Goal: Information Seeking & Learning: Learn about a topic

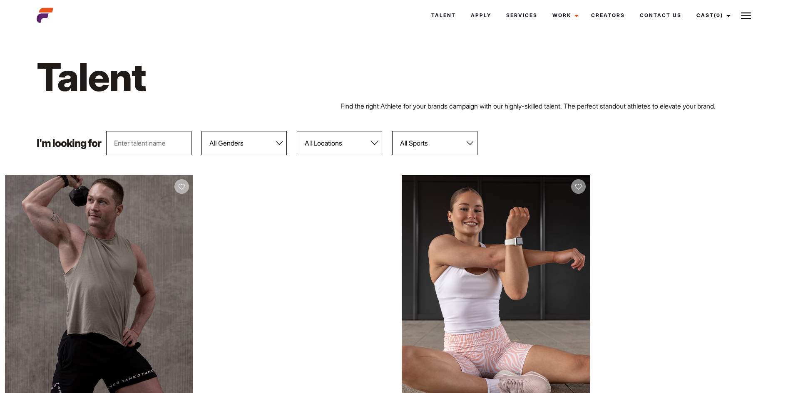
click at [261, 145] on select "All Genders [DEMOGRAPHIC_DATA] [DEMOGRAPHIC_DATA]" at bounding box center [243, 143] width 85 height 24
select select "103"
click at [202, 131] on select "All Genders [DEMOGRAPHIC_DATA] [DEMOGRAPHIC_DATA]" at bounding box center [243, 143] width 85 height 24
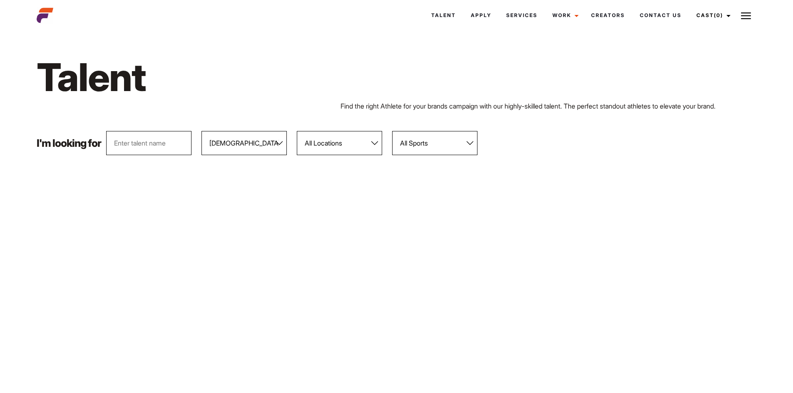
click at [670, 77] on div "Talent" at bounding box center [397, 77] width 730 height 48
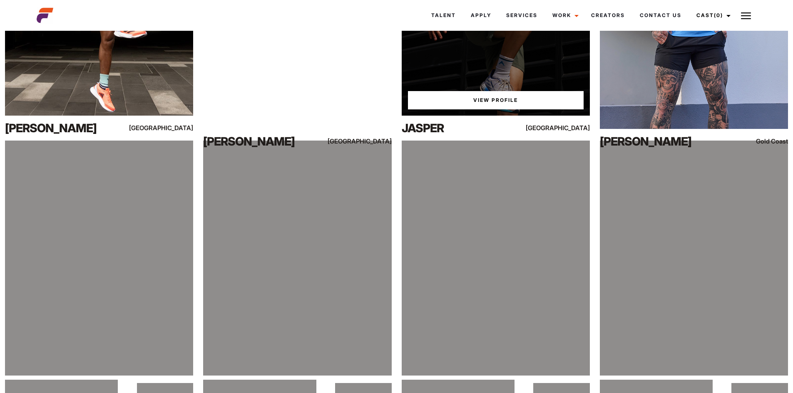
scroll to position [2362, 0]
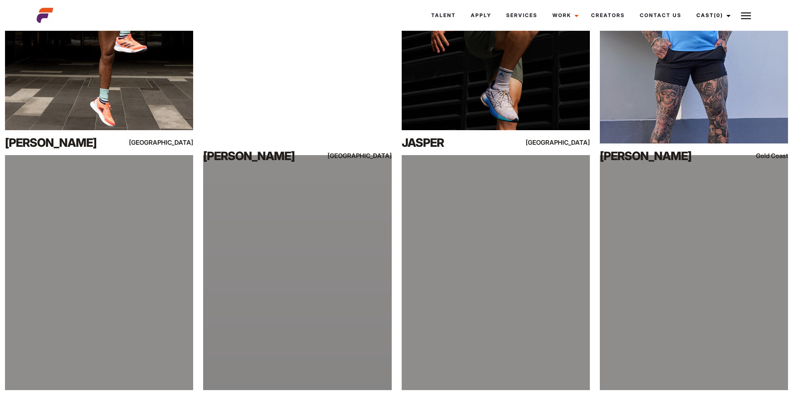
drag, startPoint x: 57, startPoint y: 239, endPoint x: 320, endPoint y: 308, distance: 271.9
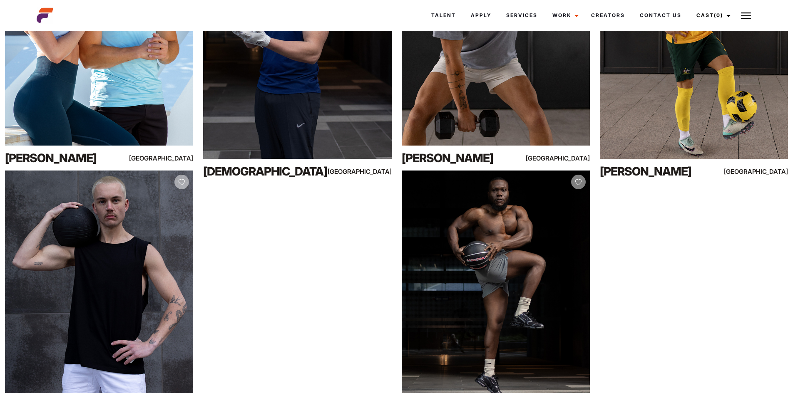
scroll to position [0, 0]
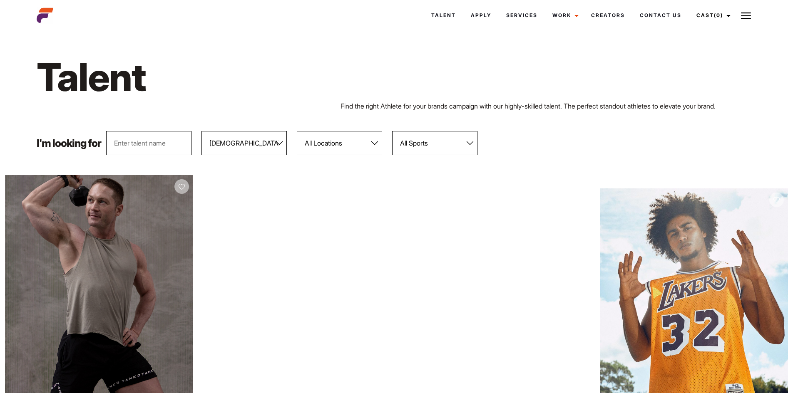
click at [320, 150] on select "All Locations Adelaide Brisbane Darwin Gold Coast Melbourne Perth Sunshine Coas…" at bounding box center [339, 143] width 85 height 24
click at [223, 144] on select "All Genders Female Male" at bounding box center [243, 143] width 85 height 24
click at [410, 140] on select "All Sports 100 Meter Butterfly Acrobatics Aerial awareness Aerobics AFL Aflw Am…" at bounding box center [434, 143] width 85 height 24
click at [605, 141] on div "I'm looking for All Genders Female Male All Locations Adelaide Brisbane Darwin …" at bounding box center [397, 143] width 730 height 24
click at [213, 148] on select "All Genders Female Male" at bounding box center [243, 143] width 85 height 24
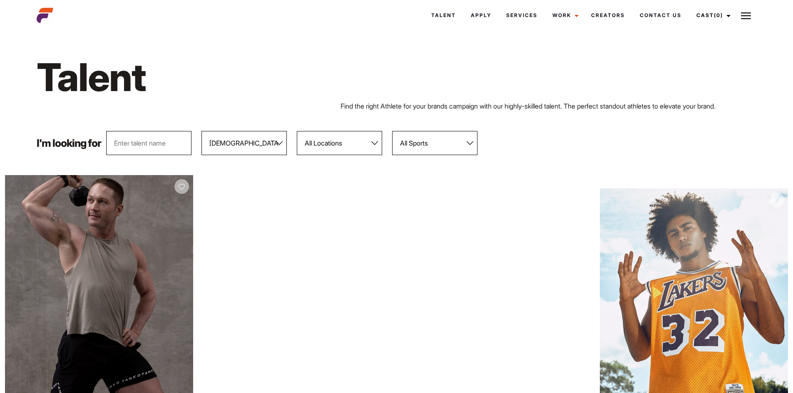
click at [172, 144] on input "text" at bounding box center [148, 143] width 85 height 24
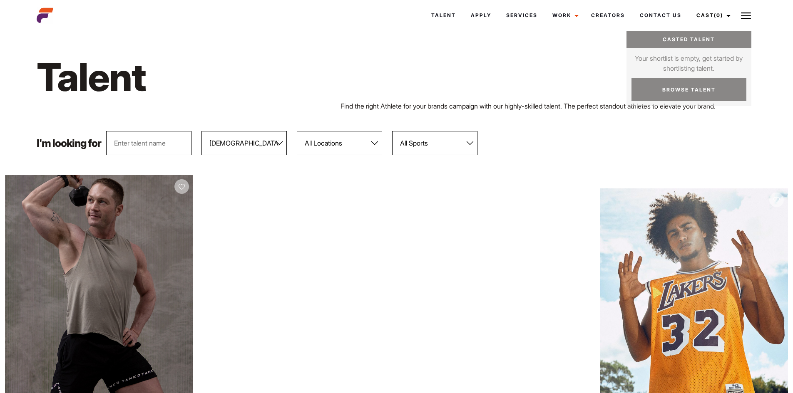
click at [742, 12] on img at bounding box center [746, 16] width 10 height 10
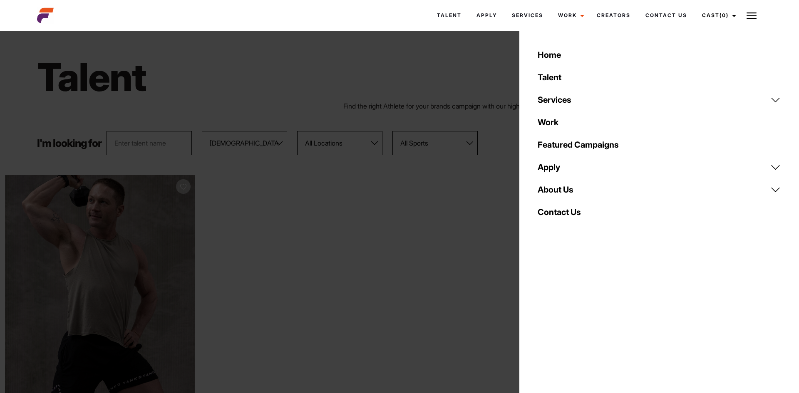
click at [310, 47] on div "Talent Find the right Athlete for your brands campaign with our highly-skilled …" at bounding box center [399, 82] width 735 height 98
click at [488, 43] on div "Talent Find the right Athlete for your brands campaign with our highly-skilled …" at bounding box center [399, 82] width 735 height 98
click at [757, 17] on img at bounding box center [752, 16] width 10 height 10
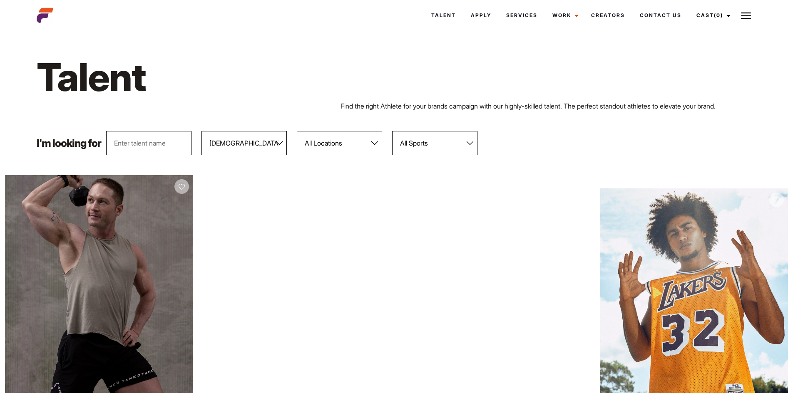
click at [326, 146] on select "All Locations Adelaide Brisbane Darwin Gold Coast Melbourne Perth Sunshine Coas…" at bounding box center [339, 143] width 85 height 24
click at [319, 139] on select "All Locations Adelaide Brisbane Darwin Gold Coast Melbourne Perth Sunshine Coas…" at bounding box center [339, 143] width 85 height 24
click at [444, 16] on link "Talent" at bounding box center [444, 15] width 40 height 22
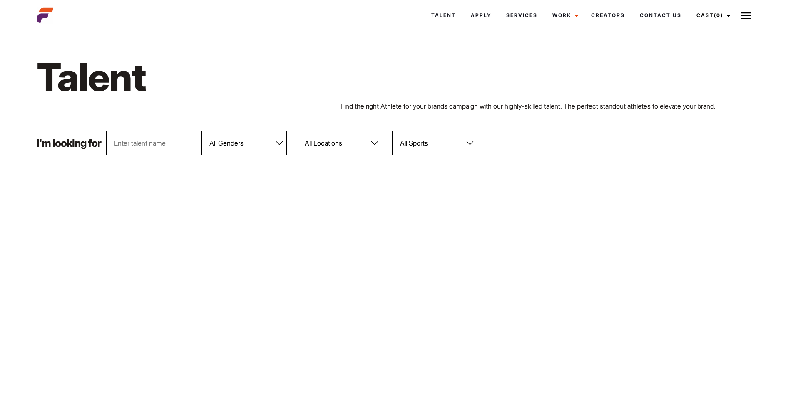
click at [255, 145] on select "All Genders [DEMOGRAPHIC_DATA] [DEMOGRAPHIC_DATA]" at bounding box center [243, 143] width 85 height 24
select select "104"
click at [202, 131] on select "All Genders [DEMOGRAPHIC_DATA] [DEMOGRAPHIC_DATA]" at bounding box center [243, 143] width 85 height 24
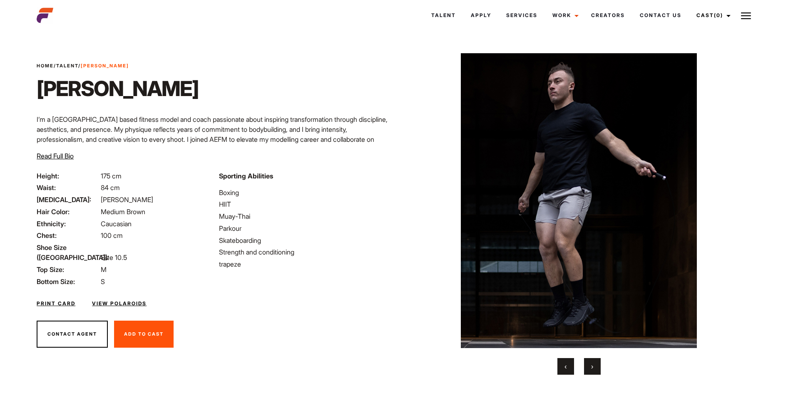
click at [585, 366] on button "›" at bounding box center [592, 366] width 17 height 17
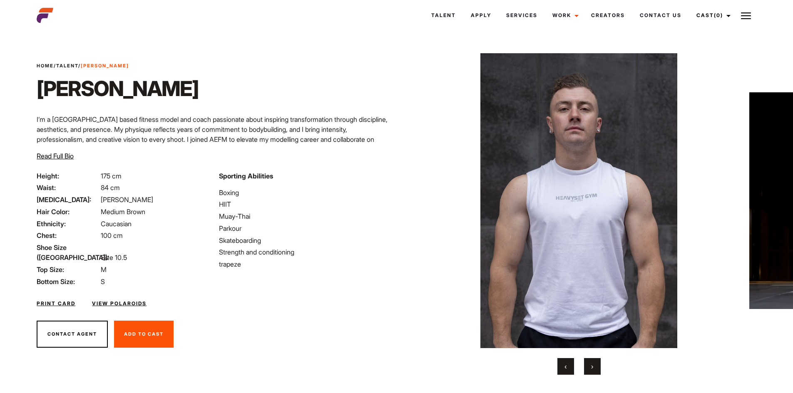
click at [581, 367] on div "‹ ›" at bounding box center [579, 366] width 325 height 17
click at [594, 366] on button "›" at bounding box center [592, 366] width 17 height 17
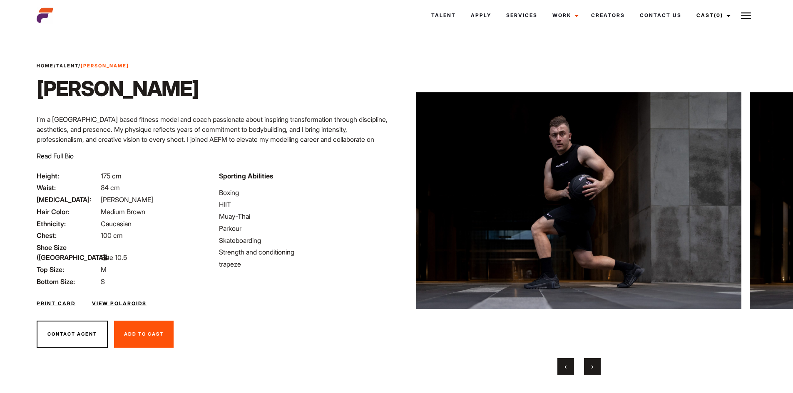
click at [594, 366] on button "›" at bounding box center [592, 366] width 17 height 17
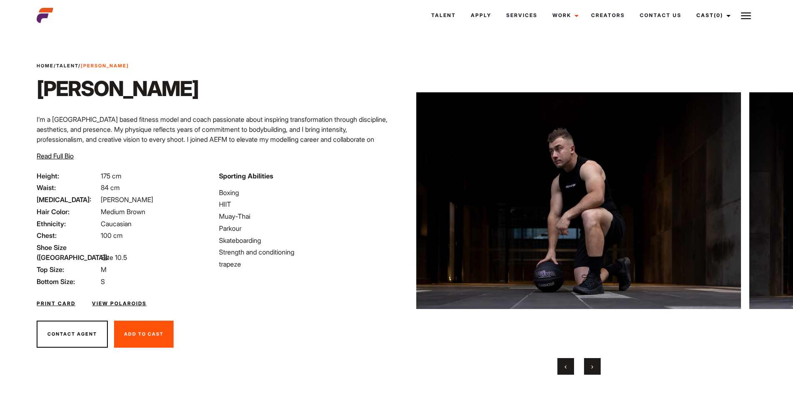
click at [594, 366] on button "›" at bounding box center [592, 366] width 17 height 17
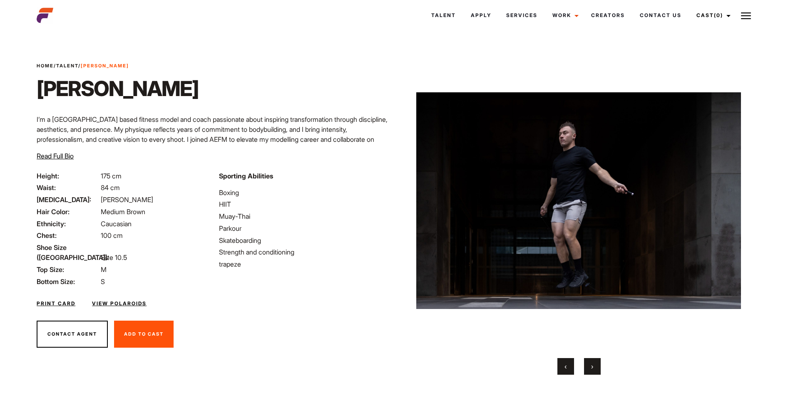
click at [594, 366] on button "›" at bounding box center [592, 366] width 17 height 17
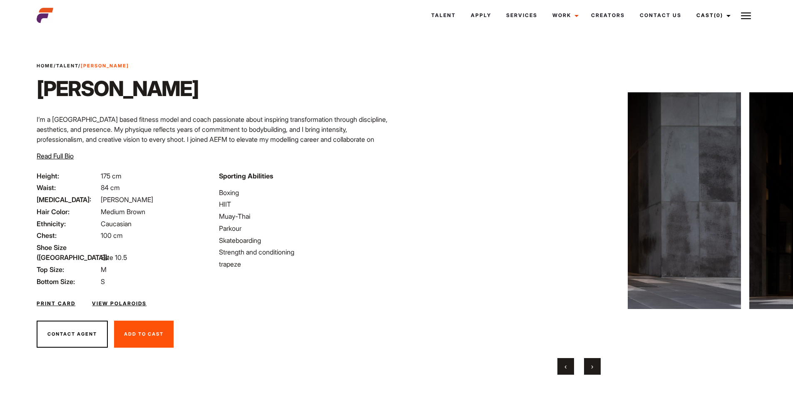
click at [594, 366] on button "›" at bounding box center [592, 366] width 17 height 17
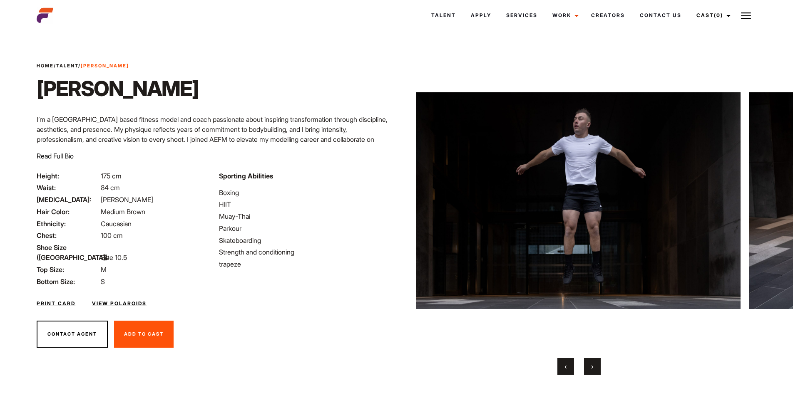
click at [594, 366] on button "›" at bounding box center [592, 366] width 17 height 17
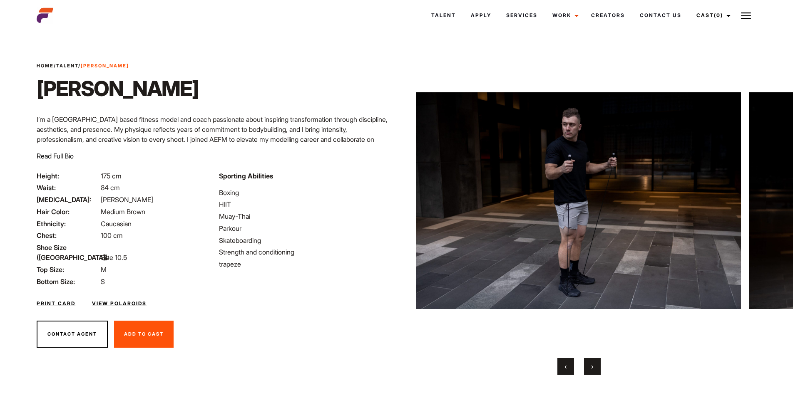
click at [594, 366] on button "›" at bounding box center [592, 366] width 17 height 17
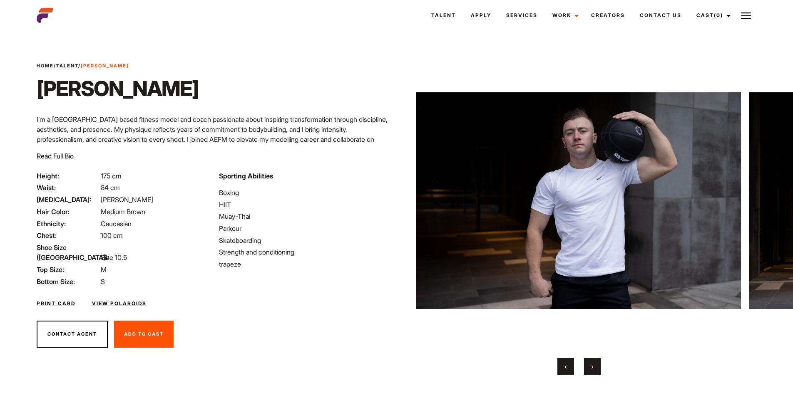
click at [594, 366] on button "›" at bounding box center [592, 366] width 17 height 17
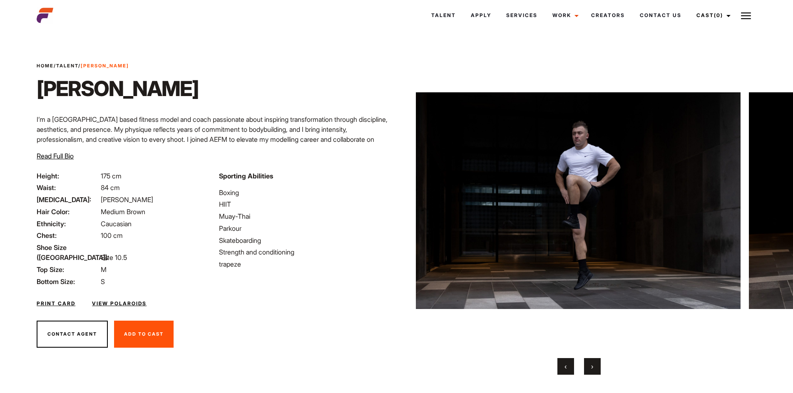
click at [595, 366] on button "›" at bounding box center [592, 366] width 17 height 17
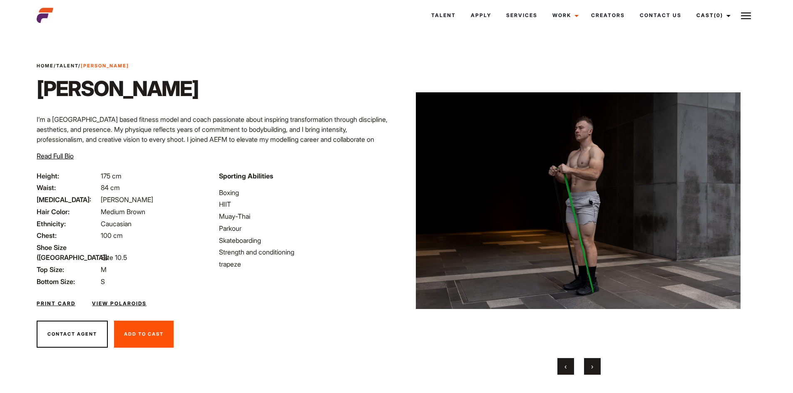
click at [596, 366] on button "›" at bounding box center [592, 366] width 17 height 17
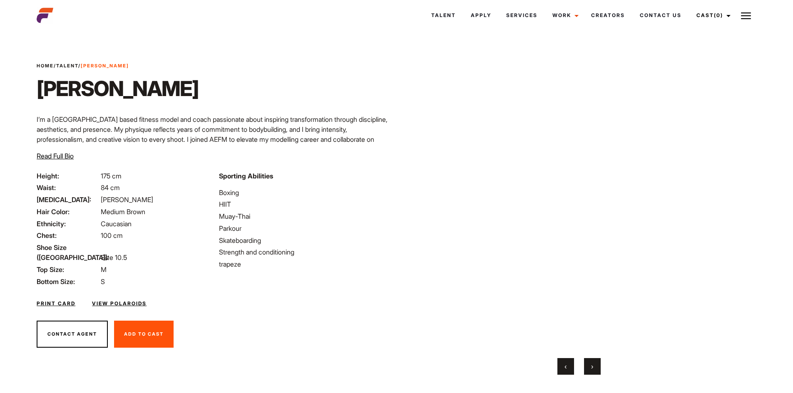
click at [596, 366] on button "›" at bounding box center [592, 366] width 17 height 17
click at [570, 369] on button "‹" at bounding box center [565, 366] width 17 height 17
click at [599, 364] on button "›" at bounding box center [592, 366] width 17 height 17
click at [601, 364] on div "‹ ›" at bounding box center [579, 366] width 325 height 17
click at [590, 365] on button "›" at bounding box center [592, 366] width 17 height 17
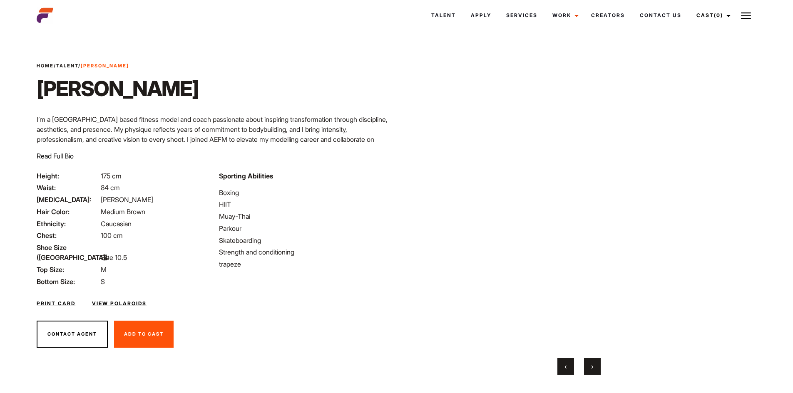
click at [590, 365] on button "›" at bounding box center [592, 366] width 17 height 17
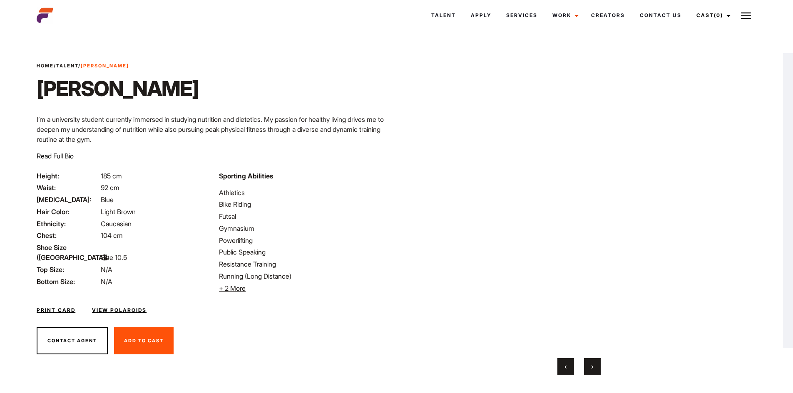
click at [239, 289] on span "+ 2 More" at bounding box center [232, 288] width 27 height 8
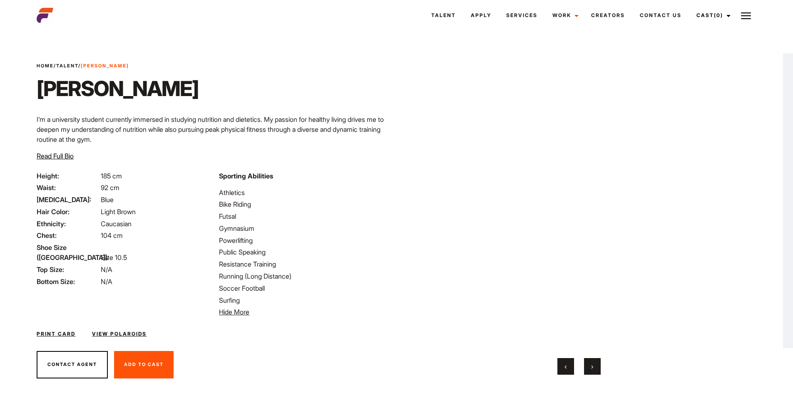
click at [593, 363] on span "›" at bounding box center [592, 366] width 2 height 8
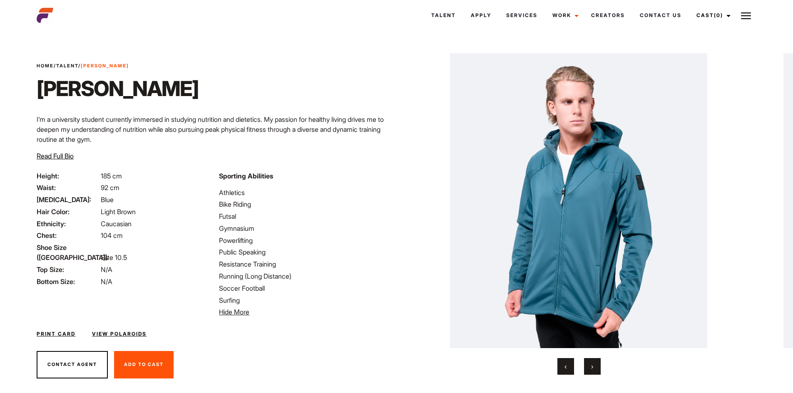
click at [593, 363] on span "›" at bounding box center [592, 366] width 2 height 8
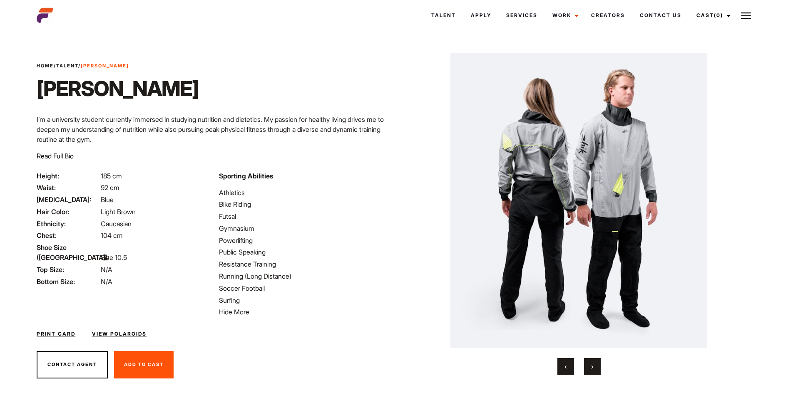
click at [593, 363] on span "›" at bounding box center [592, 366] width 2 height 8
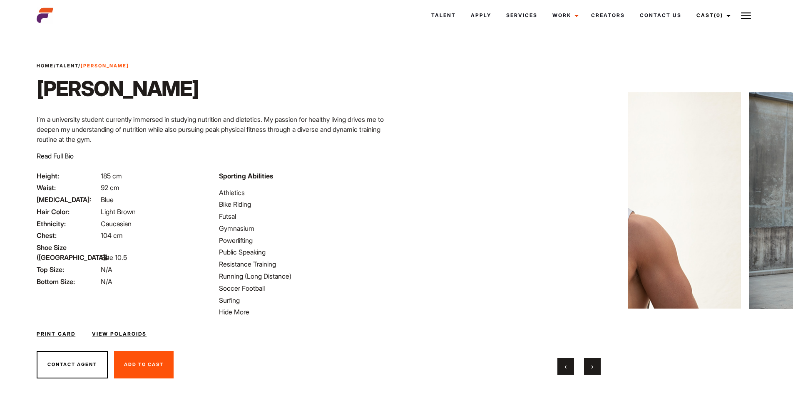
click at [593, 363] on span "›" at bounding box center [592, 366] width 2 height 8
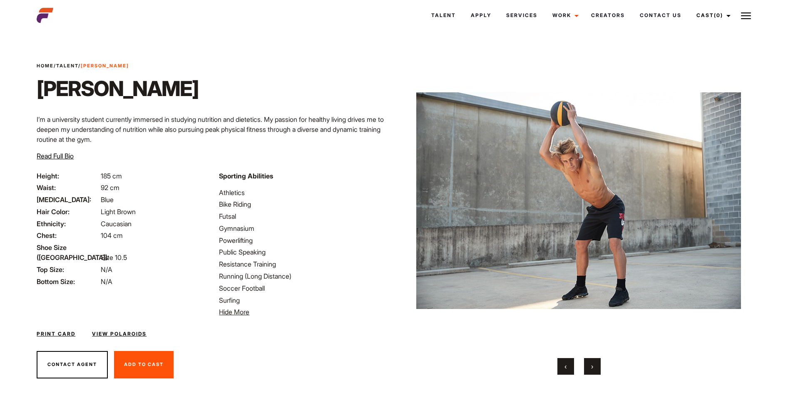
click at [593, 363] on span "›" at bounding box center [592, 366] width 2 height 8
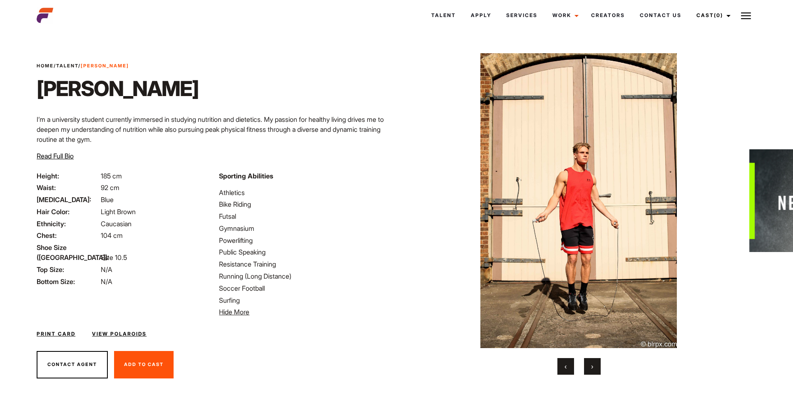
click at [593, 363] on span "›" at bounding box center [592, 366] width 2 height 8
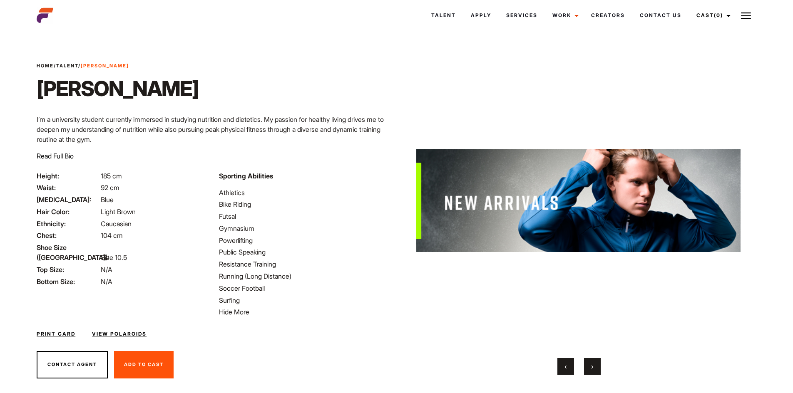
click at [562, 362] on button "‹" at bounding box center [565, 366] width 17 height 17
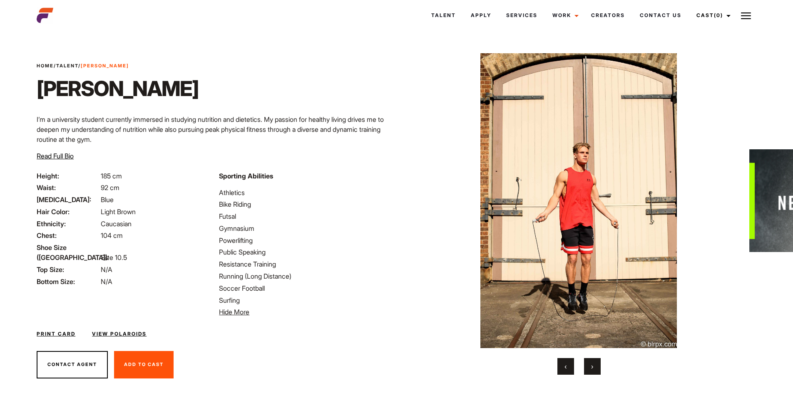
click at [592, 363] on span "›" at bounding box center [592, 366] width 2 height 8
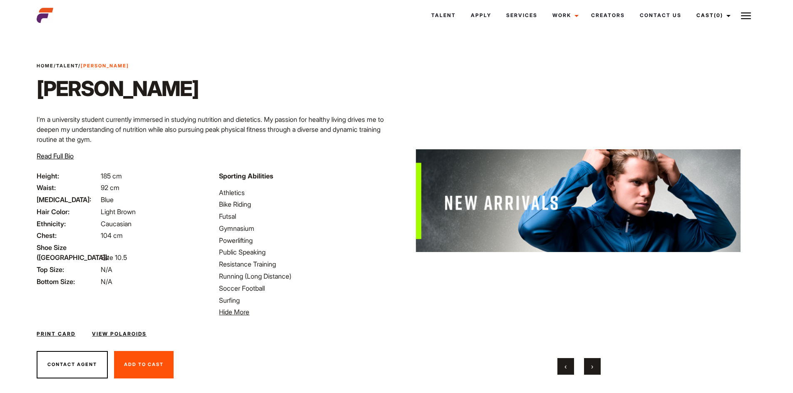
click at [592, 363] on span "›" at bounding box center [592, 366] width 2 height 8
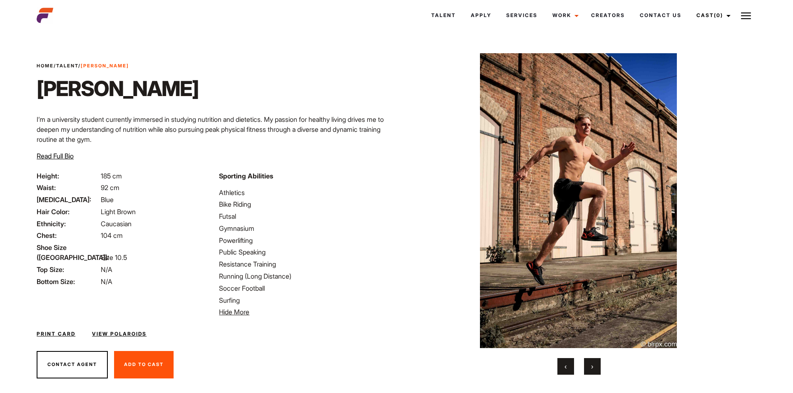
click at [592, 363] on span "›" at bounding box center [592, 366] width 2 height 8
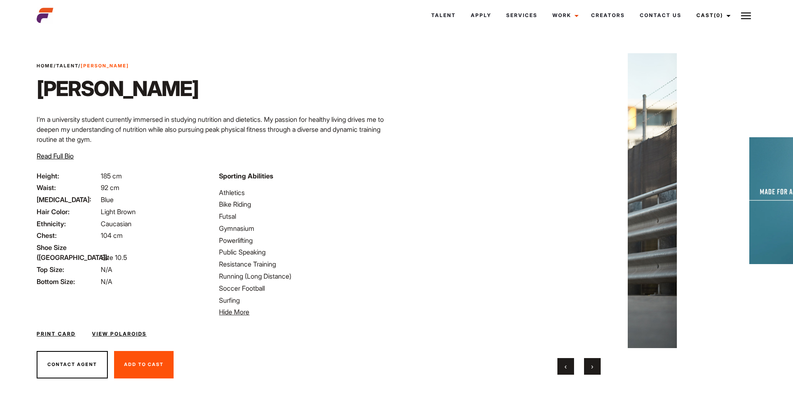
click at [592, 363] on span "›" at bounding box center [592, 366] width 2 height 8
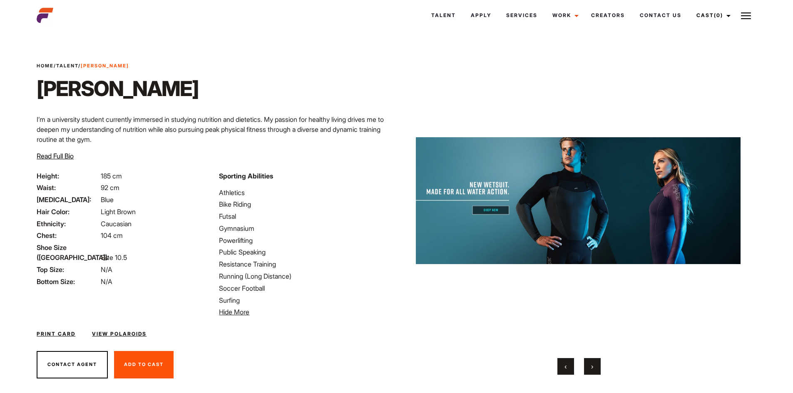
click at [592, 363] on span "›" at bounding box center [592, 366] width 2 height 8
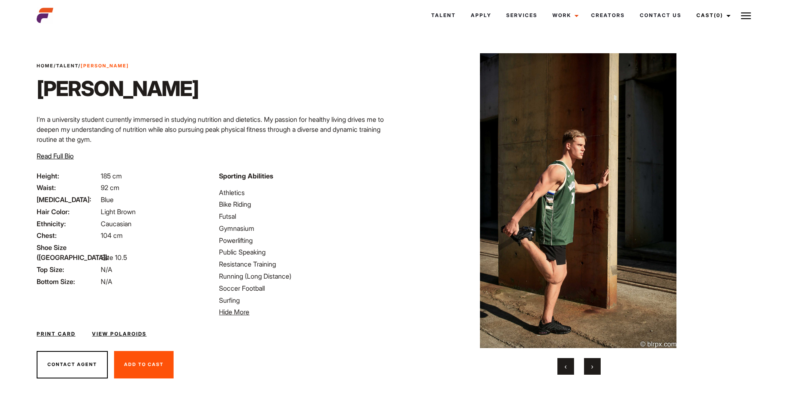
click at [590, 365] on button "›" at bounding box center [592, 366] width 17 height 17
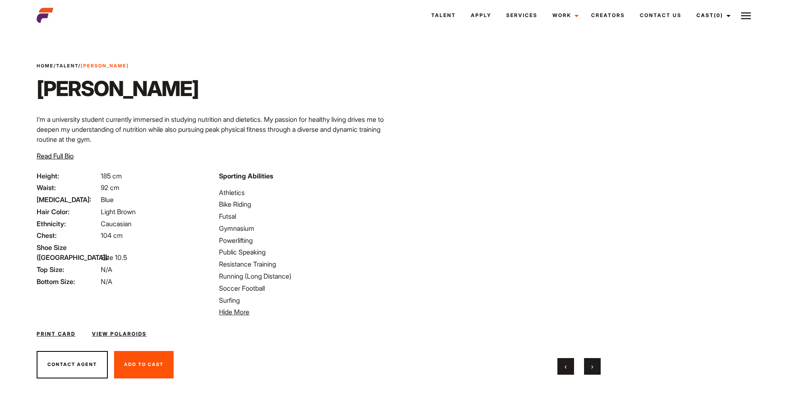
click at [590, 365] on button "›" at bounding box center [592, 366] width 17 height 17
click at [595, 366] on button "›" at bounding box center [592, 366] width 17 height 17
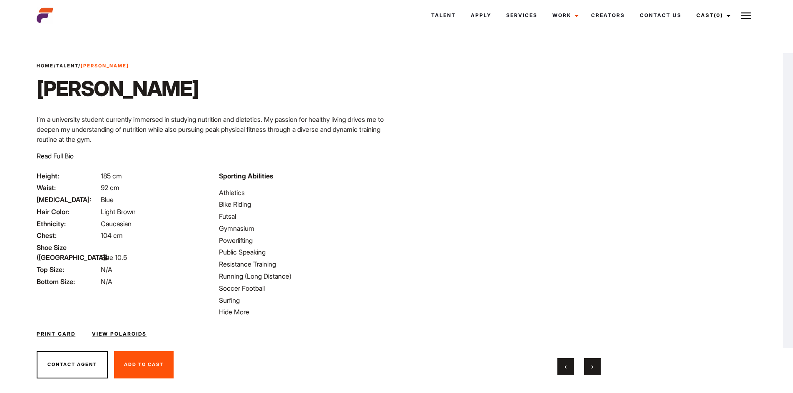
click at [595, 366] on button "›" at bounding box center [592, 366] width 17 height 17
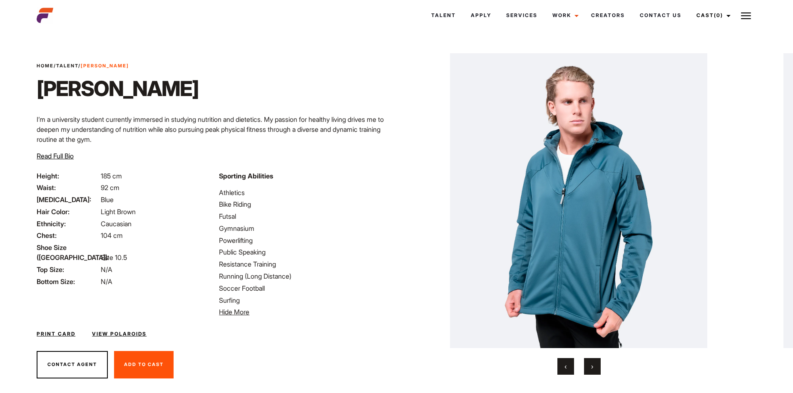
click at [595, 366] on button "›" at bounding box center [592, 366] width 17 height 17
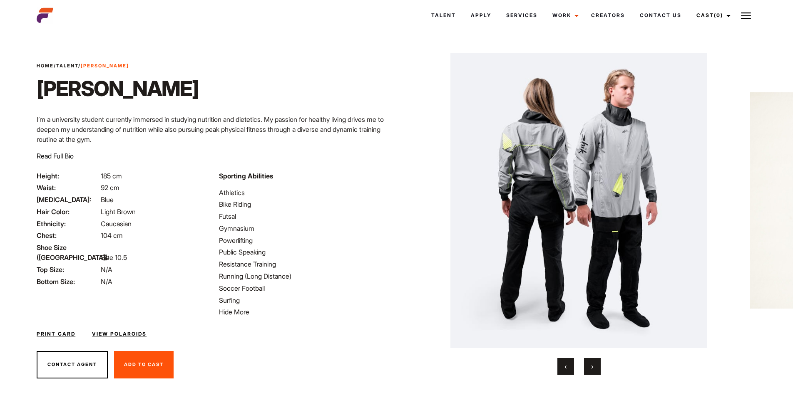
click at [595, 366] on button "›" at bounding box center [592, 366] width 17 height 17
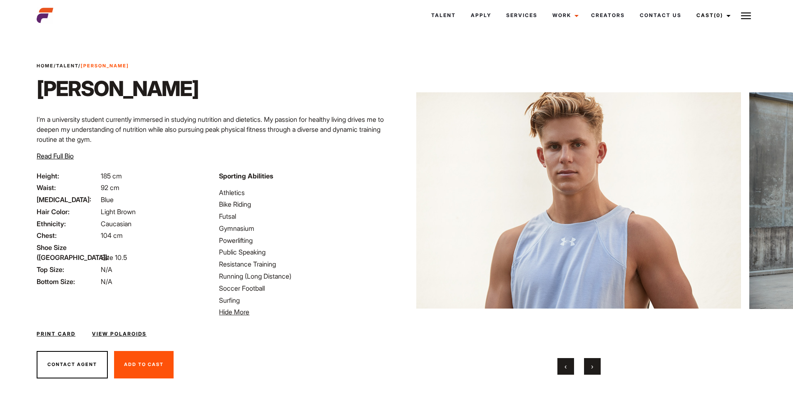
click at [595, 366] on button "›" at bounding box center [592, 366] width 17 height 17
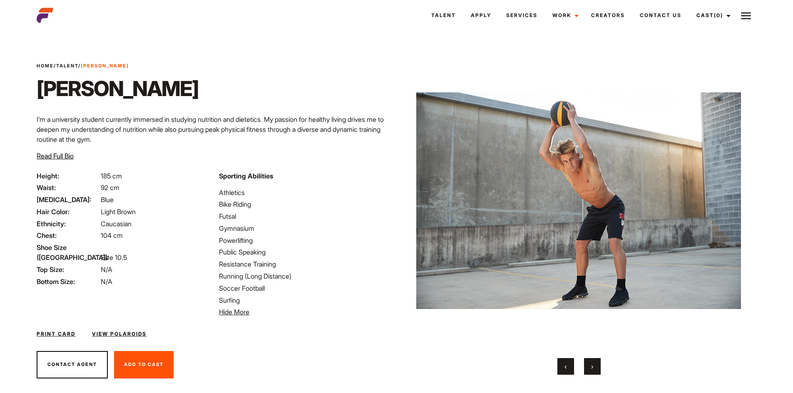
click at [595, 366] on button "›" at bounding box center [592, 366] width 17 height 17
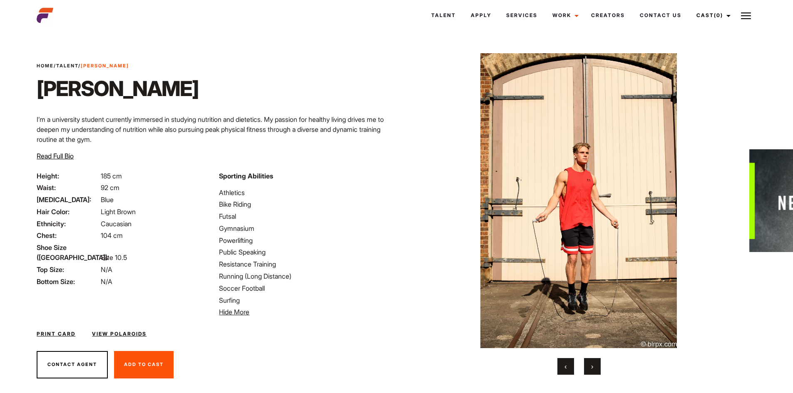
click at [595, 366] on button "›" at bounding box center [592, 366] width 17 height 17
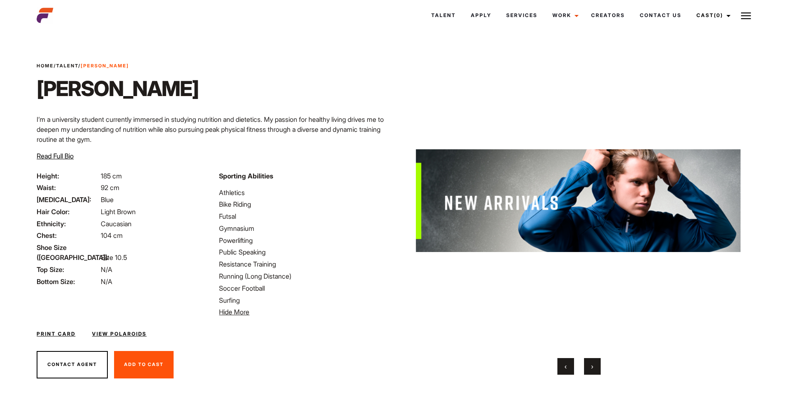
click at [595, 366] on button "›" at bounding box center [592, 366] width 17 height 17
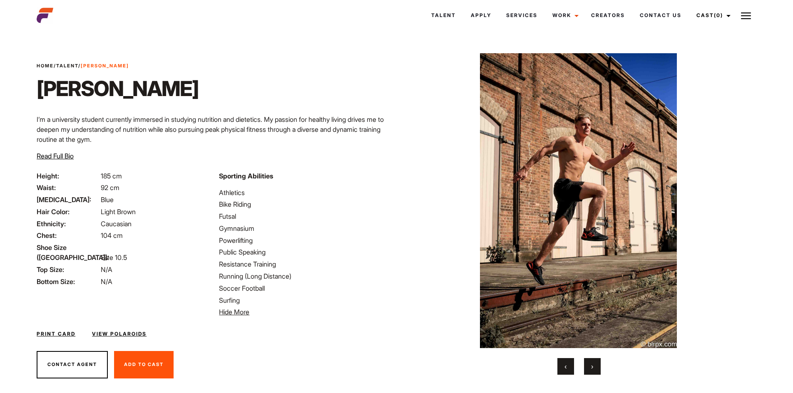
click at [595, 366] on button "›" at bounding box center [592, 366] width 17 height 17
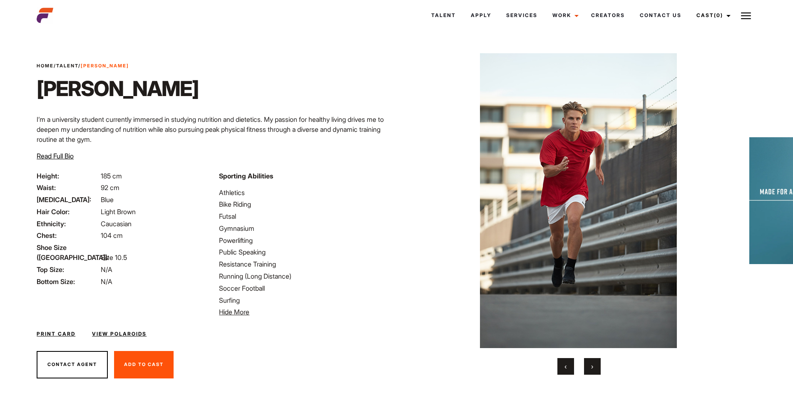
click at [595, 366] on button "›" at bounding box center [592, 366] width 17 height 17
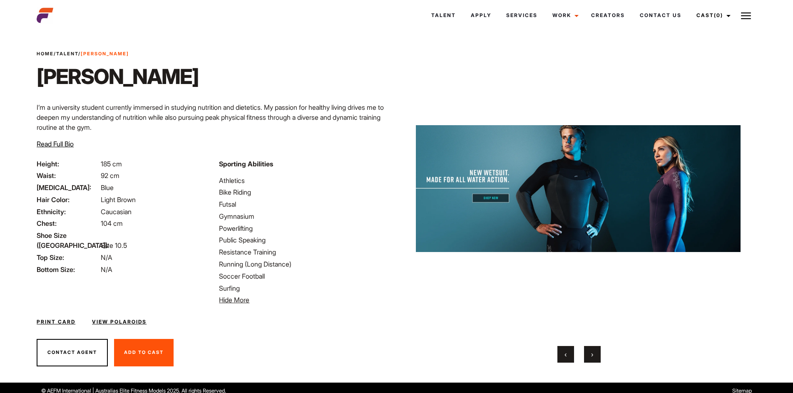
scroll to position [18, 0]
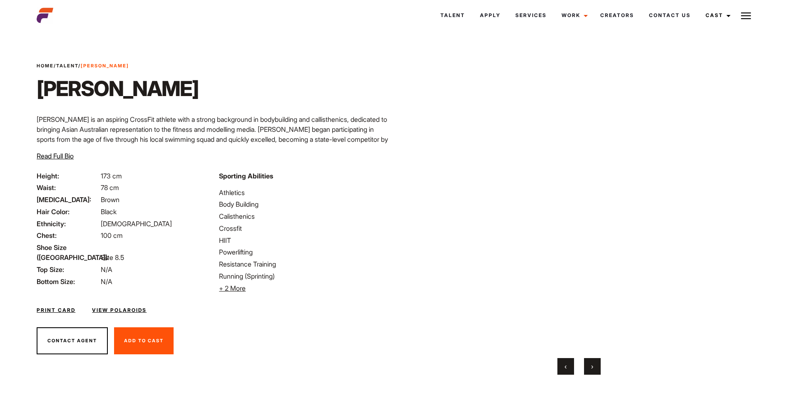
click at [598, 369] on button "›" at bounding box center [592, 366] width 17 height 17
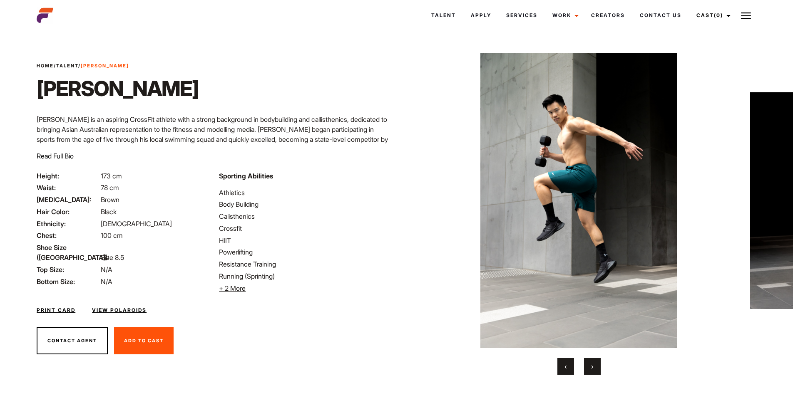
click at [598, 369] on button "›" at bounding box center [592, 366] width 17 height 17
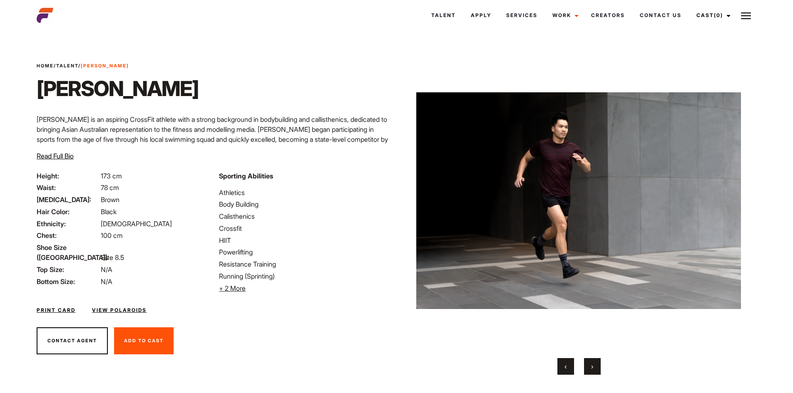
click at [598, 369] on button "›" at bounding box center [592, 366] width 17 height 17
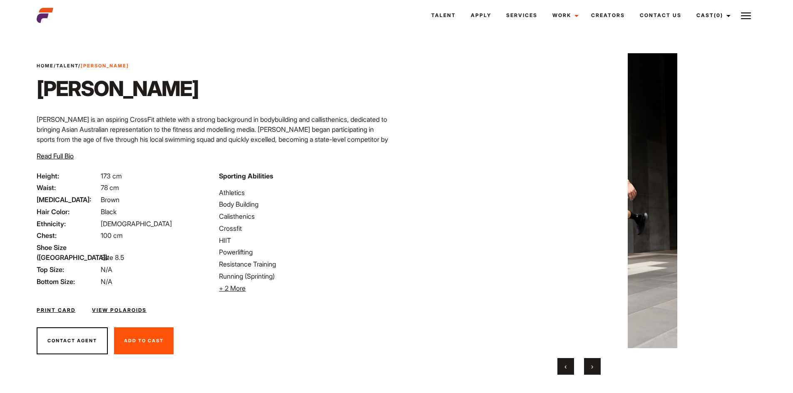
click at [598, 369] on button "›" at bounding box center [592, 366] width 17 height 17
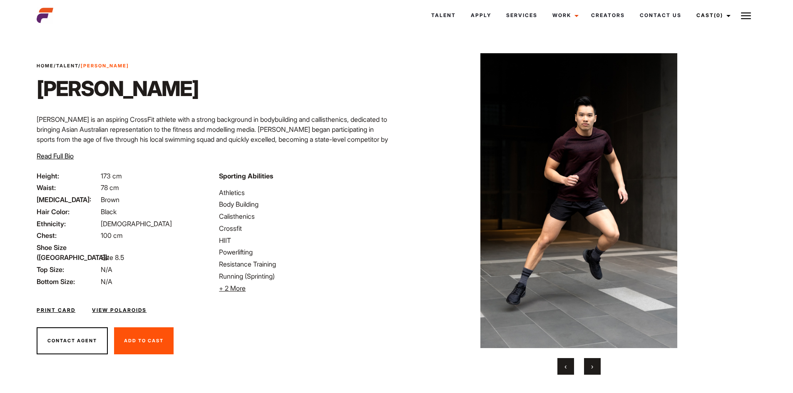
click at [598, 369] on button "›" at bounding box center [592, 366] width 17 height 17
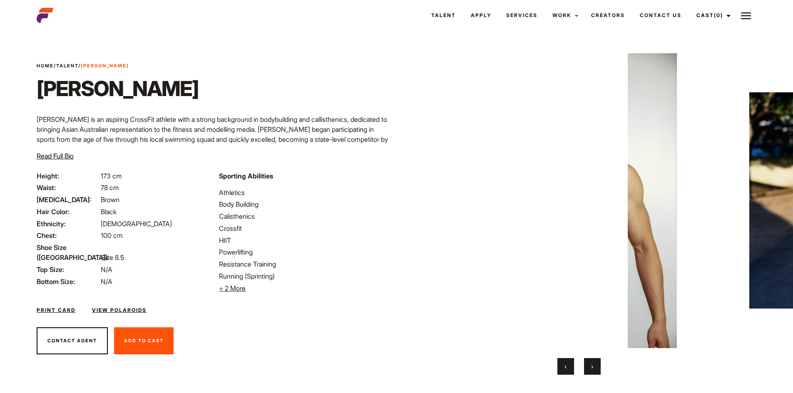
click at [598, 369] on button "›" at bounding box center [592, 366] width 17 height 17
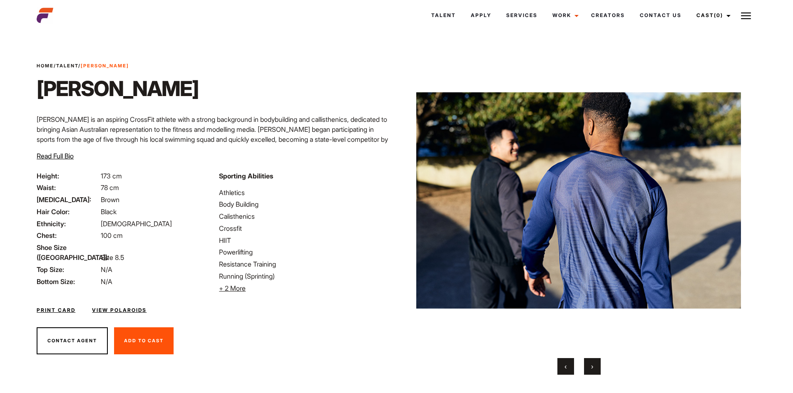
click at [598, 369] on button "›" at bounding box center [592, 366] width 17 height 17
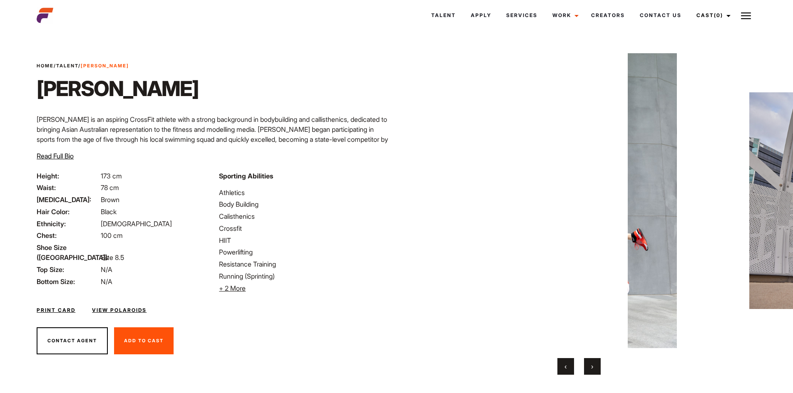
click at [598, 369] on button "›" at bounding box center [592, 366] width 17 height 17
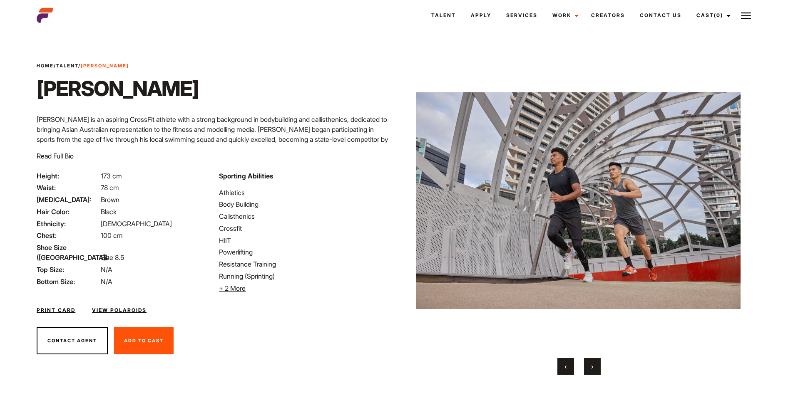
click at [598, 369] on button "›" at bounding box center [592, 366] width 17 height 17
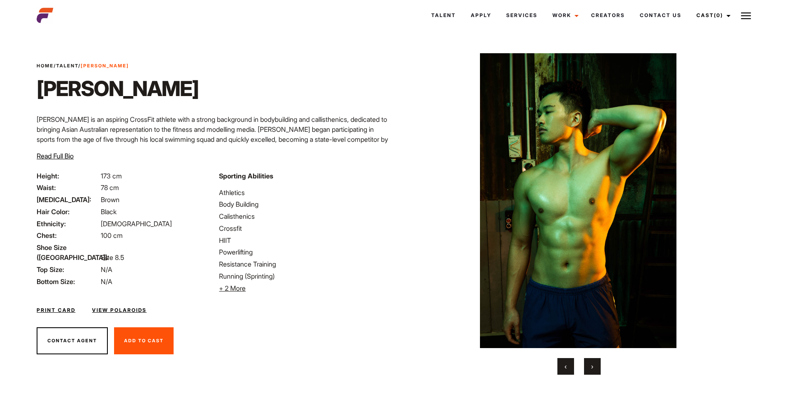
click at [598, 369] on button "›" at bounding box center [592, 366] width 17 height 17
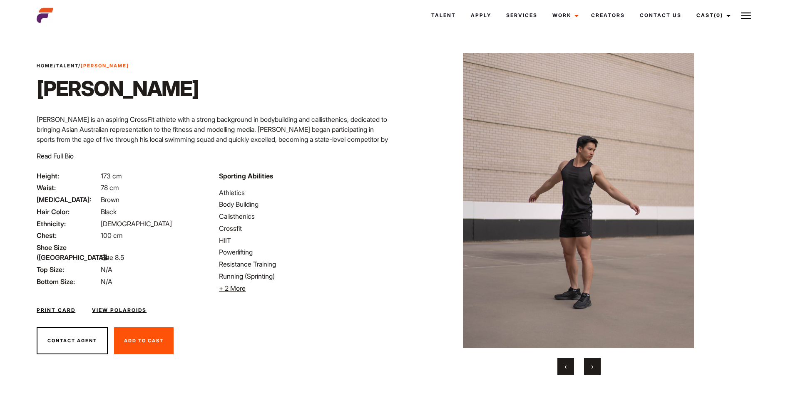
click at [598, 369] on button "›" at bounding box center [592, 366] width 17 height 17
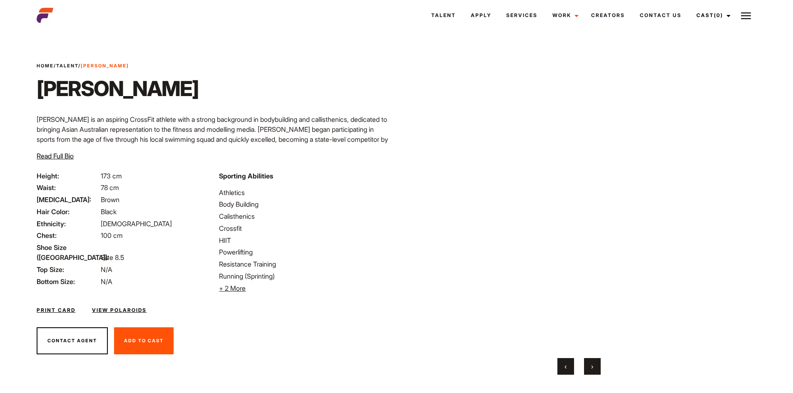
click at [598, 369] on button "›" at bounding box center [592, 366] width 17 height 17
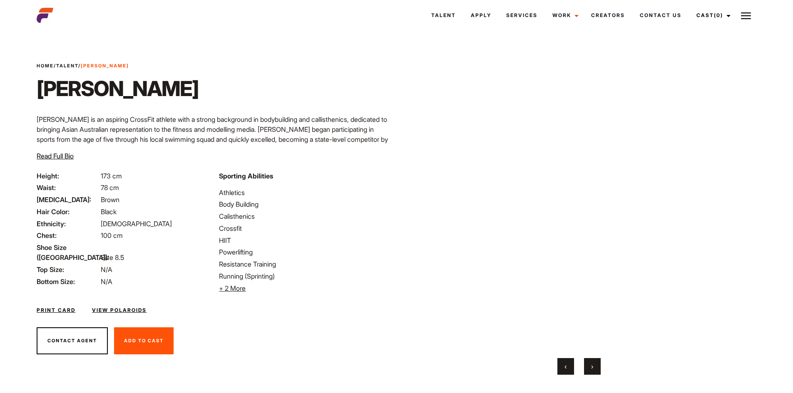
click at [598, 369] on button "›" at bounding box center [592, 366] width 17 height 17
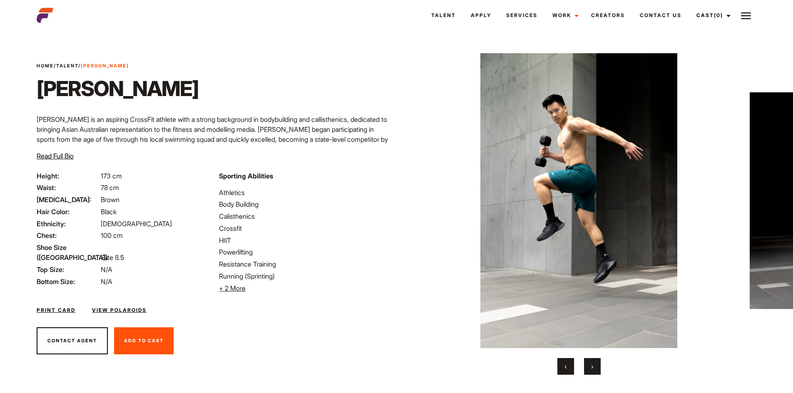
click at [598, 369] on button "›" at bounding box center [592, 366] width 17 height 17
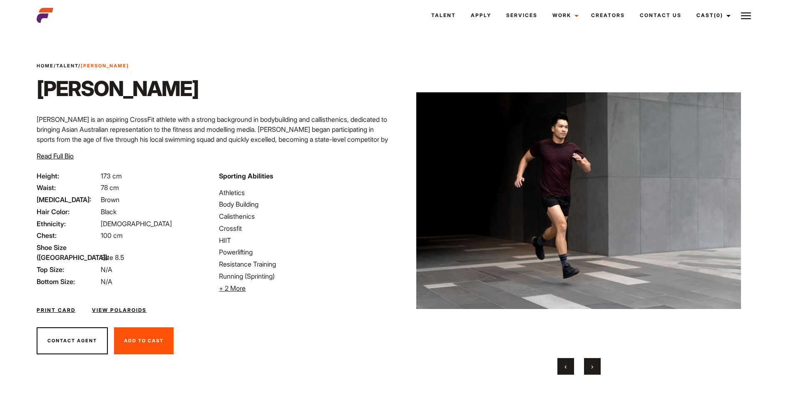
click at [598, 369] on button "›" at bounding box center [592, 366] width 17 height 17
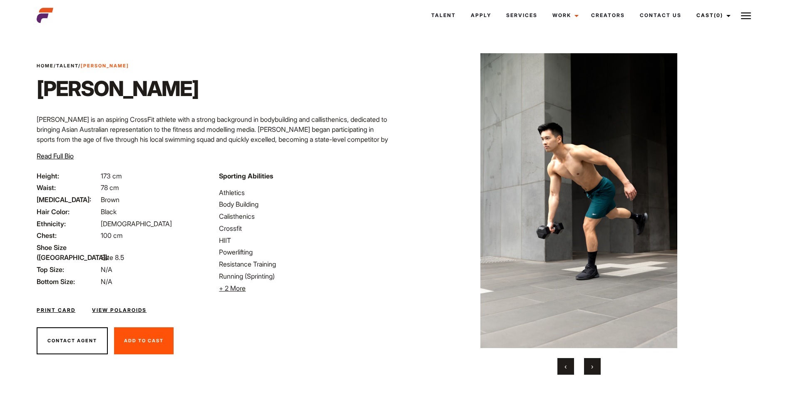
click at [598, 369] on button "›" at bounding box center [592, 366] width 17 height 17
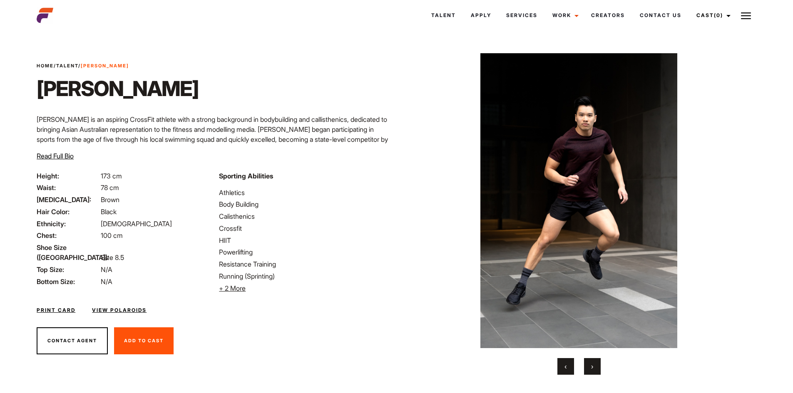
click at [598, 369] on button "›" at bounding box center [592, 366] width 17 height 17
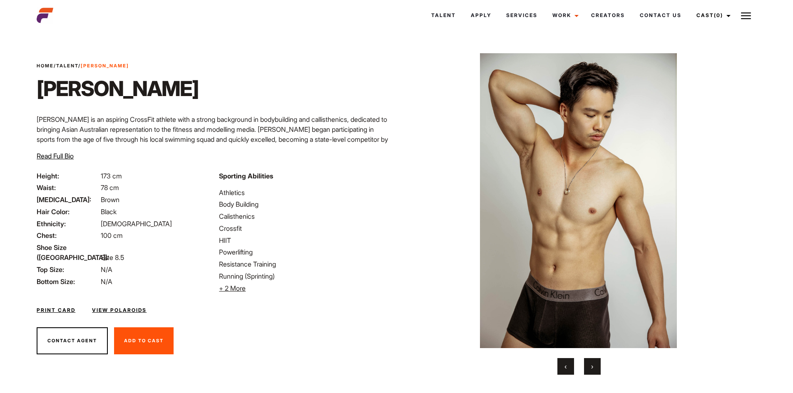
click at [598, 369] on button "›" at bounding box center [592, 366] width 17 height 17
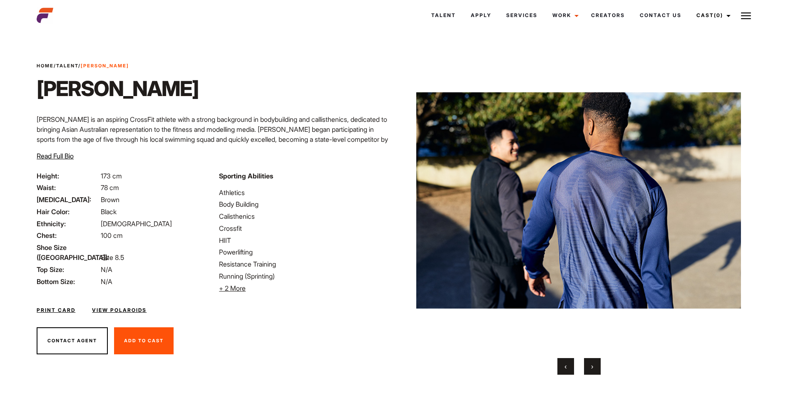
click at [598, 369] on button "›" at bounding box center [592, 366] width 17 height 17
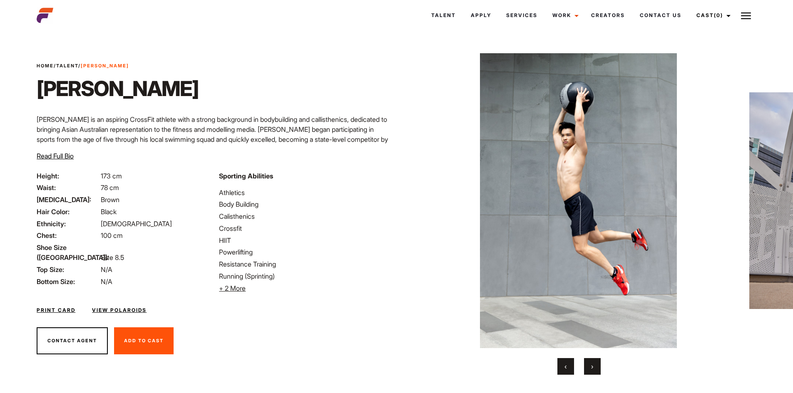
click at [598, 369] on button "›" at bounding box center [592, 366] width 17 height 17
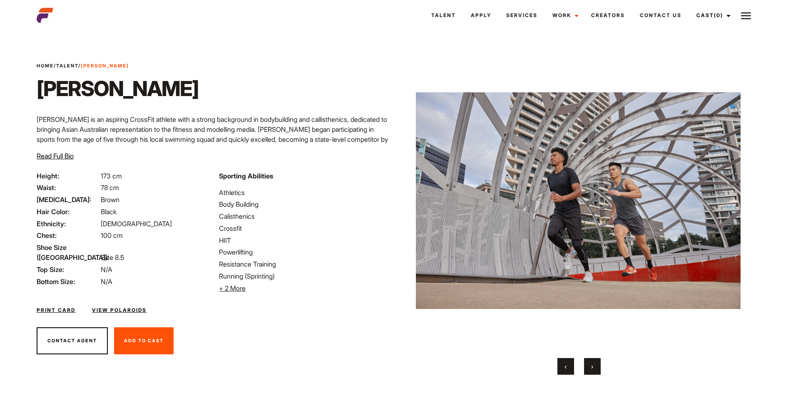
click at [564, 367] on span "‹" at bounding box center [565, 366] width 2 height 8
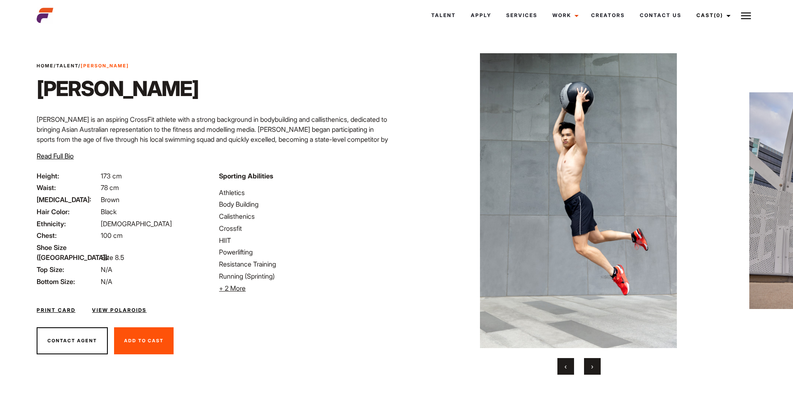
click at [593, 362] on button "›" at bounding box center [592, 366] width 17 height 17
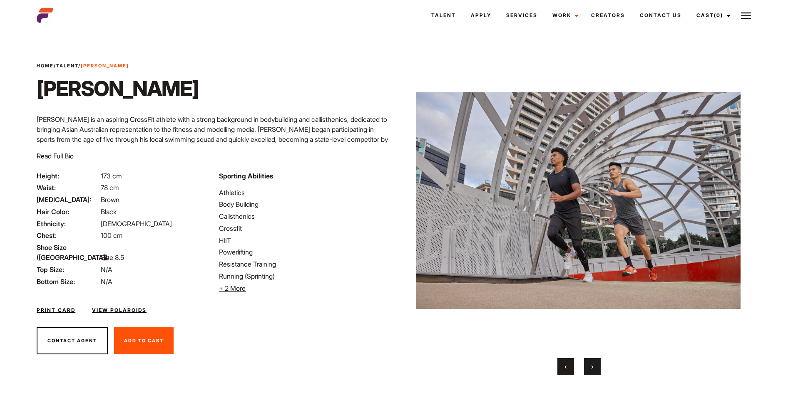
click at [593, 362] on button "›" at bounding box center [592, 366] width 17 height 17
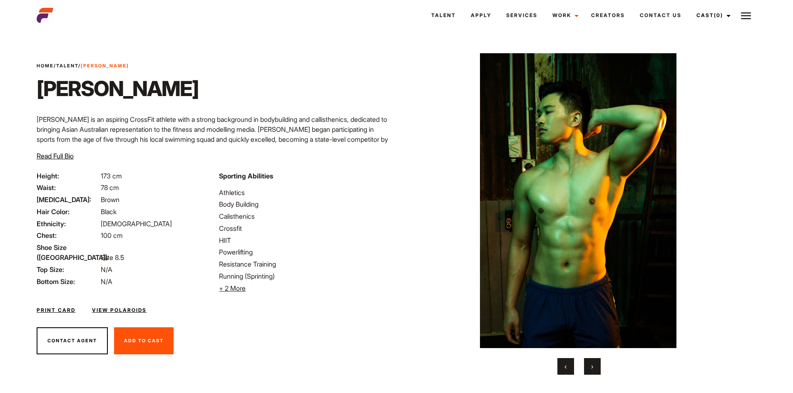
click at [593, 362] on button "›" at bounding box center [592, 366] width 17 height 17
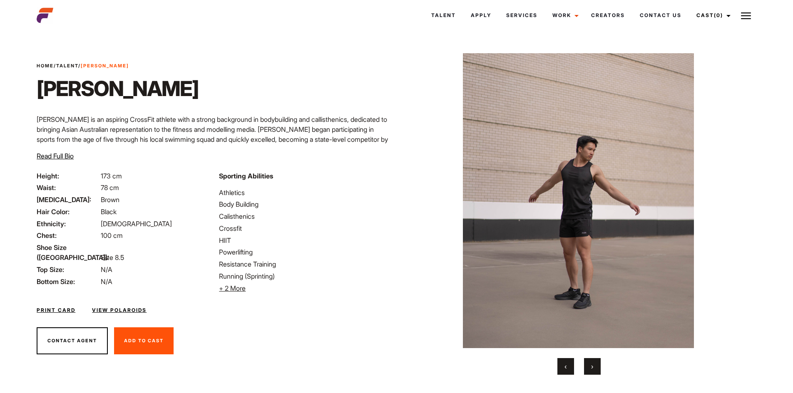
click at [593, 362] on button "›" at bounding box center [592, 366] width 17 height 17
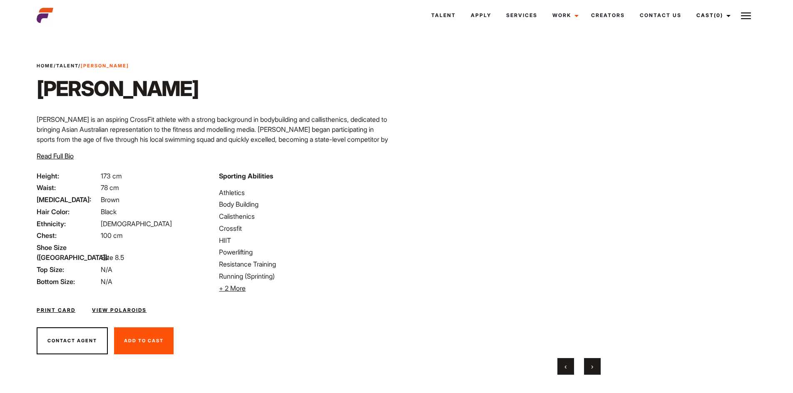
click at [561, 361] on button "‹" at bounding box center [565, 366] width 17 height 17
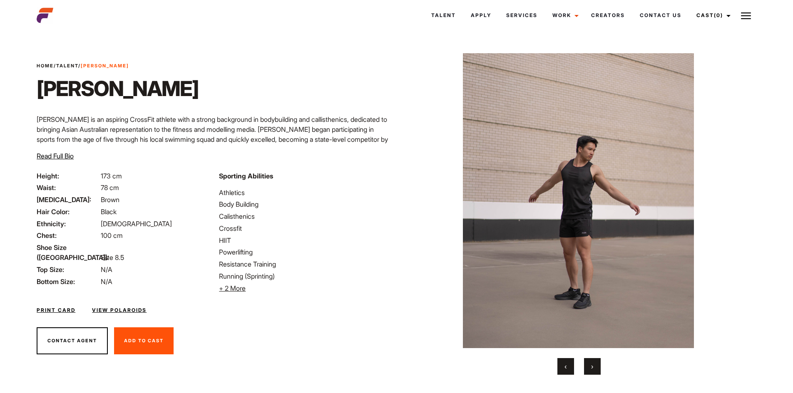
click at [588, 362] on button "›" at bounding box center [592, 366] width 17 height 17
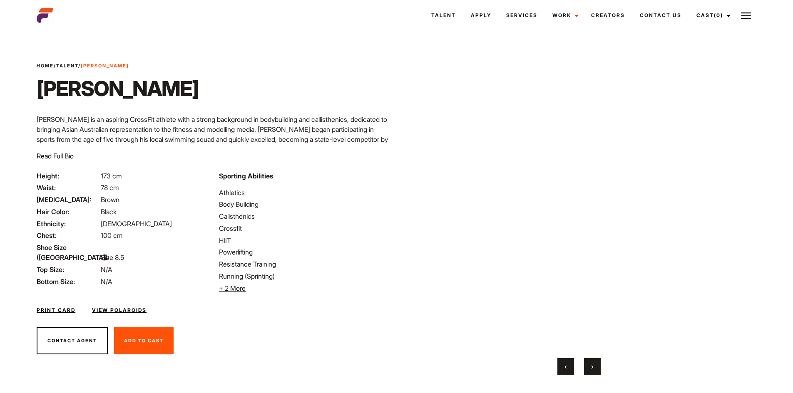
click at [597, 363] on button "›" at bounding box center [592, 366] width 17 height 17
click at [596, 363] on button "›" at bounding box center [592, 366] width 17 height 17
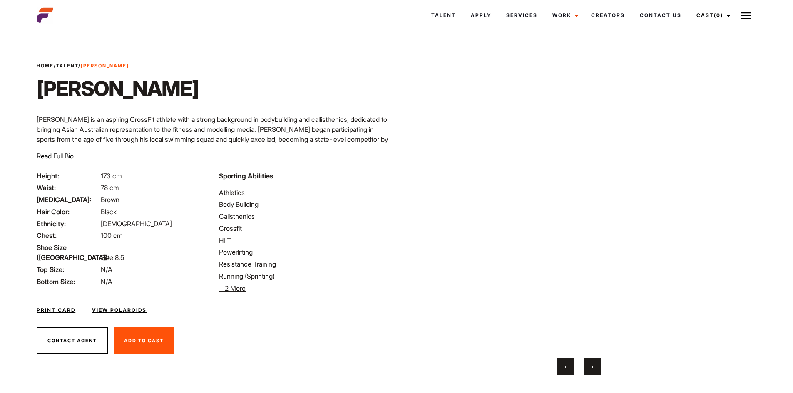
click at [596, 363] on button "›" at bounding box center [592, 366] width 17 height 17
click at [595, 363] on button "›" at bounding box center [592, 366] width 17 height 17
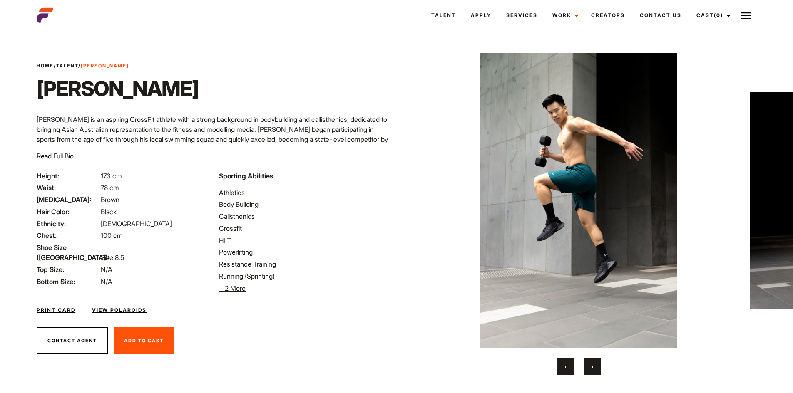
click at [595, 363] on button "›" at bounding box center [592, 366] width 17 height 17
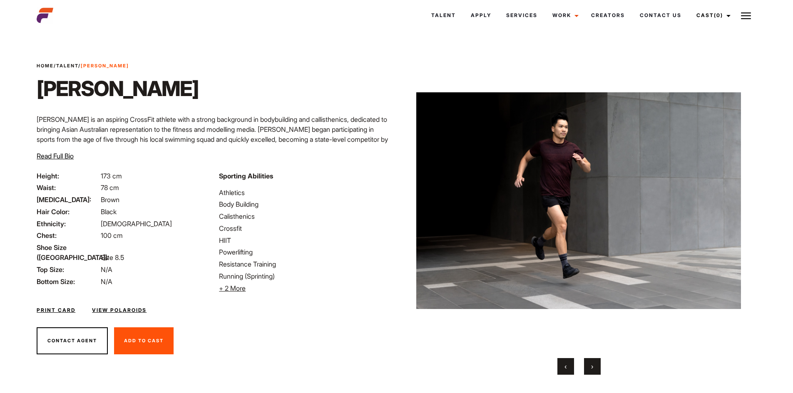
click at [595, 363] on button "›" at bounding box center [592, 366] width 17 height 17
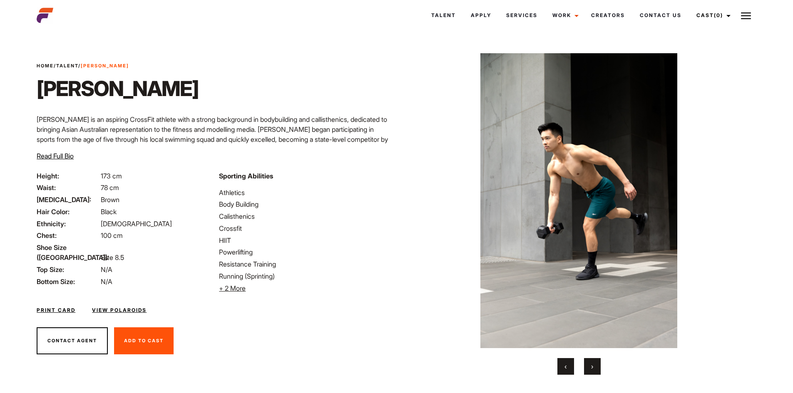
click at [595, 363] on button "›" at bounding box center [592, 366] width 17 height 17
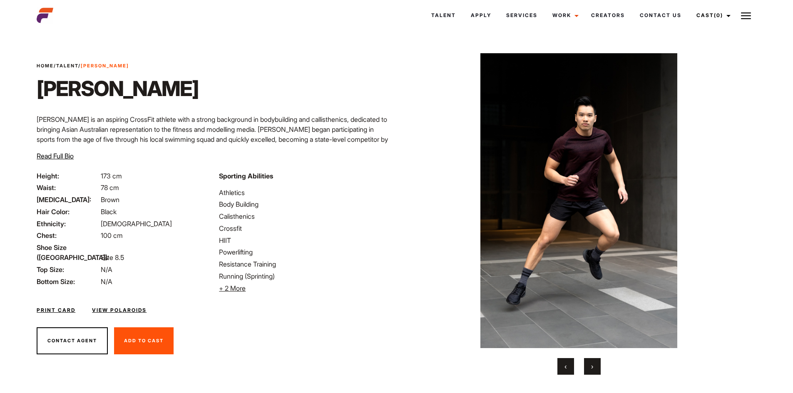
click at [595, 363] on button "›" at bounding box center [592, 366] width 17 height 17
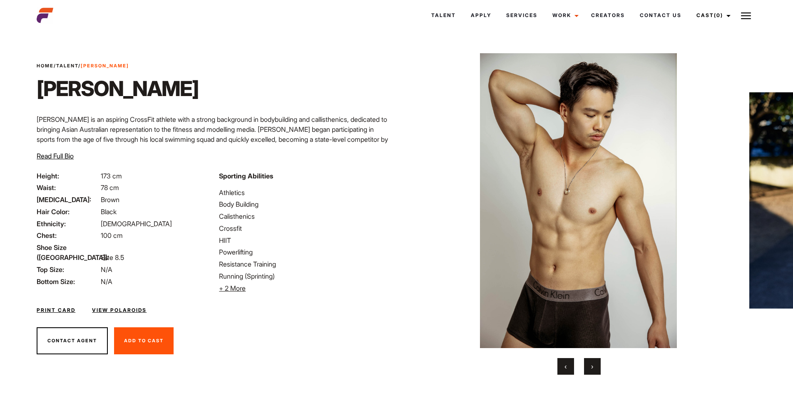
click at [595, 363] on button "›" at bounding box center [592, 366] width 17 height 17
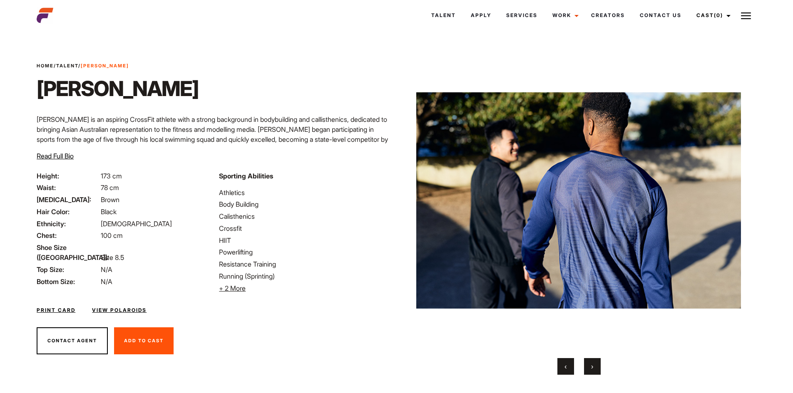
click at [571, 364] on button "‹" at bounding box center [565, 366] width 17 height 17
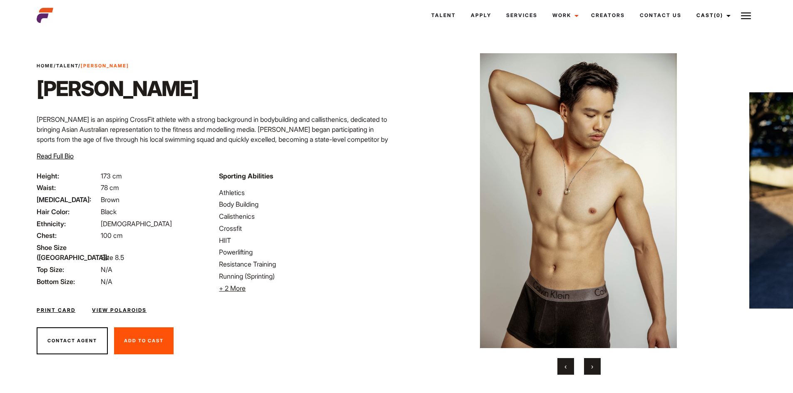
click at [592, 367] on span "›" at bounding box center [592, 366] width 2 height 8
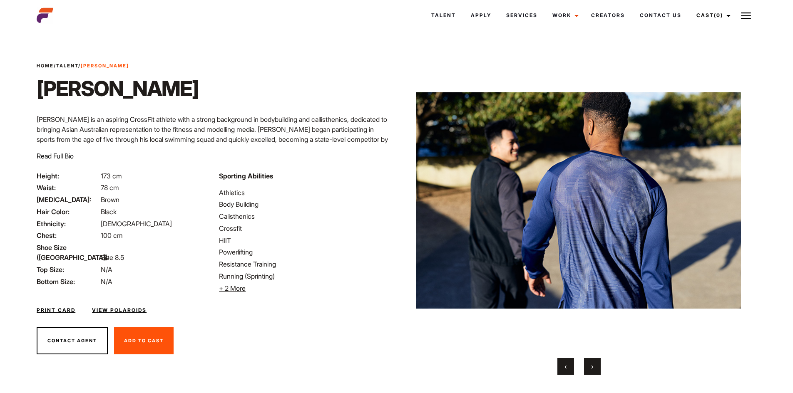
click at [580, 367] on div "‹ ›" at bounding box center [579, 366] width 325 height 17
click at [573, 367] on button "‹" at bounding box center [565, 366] width 17 height 17
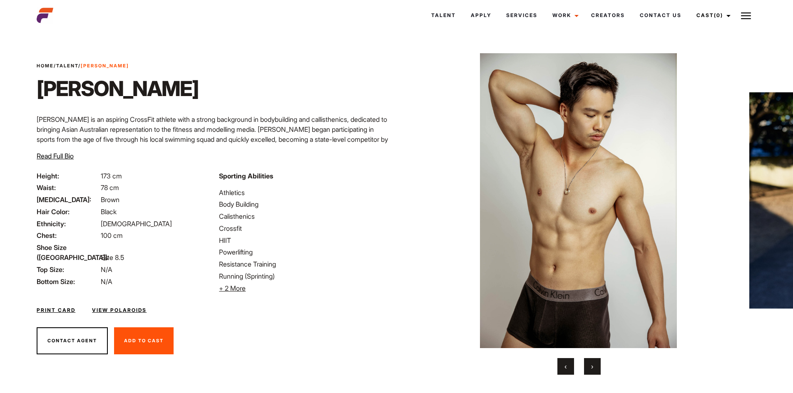
click at [598, 368] on button "›" at bounding box center [592, 366] width 17 height 17
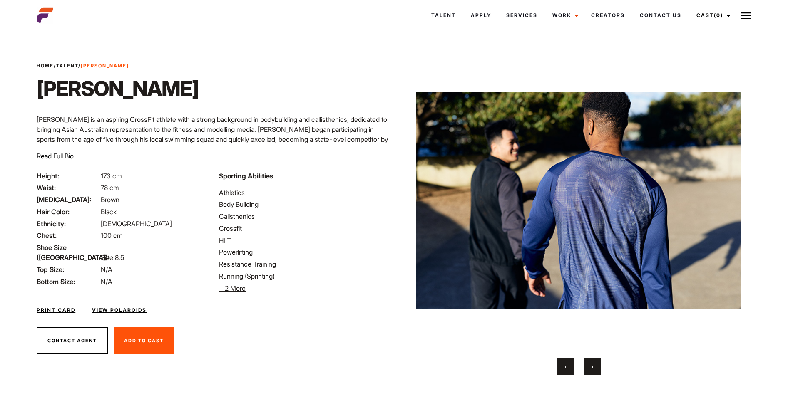
click at [598, 368] on button "›" at bounding box center [592, 366] width 17 height 17
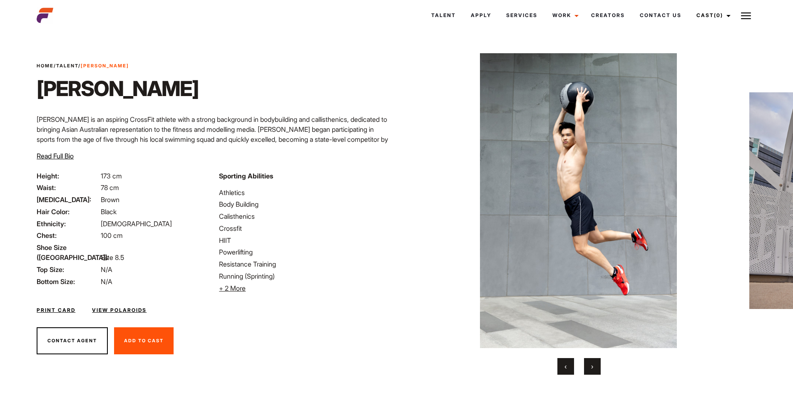
click at [598, 368] on button "›" at bounding box center [592, 366] width 17 height 17
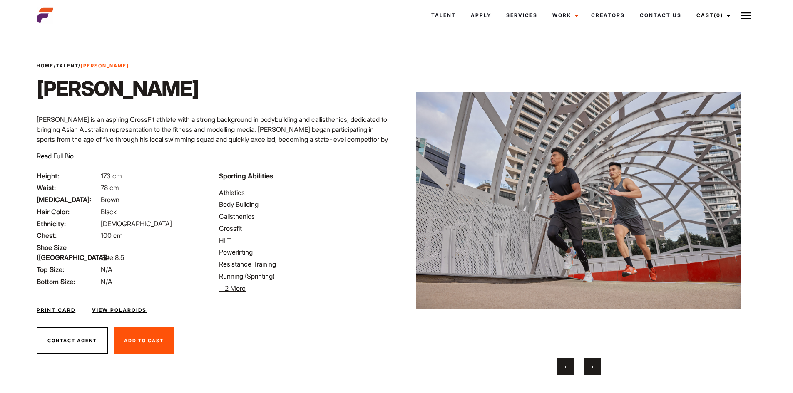
click at [597, 368] on button "›" at bounding box center [592, 366] width 17 height 17
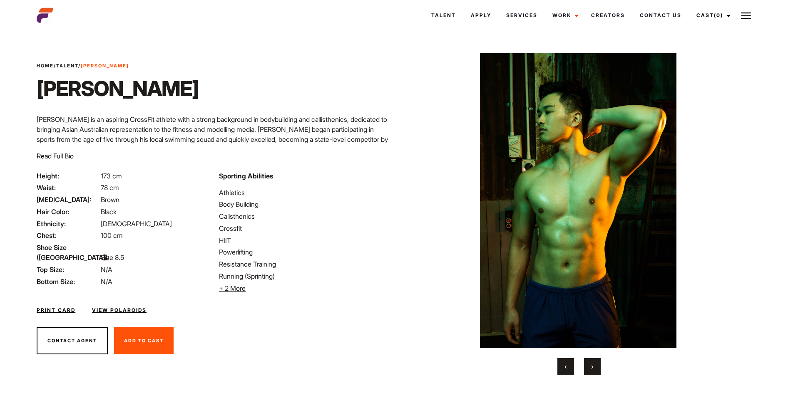
click at [597, 368] on button "›" at bounding box center [592, 366] width 17 height 17
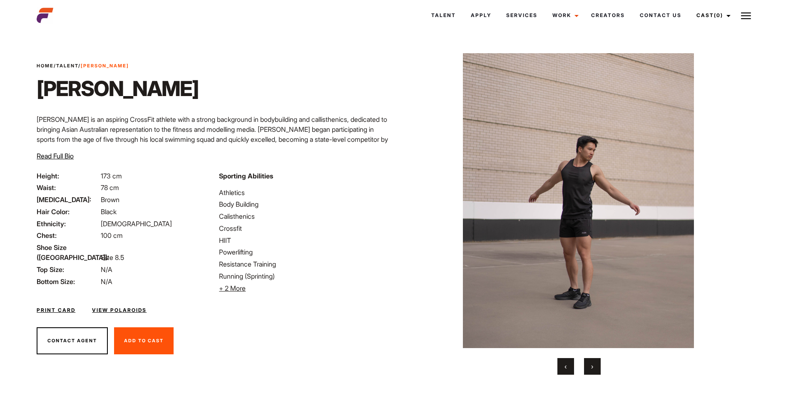
click at [594, 366] on button "›" at bounding box center [592, 366] width 17 height 17
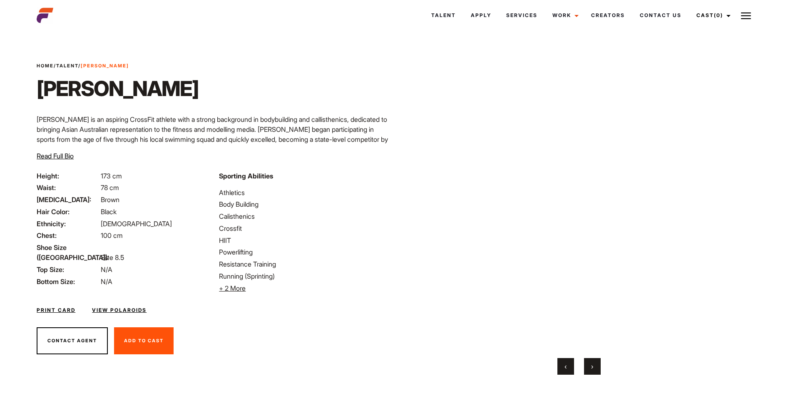
click at [594, 366] on button "›" at bounding box center [592, 366] width 17 height 17
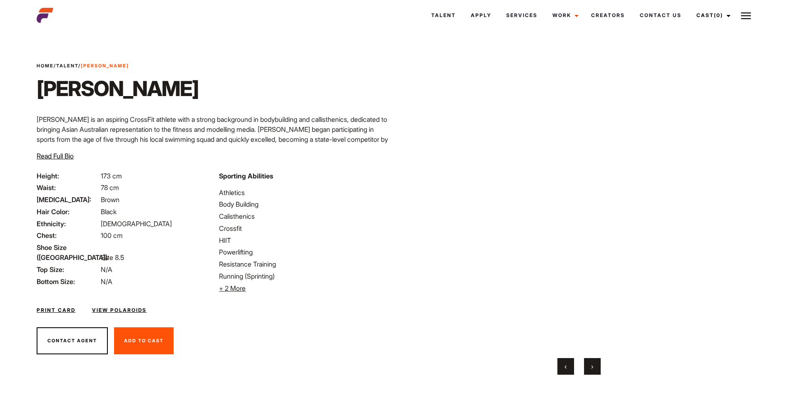
click at [594, 366] on button "›" at bounding box center [592, 366] width 17 height 17
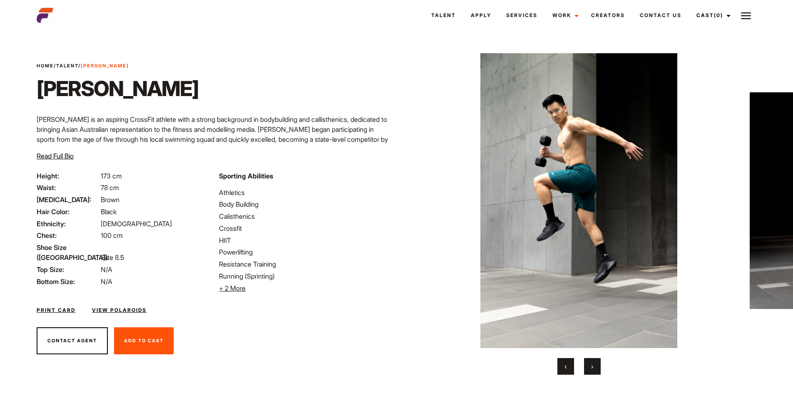
click at [568, 365] on button "‹" at bounding box center [565, 366] width 17 height 17
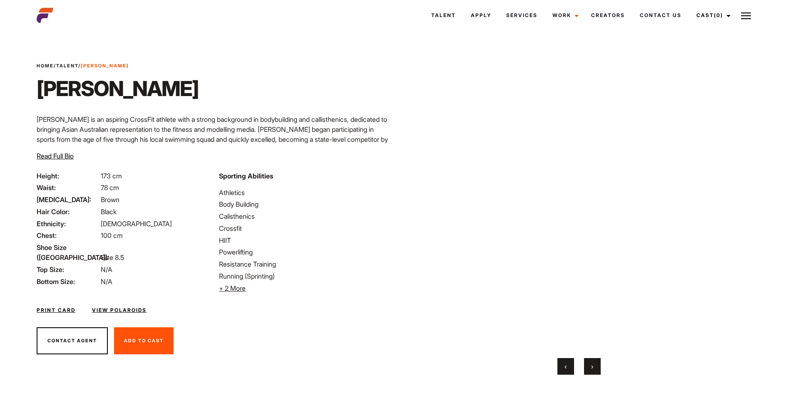
click at [586, 234] on video "Your browser does not support the video tag." at bounding box center [578, 200] width 325 height 295
click at [586, 362] on button "›" at bounding box center [592, 366] width 17 height 17
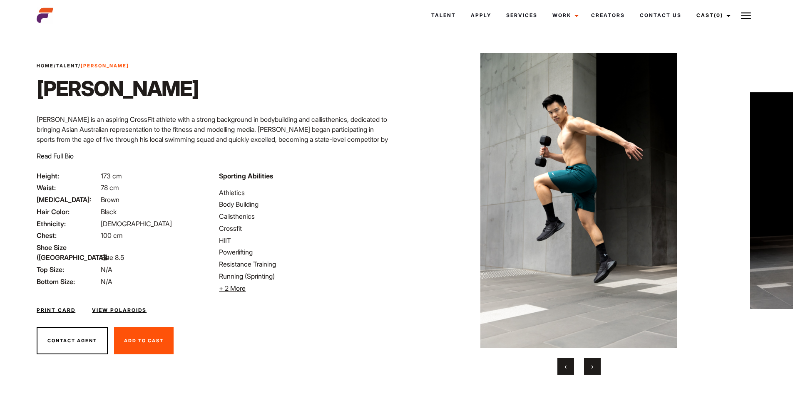
click at [586, 362] on button "›" at bounding box center [592, 366] width 17 height 17
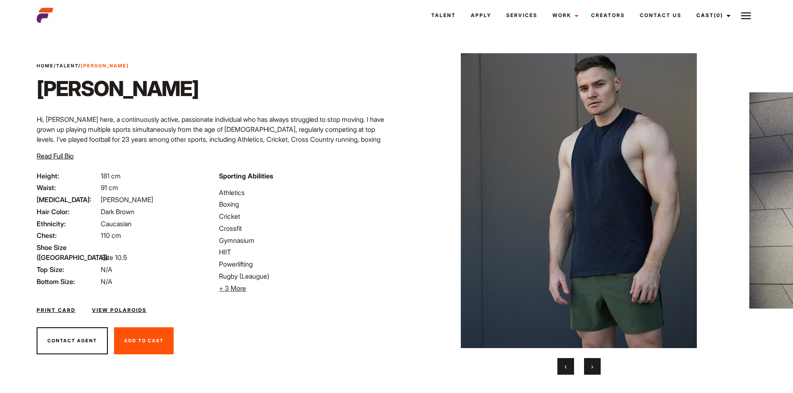
click at [593, 362] on span "›" at bounding box center [592, 366] width 2 height 8
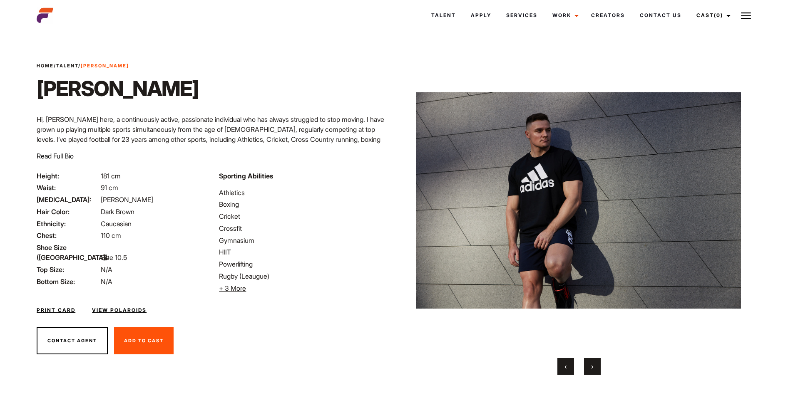
click at [593, 362] on span "›" at bounding box center [592, 366] width 2 height 8
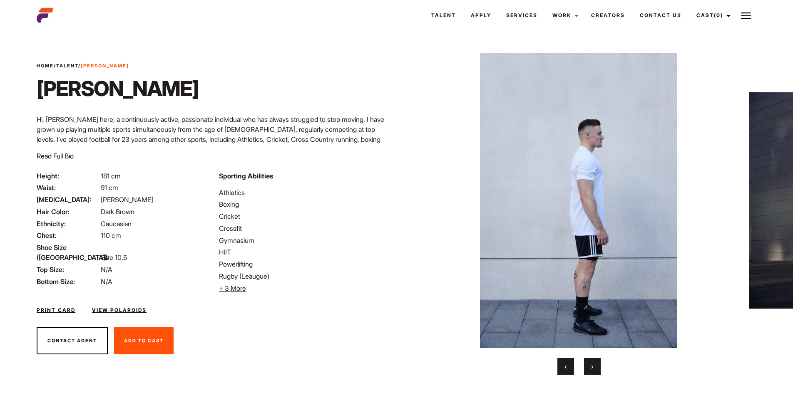
click at [593, 362] on span "›" at bounding box center [592, 366] width 2 height 8
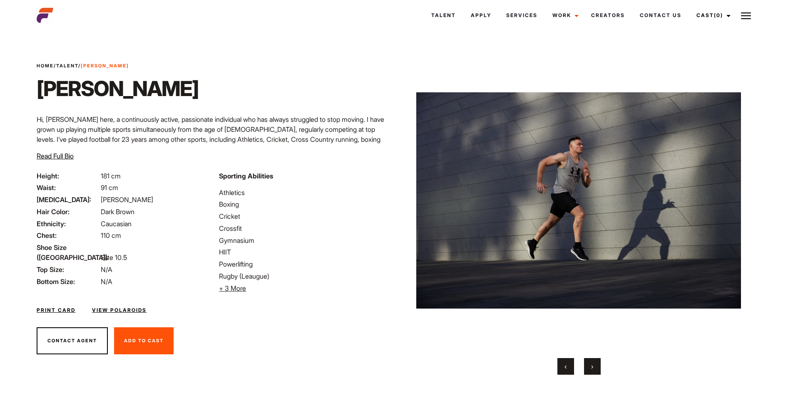
click at [593, 362] on span "›" at bounding box center [592, 366] width 2 height 8
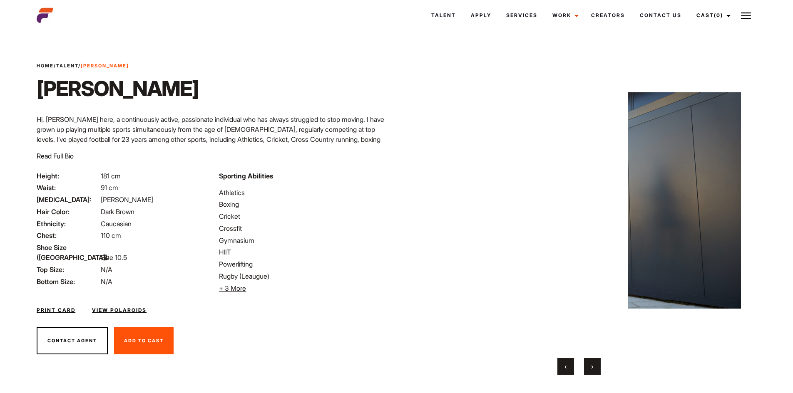
click at [593, 362] on span "›" at bounding box center [592, 366] width 2 height 8
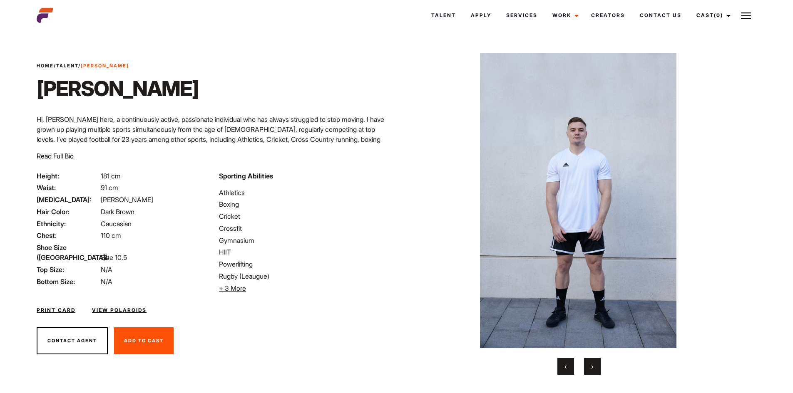
click at [593, 362] on span "›" at bounding box center [592, 366] width 2 height 8
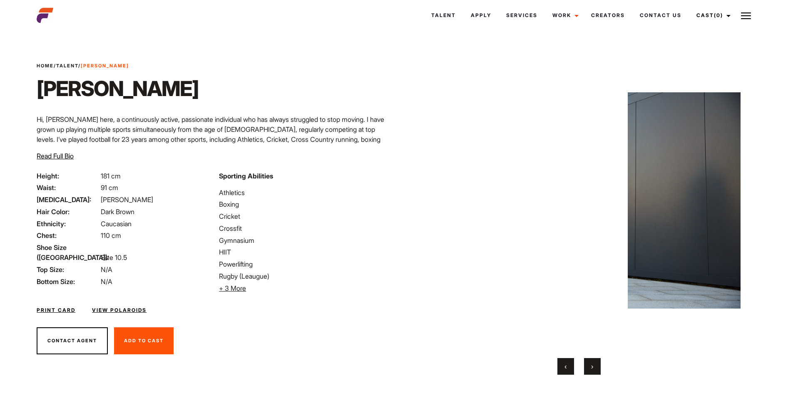
click at [593, 362] on span "›" at bounding box center [592, 366] width 2 height 8
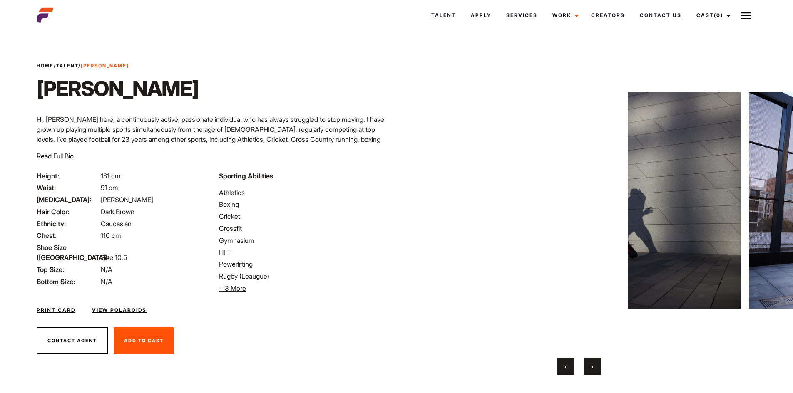
click at [593, 362] on span "›" at bounding box center [592, 366] width 2 height 8
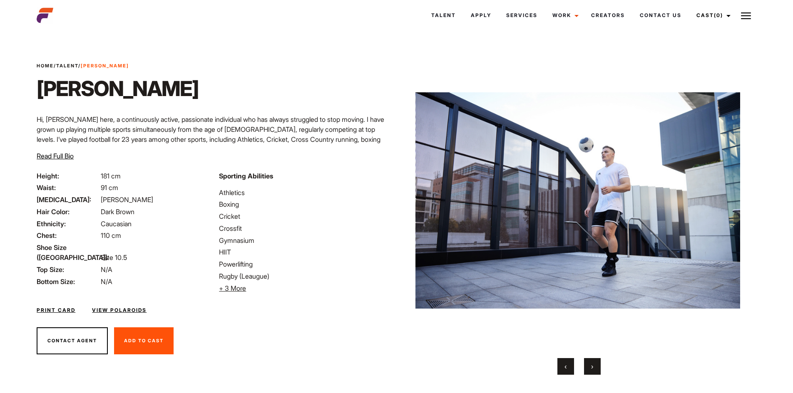
click at [593, 362] on span "›" at bounding box center [592, 366] width 2 height 8
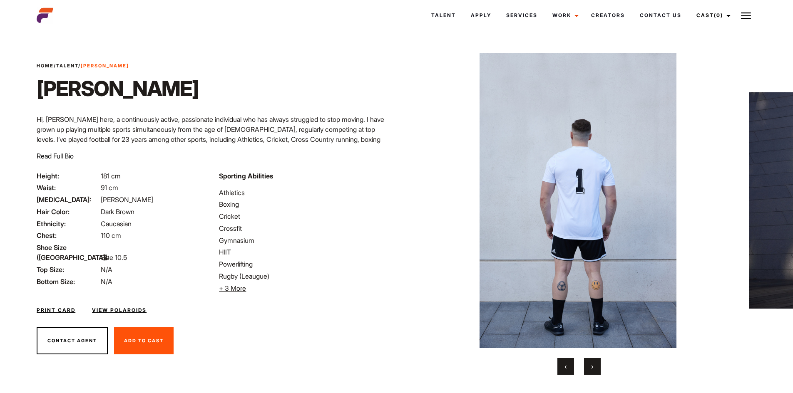
click at [593, 362] on span "›" at bounding box center [592, 366] width 2 height 8
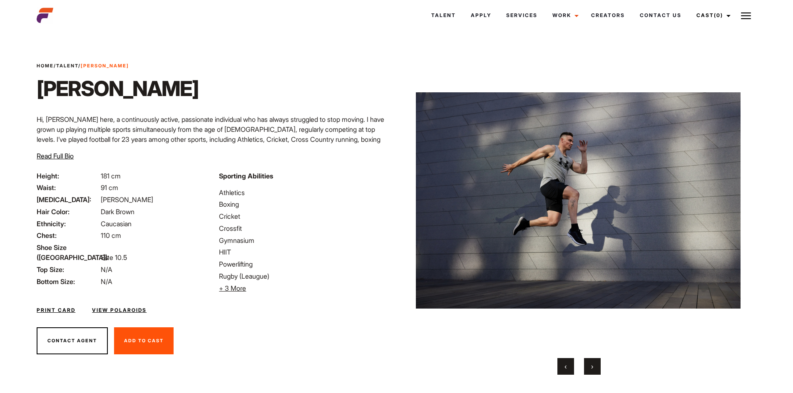
click at [593, 362] on span "›" at bounding box center [592, 366] width 2 height 8
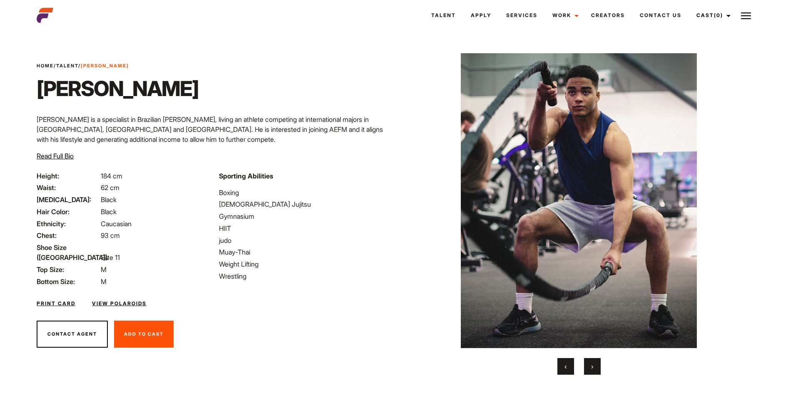
click at [588, 365] on button "›" at bounding box center [592, 366] width 17 height 17
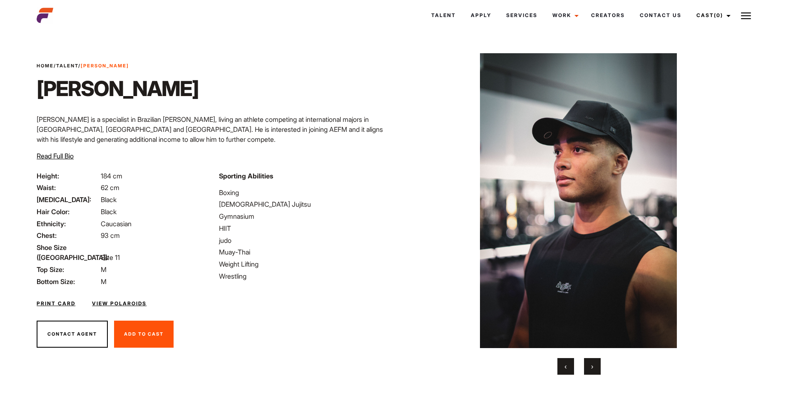
click at [588, 365] on button "›" at bounding box center [592, 366] width 17 height 17
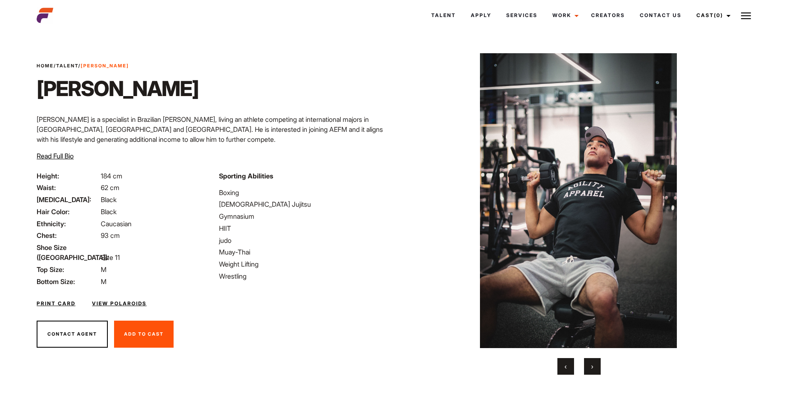
click at [588, 365] on button "›" at bounding box center [592, 366] width 17 height 17
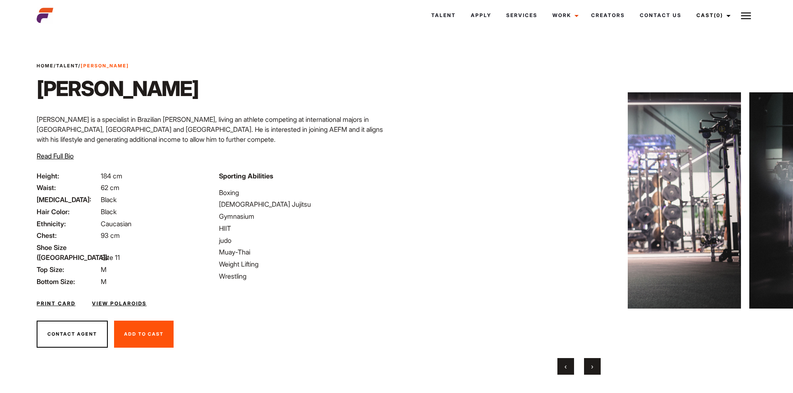
click at [588, 365] on button "›" at bounding box center [592, 366] width 17 height 17
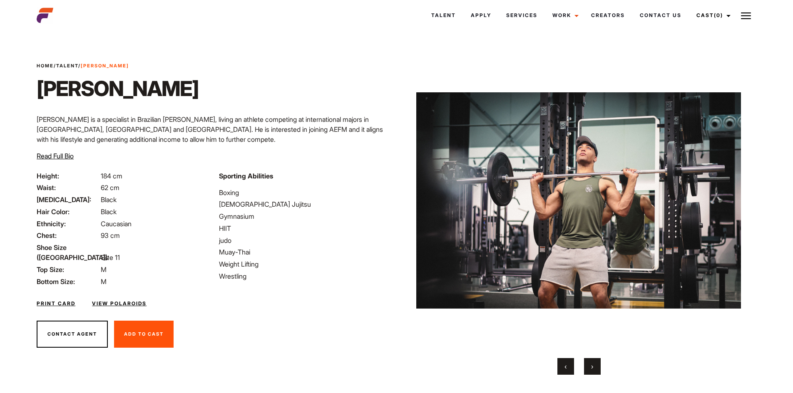
click at [588, 365] on button "›" at bounding box center [592, 366] width 17 height 17
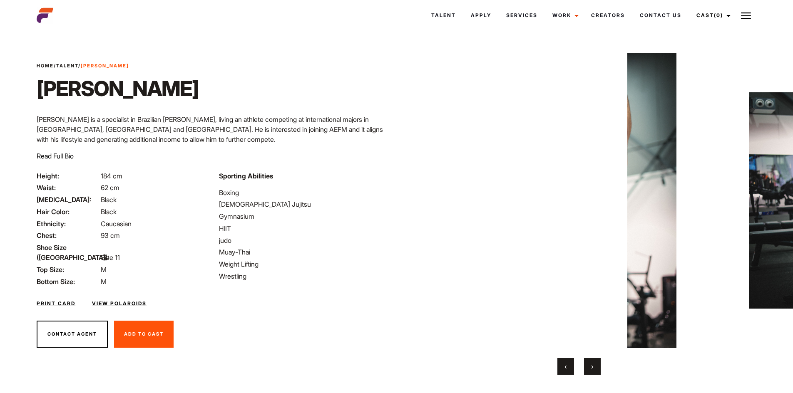
click at [588, 365] on button "›" at bounding box center [592, 366] width 17 height 17
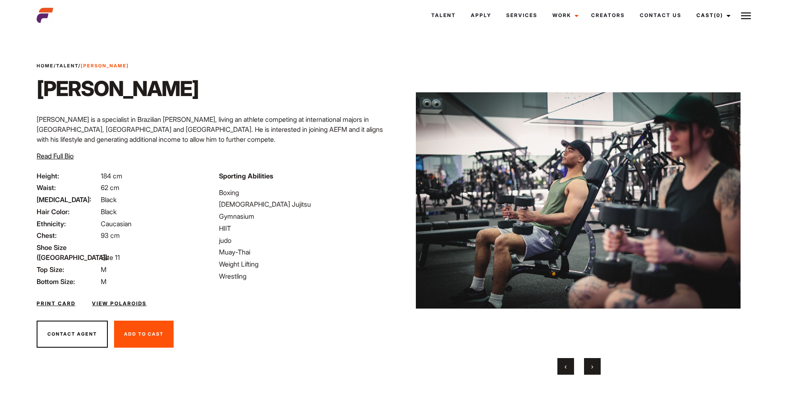
click at [588, 365] on button "›" at bounding box center [592, 366] width 17 height 17
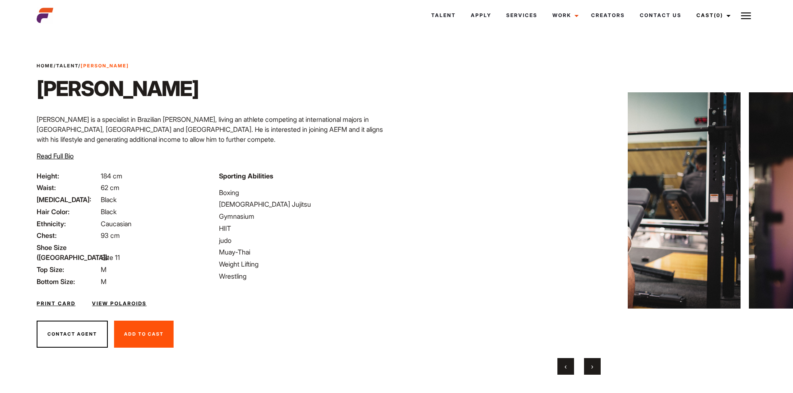
click at [588, 365] on button "›" at bounding box center [592, 366] width 17 height 17
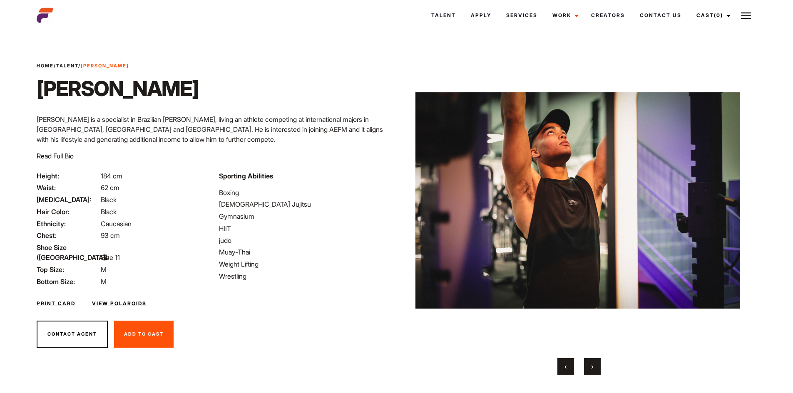
click at [588, 365] on button "›" at bounding box center [592, 366] width 17 height 17
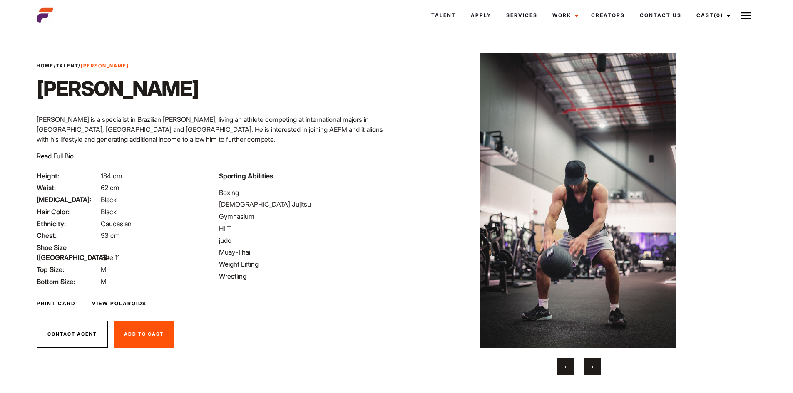
click at [588, 365] on button "›" at bounding box center [592, 366] width 17 height 17
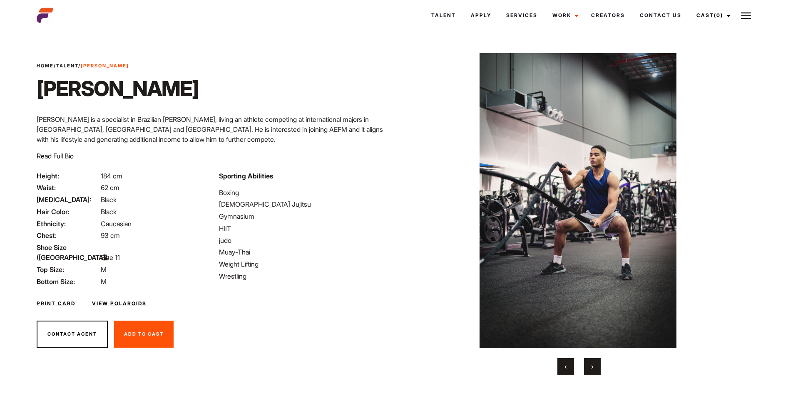
click at [588, 365] on button "›" at bounding box center [592, 366] width 17 height 17
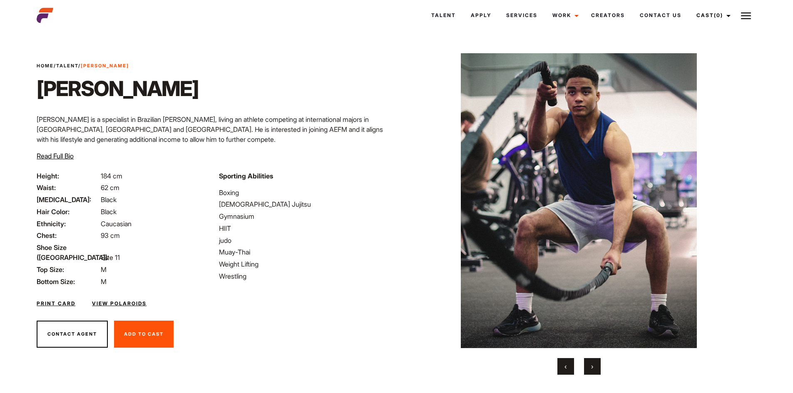
click at [588, 365] on button "›" at bounding box center [592, 366] width 17 height 17
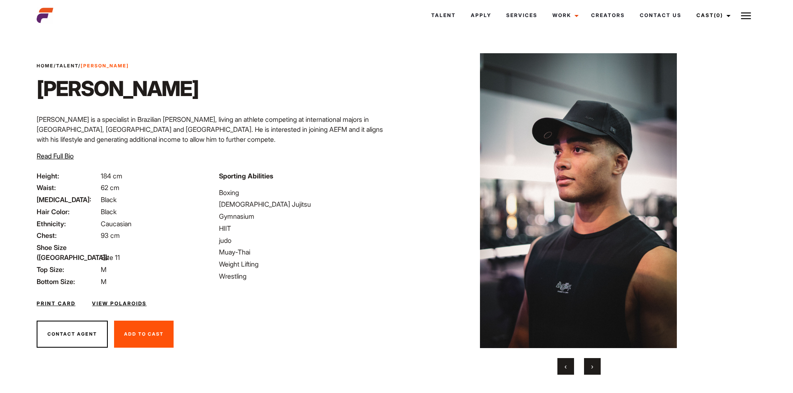
click at [588, 365] on button "›" at bounding box center [592, 366] width 17 height 17
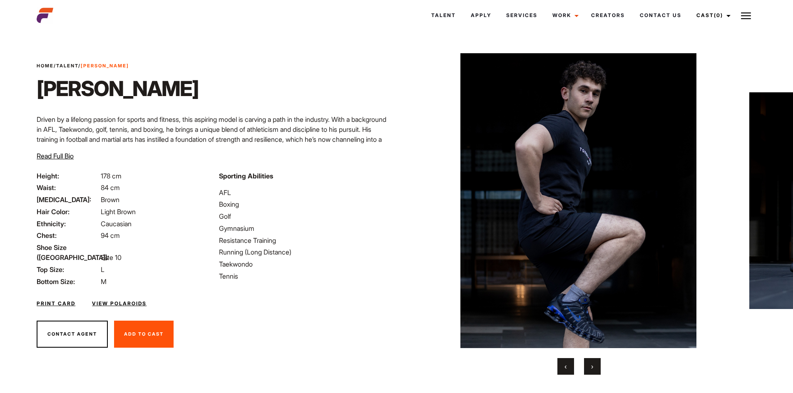
click at [599, 363] on button "›" at bounding box center [592, 366] width 17 height 17
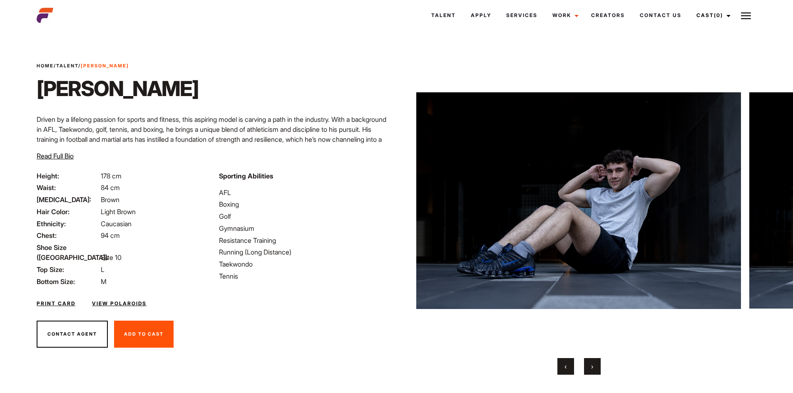
click at [599, 363] on button "›" at bounding box center [592, 366] width 17 height 17
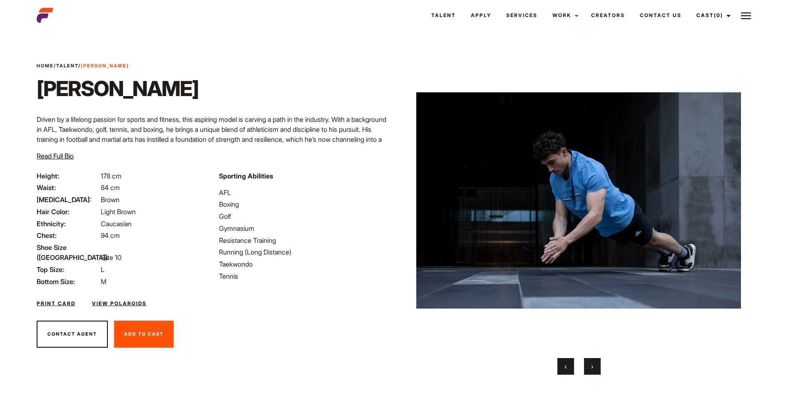
click at [599, 363] on button "›" at bounding box center [592, 366] width 17 height 17
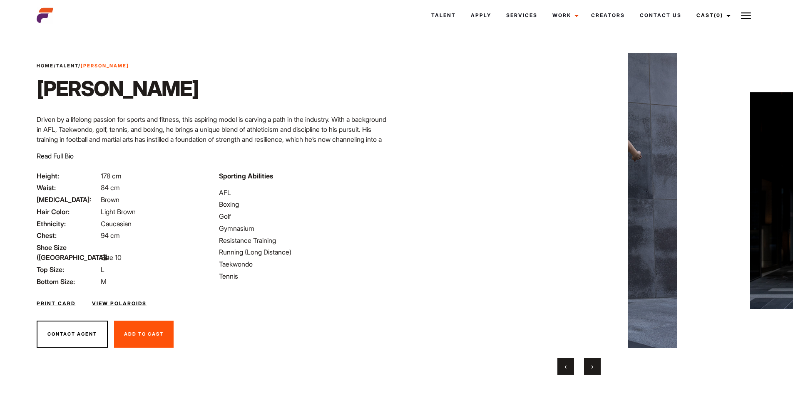
click at [599, 363] on button "›" at bounding box center [592, 366] width 17 height 17
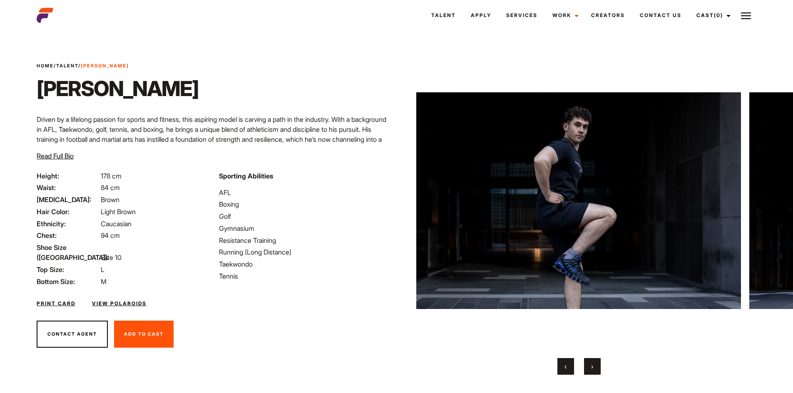
click at [599, 363] on button "›" at bounding box center [592, 366] width 17 height 17
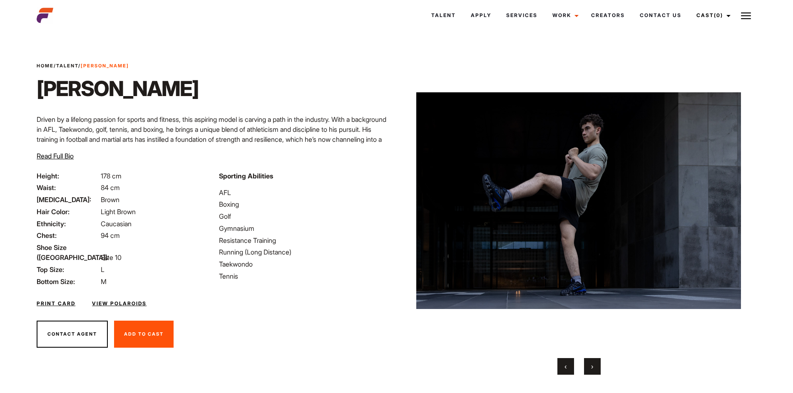
click at [599, 363] on button "›" at bounding box center [592, 366] width 17 height 17
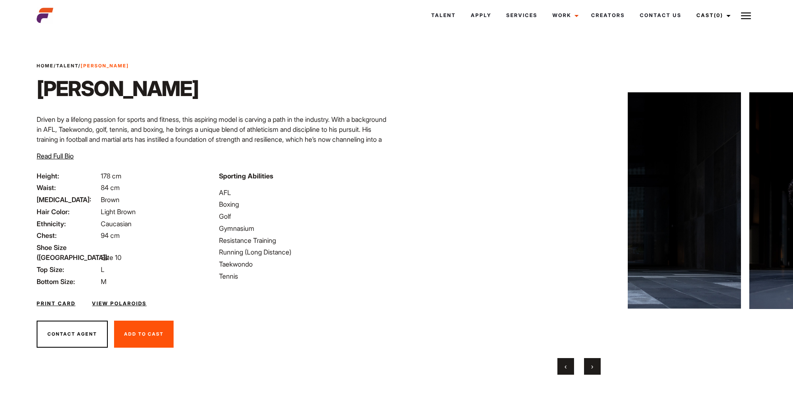
click at [599, 363] on button "›" at bounding box center [592, 366] width 17 height 17
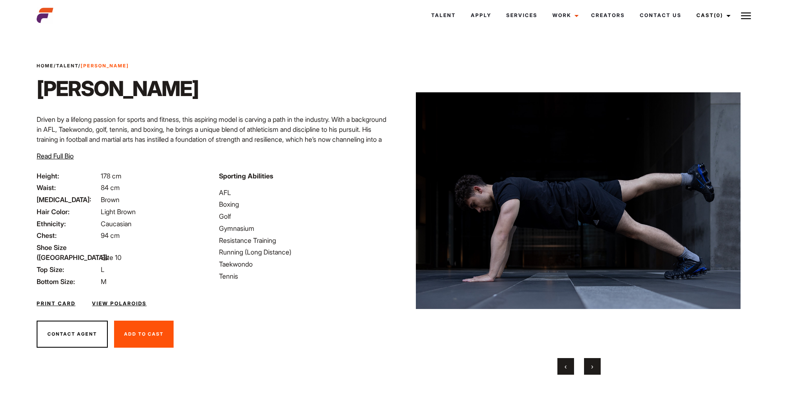
click at [599, 363] on button "›" at bounding box center [592, 366] width 17 height 17
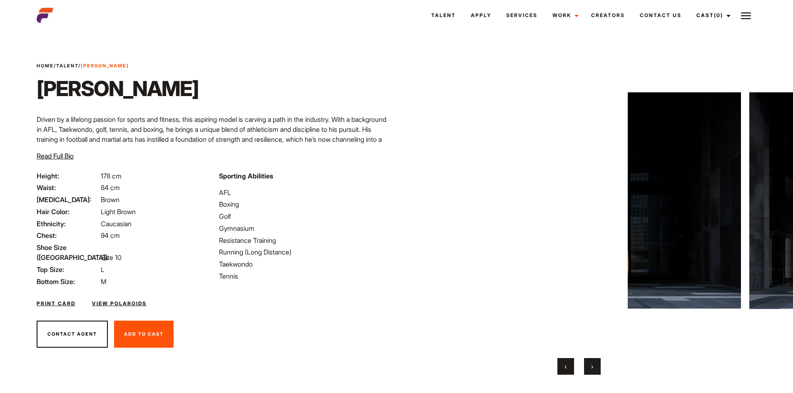
click at [599, 363] on button "›" at bounding box center [592, 366] width 17 height 17
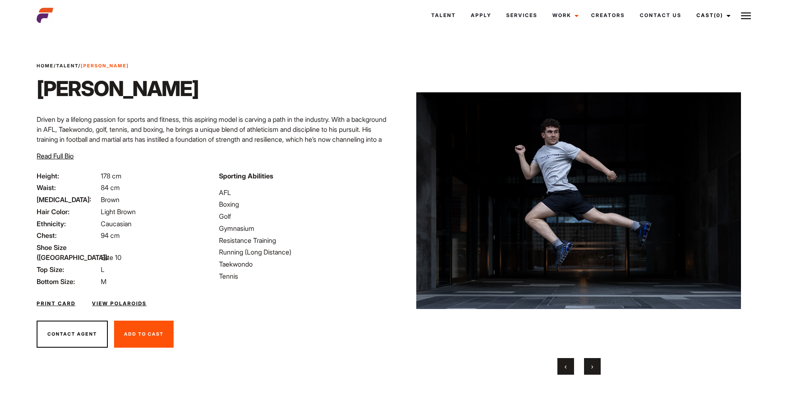
click at [599, 363] on button "›" at bounding box center [592, 366] width 17 height 17
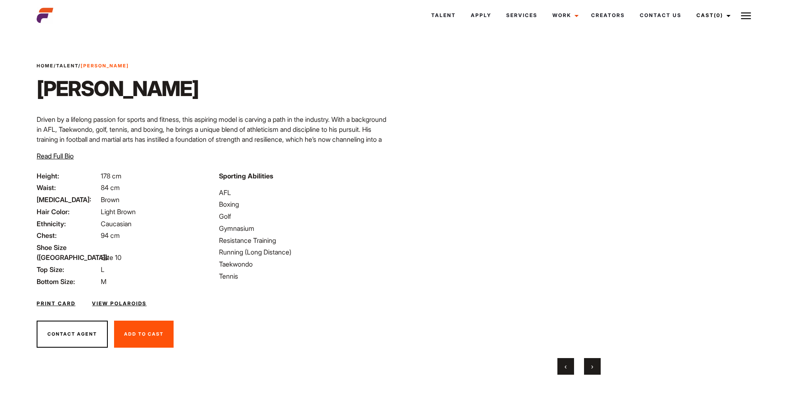
click at [599, 363] on button "›" at bounding box center [592, 366] width 17 height 17
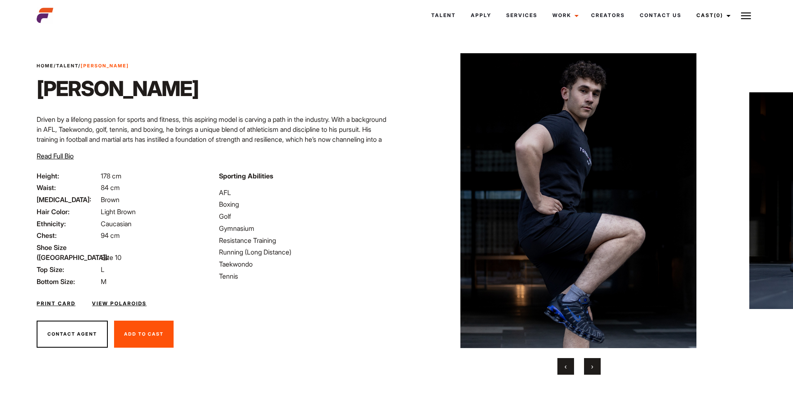
click at [599, 363] on button "›" at bounding box center [592, 366] width 17 height 17
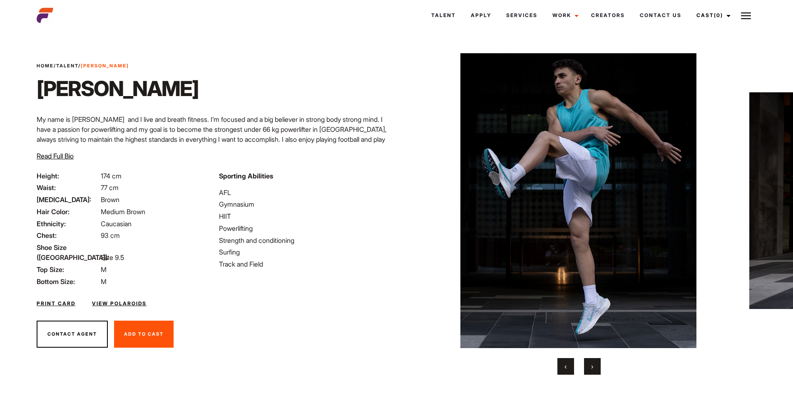
click at [593, 363] on button "›" at bounding box center [592, 366] width 17 height 17
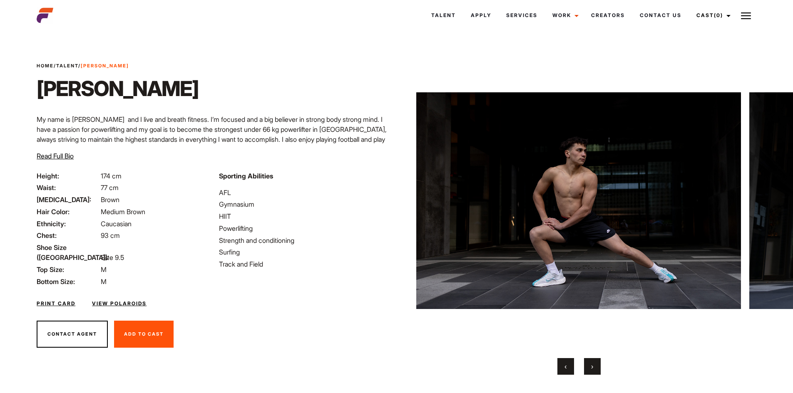
click at [593, 363] on button "›" at bounding box center [592, 366] width 17 height 17
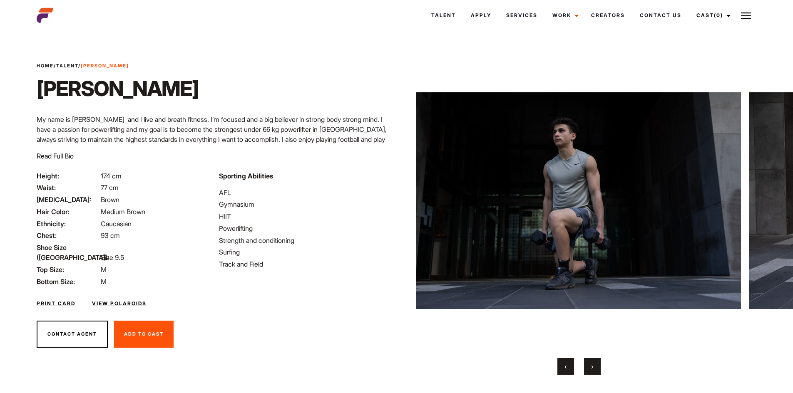
click at [593, 363] on button "›" at bounding box center [592, 366] width 17 height 17
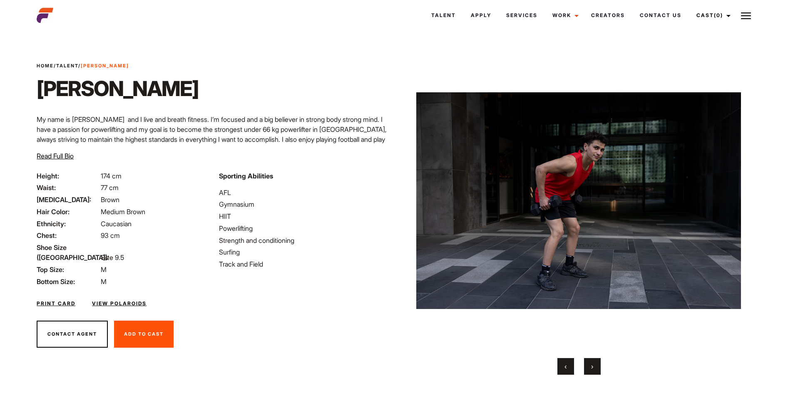
click at [593, 363] on button "›" at bounding box center [592, 366] width 17 height 17
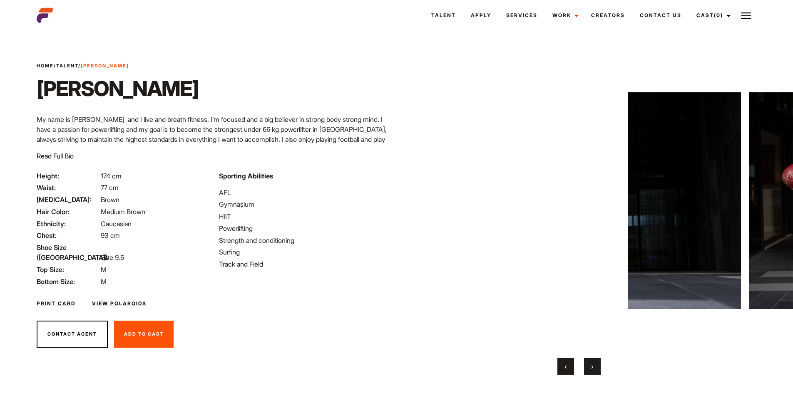
click at [593, 363] on button "›" at bounding box center [592, 366] width 17 height 17
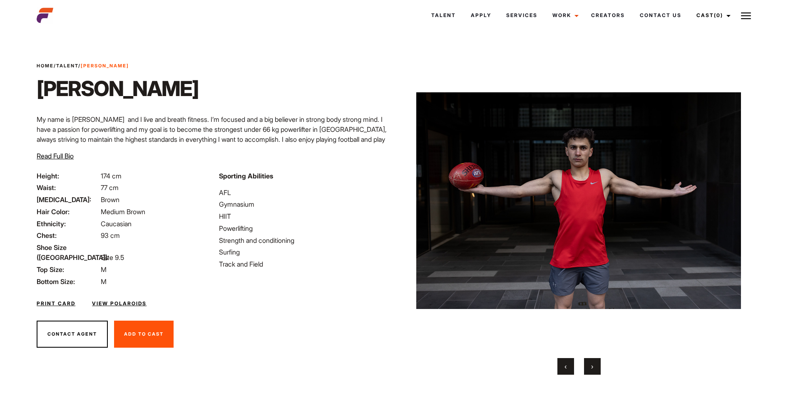
click at [593, 363] on button "›" at bounding box center [592, 366] width 17 height 17
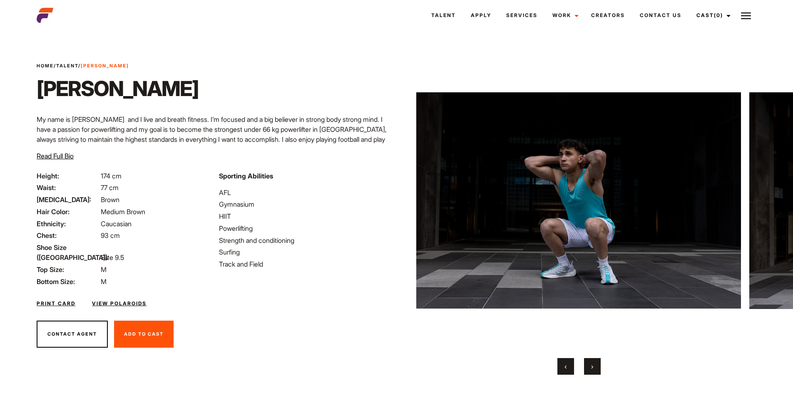
click at [567, 368] on button "‹" at bounding box center [565, 366] width 17 height 17
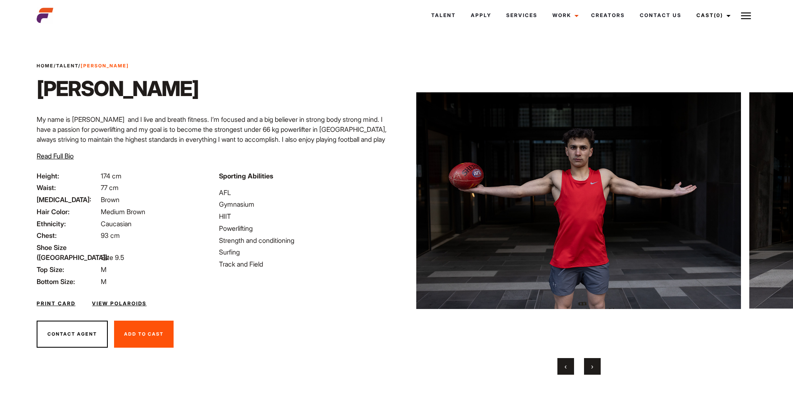
click at [601, 361] on div "‹ ›" at bounding box center [579, 366] width 325 height 17
click at [600, 357] on div at bounding box center [579, 214] width 325 height 322
click at [593, 371] on button "›" at bounding box center [592, 366] width 17 height 17
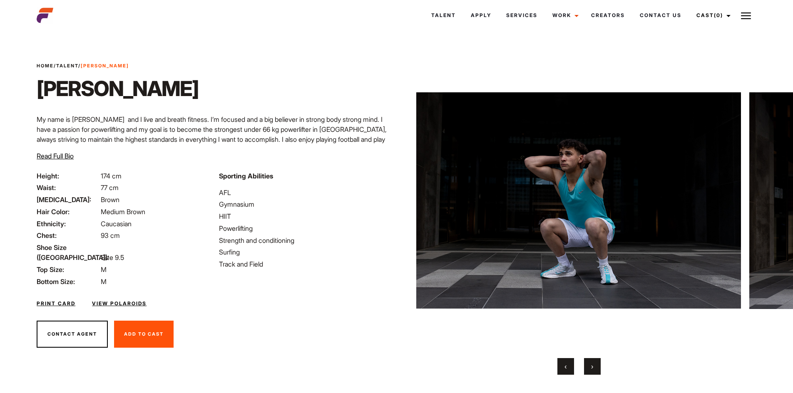
click at [590, 367] on button "›" at bounding box center [592, 366] width 17 height 17
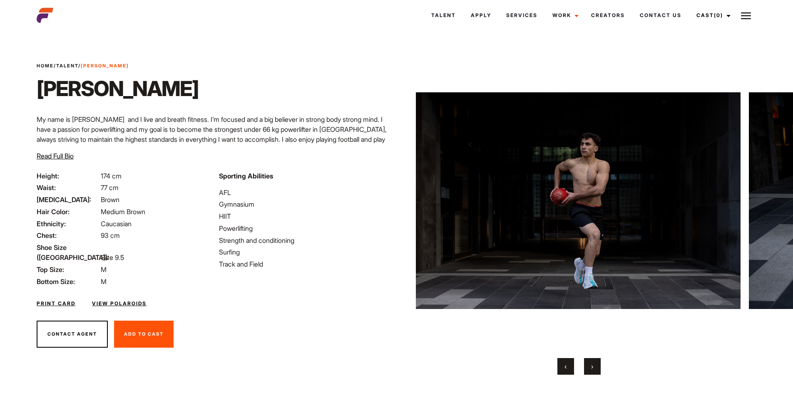
click at [590, 366] on button "›" at bounding box center [592, 366] width 17 height 17
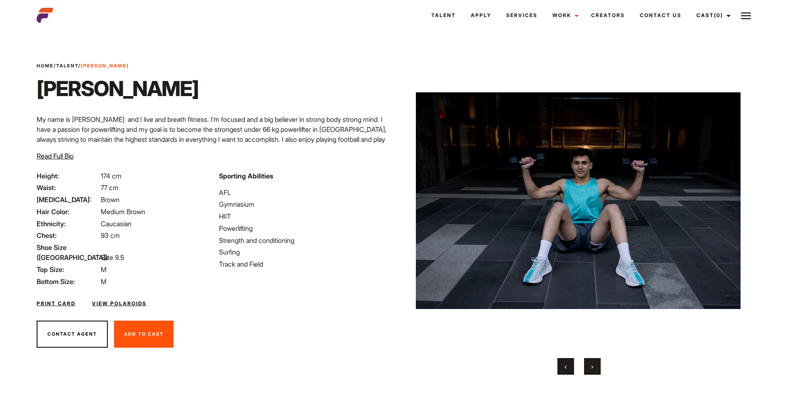
click at [590, 366] on button "›" at bounding box center [592, 366] width 17 height 17
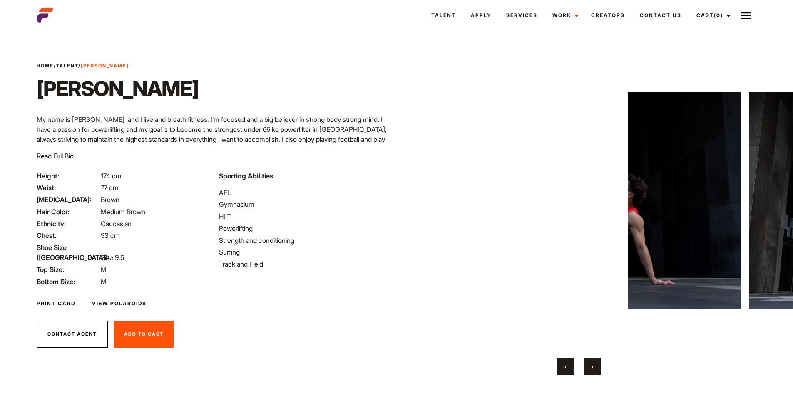
click at [590, 366] on button "›" at bounding box center [592, 366] width 17 height 17
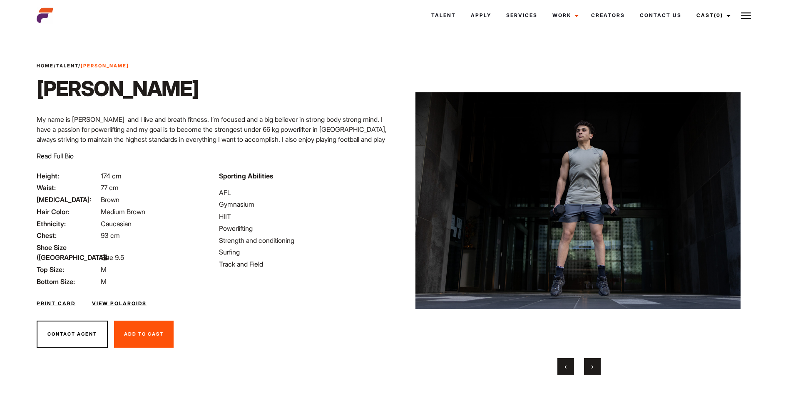
click at [590, 366] on button "›" at bounding box center [592, 366] width 17 height 17
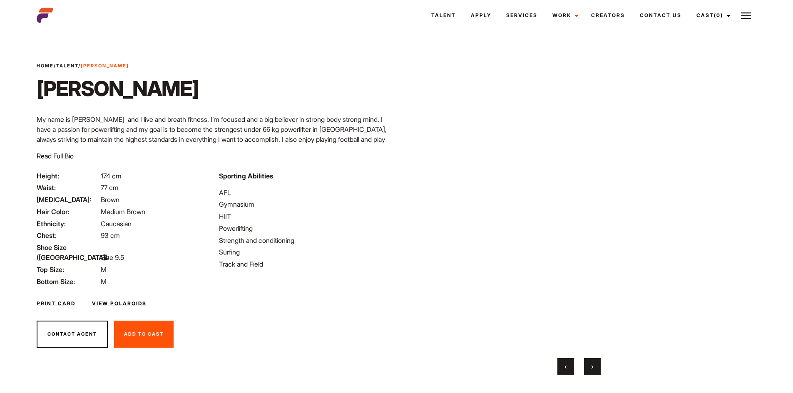
click at [590, 366] on button "›" at bounding box center [592, 366] width 17 height 17
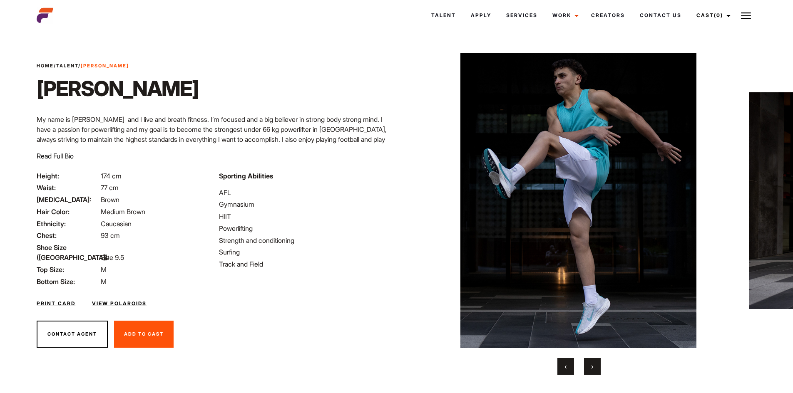
click at [590, 366] on button "›" at bounding box center [592, 366] width 17 height 17
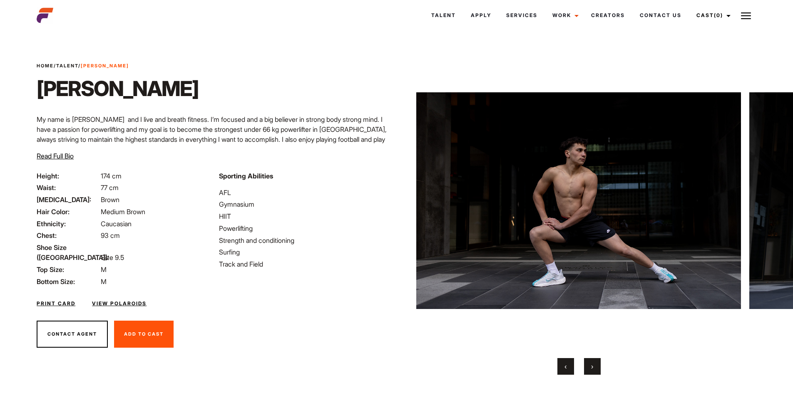
click at [590, 366] on button "›" at bounding box center [592, 366] width 17 height 17
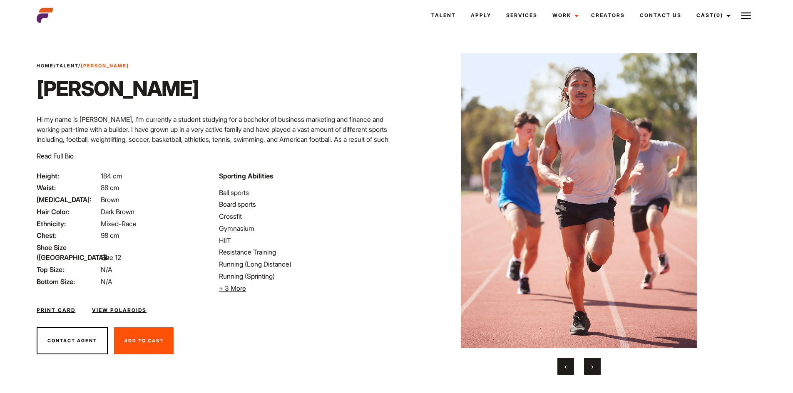
click at [588, 363] on button "›" at bounding box center [592, 366] width 17 height 17
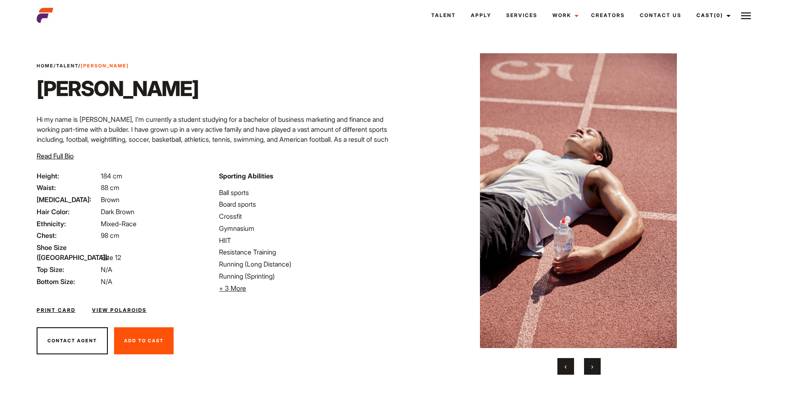
click at [591, 363] on span "›" at bounding box center [592, 366] width 2 height 8
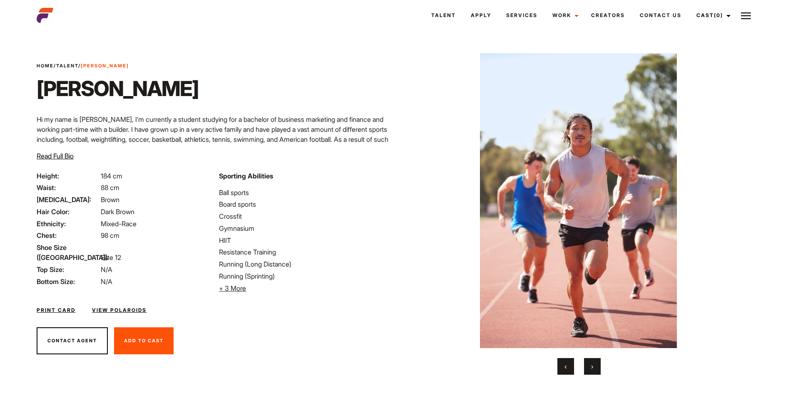
click at [591, 363] on span "›" at bounding box center [592, 366] width 2 height 8
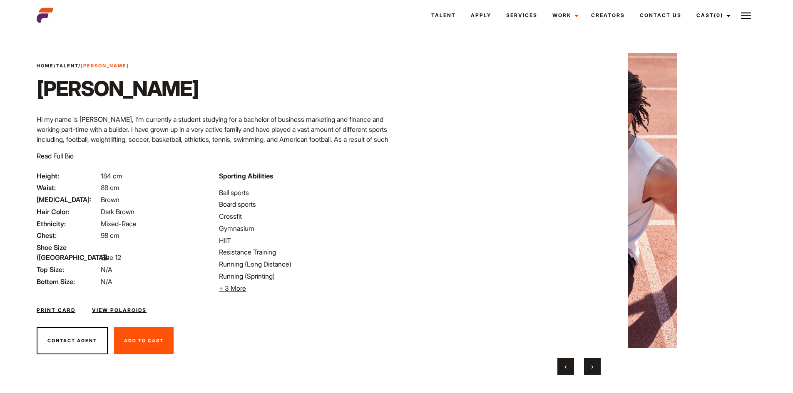
click at [591, 363] on span "›" at bounding box center [592, 366] width 2 height 8
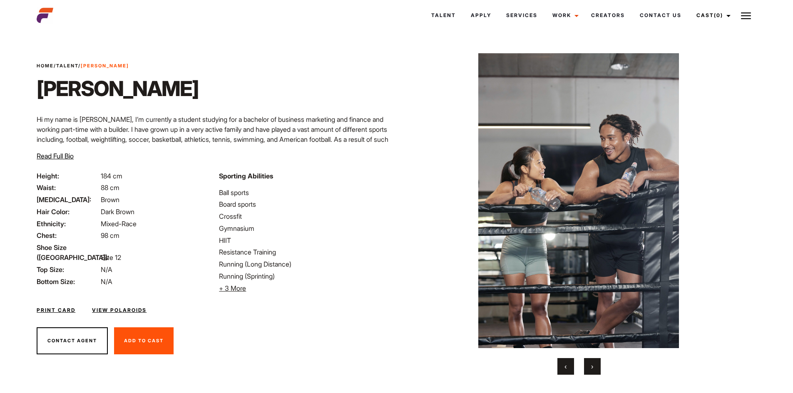
click at [591, 363] on span "›" at bounding box center [592, 366] width 2 height 8
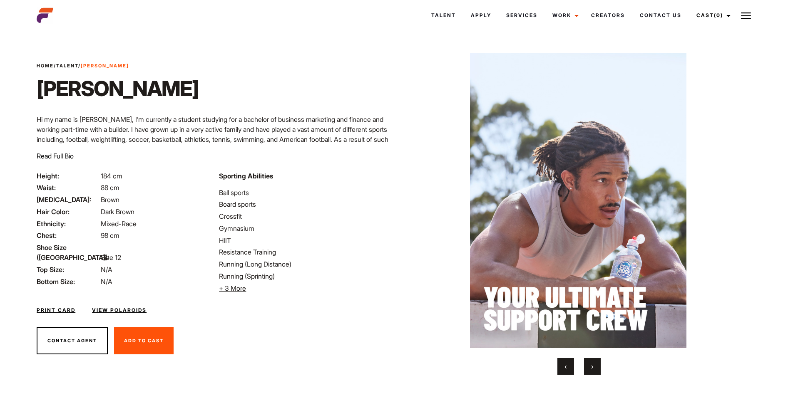
click at [591, 363] on span "›" at bounding box center [592, 366] width 2 height 8
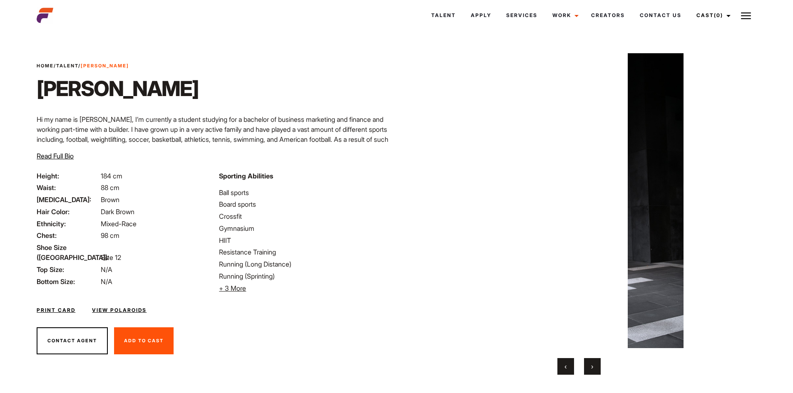
click at [591, 363] on span "›" at bounding box center [592, 366] width 2 height 8
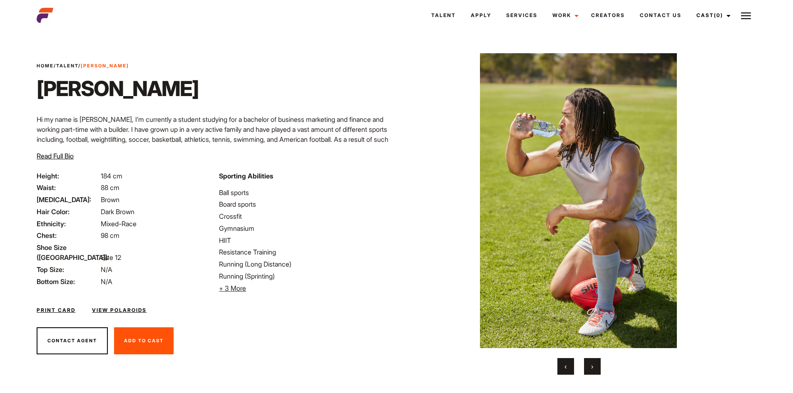
click at [591, 363] on span "›" at bounding box center [592, 366] width 2 height 8
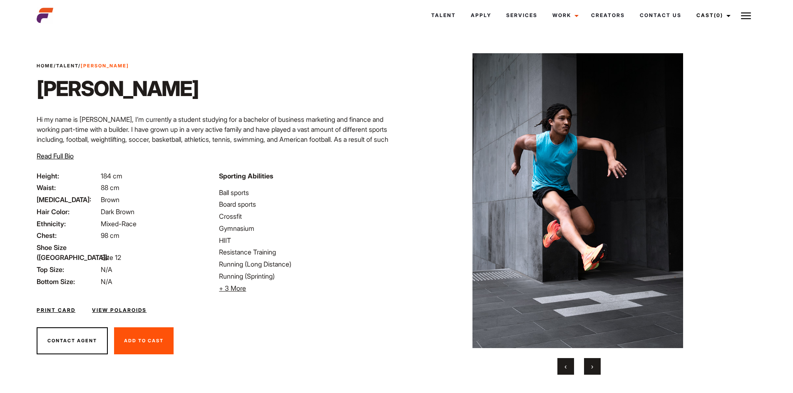
click at [591, 363] on span "›" at bounding box center [592, 366] width 2 height 8
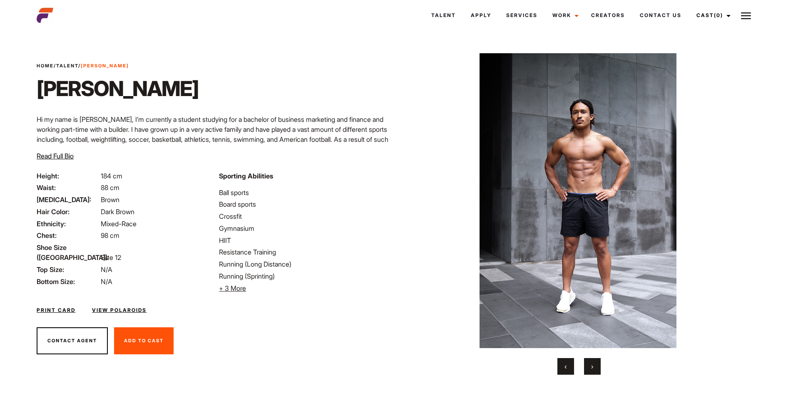
click at [591, 363] on span "›" at bounding box center [592, 366] width 2 height 8
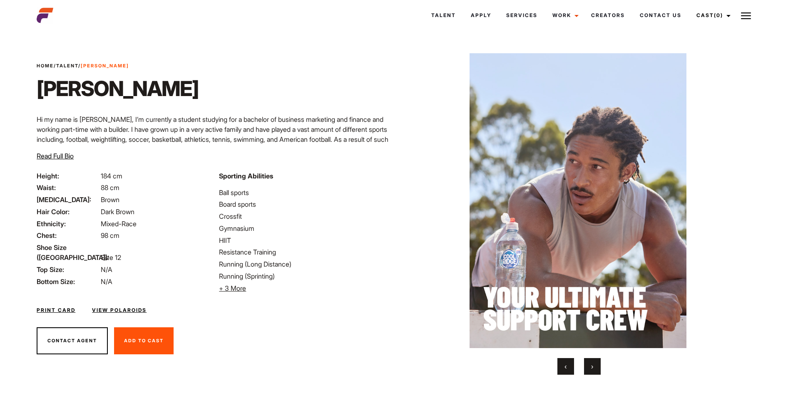
click at [591, 363] on span "›" at bounding box center [592, 366] width 2 height 8
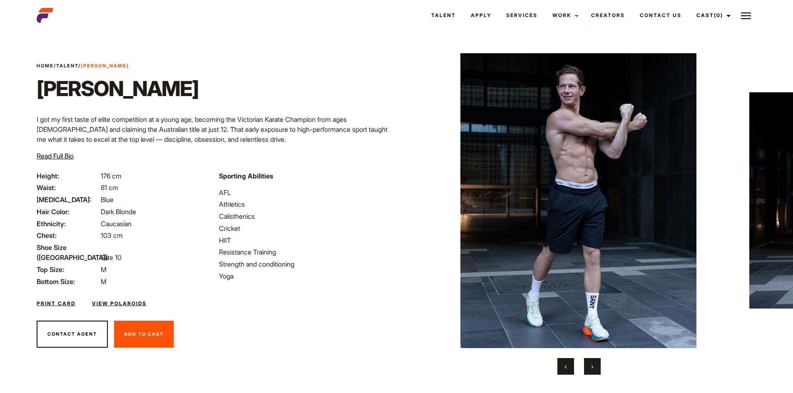
drag, startPoint x: 593, startPoint y: 371, endPoint x: 594, endPoint y: 362, distance: 9.6
click at [593, 371] on button "›" at bounding box center [592, 366] width 17 height 17
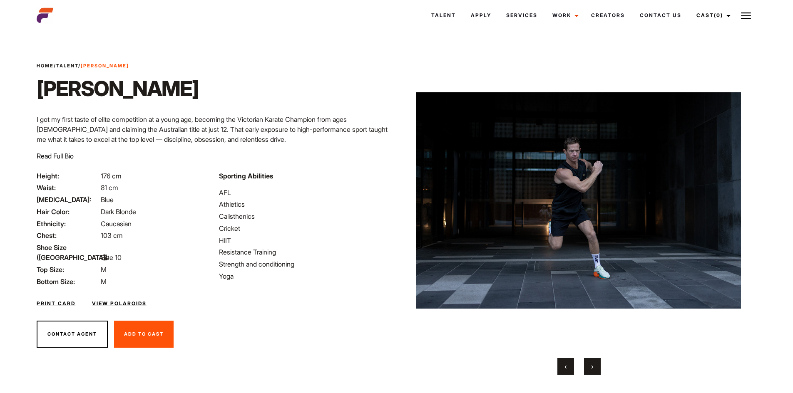
click at [594, 357] on div at bounding box center [579, 214] width 325 height 322
click at [594, 365] on button "›" at bounding box center [592, 366] width 17 height 17
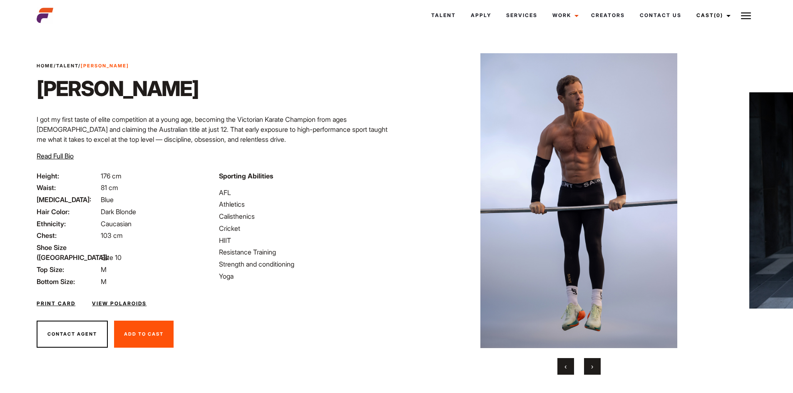
click at [594, 365] on button "›" at bounding box center [592, 366] width 17 height 17
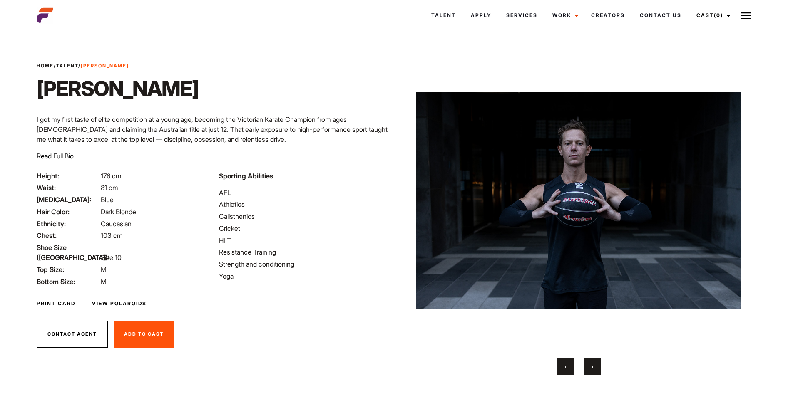
click at [594, 365] on button "›" at bounding box center [592, 366] width 17 height 17
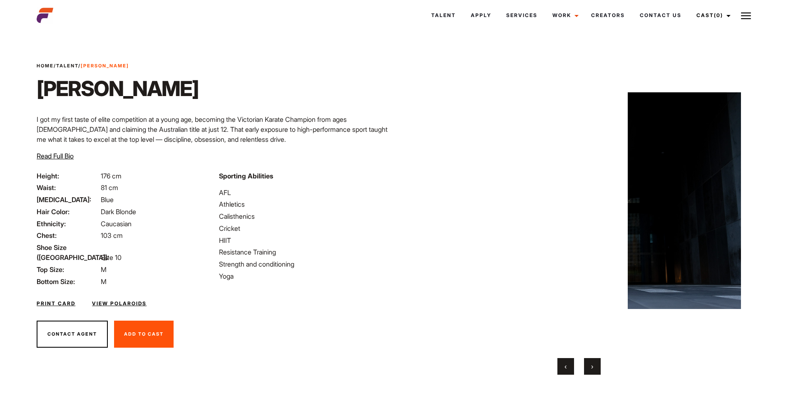
click at [594, 365] on button "›" at bounding box center [592, 366] width 17 height 17
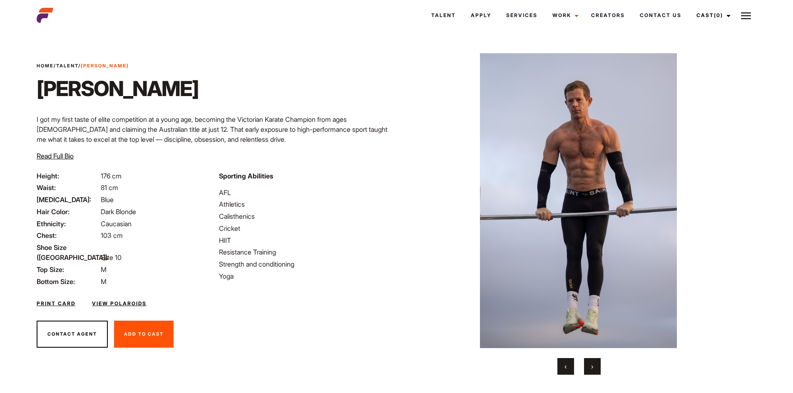
click at [594, 365] on button "›" at bounding box center [592, 366] width 17 height 17
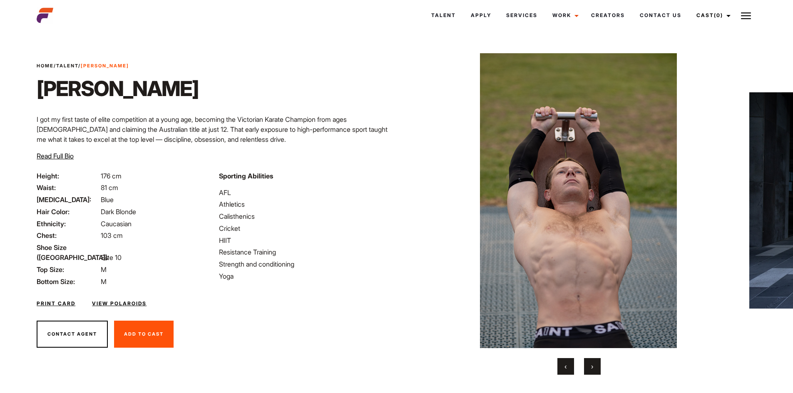
click at [594, 365] on button "›" at bounding box center [592, 366] width 17 height 17
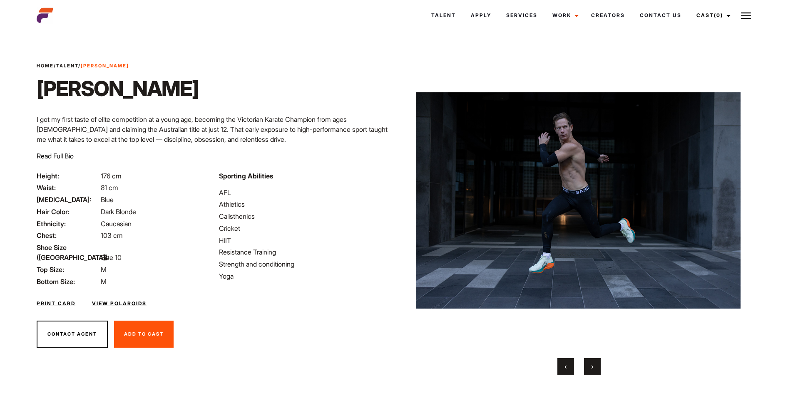
click at [594, 365] on button "›" at bounding box center [592, 366] width 17 height 17
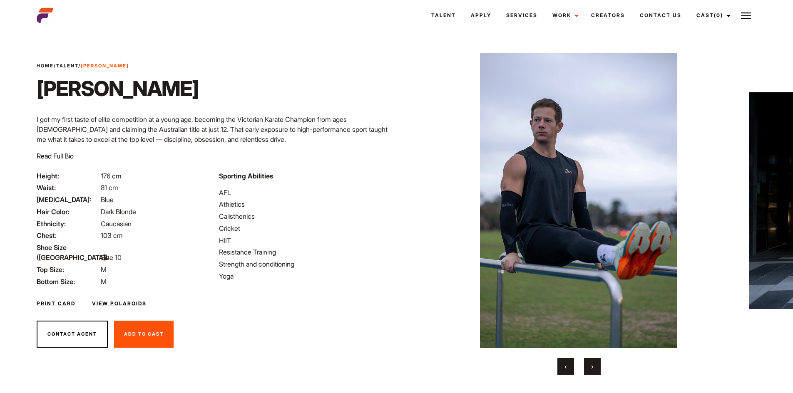
click at [594, 365] on button "›" at bounding box center [592, 366] width 17 height 17
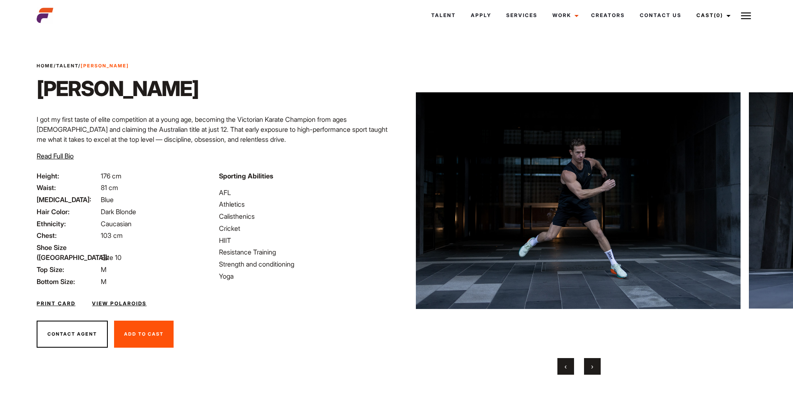
click at [594, 365] on button "›" at bounding box center [592, 366] width 17 height 17
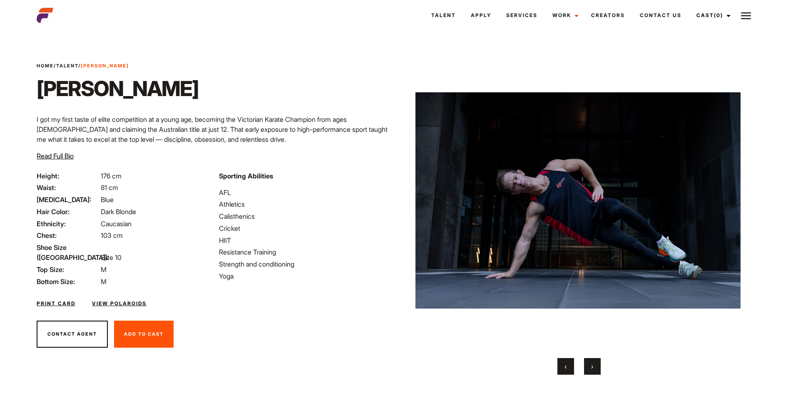
click at [594, 365] on button "›" at bounding box center [592, 366] width 17 height 17
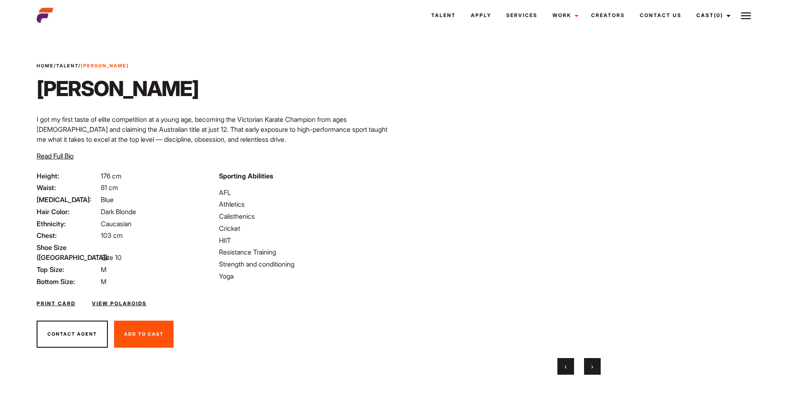
click at [594, 365] on button "›" at bounding box center [592, 366] width 17 height 17
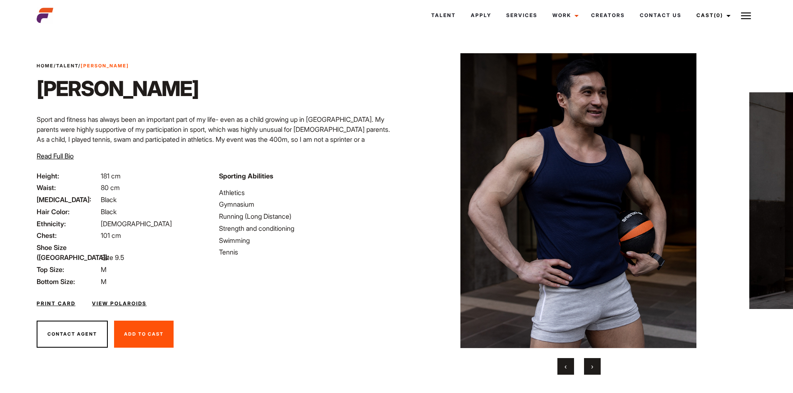
click at [593, 364] on span "›" at bounding box center [592, 366] width 2 height 8
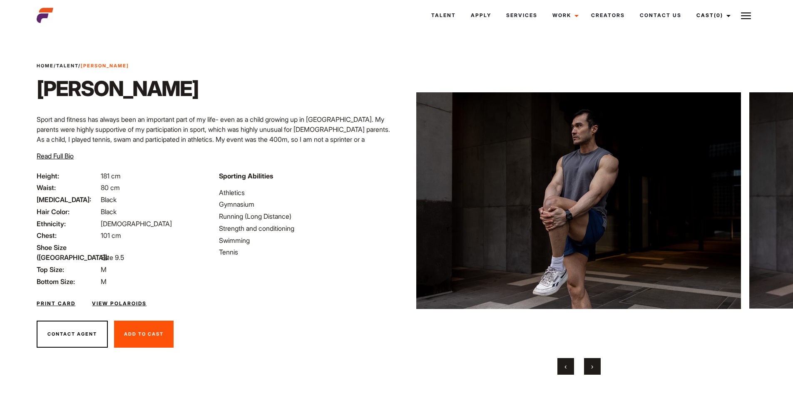
click at [598, 361] on button "›" at bounding box center [592, 366] width 17 height 17
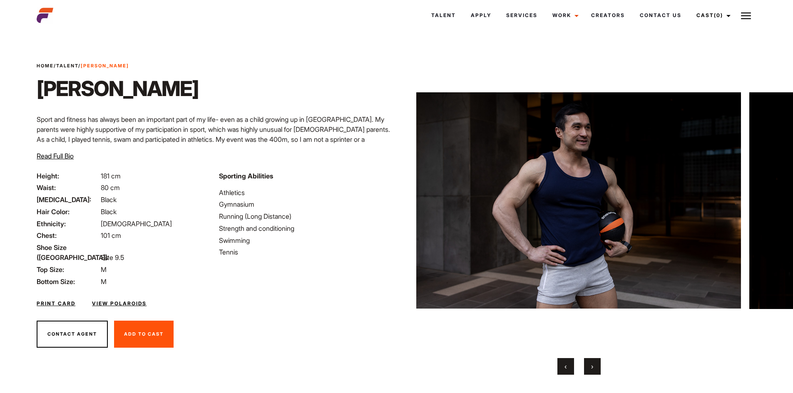
click at [606, 361] on div "‹ ›" at bounding box center [579, 366] width 325 height 17
click at [608, 367] on div "‹ ›" at bounding box center [579, 366] width 325 height 17
click at [594, 367] on button "›" at bounding box center [592, 366] width 17 height 17
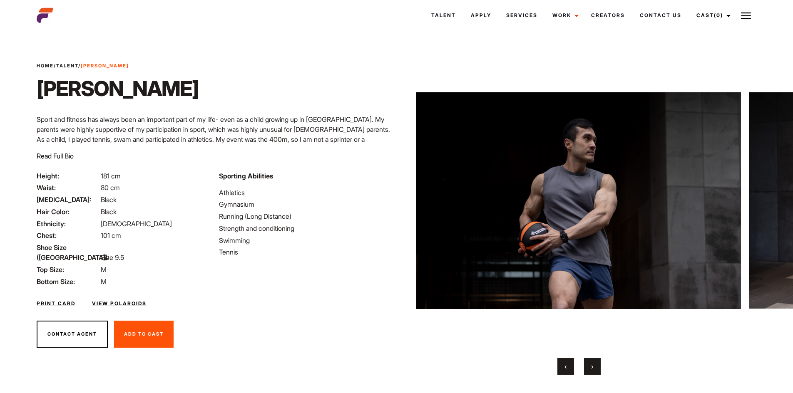
click at [591, 367] on span "›" at bounding box center [592, 366] width 2 height 8
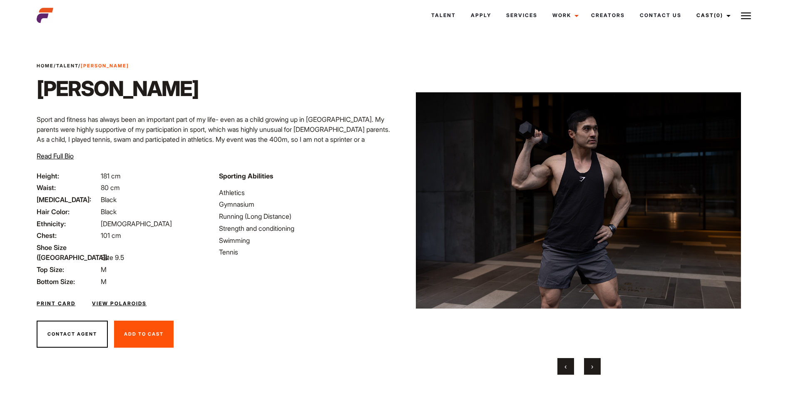
click at [589, 367] on button "›" at bounding box center [592, 366] width 17 height 17
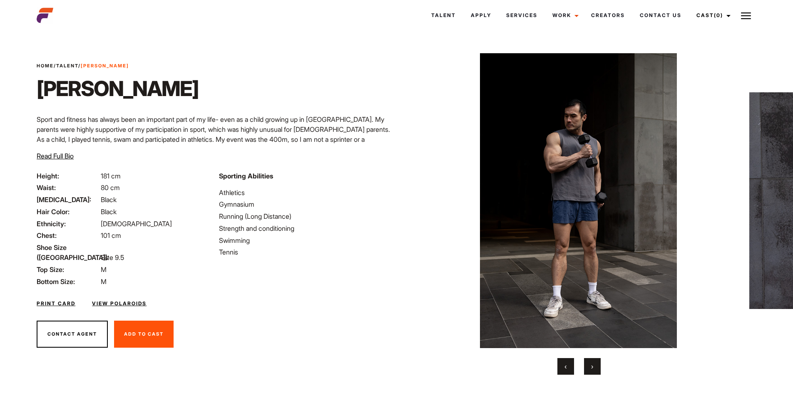
click at [589, 367] on button "›" at bounding box center [592, 366] width 17 height 17
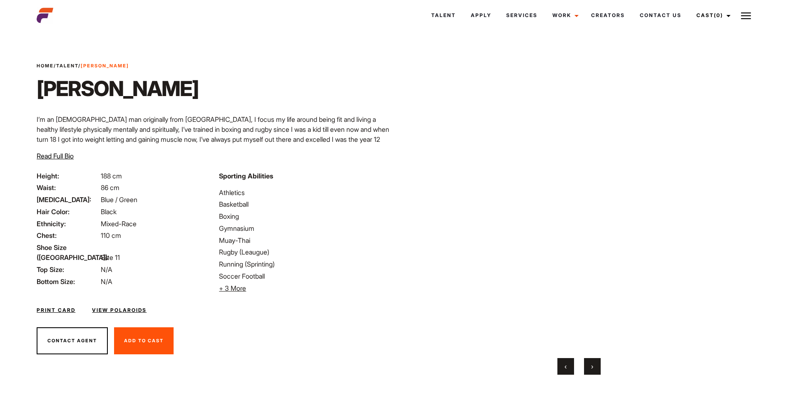
click at [588, 360] on button "›" at bounding box center [592, 366] width 17 height 17
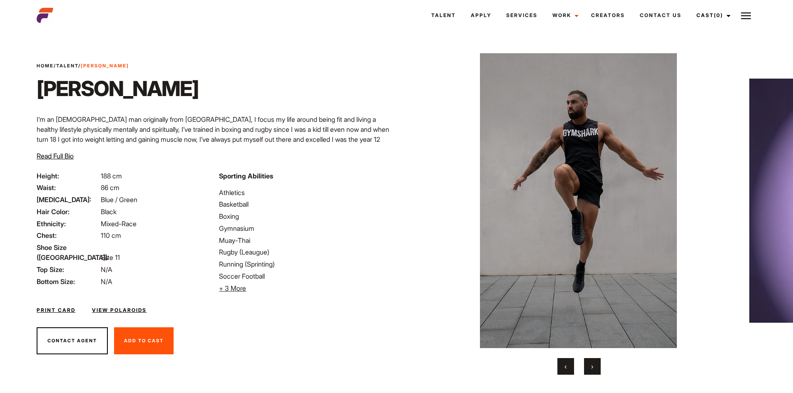
click at [591, 362] on button "›" at bounding box center [592, 366] width 17 height 17
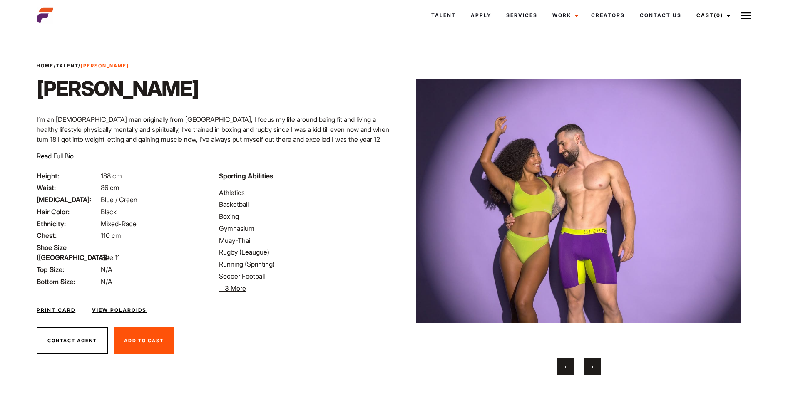
click at [591, 362] on button "›" at bounding box center [592, 366] width 17 height 17
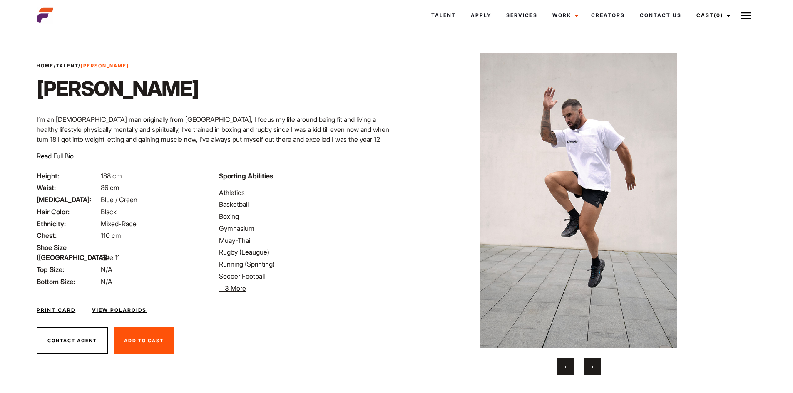
click at [591, 362] on button "›" at bounding box center [592, 366] width 17 height 17
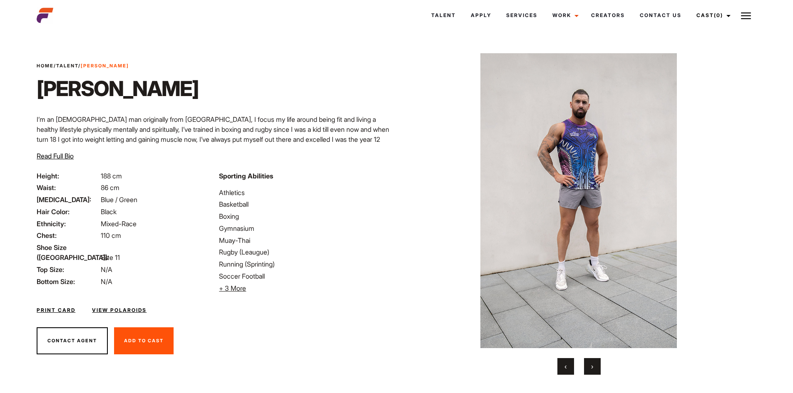
click at [591, 362] on button "›" at bounding box center [592, 366] width 17 height 17
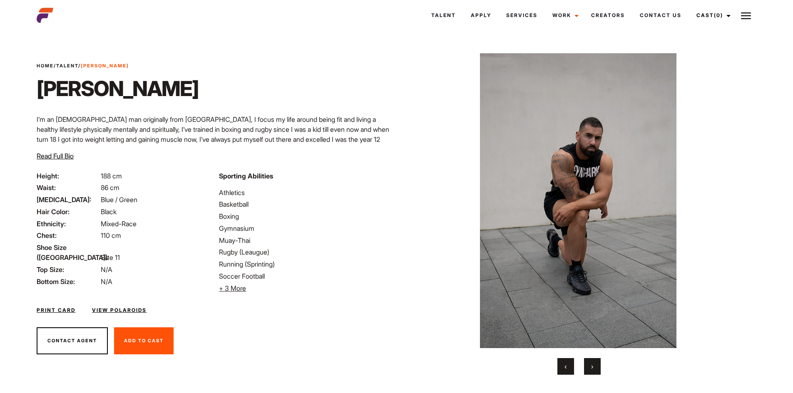
click at [591, 362] on button "›" at bounding box center [592, 366] width 17 height 17
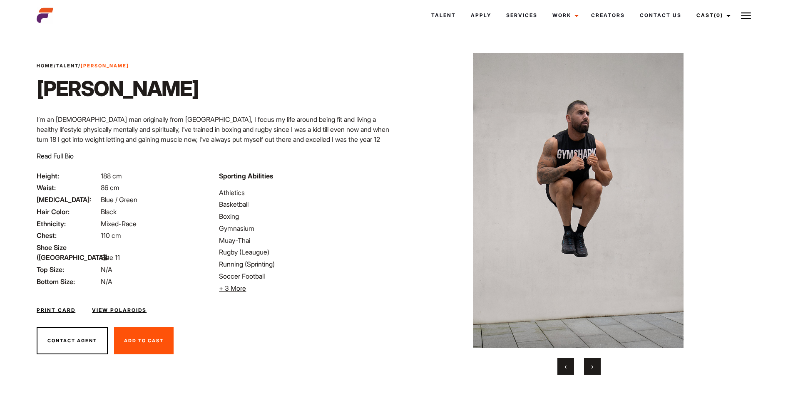
click at [591, 362] on button "›" at bounding box center [592, 366] width 17 height 17
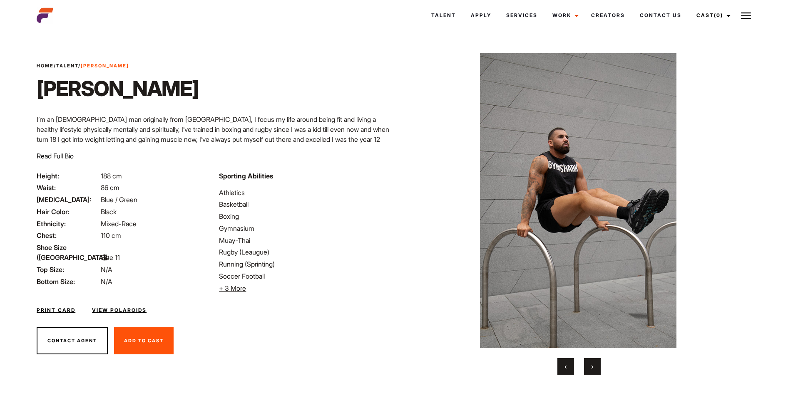
click at [591, 362] on button "›" at bounding box center [592, 366] width 17 height 17
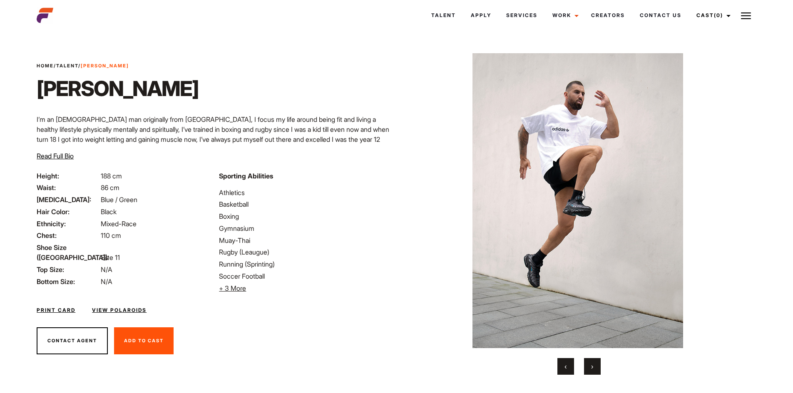
click at [591, 362] on button "›" at bounding box center [592, 366] width 17 height 17
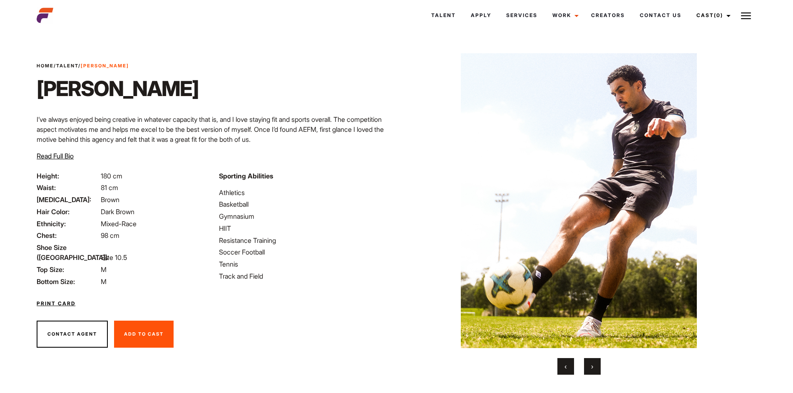
click at [593, 367] on span "›" at bounding box center [592, 366] width 2 height 8
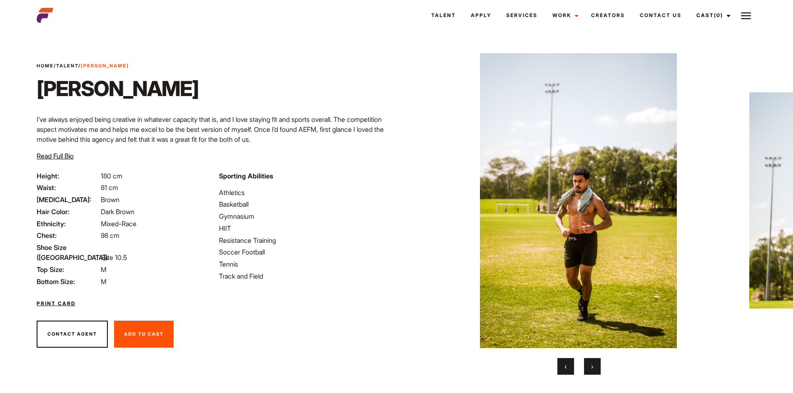
click at [593, 367] on span "›" at bounding box center [592, 366] width 2 height 8
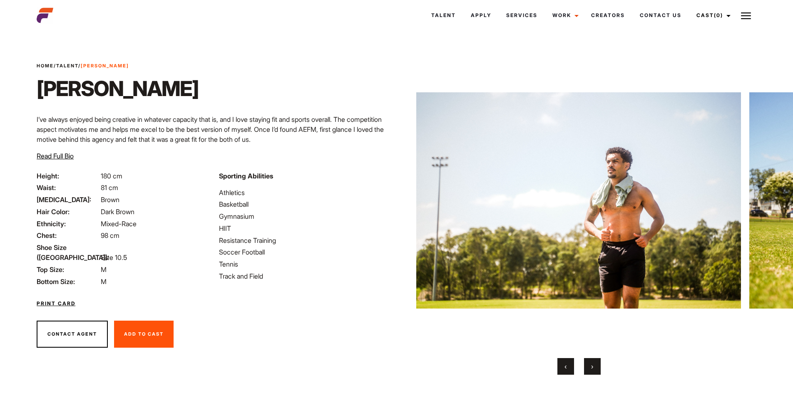
click at [593, 367] on span "›" at bounding box center [592, 366] width 2 height 8
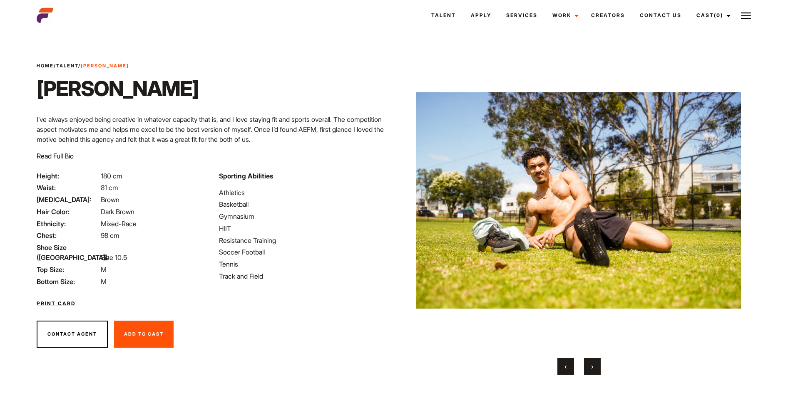
click at [593, 367] on span "›" at bounding box center [592, 366] width 2 height 8
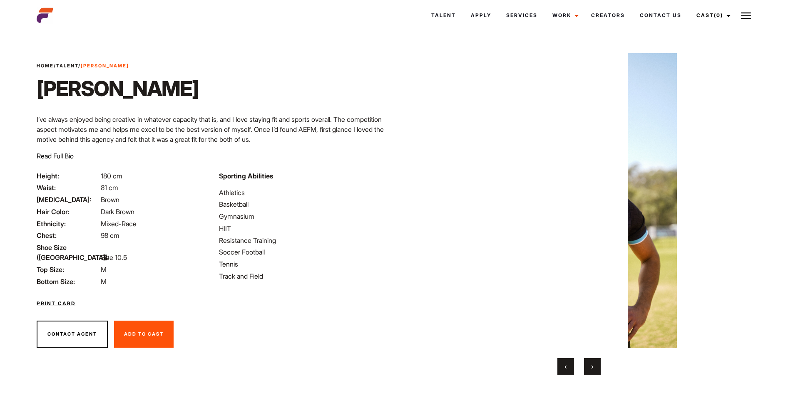
click at [593, 367] on span "›" at bounding box center [592, 366] width 2 height 8
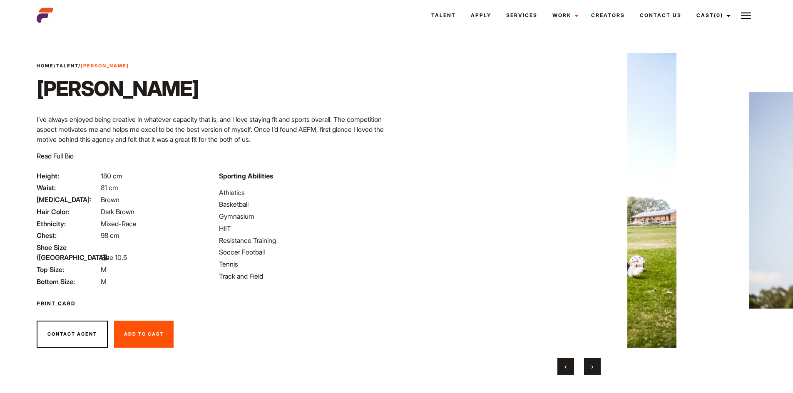
click at [593, 367] on span "›" at bounding box center [592, 366] width 2 height 8
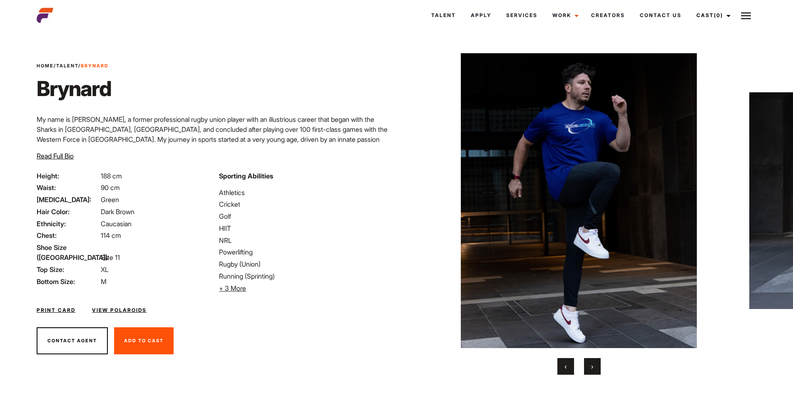
click at [590, 359] on button "›" at bounding box center [592, 366] width 17 height 17
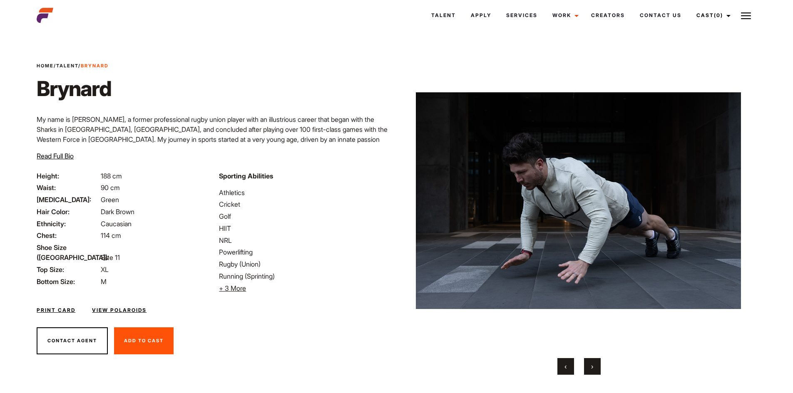
click at [590, 359] on button "›" at bounding box center [592, 366] width 17 height 17
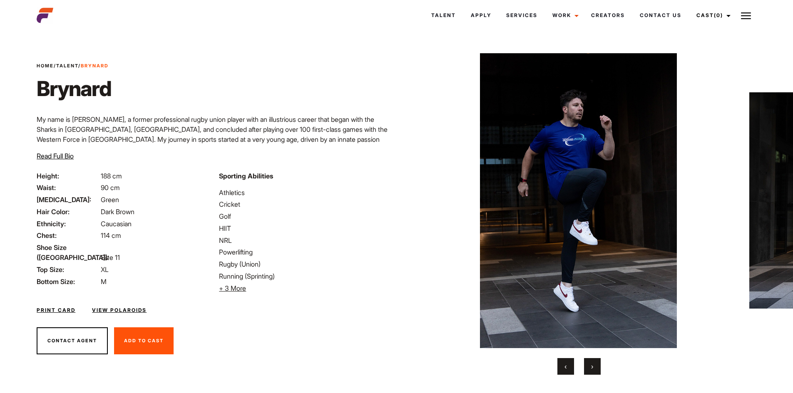
click at [590, 358] on button "›" at bounding box center [592, 366] width 17 height 17
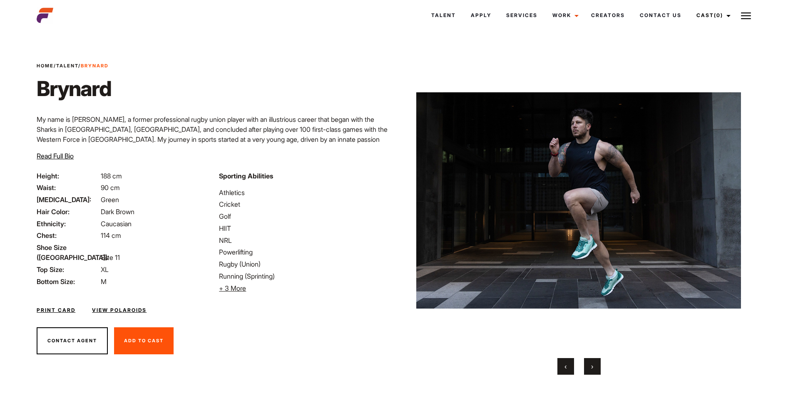
click at [590, 358] on button "›" at bounding box center [592, 366] width 17 height 17
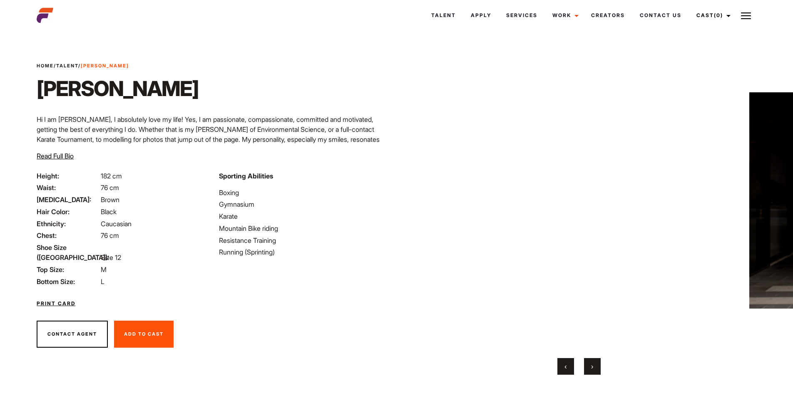
click at [590, 361] on button "›" at bounding box center [592, 366] width 17 height 17
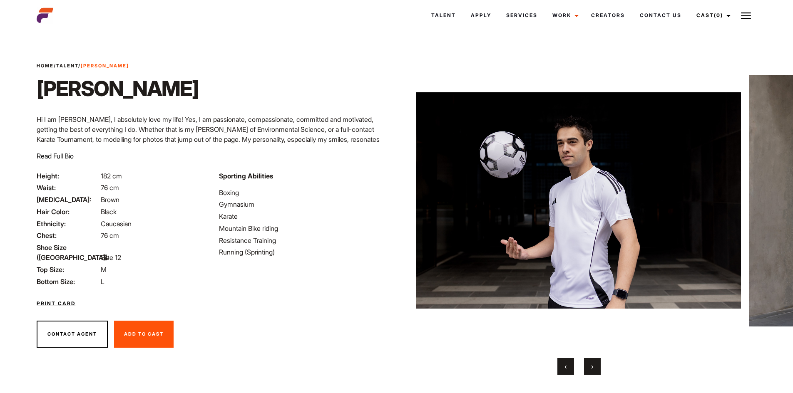
click at [590, 361] on button "›" at bounding box center [592, 366] width 17 height 17
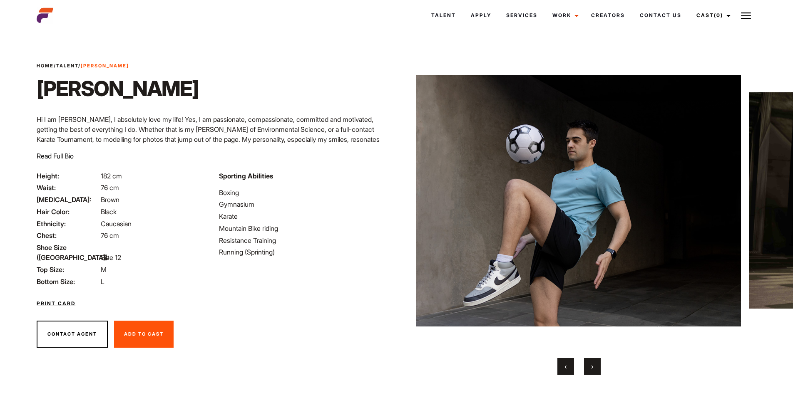
click at [590, 361] on button "›" at bounding box center [592, 366] width 17 height 17
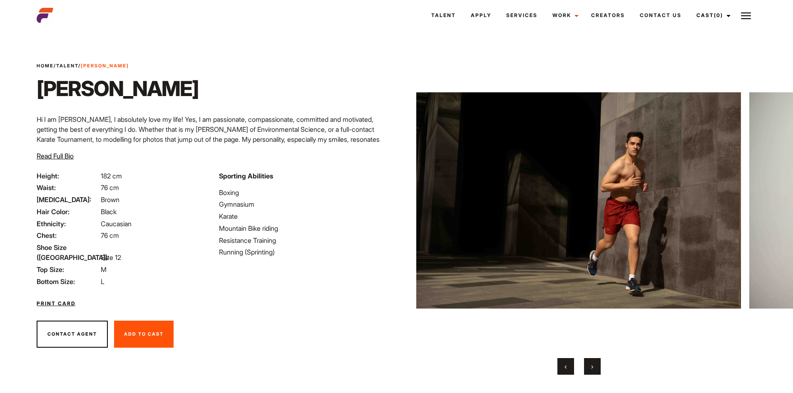
click at [591, 361] on button "›" at bounding box center [592, 366] width 17 height 17
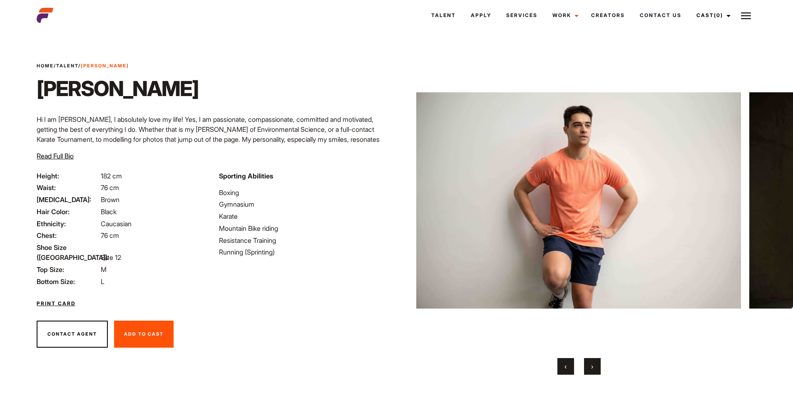
click at [591, 361] on button "›" at bounding box center [592, 366] width 17 height 17
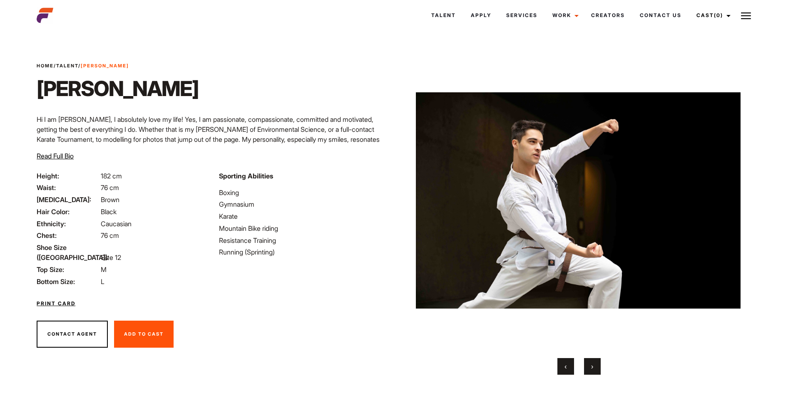
click at [591, 361] on button "›" at bounding box center [592, 366] width 17 height 17
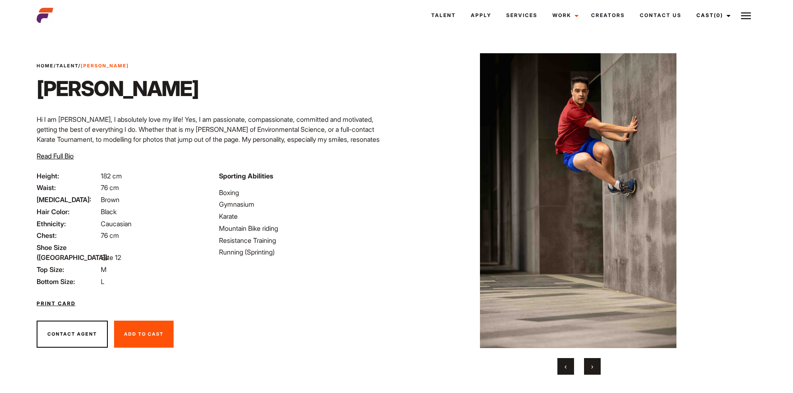
click at [591, 361] on button "›" at bounding box center [592, 366] width 17 height 17
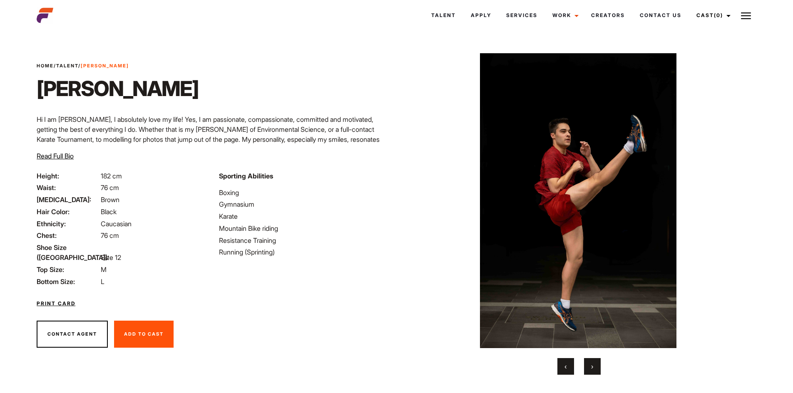
click at [591, 361] on button "›" at bounding box center [592, 366] width 17 height 17
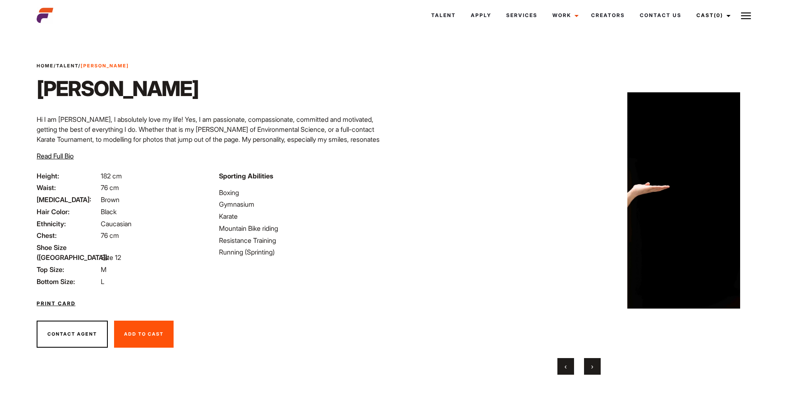
click at [591, 361] on button "›" at bounding box center [592, 366] width 17 height 17
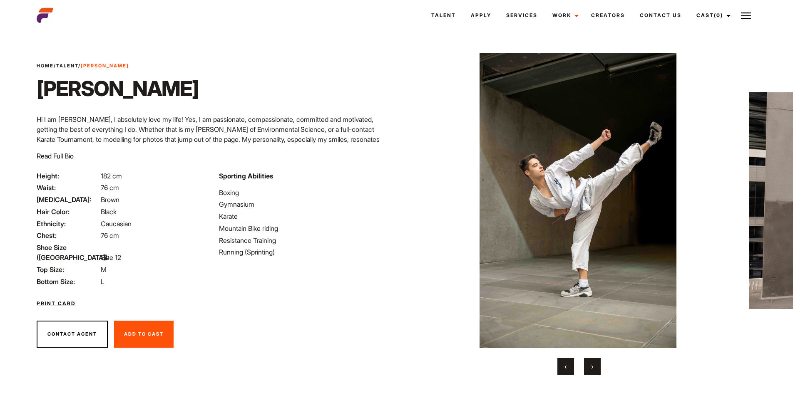
click at [591, 361] on button "›" at bounding box center [592, 366] width 17 height 17
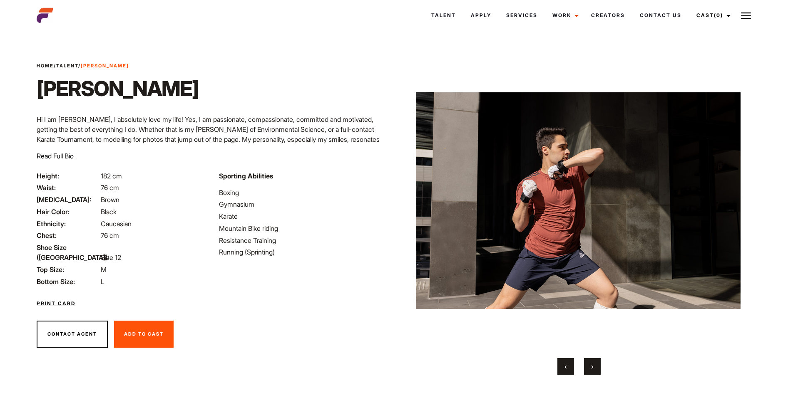
click at [591, 361] on button "›" at bounding box center [592, 366] width 17 height 17
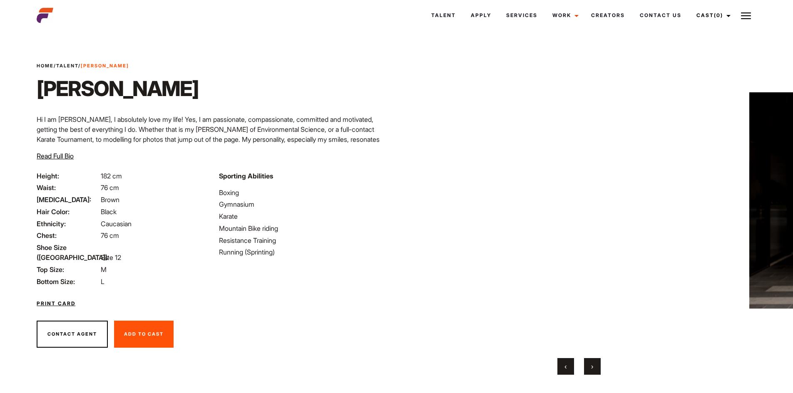
click at [591, 361] on button "›" at bounding box center [592, 366] width 17 height 17
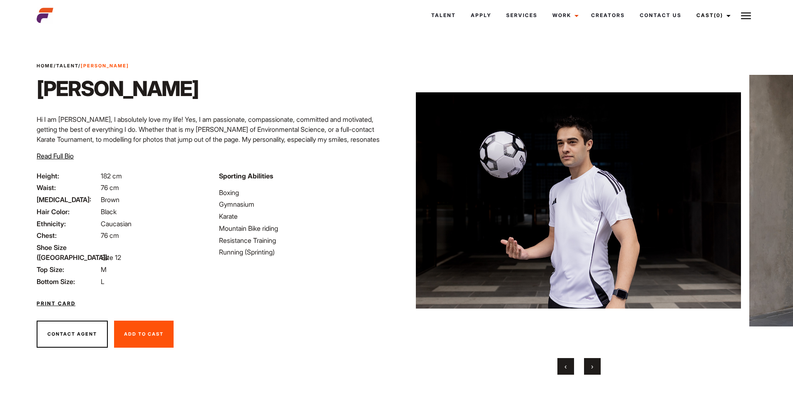
click at [591, 361] on button "›" at bounding box center [592, 366] width 17 height 17
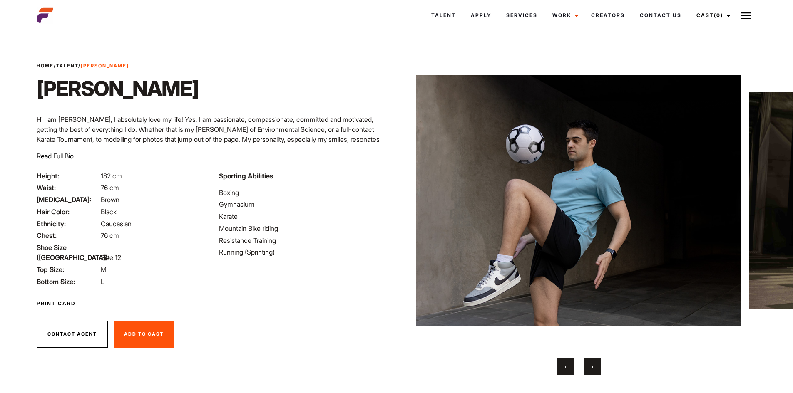
click at [591, 361] on button "›" at bounding box center [592, 366] width 17 height 17
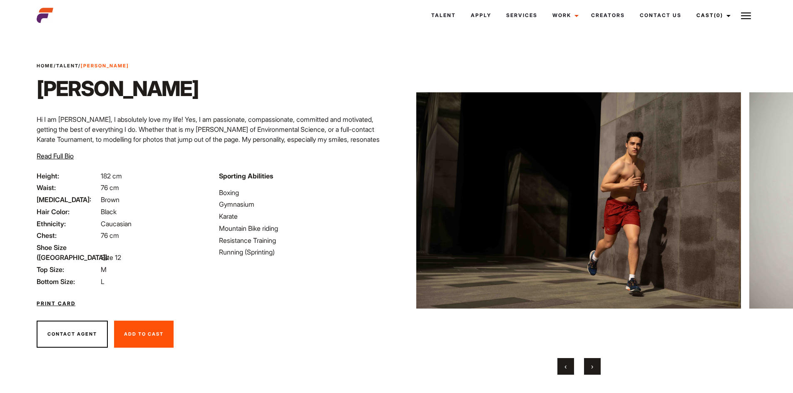
click at [591, 361] on button "›" at bounding box center [592, 366] width 17 height 17
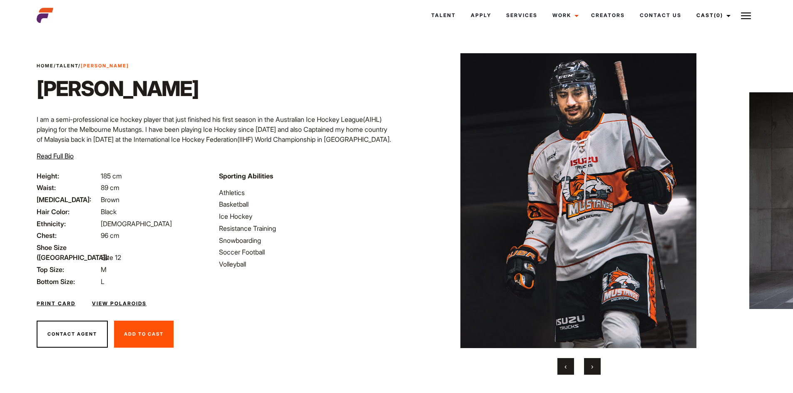
click at [595, 365] on button "›" at bounding box center [592, 366] width 17 height 17
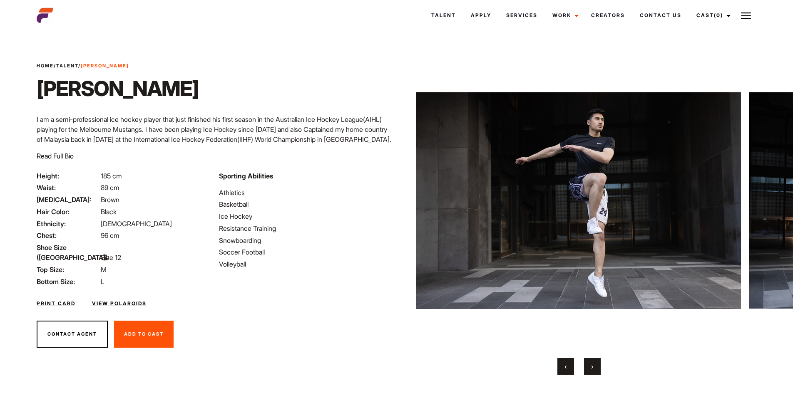
click at [595, 365] on button "›" at bounding box center [592, 366] width 17 height 17
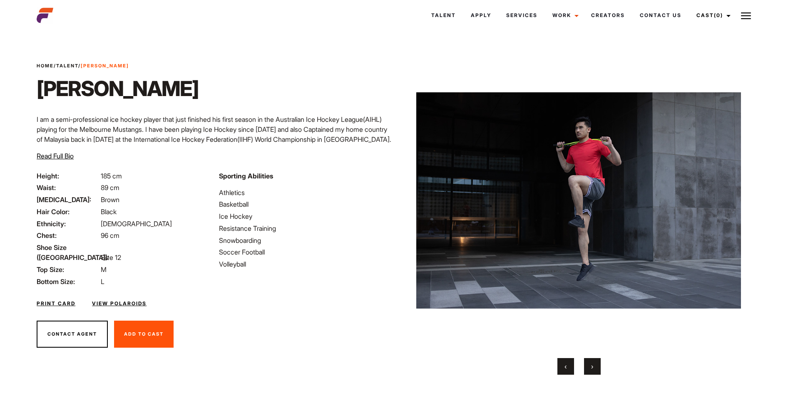
click at [595, 365] on button "›" at bounding box center [592, 366] width 17 height 17
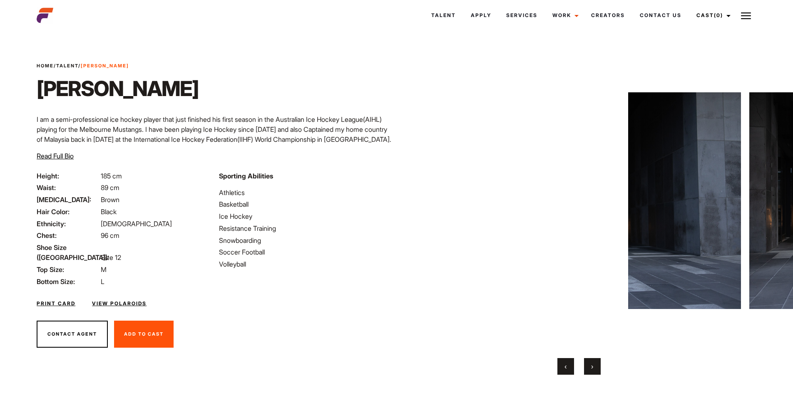
click at [595, 363] on button "›" at bounding box center [592, 366] width 17 height 17
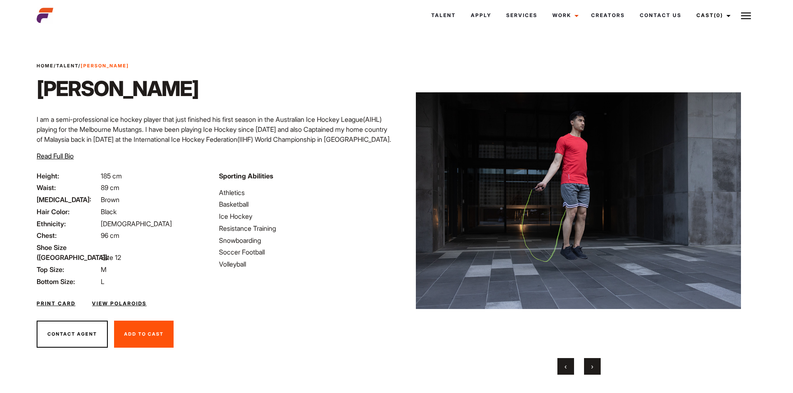
click at [595, 363] on button "›" at bounding box center [592, 366] width 17 height 17
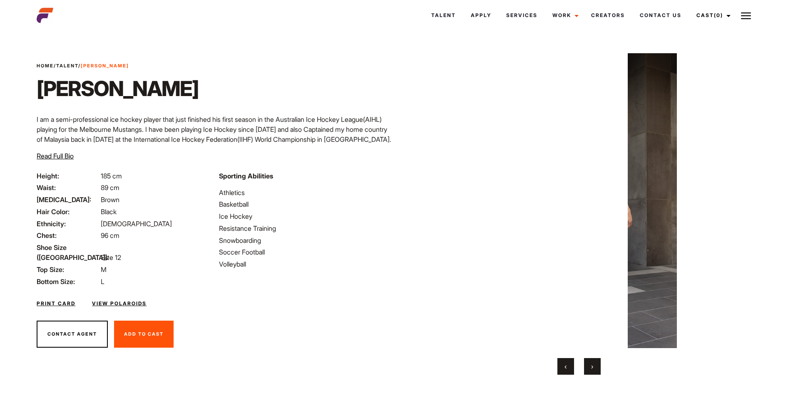
click at [595, 363] on button "›" at bounding box center [592, 366] width 17 height 17
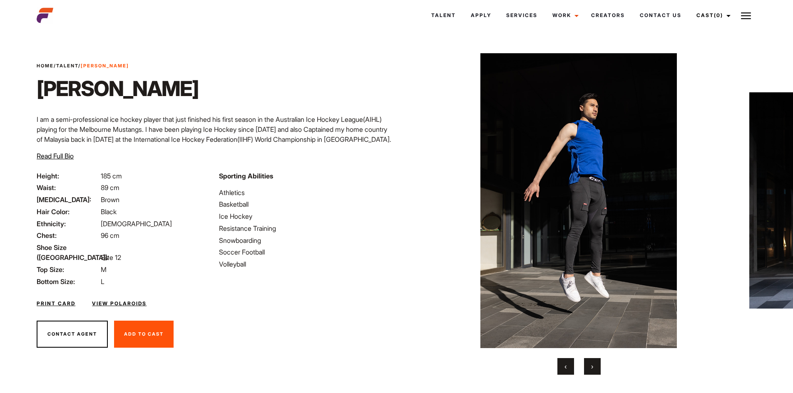
click at [595, 363] on button "›" at bounding box center [592, 366] width 17 height 17
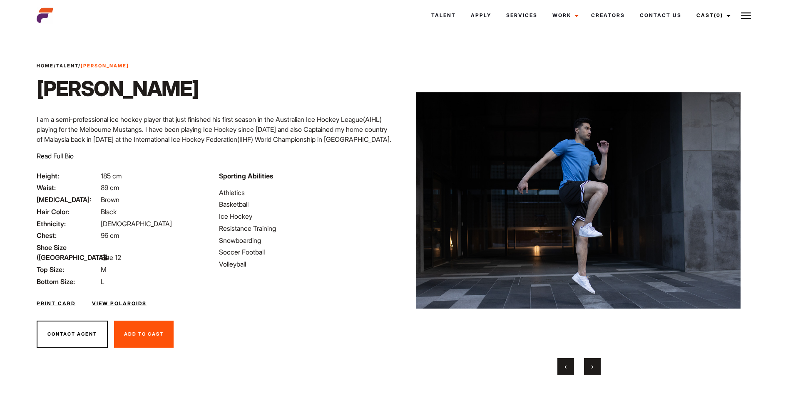
click at [595, 363] on button "›" at bounding box center [592, 366] width 17 height 17
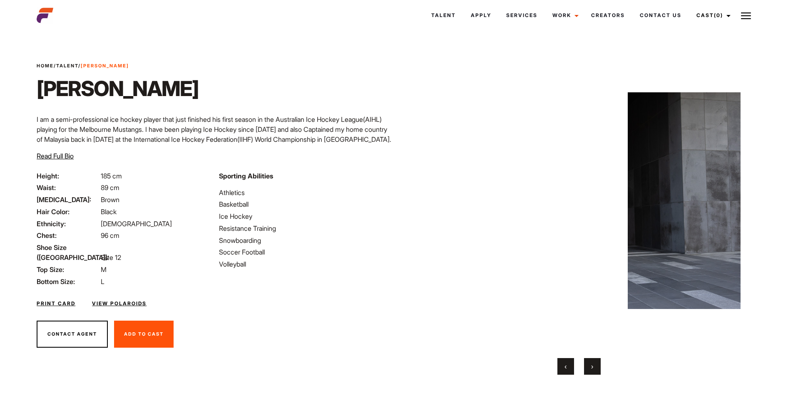
click at [595, 363] on button "›" at bounding box center [592, 366] width 17 height 17
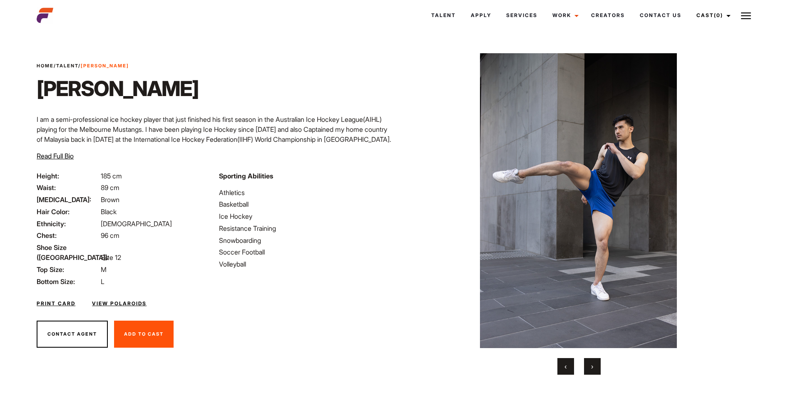
click at [595, 363] on button "›" at bounding box center [592, 366] width 17 height 17
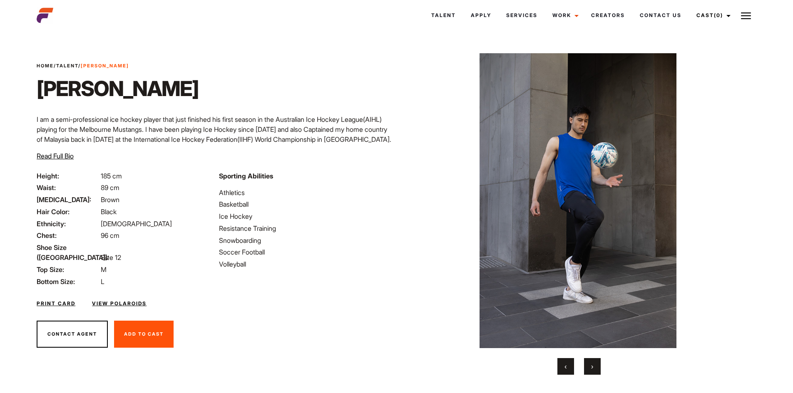
click at [595, 363] on button "›" at bounding box center [592, 366] width 17 height 17
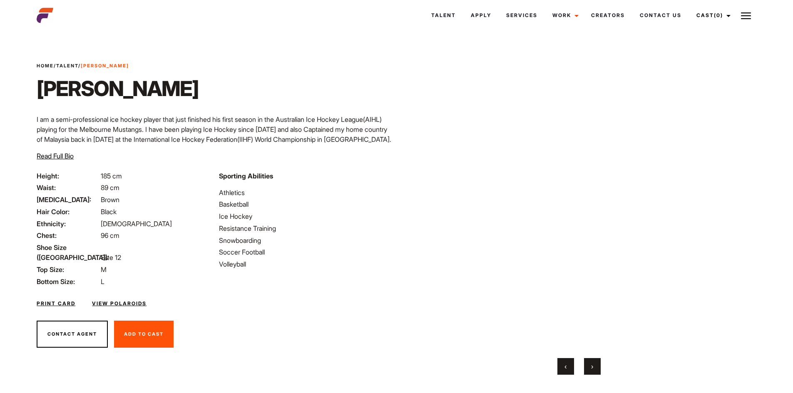
click at [594, 363] on button "›" at bounding box center [592, 366] width 17 height 17
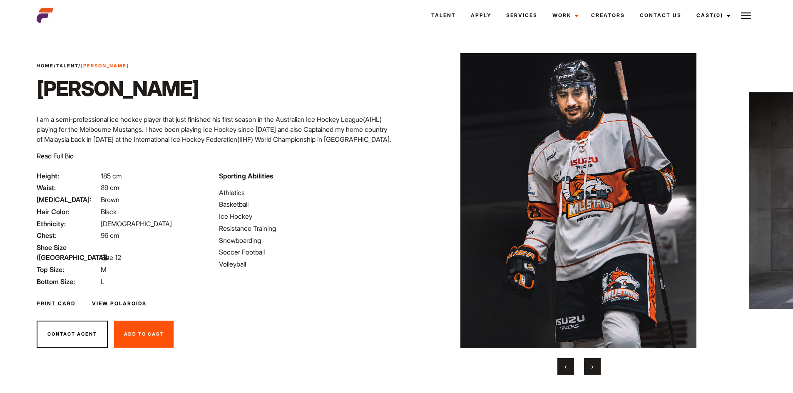
click at [594, 363] on button "›" at bounding box center [592, 366] width 17 height 17
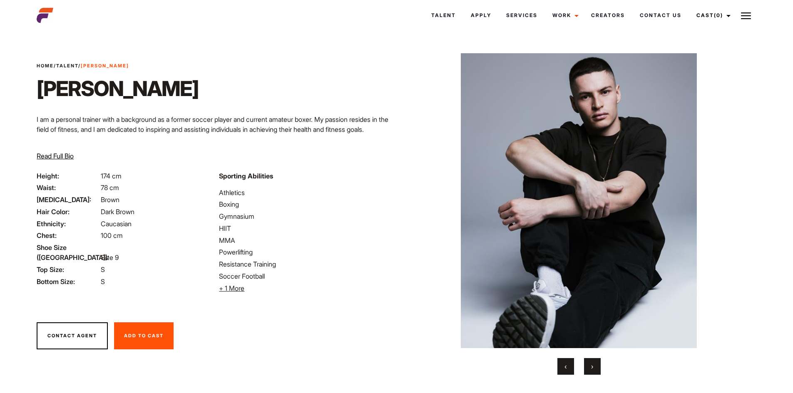
click at [591, 371] on button "›" at bounding box center [592, 366] width 17 height 17
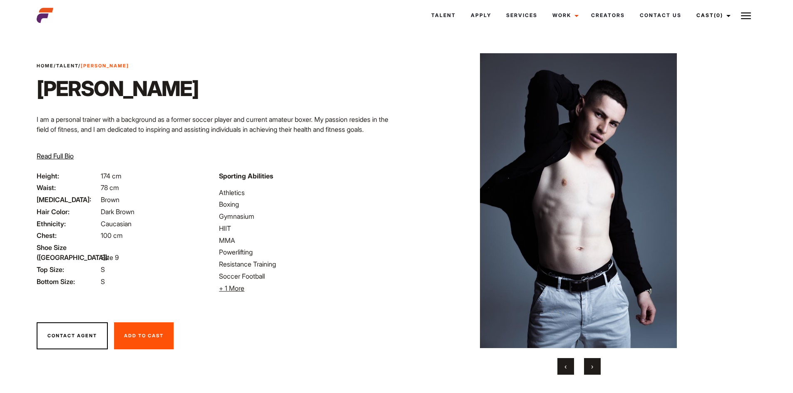
click at [591, 371] on button "›" at bounding box center [592, 366] width 17 height 17
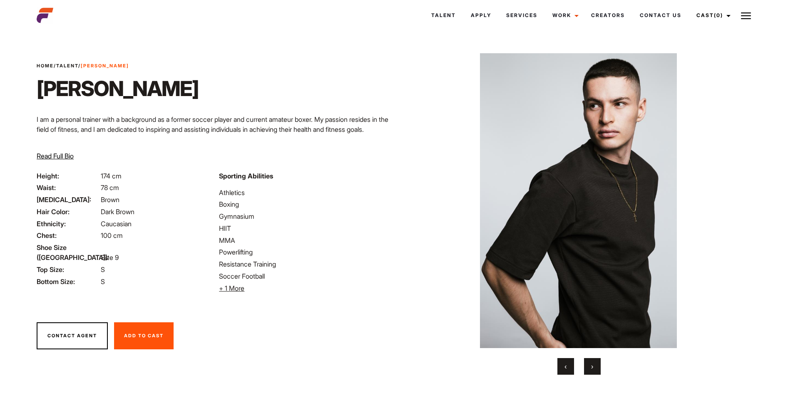
click at [591, 371] on button "›" at bounding box center [592, 366] width 17 height 17
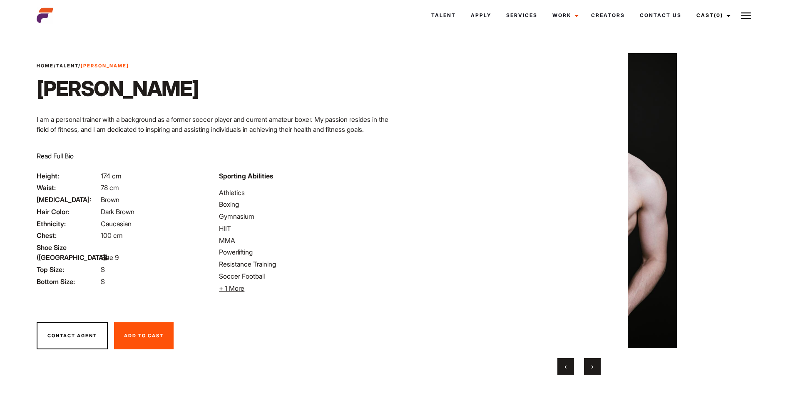
click at [591, 371] on button "›" at bounding box center [592, 366] width 17 height 17
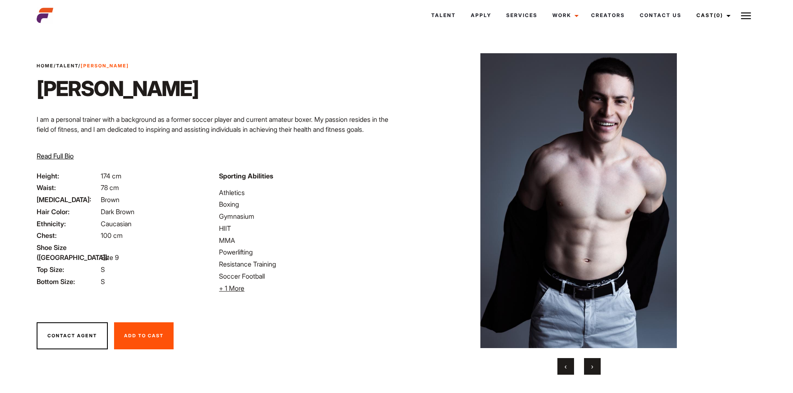
click at [591, 371] on button "›" at bounding box center [592, 366] width 17 height 17
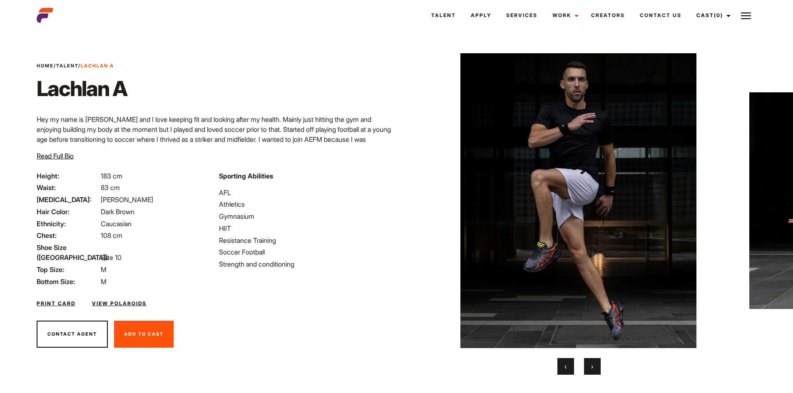
click at [605, 362] on div "‹ ›" at bounding box center [579, 366] width 325 height 17
click at [600, 362] on button "›" at bounding box center [592, 366] width 17 height 17
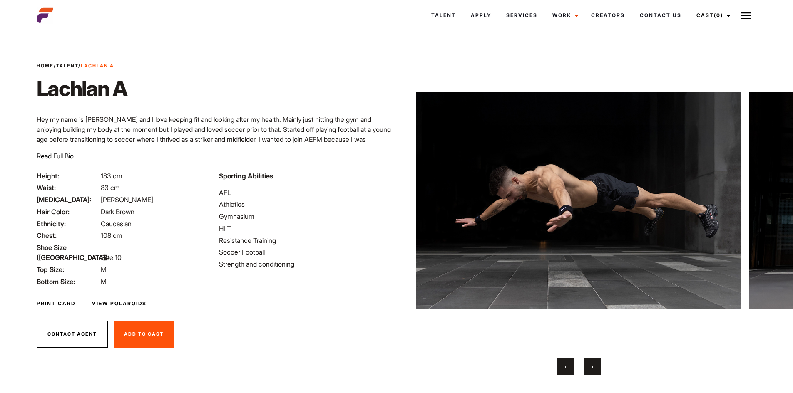
click at [600, 362] on button "›" at bounding box center [592, 366] width 17 height 17
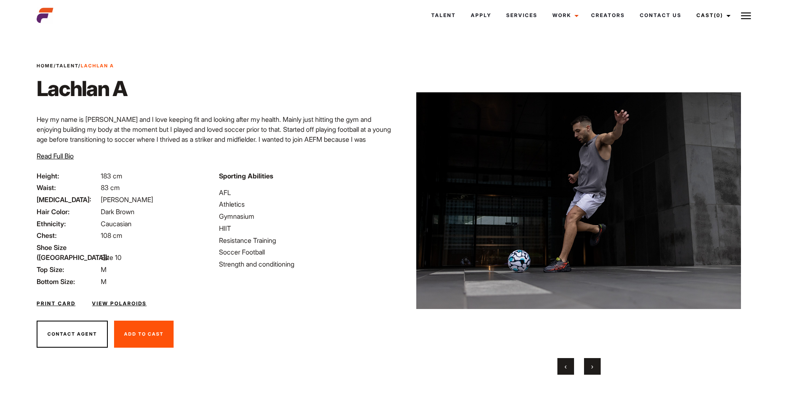
click at [600, 362] on button "›" at bounding box center [592, 366] width 17 height 17
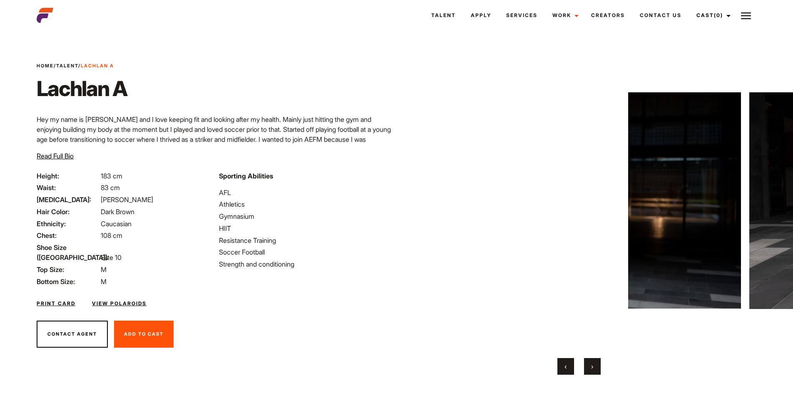
click at [600, 362] on button "›" at bounding box center [592, 366] width 17 height 17
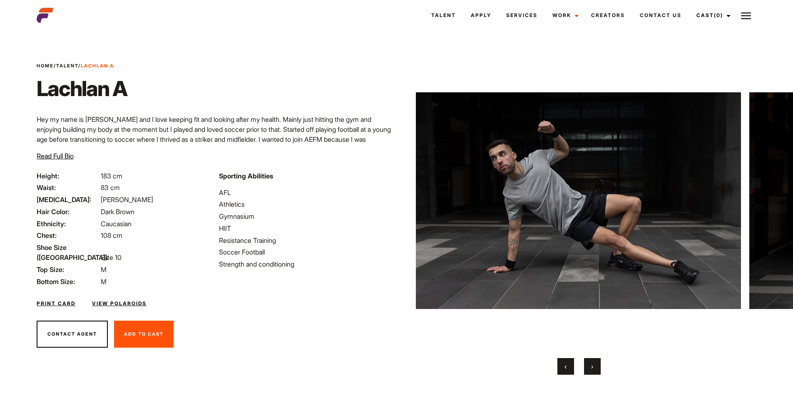
click at [600, 362] on button "›" at bounding box center [592, 366] width 17 height 17
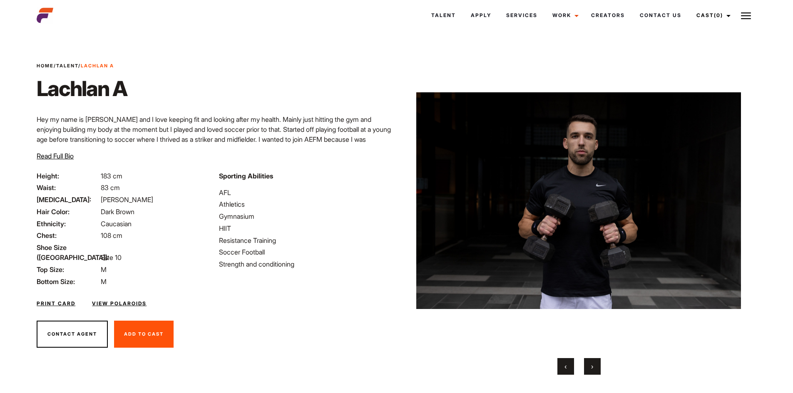
click at [600, 362] on button "›" at bounding box center [592, 366] width 17 height 17
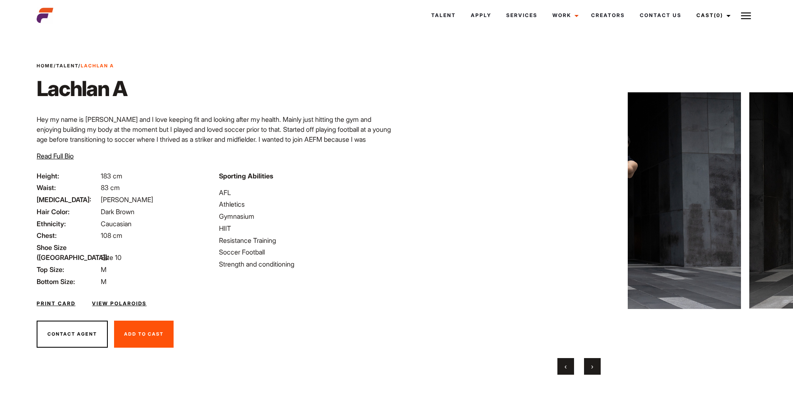
click at [600, 362] on button "›" at bounding box center [592, 366] width 17 height 17
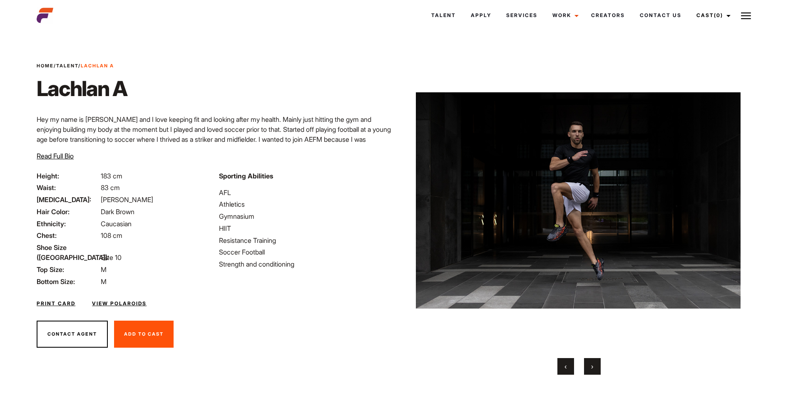
click at [600, 362] on button "›" at bounding box center [592, 366] width 17 height 17
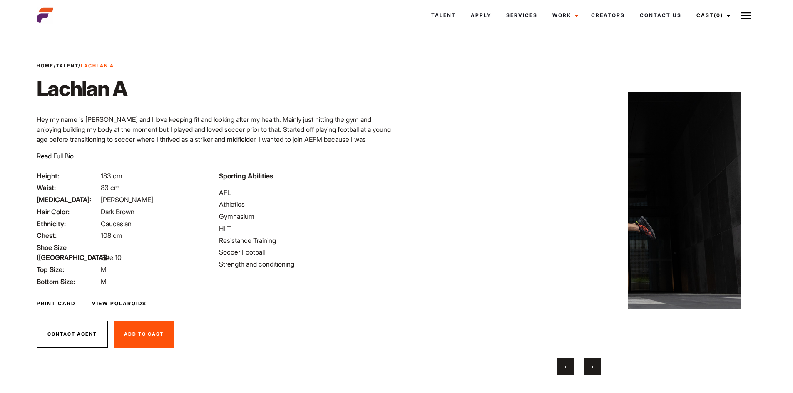
click at [600, 362] on button "›" at bounding box center [592, 366] width 17 height 17
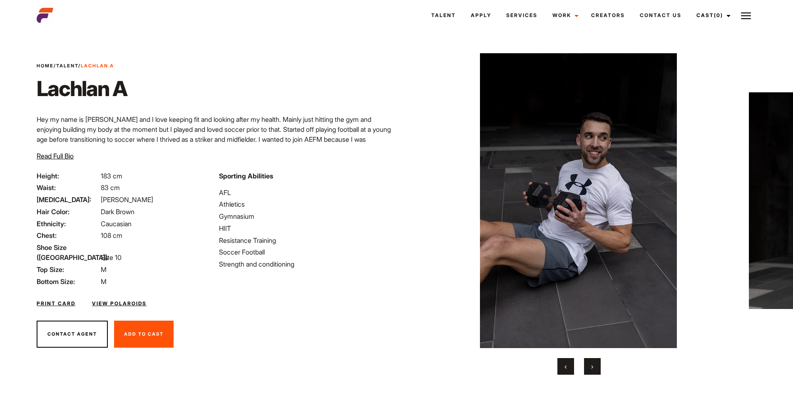
click at [600, 362] on button "›" at bounding box center [592, 366] width 17 height 17
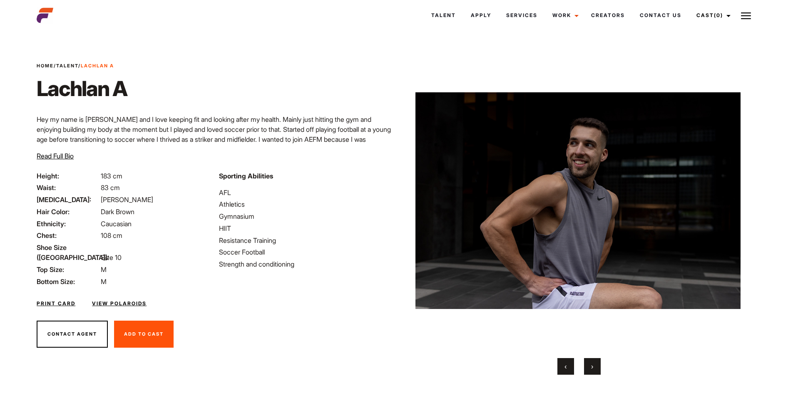
click at [600, 362] on button "›" at bounding box center [592, 366] width 17 height 17
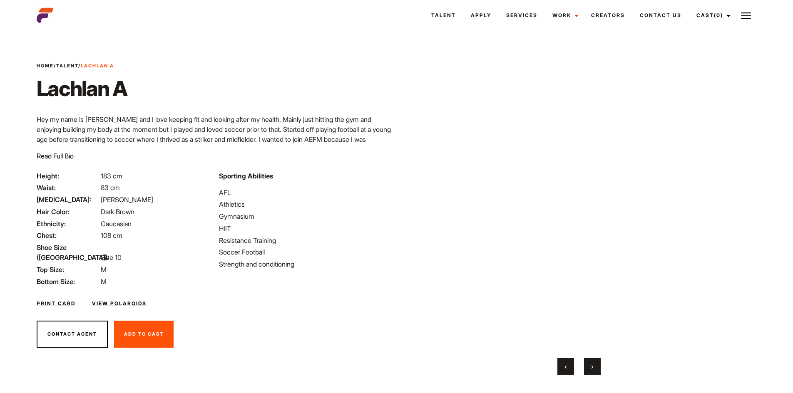
click at [600, 362] on button "›" at bounding box center [592, 366] width 17 height 17
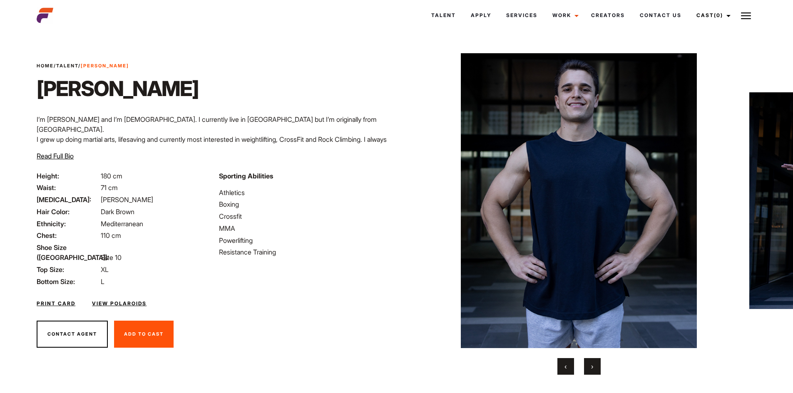
click at [596, 365] on button "›" at bounding box center [592, 366] width 17 height 17
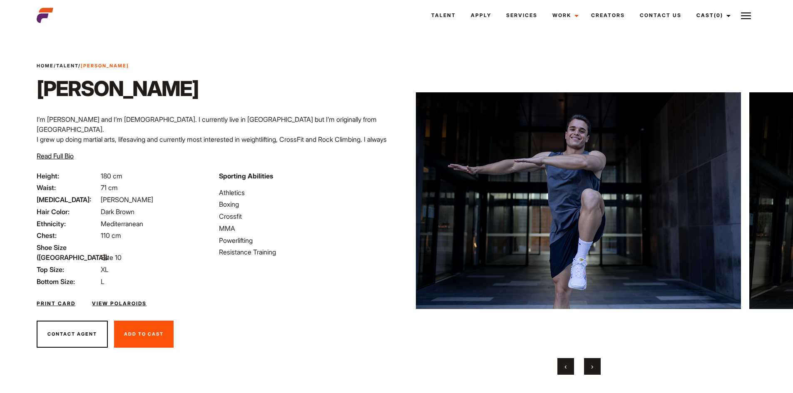
click at [598, 365] on button "›" at bounding box center [592, 366] width 17 height 17
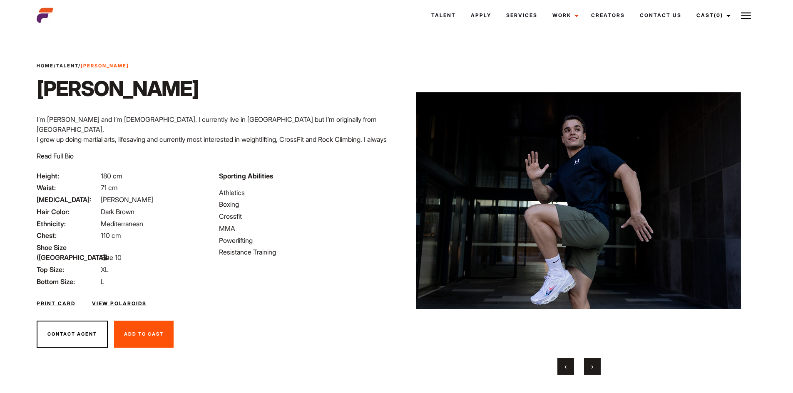
click at [598, 365] on button "›" at bounding box center [592, 366] width 17 height 17
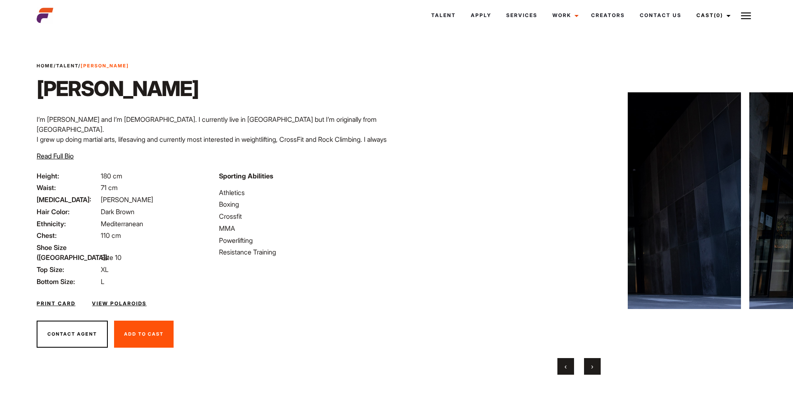
click at [598, 365] on button "›" at bounding box center [592, 366] width 17 height 17
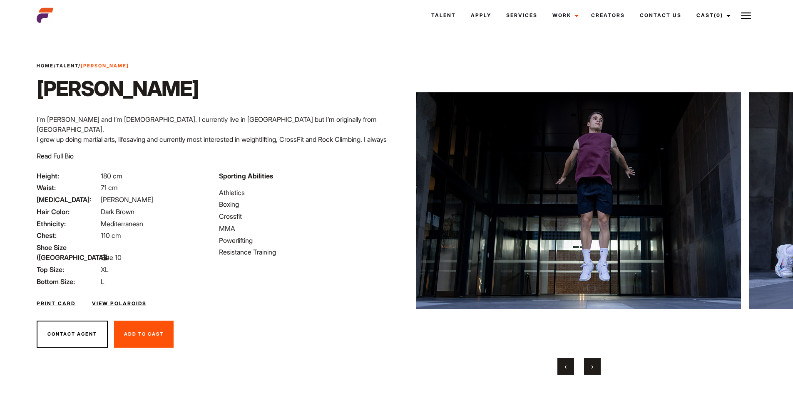
click at [598, 365] on button "›" at bounding box center [592, 366] width 17 height 17
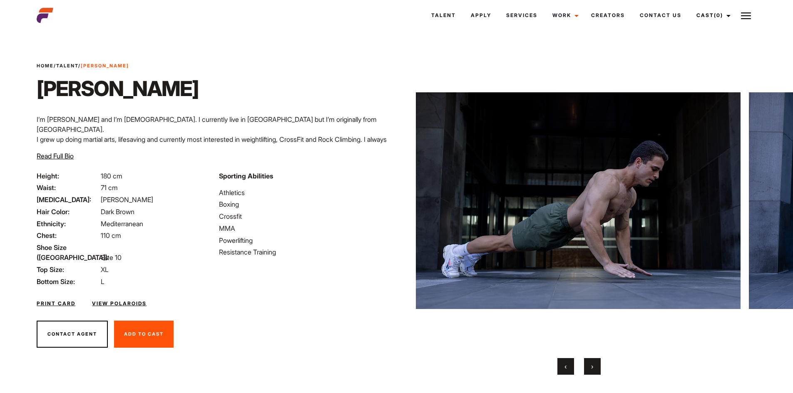
click at [577, 366] on div "‹ ›" at bounding box center [579, 366] width 325 height 17
click at [573, 366] on div "‹ ›" at bounding box center [579, 366] width 325 height 17
click at [565, 363] on span "‹" at bounding box center [565, 366] width 2 height 8
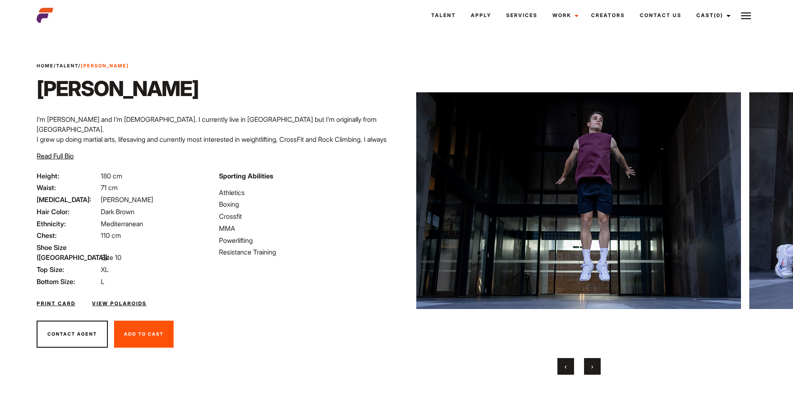
click at [603, 362] on div "‹ ›" at bounding box center [579, 366] width 325 height 17
click at [599, 363] on button "›" at bounding box center [592, 366] width 17 height 17
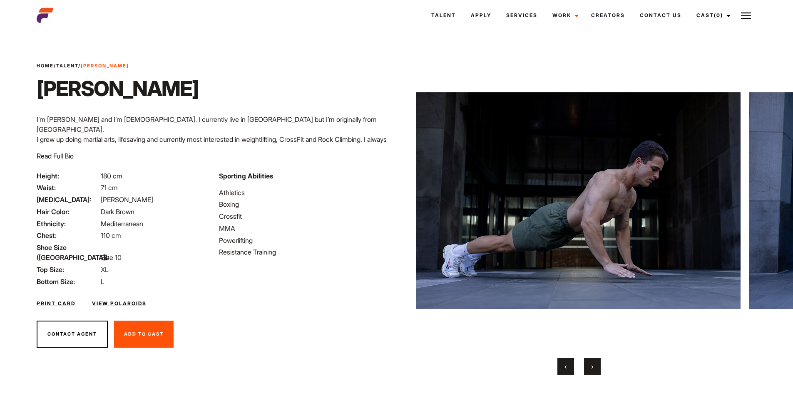
click at [599, 363] on button "›" at bounding box center [592, 366] width 17 height 17
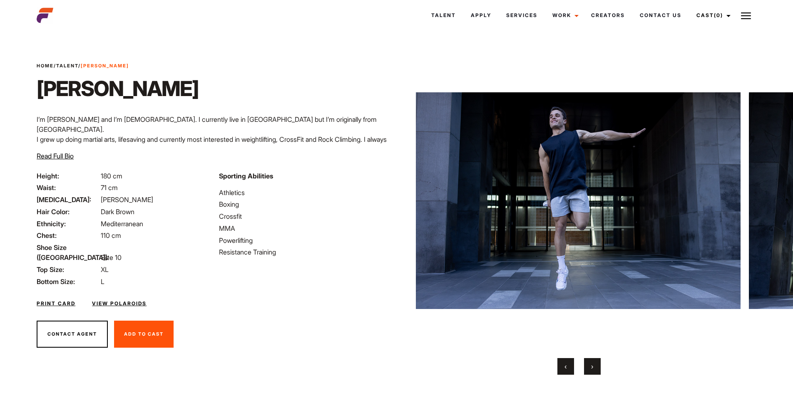
click at [599, 363] on button "›" at bounding box center [592, 366] width 17 height 17
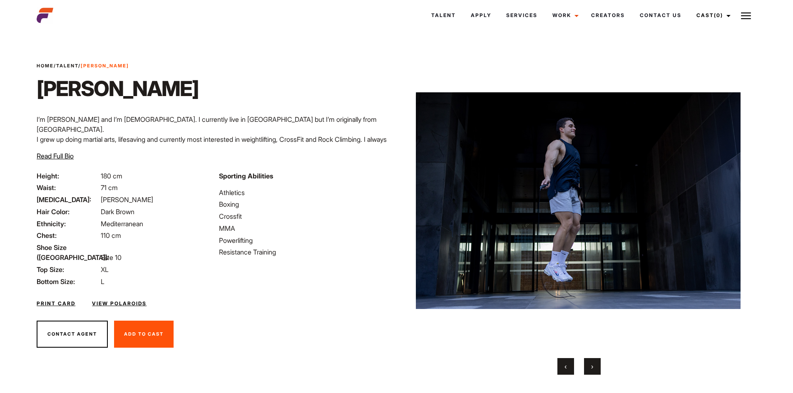
click at [599, 363] on button "›" at bounding box center [592, 366] width 17 height 17
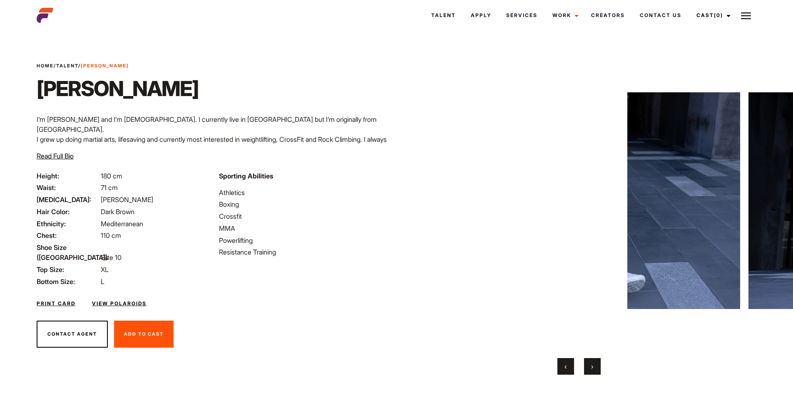
click at [598, 363] on button "›" at bounding box center [592, 366] width 17 height 17
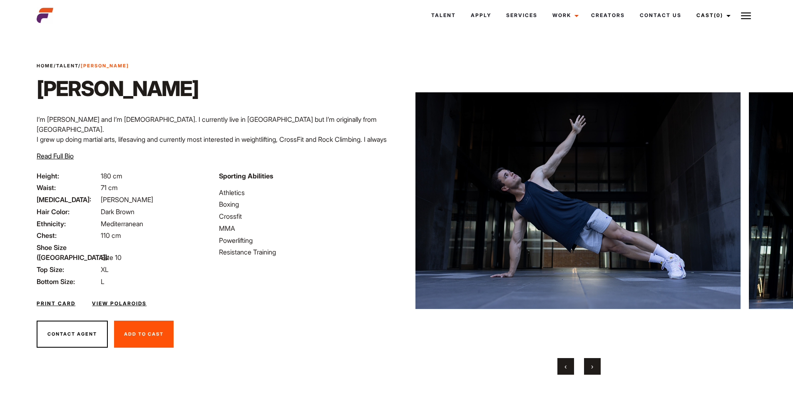
click at [598, 363] on button "›" at bounding box center [592, 366] width 17 height 17
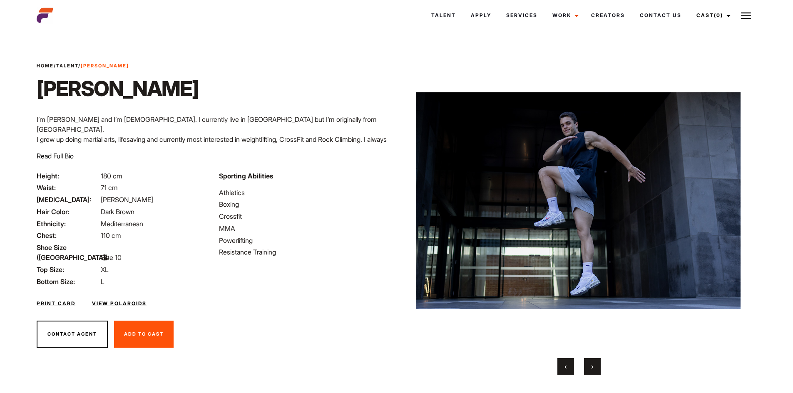
click at [598, 363] on button "›" at bounding box center [592, 366] width 17 height 17
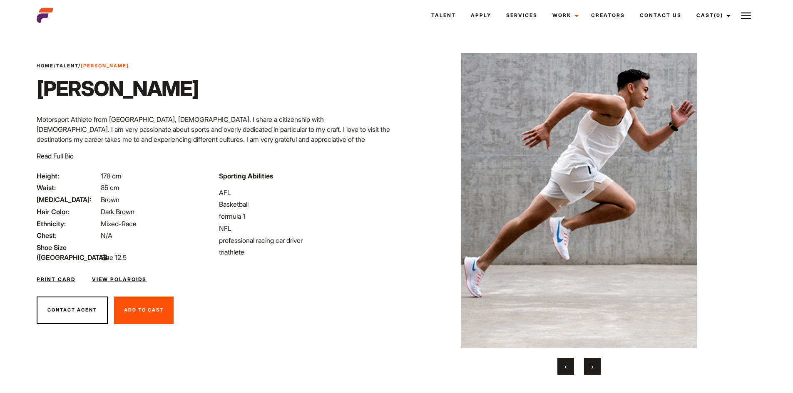
click at [591, 362] on span "›" at bounding box center [592, 366] width 2 height 8
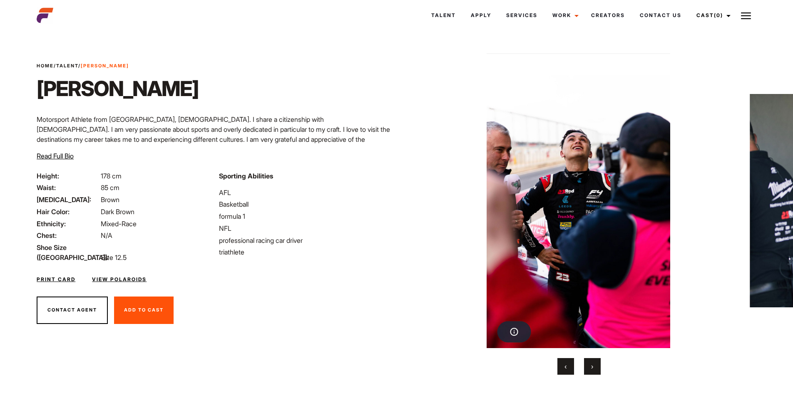
click at [592, 362] on span "›" at bounding box center [592, 366] width 2 height 8
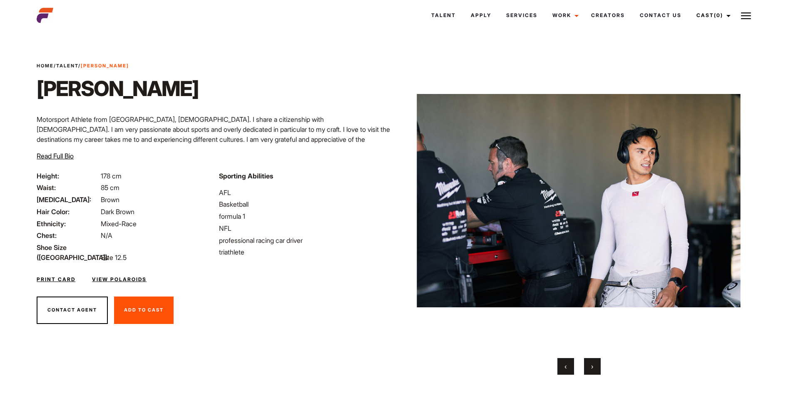
click at [592, 362] on span "›" at bounding box center [592, 366] width 2 height 8
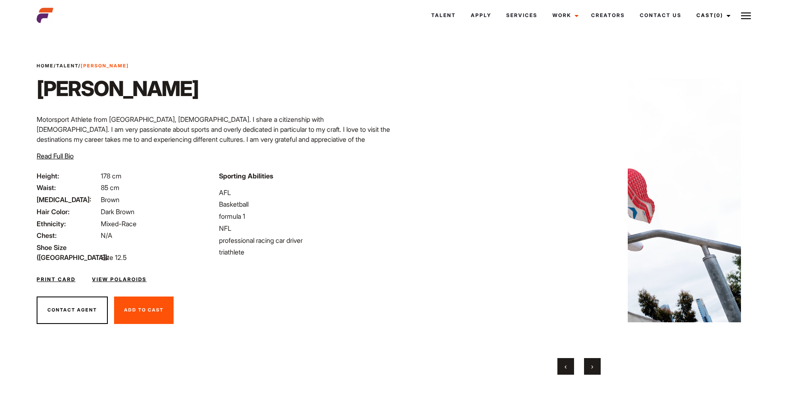
click at [592, 362] on span "›" at bounding box center [592, 366] width 2 height 8
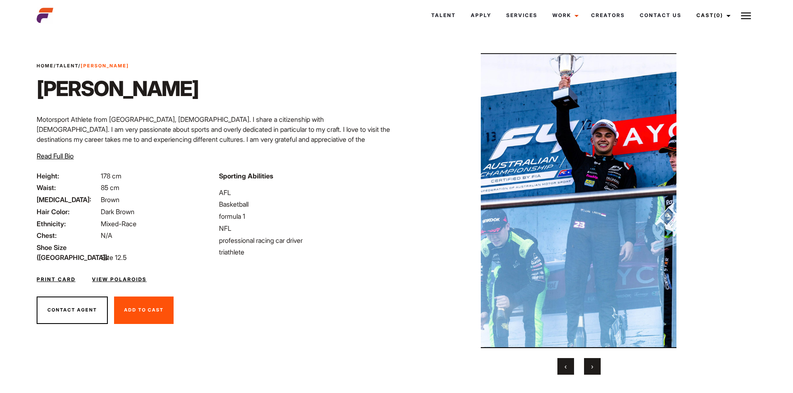
click at [594, 366] on button "›" at bounding box center [592, 366] width 17 height 17
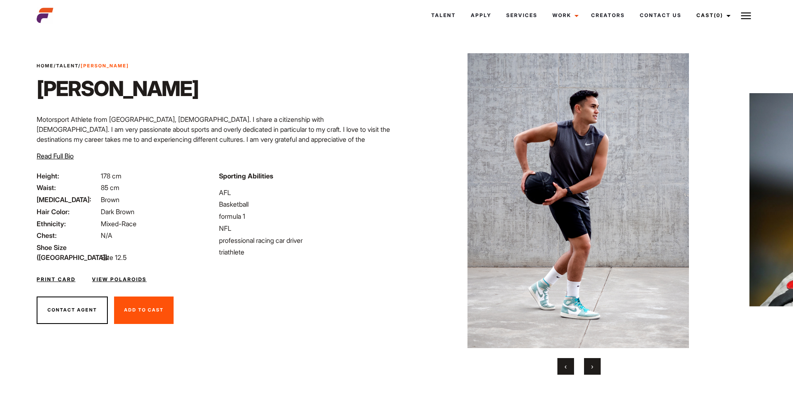
click at [594, 366] on button "›" at bounding box center [592, 366] width 17 height 17
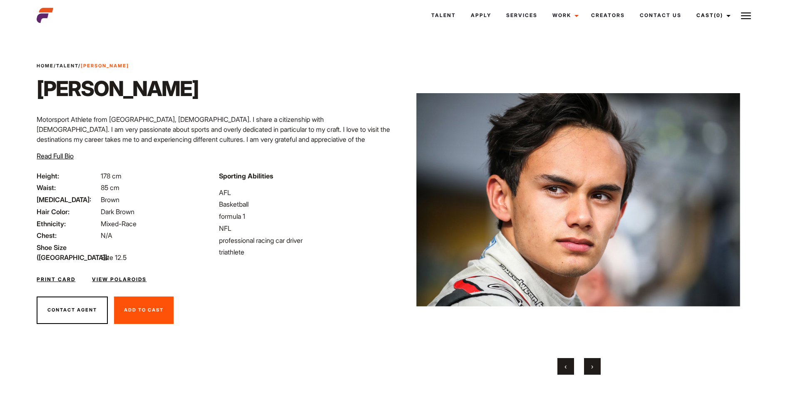
click at [594, 366] on button "›" at bounding box center [592, 366] width 17 height 17
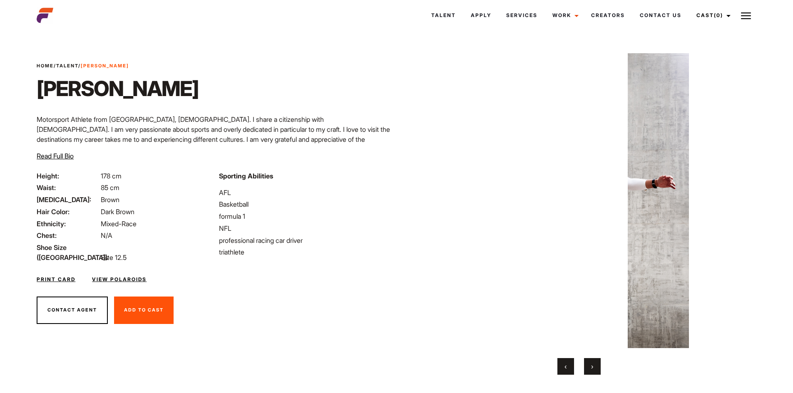
click at [594, 366] on button "›" at bounding box center [592, 366] width 17 height 17
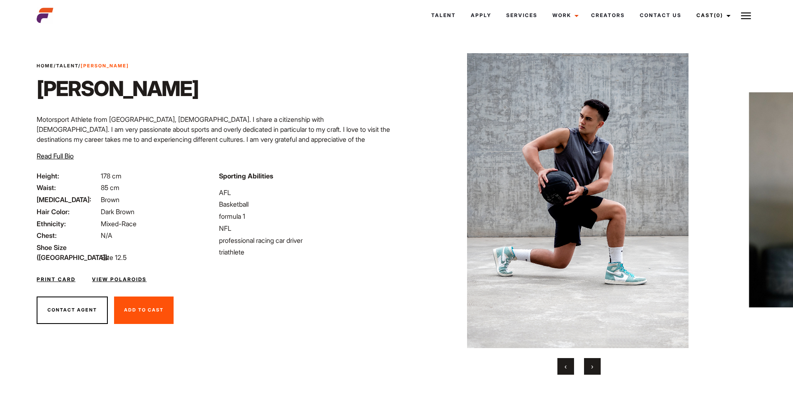
click at [594, 366] on button "›" at bounding box center [592, 366] width 17 height 17
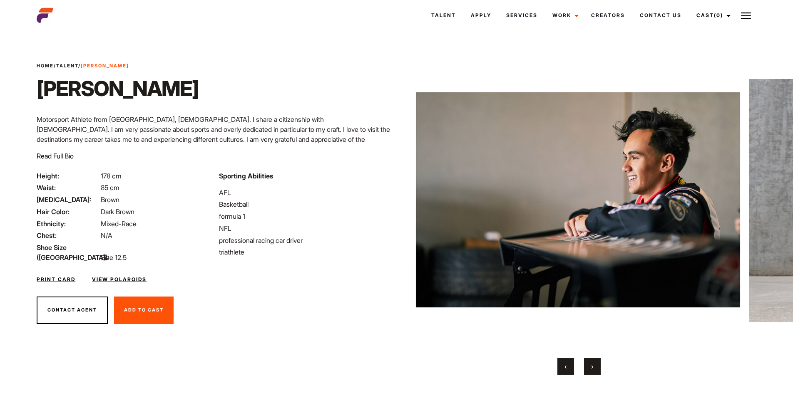
click at [564, 374] on button "‹" at bounding box center [565, 366] width 17 height 17
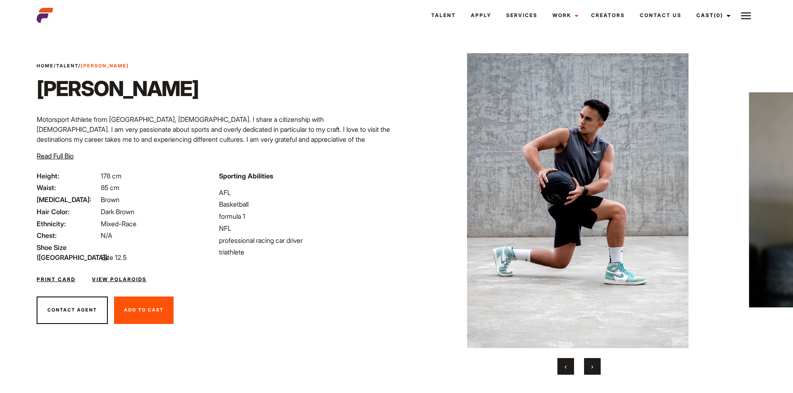
click at [587, 368] on button "›" at bounding box center [592, 366] width 17 height 17
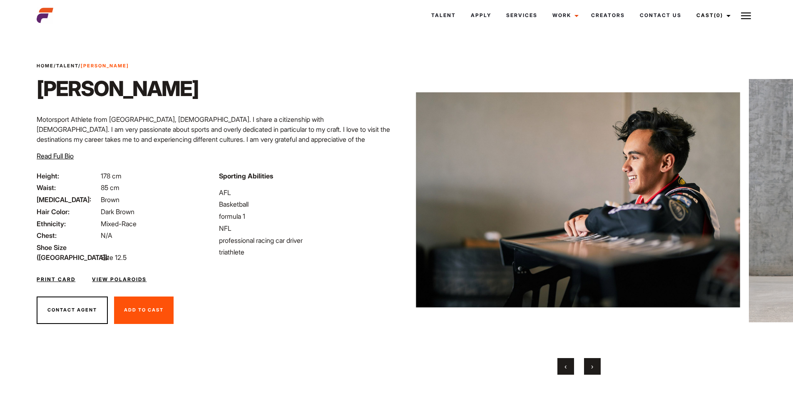
click at [587, 368] on button "›" at bounding box center [592, 366] width 17 height 17
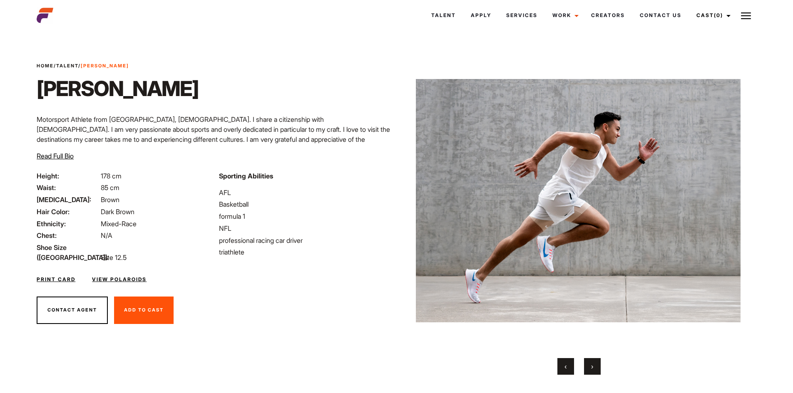
click at [587, 368] on button "›" at bounding box center [592, 366] width 17 height 17
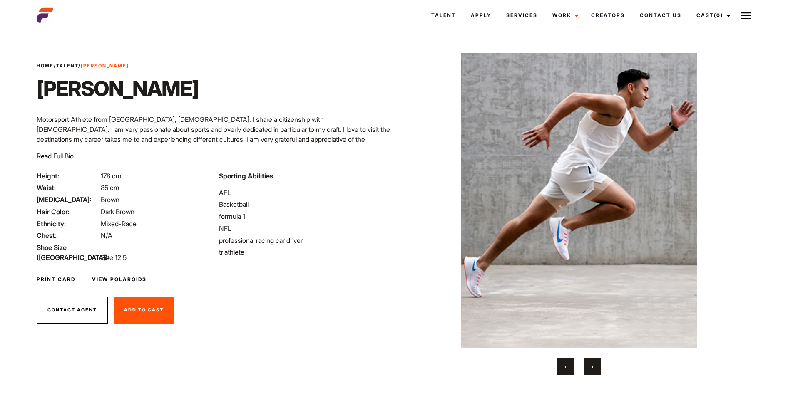
click at [587, 368] on button "›" at bounding box center [592, 366] width 17 height 17
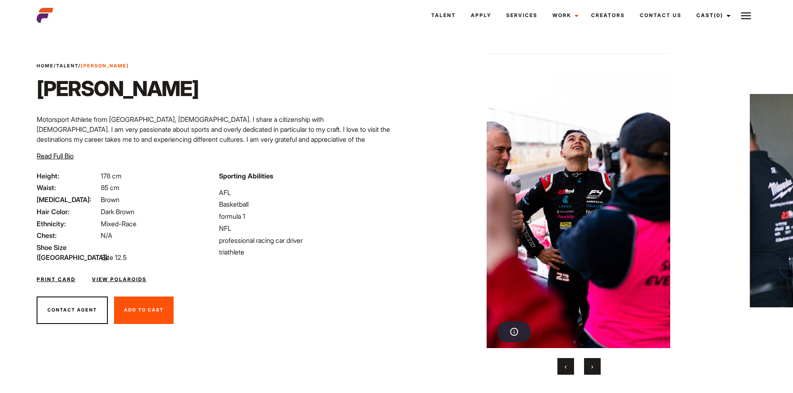
click at [587, 368] on button "›" at bounding box center [592, 366] width 17 height 17
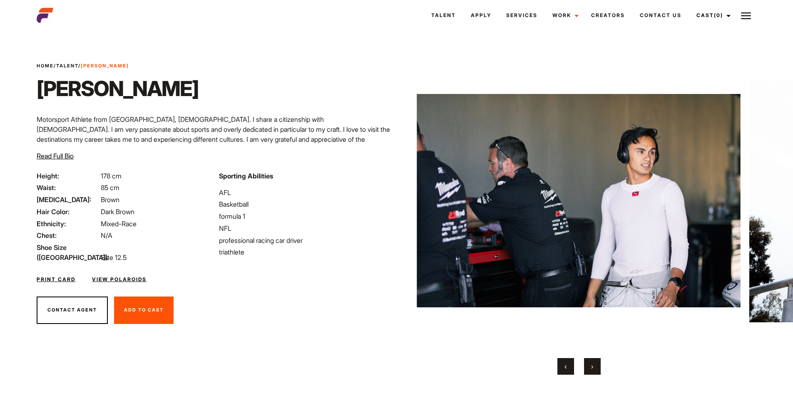
click at [587, 368] on button "›" at bounding box center [592, 366] width 17 height 17
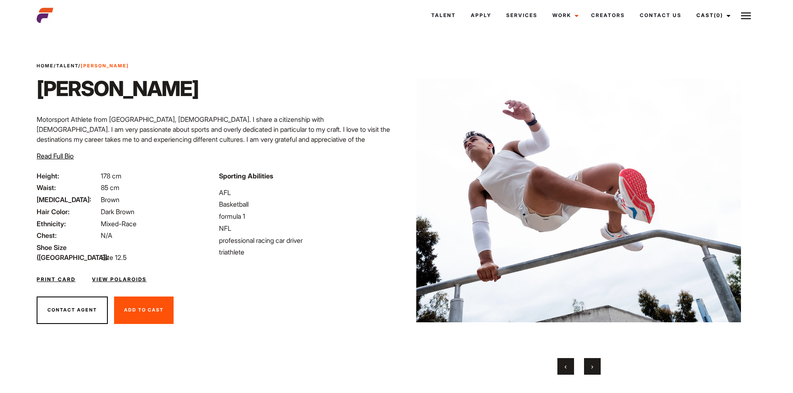
click at [587, 367] on button "›" at bounding box center [592, 366] width 17 height 17
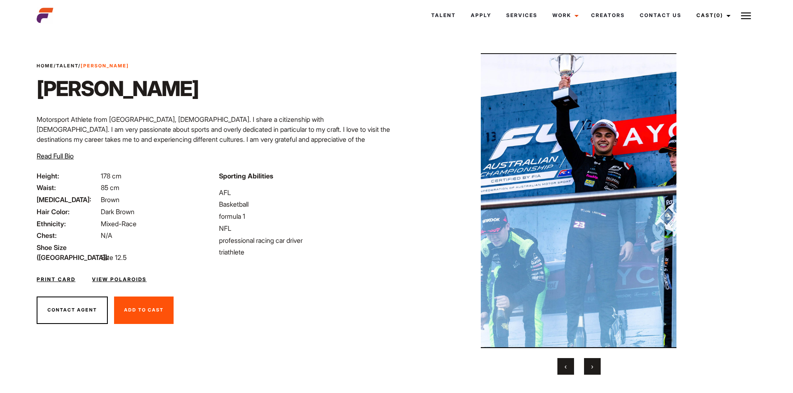
click at [588, 367] on button "›" at bounding box center [592, 366] width 17 height 17
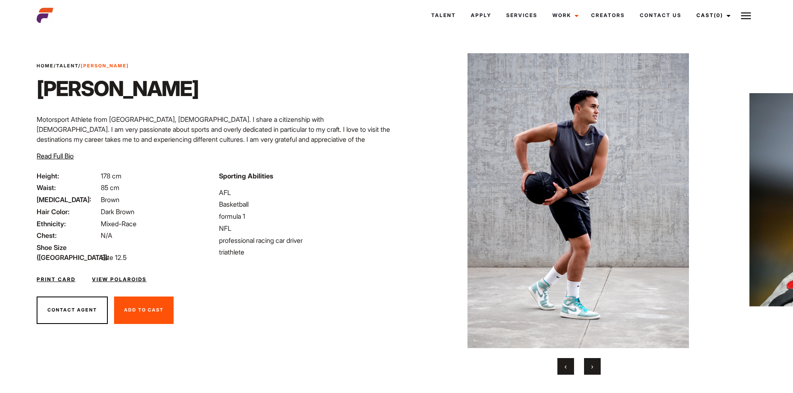
click at [588, 367] on button "›" at bounding box center [592, 366] width 17 height 17
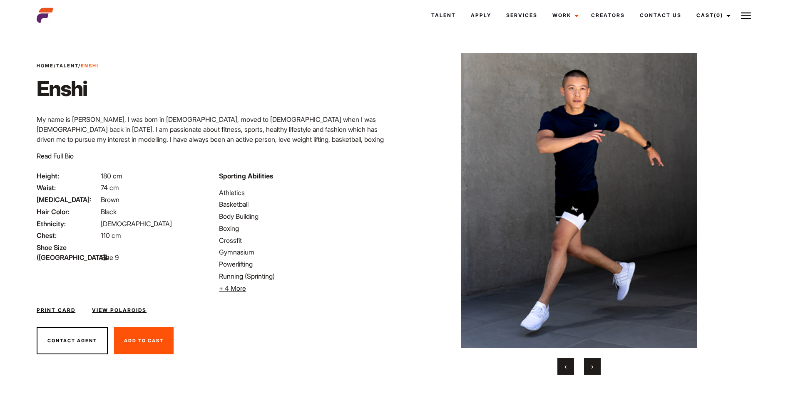
click at [594, 370] on button "›" at bounding box center [592, 366] width 17 height 17
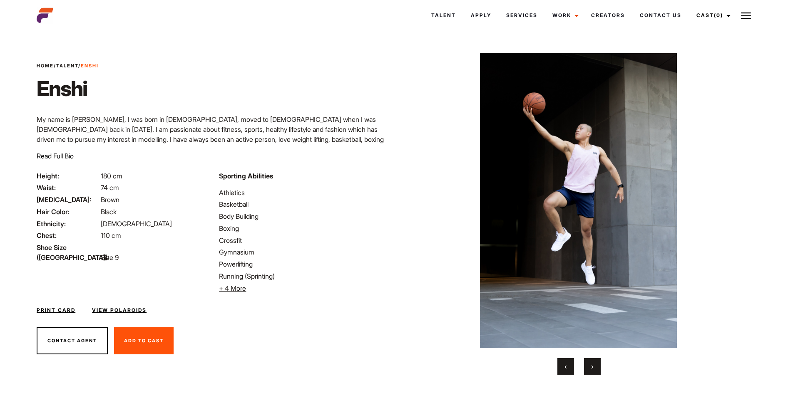
click at [599, 367] on button "›" at bounding box center [592, 366] width 17 height 17
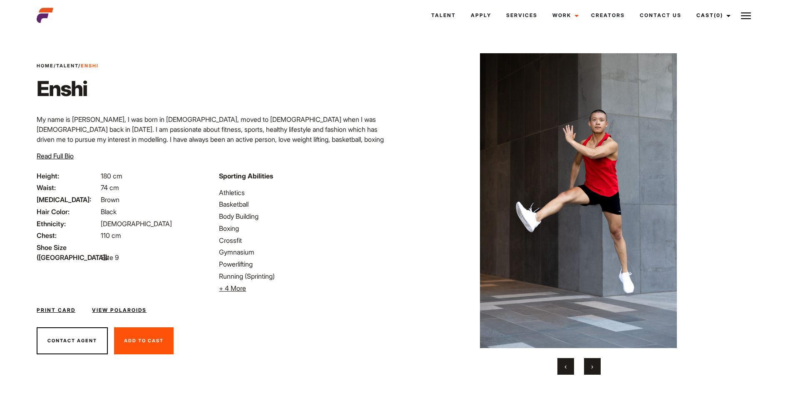
click at [600, 367] on button "›" at bounding box center [592, 366] width 17 height 17
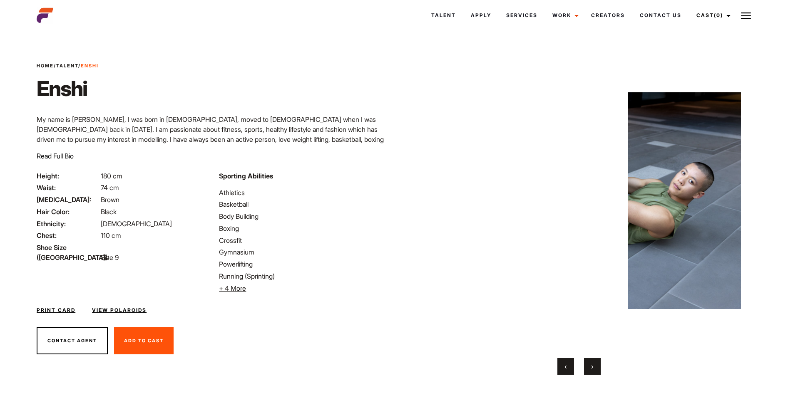
click at [601, 367] on div "‹ ›" at bounding box center [579, 366] width 325 height 17
drag, startPoint x: 596, startPoint y: 367, endPoint x: 581, endPoint y: 369, distance: 15.5
click at [593, 367] on button "›" at bounding box center [592, 366] width 17 height 17
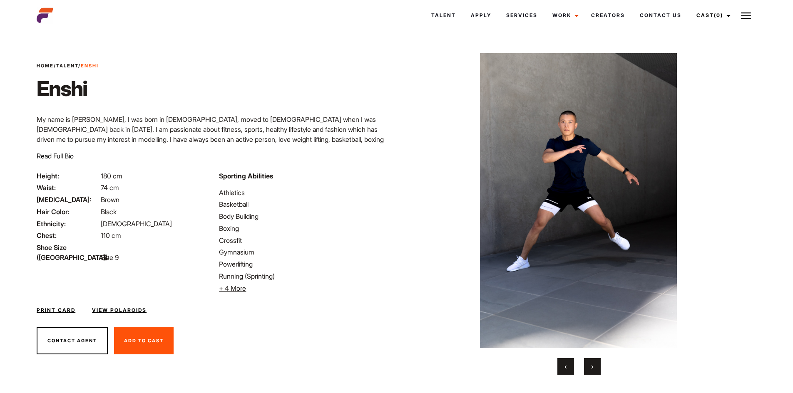
click at [589, 367] on button "›" at bounding box center [592, 366] width 17 height 17
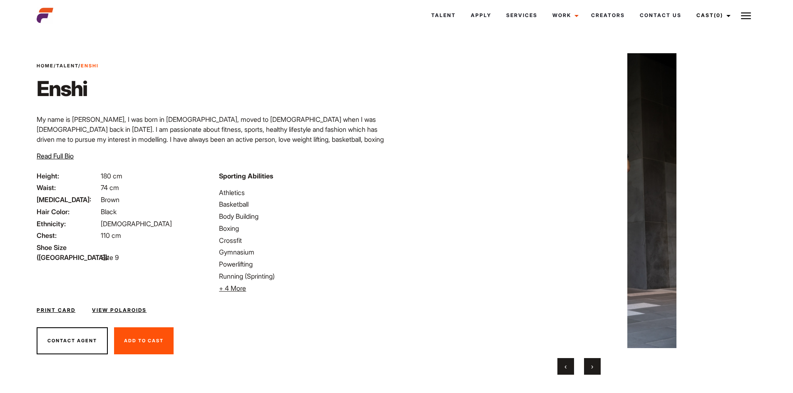
click at [589, 366] on button "›" at bounding box center [592, 366] width 17 height 17
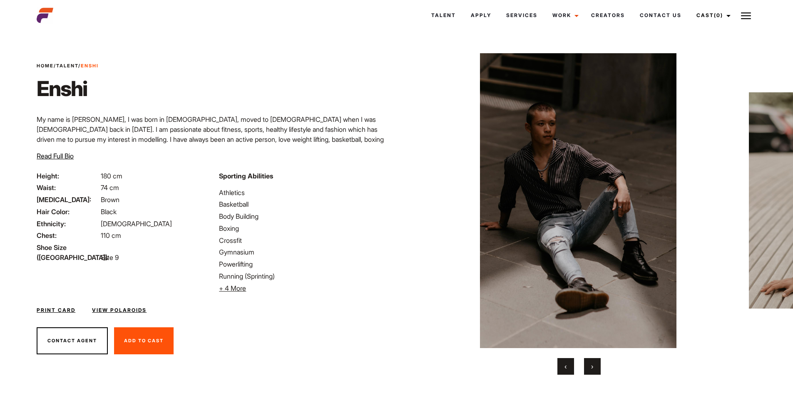
click at [589, 366] on button "›" at bounding box center [592, 366] width 17 height 17
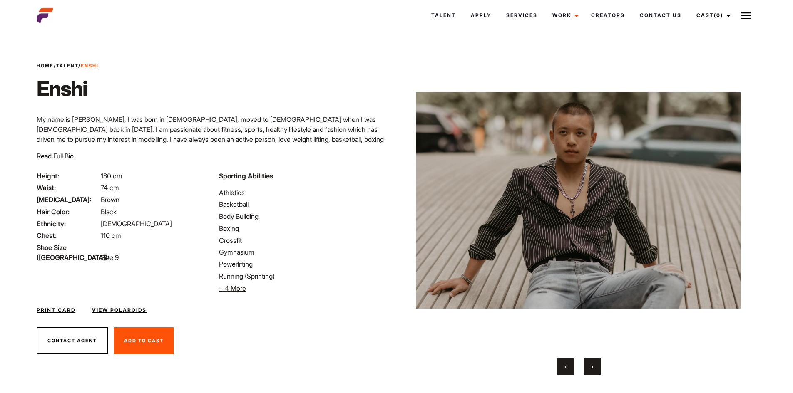
click at [589, 366] on button "›" at bounding box center [592, 366] width 17 height 17
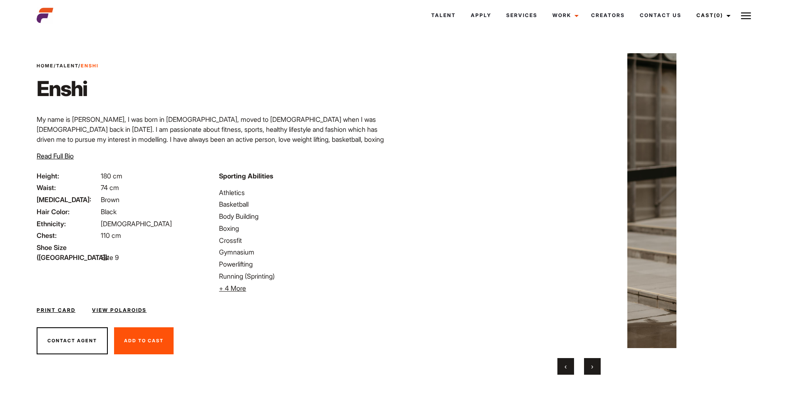
click at [590, 366] on button "›" at bounding box center [592, 366] width 17 height 17
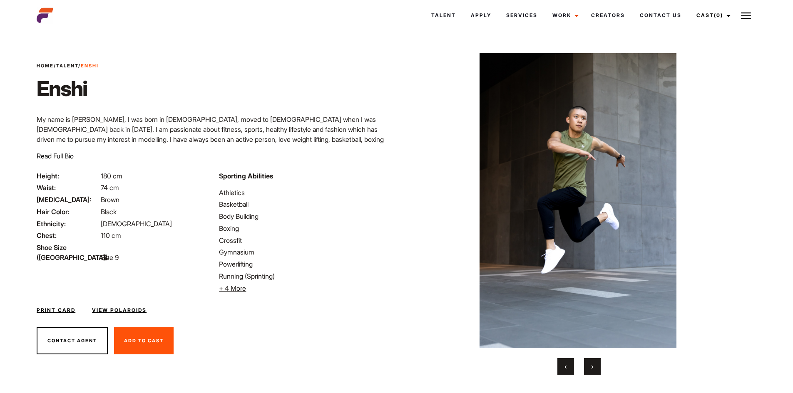
click at [590, 366] on button "›" at bounding box center [592, 366] width 17 height 17
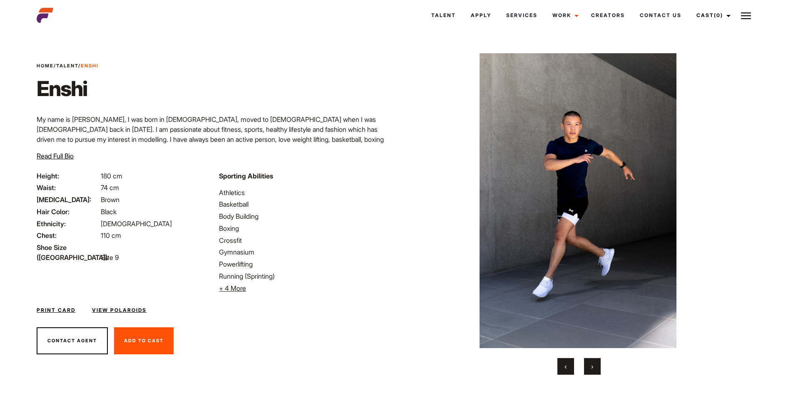
click at [590, 366] on button "›" at bounding box center [592, 366] width 17 height 17
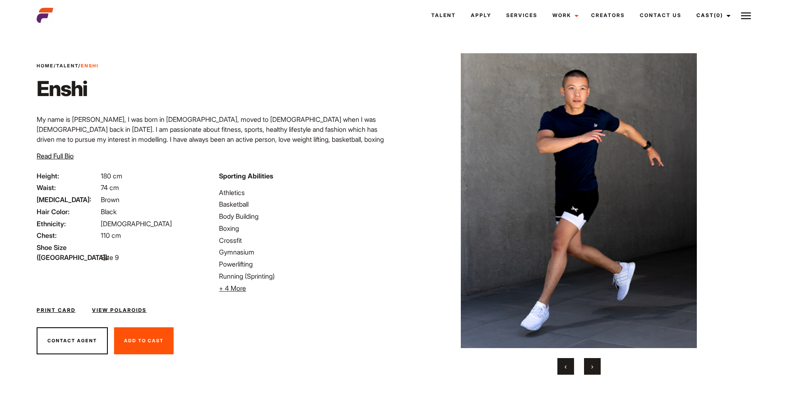
click at [591, 366] on span "›" at bounding box center [592, 366] width 2 height 8
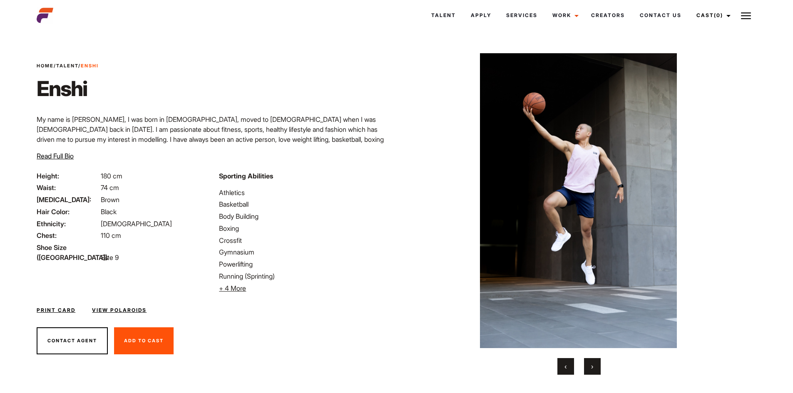
click at [591, 366] on span "›" at bounding box center [592, 366] width 2 height 8
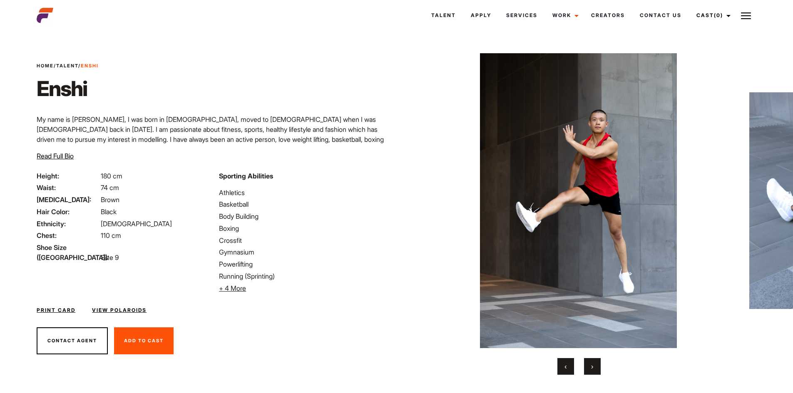
click at [591, 366] on span "›" at bounding box center [592, 366] width 2 height 8
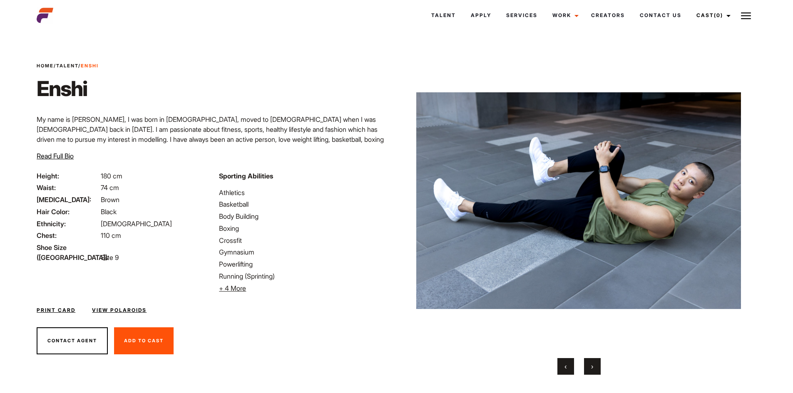
click at [591, 366] on span "›" at bounding box center [592, 366] width 2 height 8
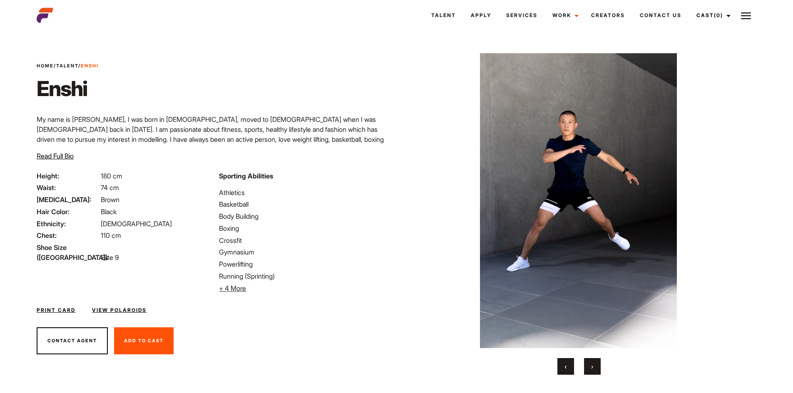
click at [591, 366] on span "›" at bounding box center [592, 366] width 2 height 8
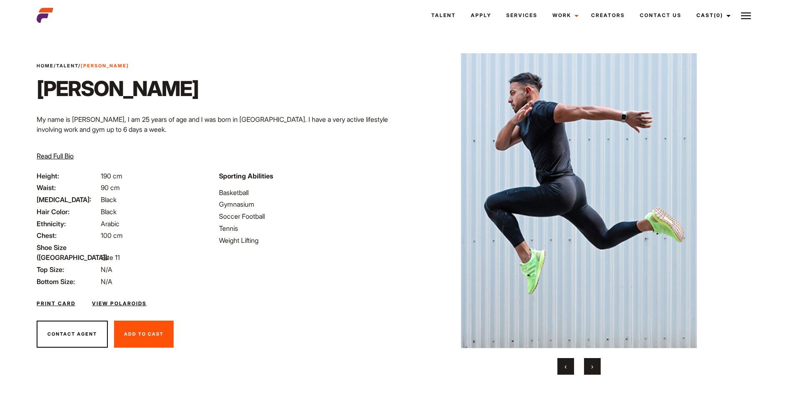
click at [598, 370] on button "›" at bounding box center [592, 366] width 17 height 17
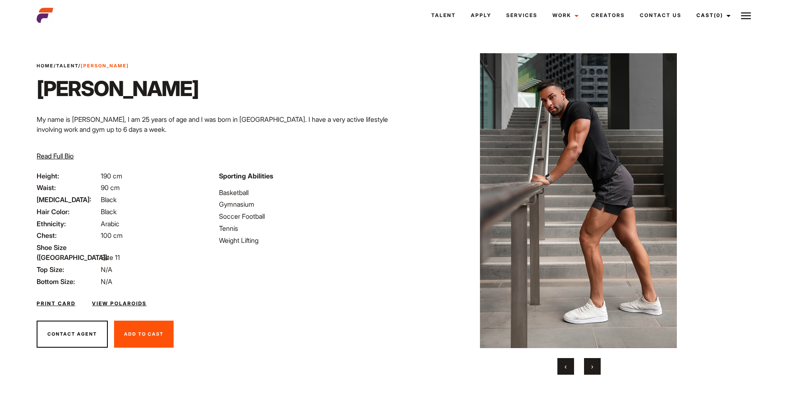
click at [597, 369] on button "›" at bounding box center [592, 366] width 17 height 17
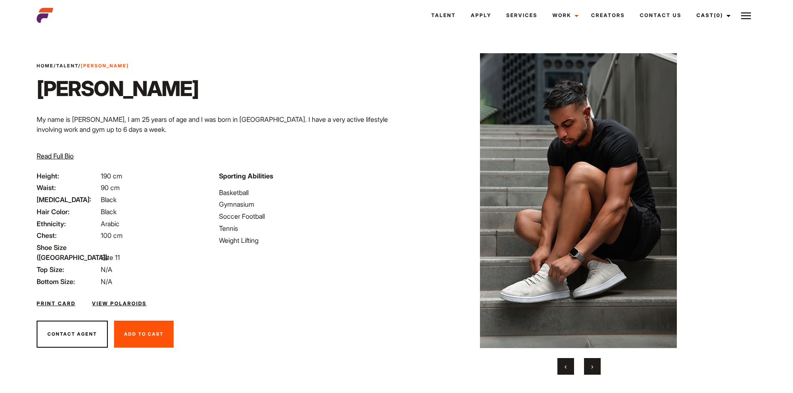
click at [597, 369] on button "›" at bounding box center [592, 366] width 17 height 17
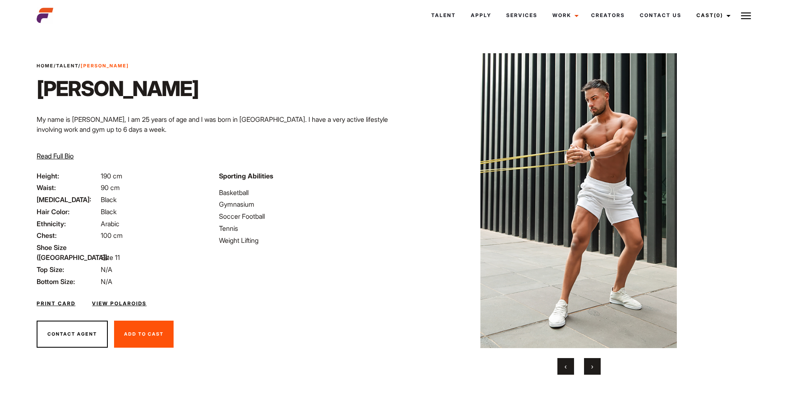
click at [597, 369] on button "›" at bounding box center [592, 366] width 17 height 17
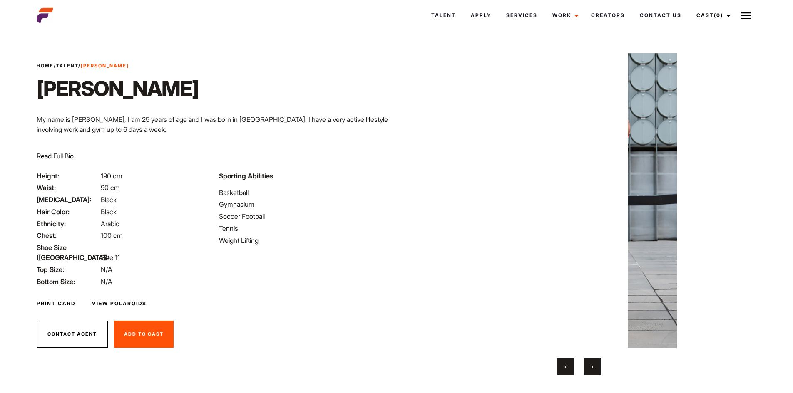
click at [597, 369] on button "›" at bounding box center [592, 366] width 17 height 17
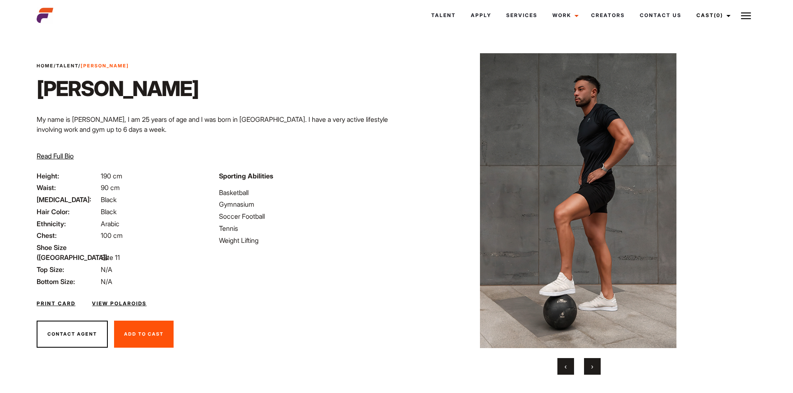
click at [597, 369] on button "›" at bounding box center [592, 366] width 17 height 17
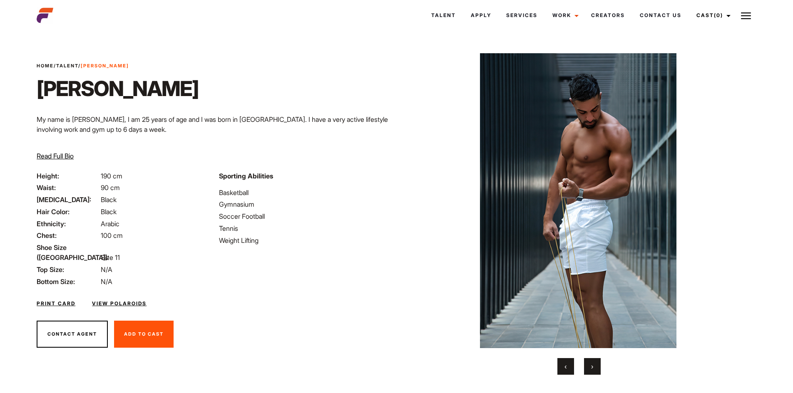
click at [597, 369] on button "›" at bounding box center [592, 366] width 17 height 17
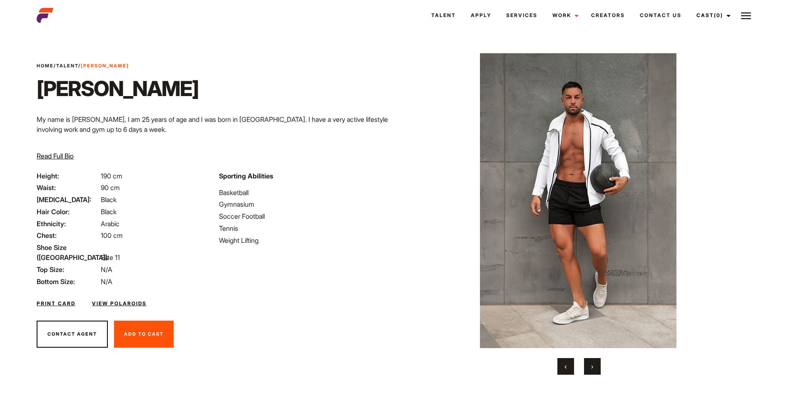
click at [597, 369] on button "›" at bounding box center [592, 366] width 17 height 17
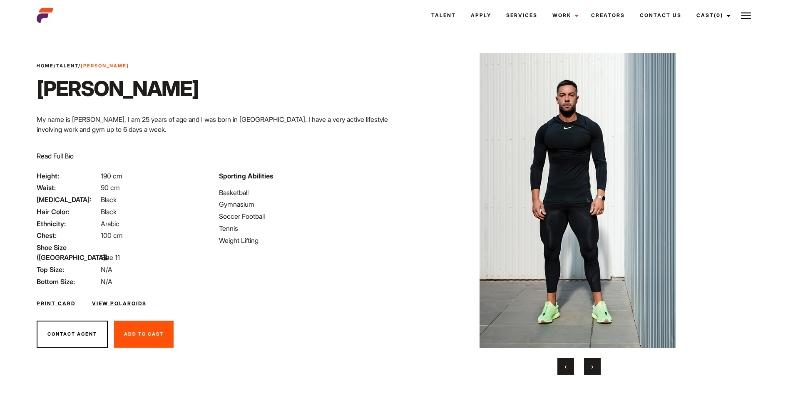
click at [597, 368] on button "›" at bounding box center [592, 366] width 17 height 17
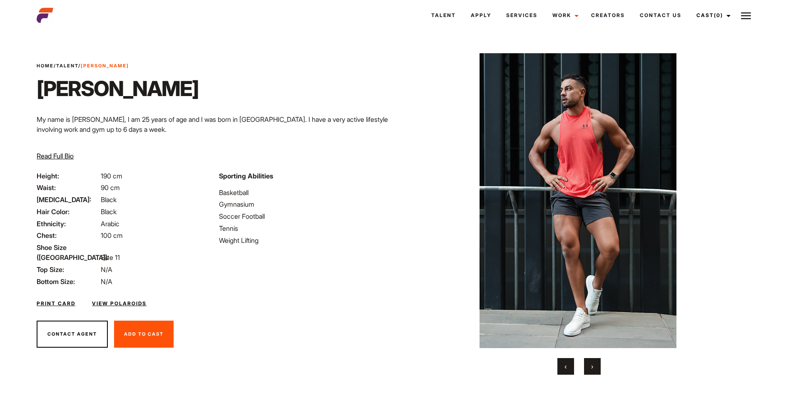
click at [597, 368] on button "›" at bounding box center [592, 366] width 17 height 17
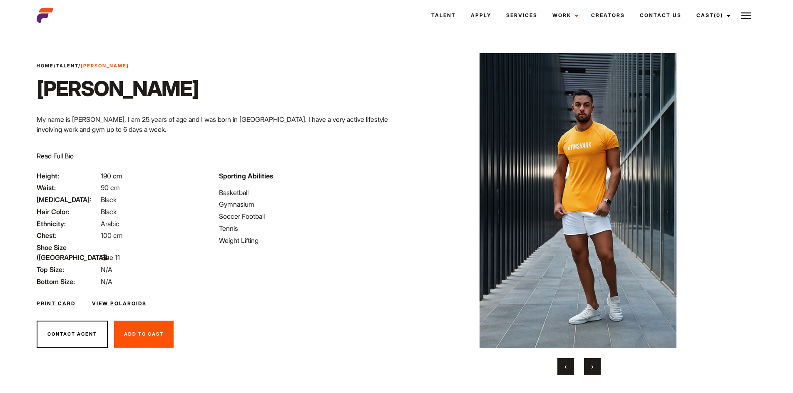
click at [597, 368] on button "›" at bounding box center [592, 366] width 17 height 17
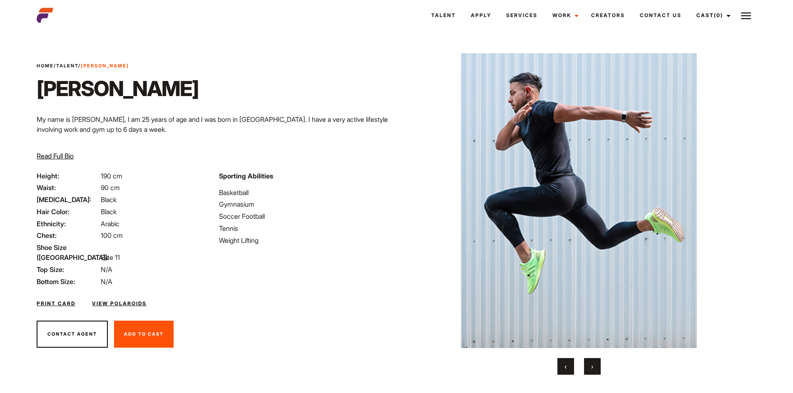
click at [597, 368] on button "›" at bounding box center [592, 366] width 17 height 17
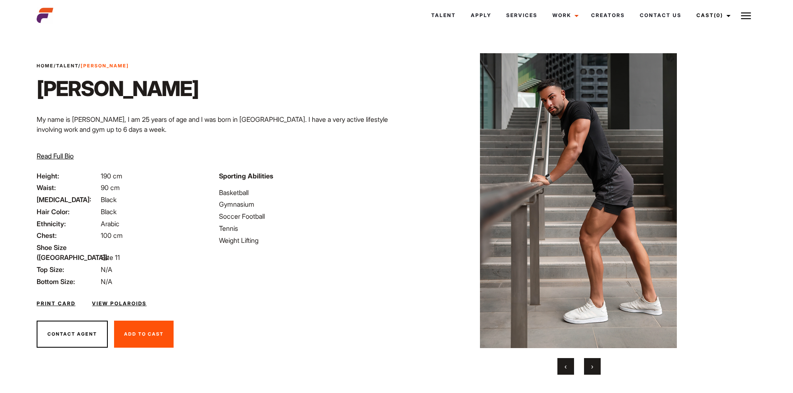
click at [597, 368] on button "›" at bounding box center [592, 366] width 17 height 17
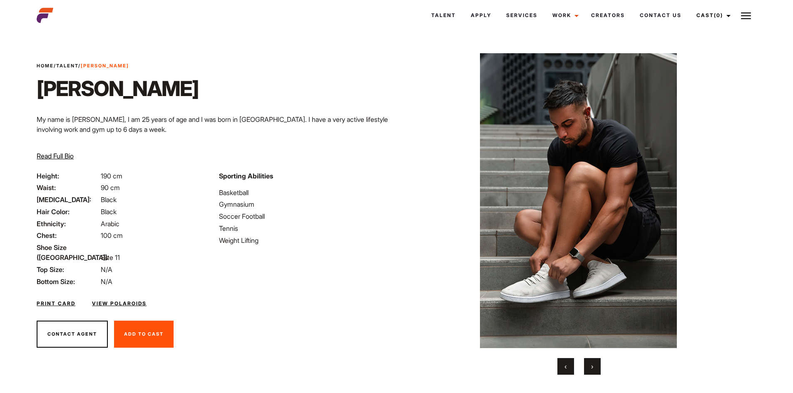
click at [597, 368] on button "›" at bounding box center [592, 366] width 17 height 17
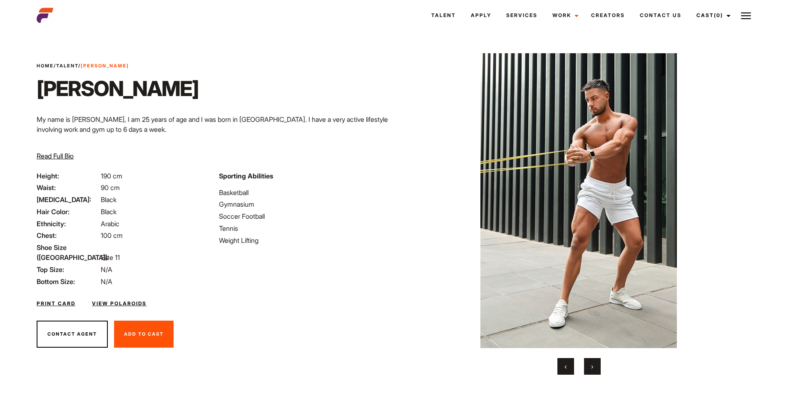
click at [597, 368] on button "›" at bounding box center [592, 366] width 17 height 17
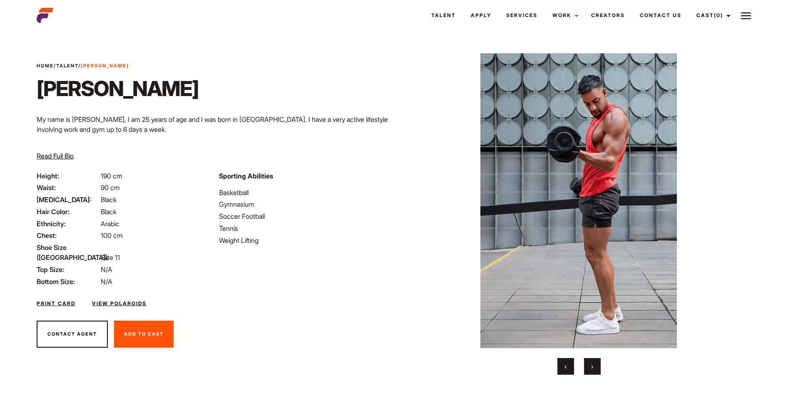
click at [597, 368] on button "›" at bounding box center [592, 366] width 17 height 17
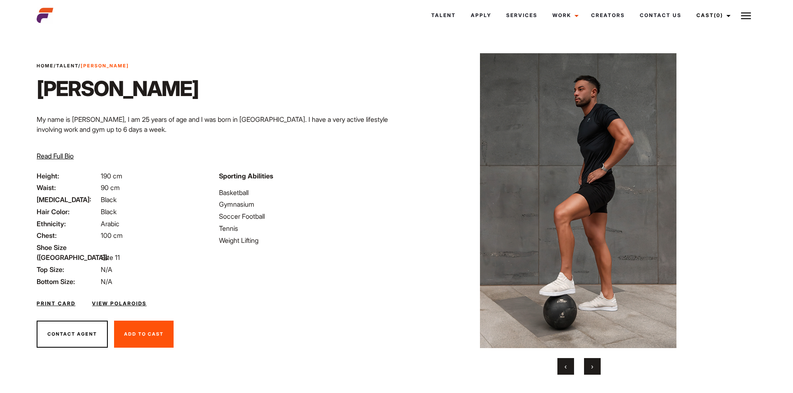
click at [597, 368] on button "›" at bounding box center [592, 366] width 17 height 17
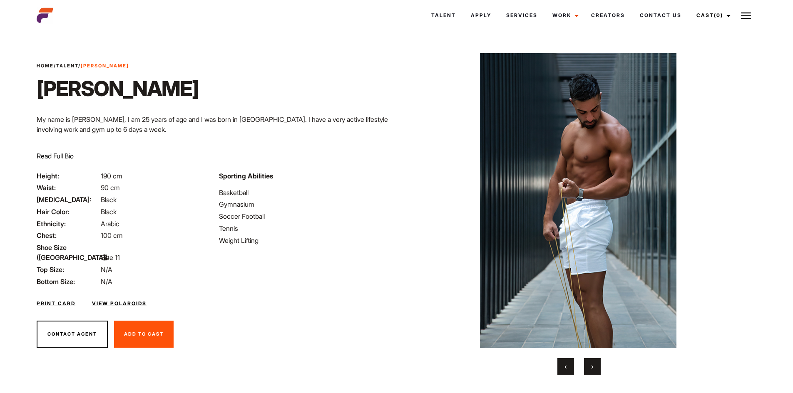
click at [597, 368] on button "›" at bounding box center [592, 366] width 17 height 17
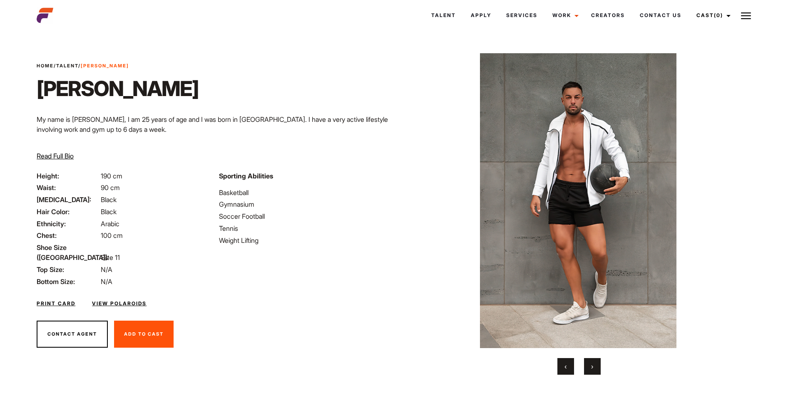
click at [597, 368] on button "›" at bounding box center [592, 366] width 17 height 17
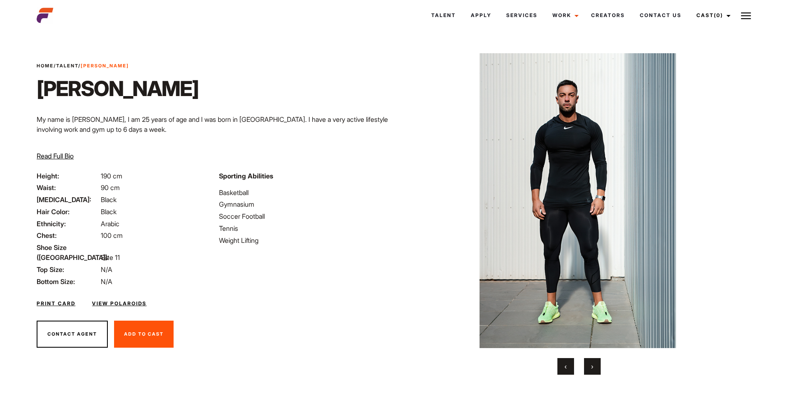
click at [597, 368] on button "›" at bounding box center [592, 366] width 17 height 17
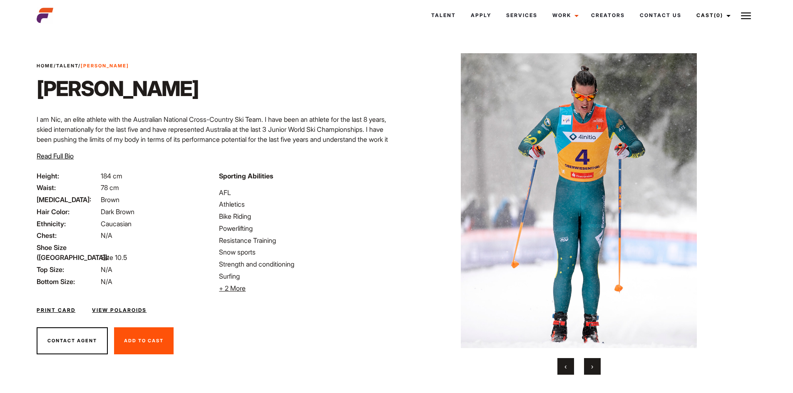
click at [591, 360] on button "›" at bounding box center [592, 366] width 17 height 17
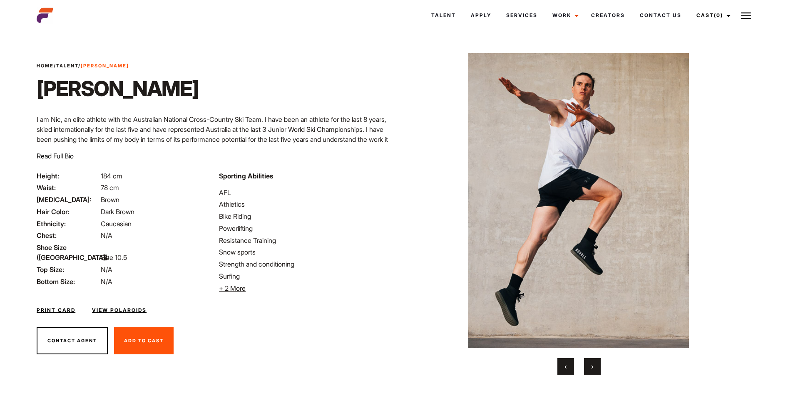
click at [591, 360] on button "›" at bounding box center [592, 366] width 17 height 17
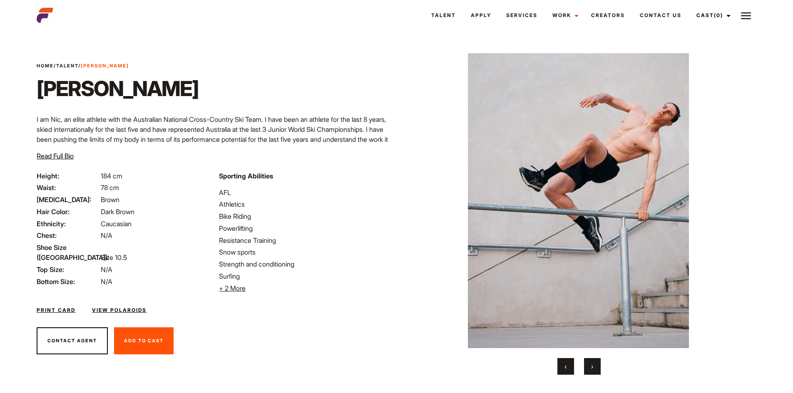
click at [591, 360] on button "›" at bounding box center [592, 366] width 17 height 17
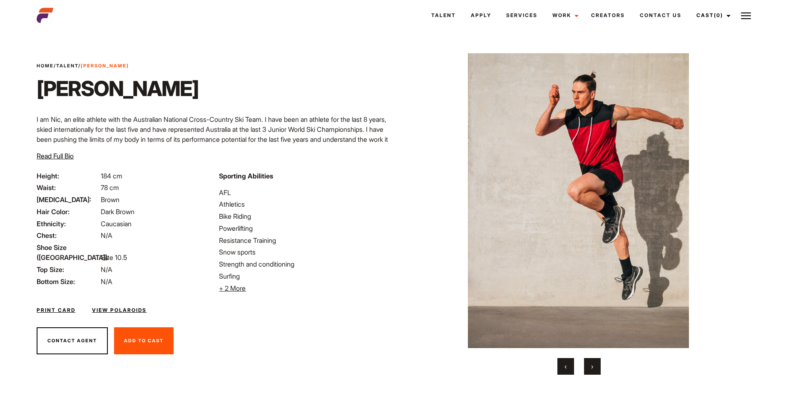
click at [591, 360] on button "›" at bounding box center [592, 366] width 17 height 17
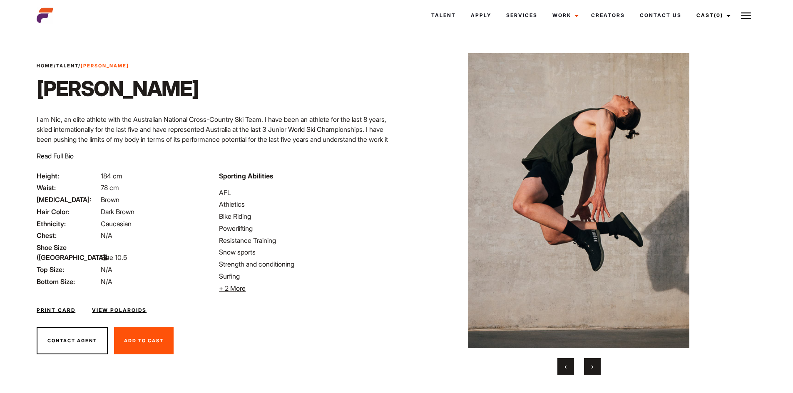
click at [591, 360] on button "›" at bounding box center [592, 366] width 17 height 17
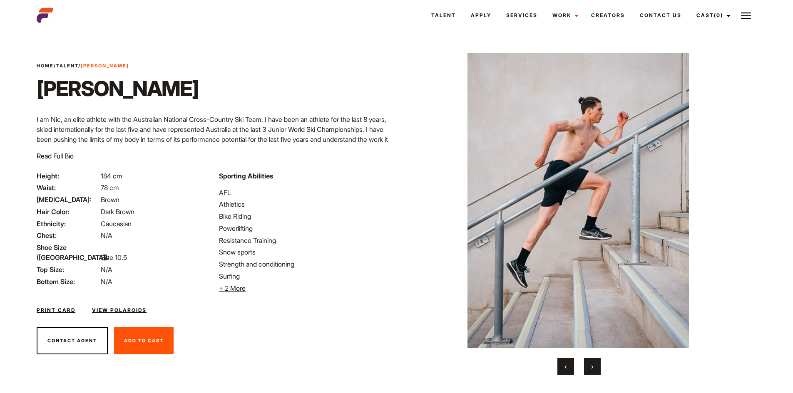
click at [591, 360] on button "›" at bounding box center [592, 366] width 17 height 17
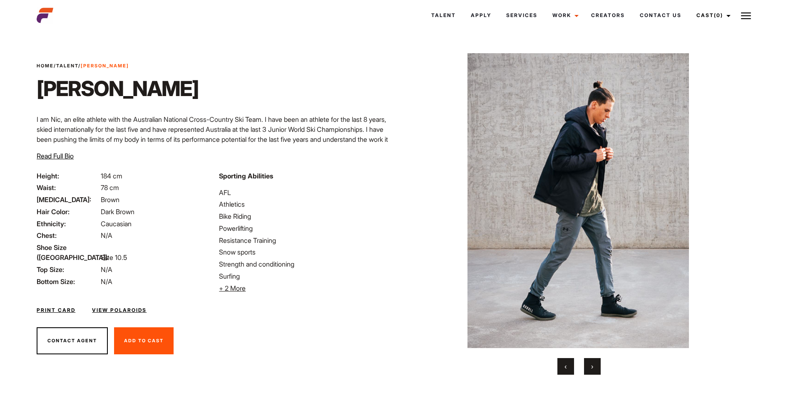
click at [591, 360] on button "›" at bounding box center [592, 366] width 17 height 17
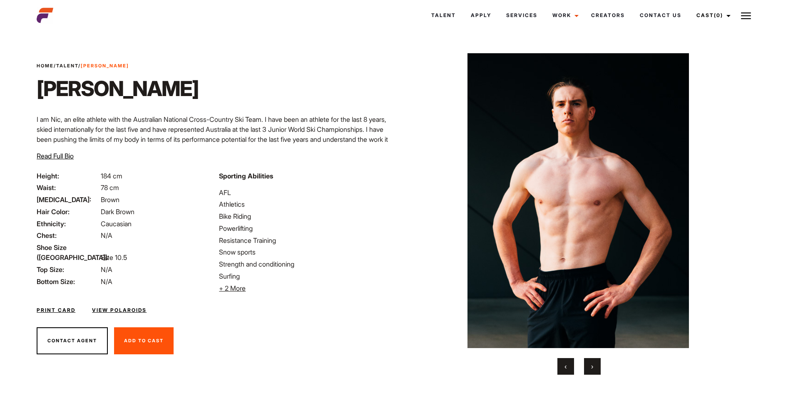
click at [591, 360] on button "›" at bounding box center [592, 366] width 17 height 17
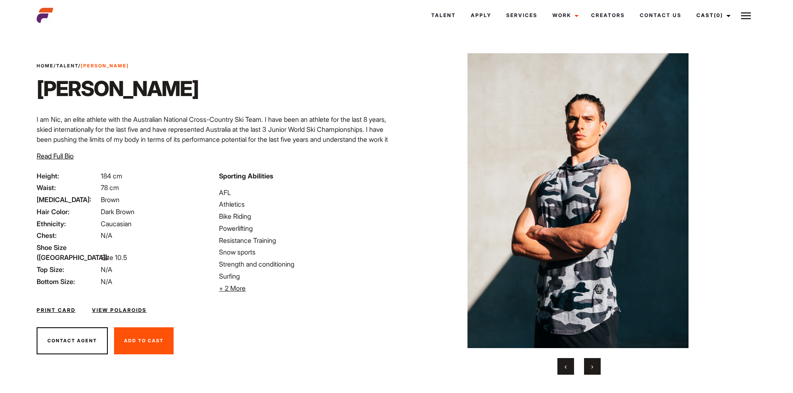
click at [591, 360] on button "›" at bounding box center [592, 366] width 17 height 17
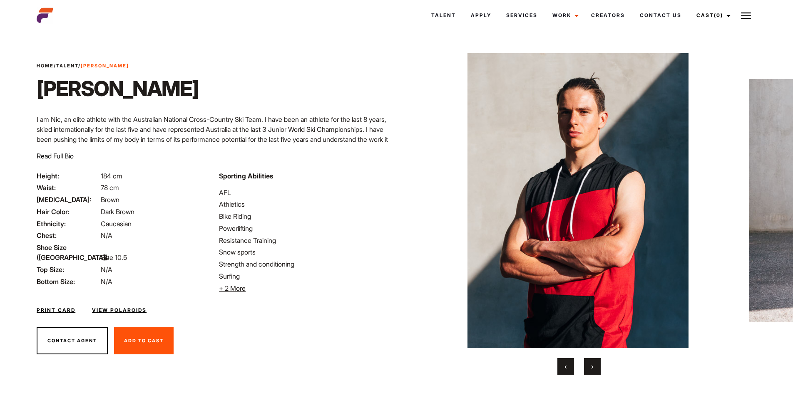
click at [591, 360] on button "›" at bounding box center [592, 366] width 17 height 17
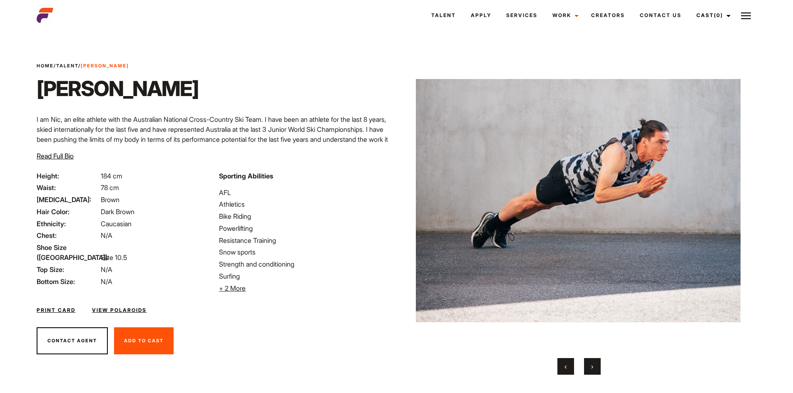
click at [591, 360] on button "›" at bounding box center [592, 366] width 17 height 17
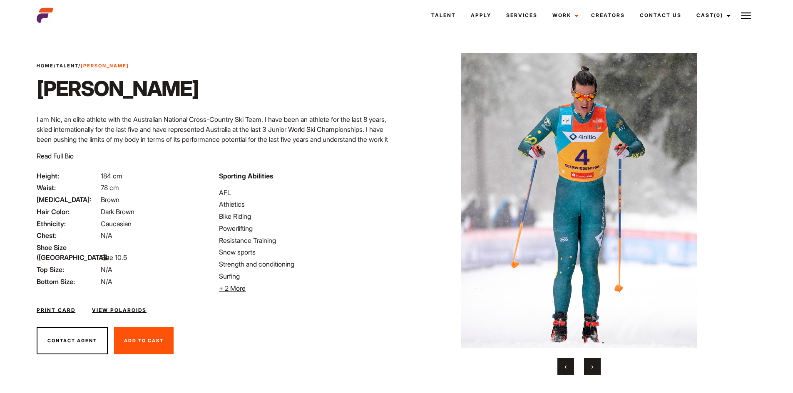
click at [591, 360] on button "›" at bounding box center [592, 366] width 17 height 17
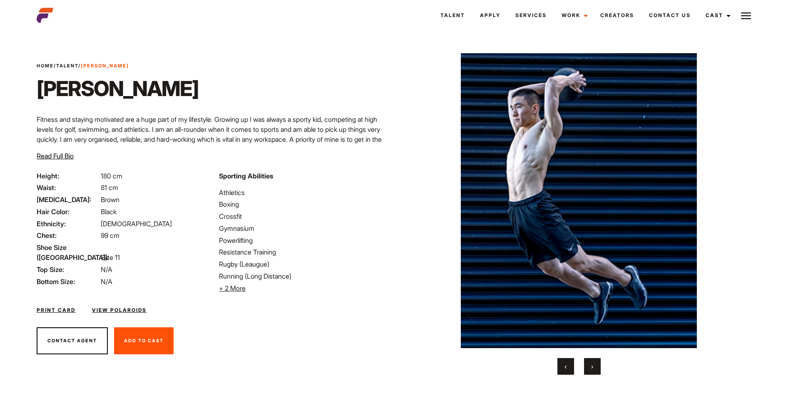
click at [586, 359] on button "›" at bounding box center [592, 366] width 17 height 17
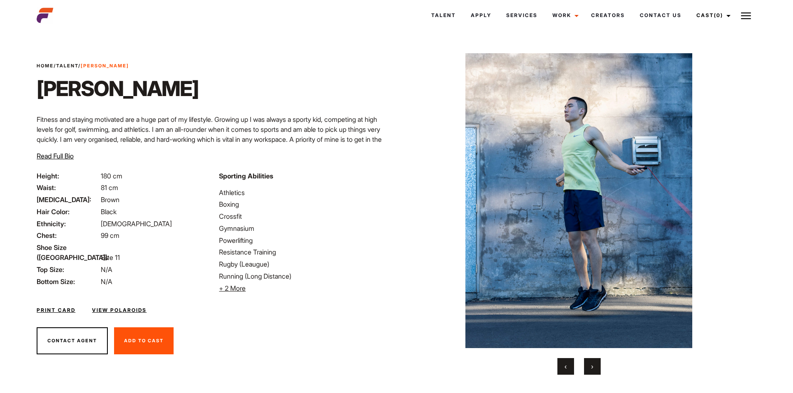
click at [588, 361] on button "›" at bounding box center [592, 366] width 17 height 17
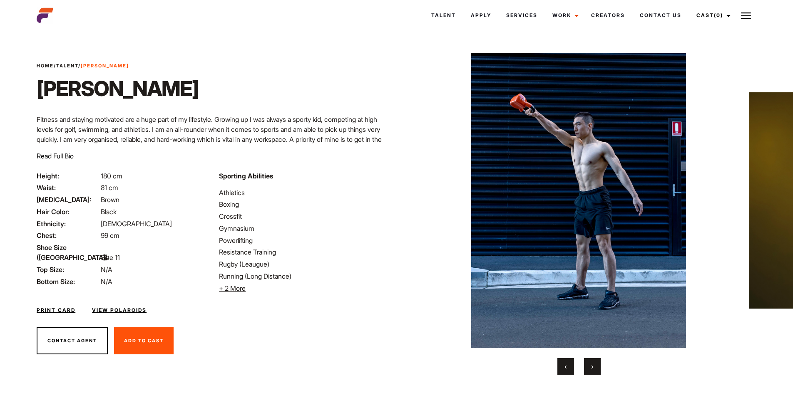
click at [588, 361] on button "›" at bounding box center [592, 366] width 17 height 17
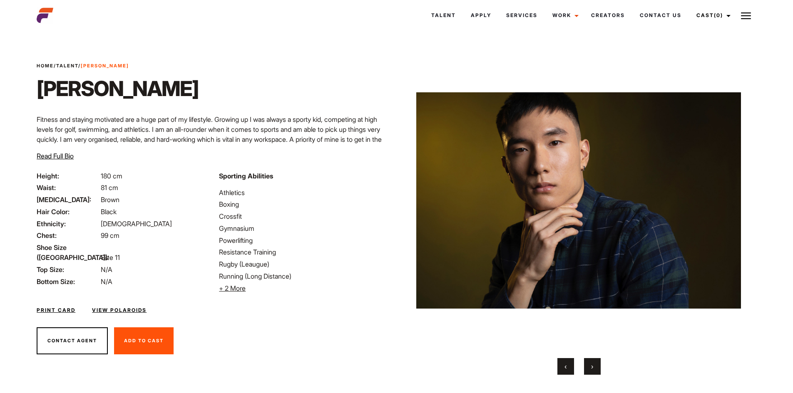
click at [588, 361] on button "›" at bounding box center [592, 366] width 17 height 17
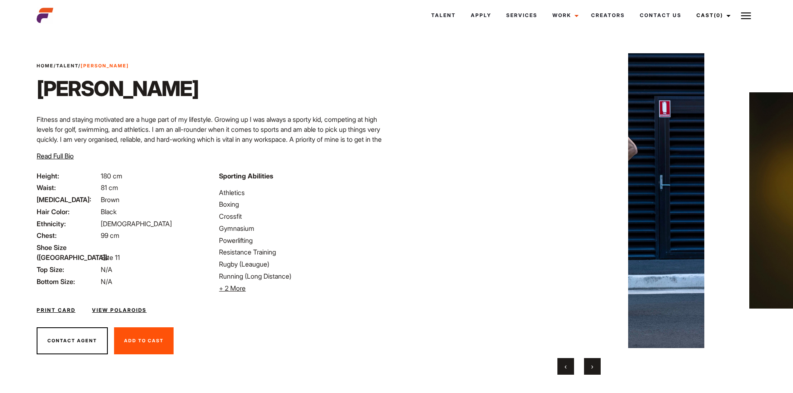
click at [588, 361] on button "›" at bounding box center [592, 366] width 17 height 17
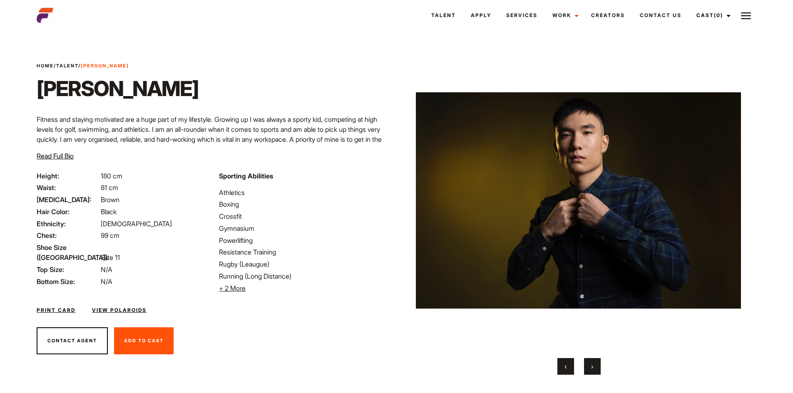
click at [588, 361] on button "›" at bounding box center [592, 366] width 17 height 17
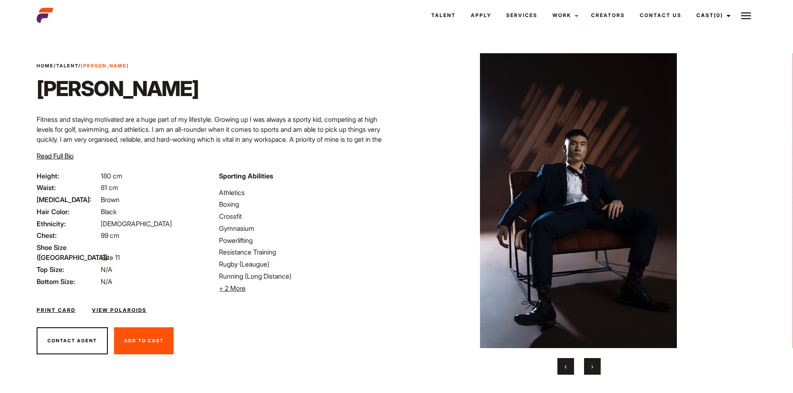
click at [588, 361] on button "›" at bounding box center [592, 366] width 17 height 17
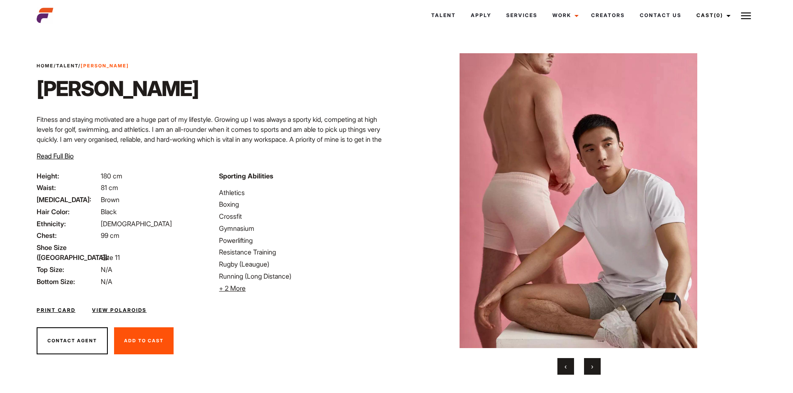
click at [588, 361] on button "›" at bounding box center [592, 366] width 17 height 17
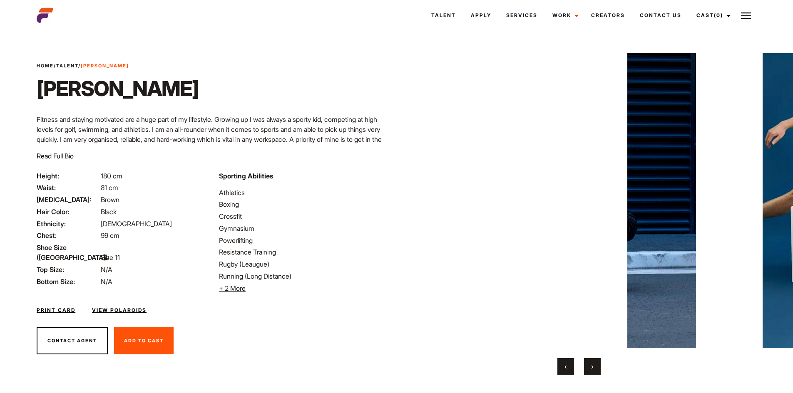
click at [588, 361] on button "›" at bounding box center [592, 366] width 17 height 17
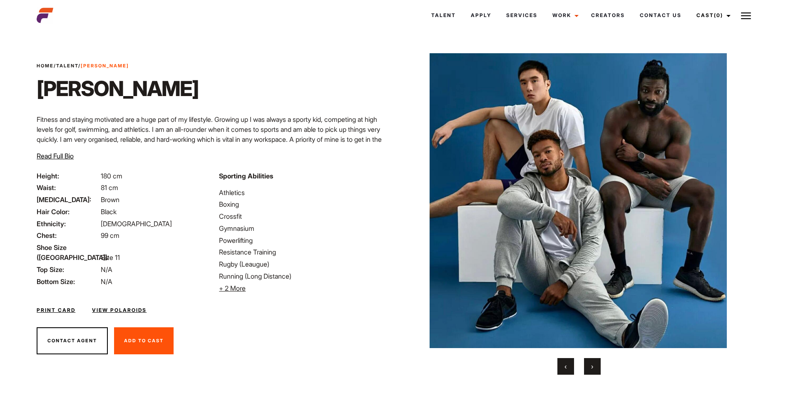
click at [588, 361] on button "›" at bounding box center [592, 366] width 17 height 17
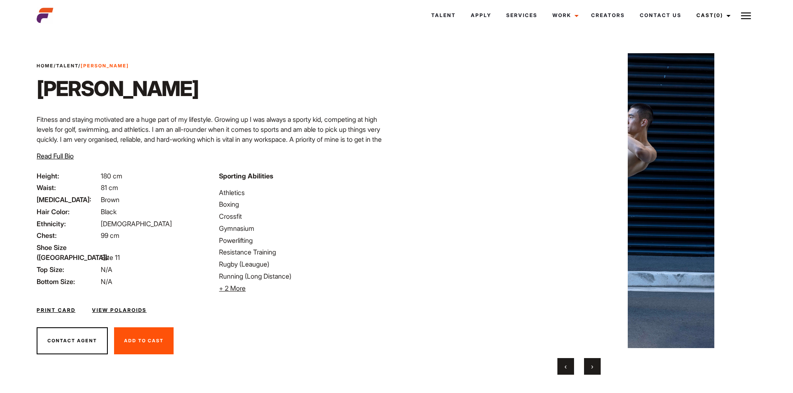
click at [588, 361] on button "›" at bounding box center [592, 366] width 17 height 17
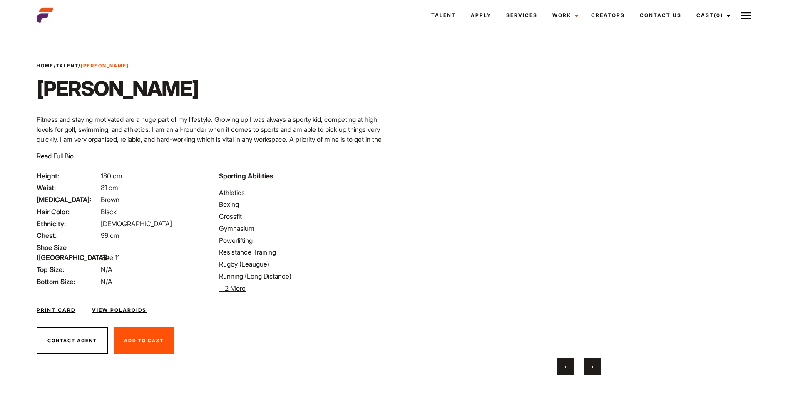
click at [588, 361] on button "›" at bounding box center [592, 366] width 17 height 17
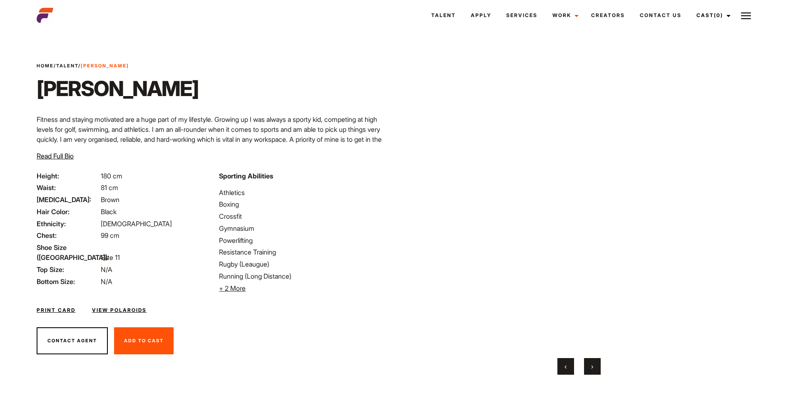
click at [588, 361] on button "›" at bounding box center [592, 366] width 17 height 17
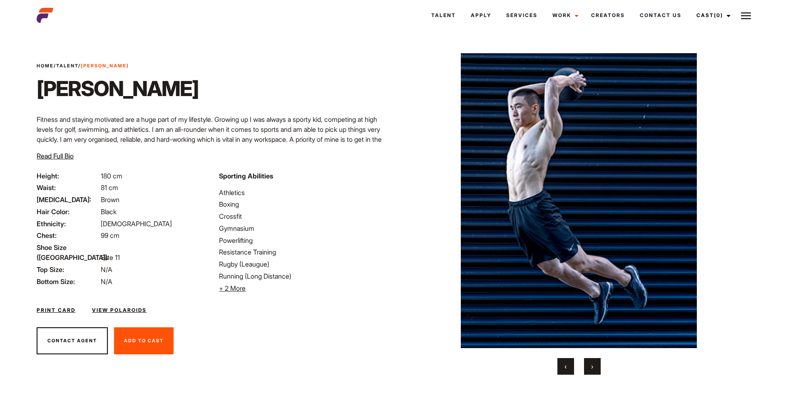
click at [588, 361] on button "›" at bounding box center [592, 366] width 17 height 17
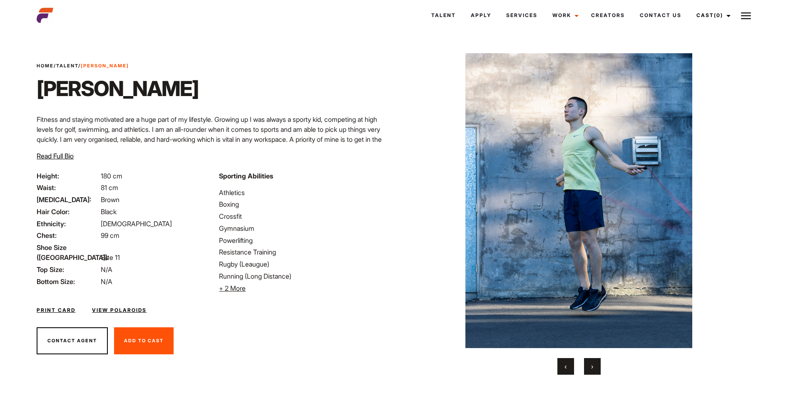
click at [588, 361] on button "›" at bounding box center [592, 366] width 17 height 17
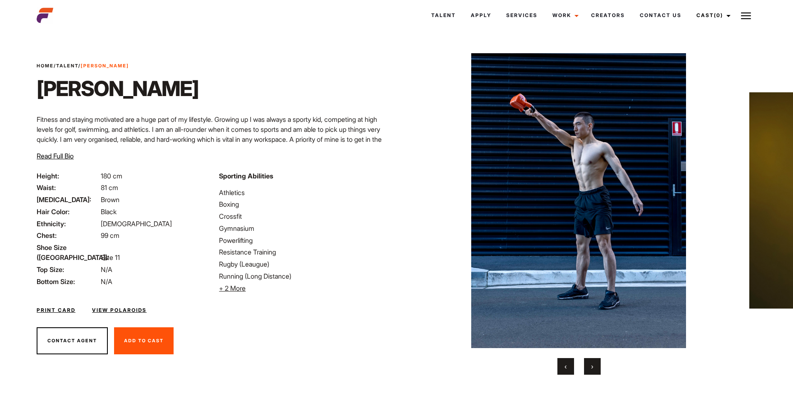
click at [588, 361] on button "›" at bounding box center [592, 366] width 17 height 17
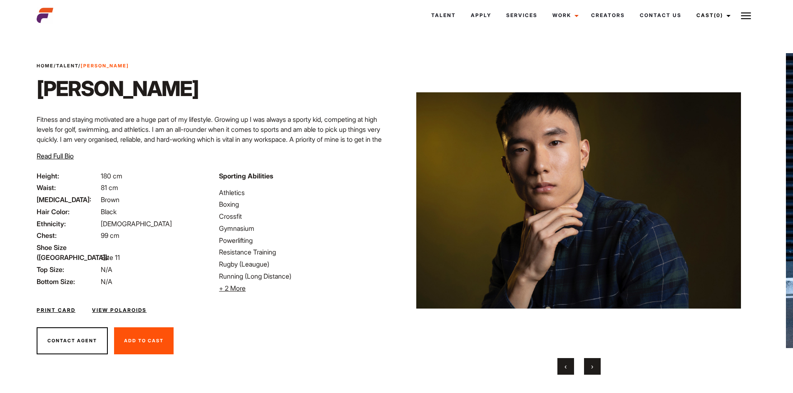
click at [588, 361] on button "›" at bounding box center [592, 366] width 17 height 17
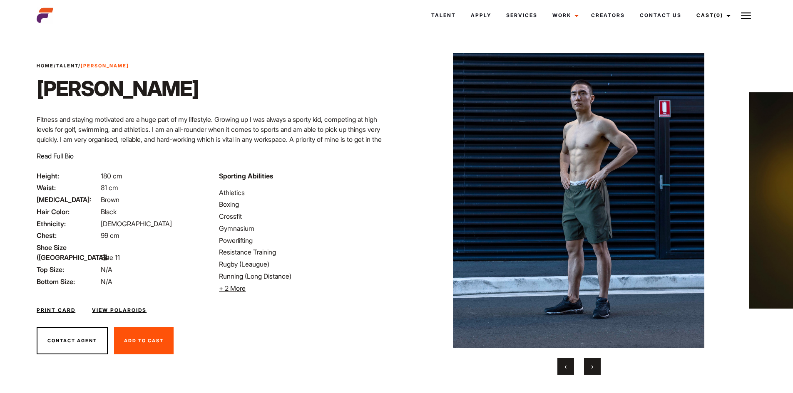
click at [588, 361] on button "›" at bounding box center [592, 366] width 17 height 17
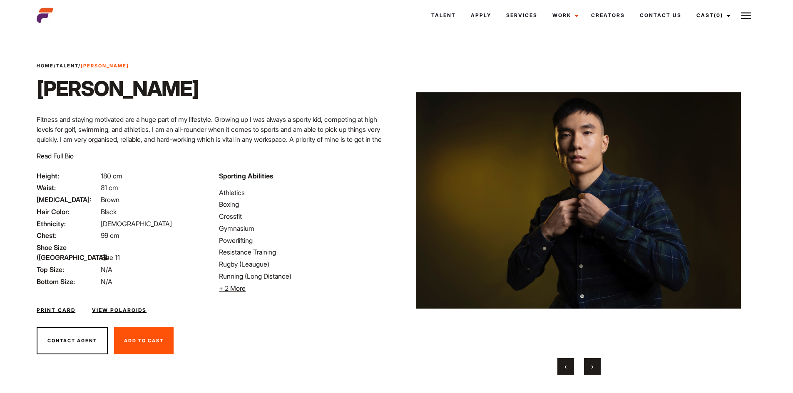
click at [588, 361] on button "›" at bounding box center [592, 366] width 17 height 17
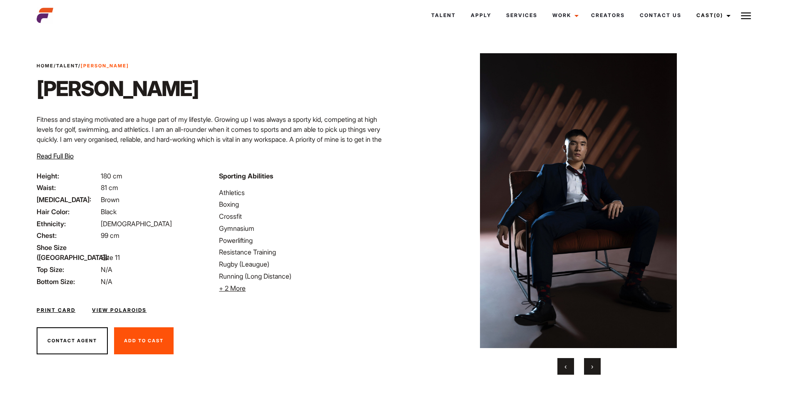
click at [588, 361] on button "›" at bounding box center [592, 366] width 17 height 17
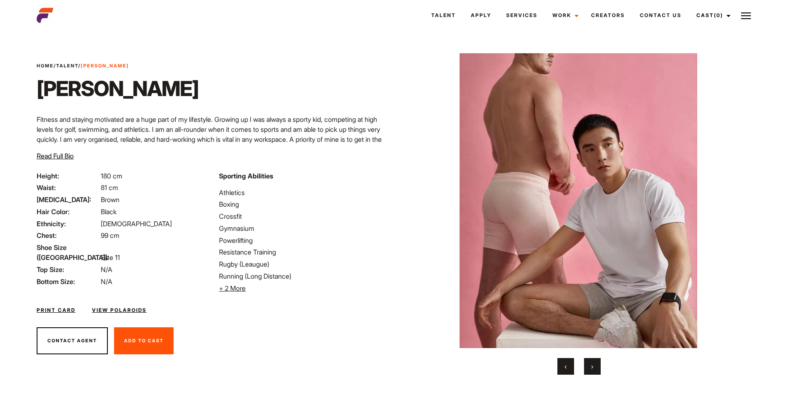
click at [588, 361] on button "›" at bounding box center [592, 366] width 17 height 17
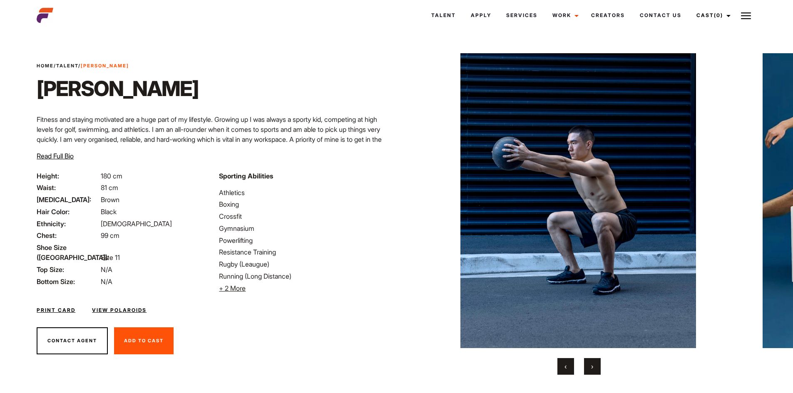
click at [588, 361] on button "›" at bounding box center [592, 366] width 17 height 17
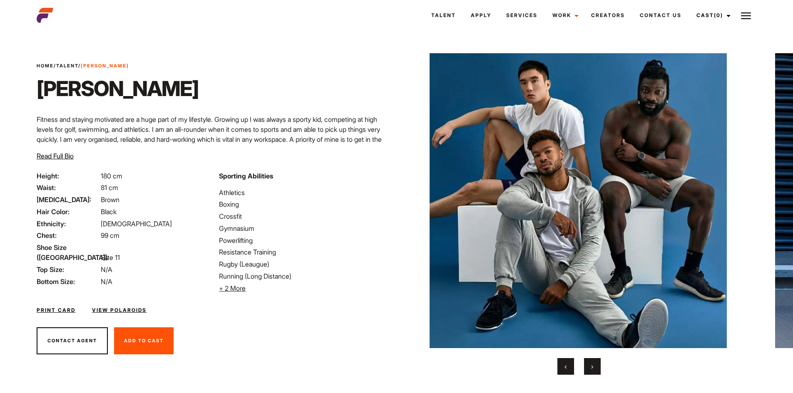
click at [588, 361] on button "›" at bounding box center [592, 366] width 17 height 17
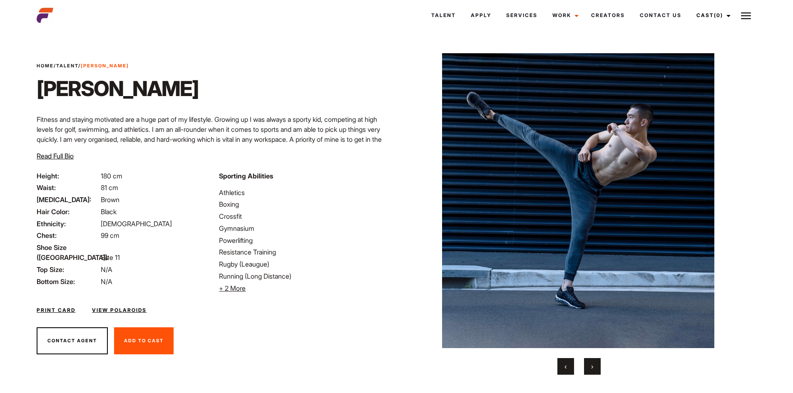
click at [588, 361] on button "›" at bounding box center [592, 366] width 17 height 17
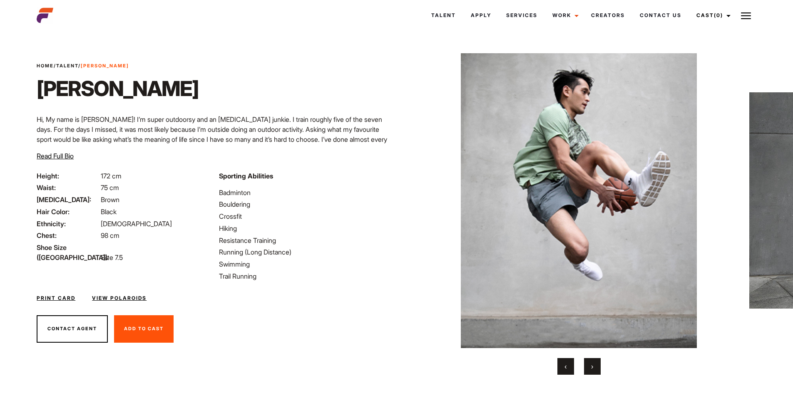
click at [594, 362] on button "›" at bounding box center [592, 366] width 17 height 17
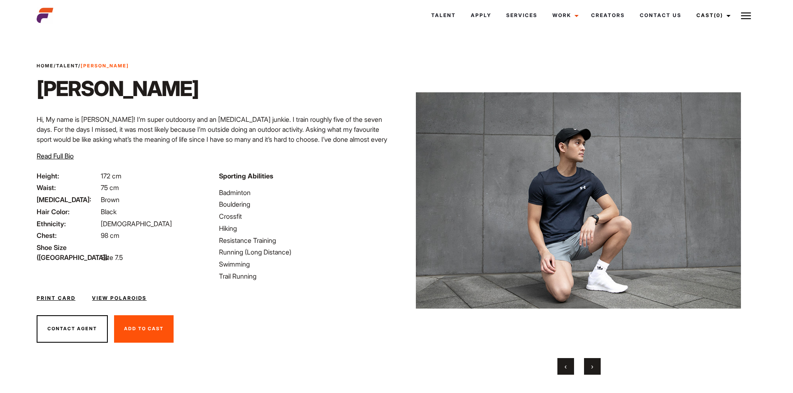
click at [594, 362] on button "›" at bounding box center [592, 366] width 17 height 17
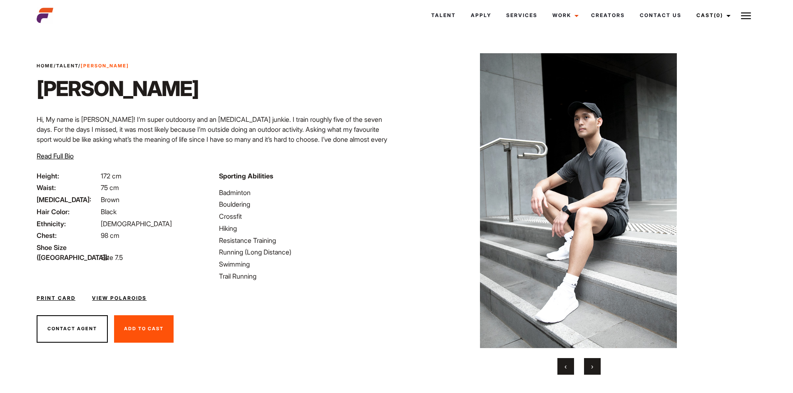
click at [594, 362] on button "›" at bounding box center [592, 366] width 17 height 17
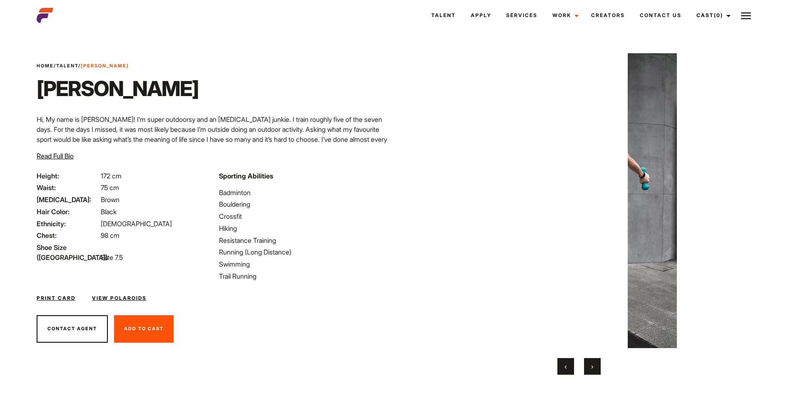
click at [594, 362] on button "›" at bounding box center [592, 366] width 17 height 17
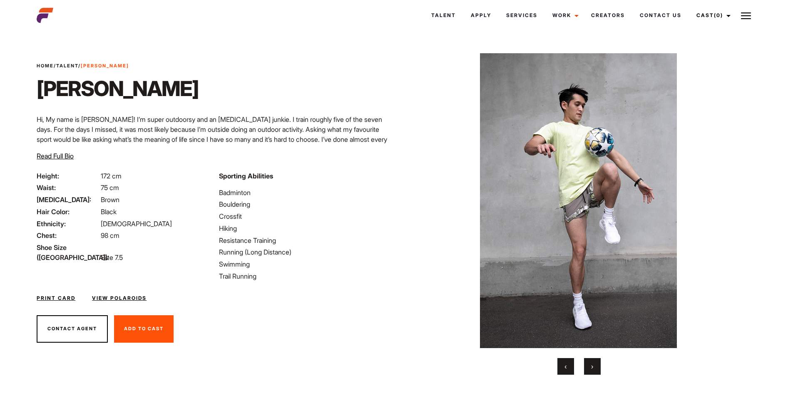
click at [594, 362] on button "›" at bounding box center [592, 366] width 17 height 17
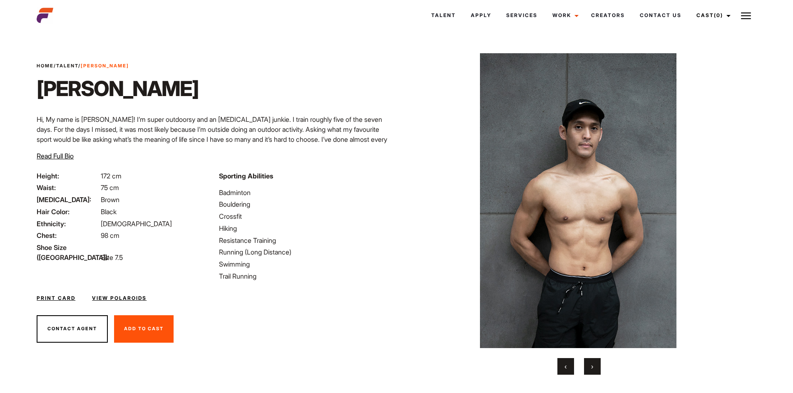
click at [594, 362] on button "›" at bounding box center [592, 366] width 17 height 17
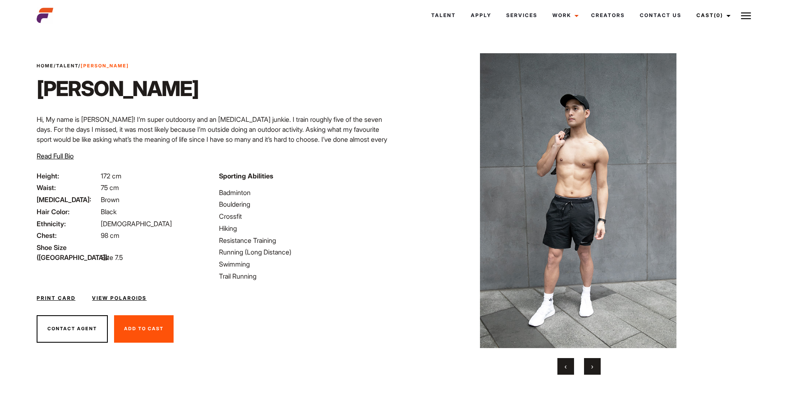
click at [594, 362] on button "›" at bounding box center [592, 366] width 17 height 17
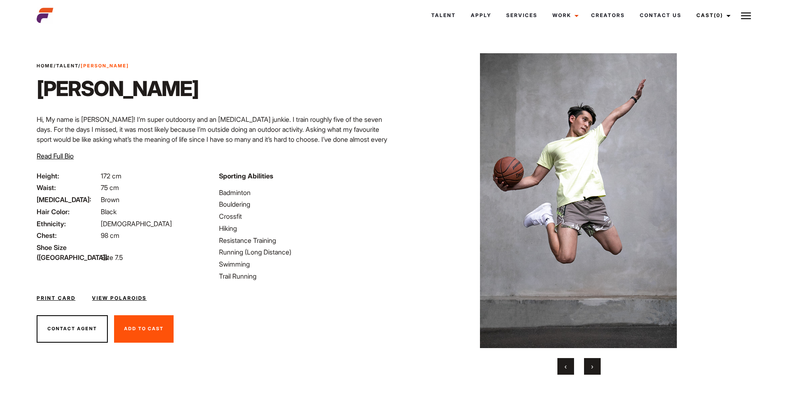
click at [594, 362] on button "›" at bounding box center [592, 366] width 17 height 17
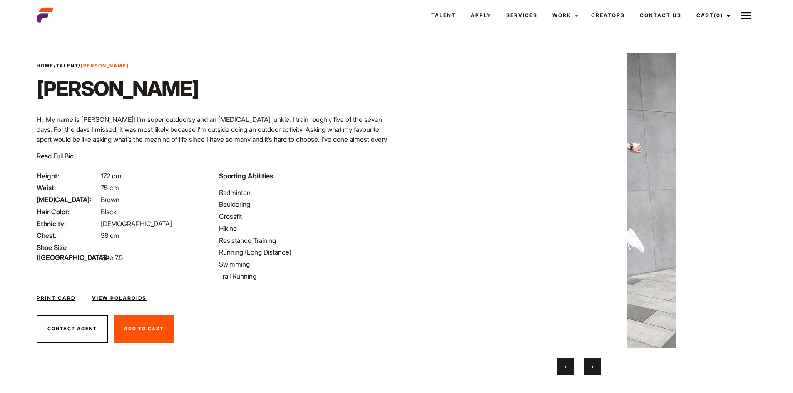
click at [594, 362] on button "›" at bounding box center [592, 366] width 17 height 17
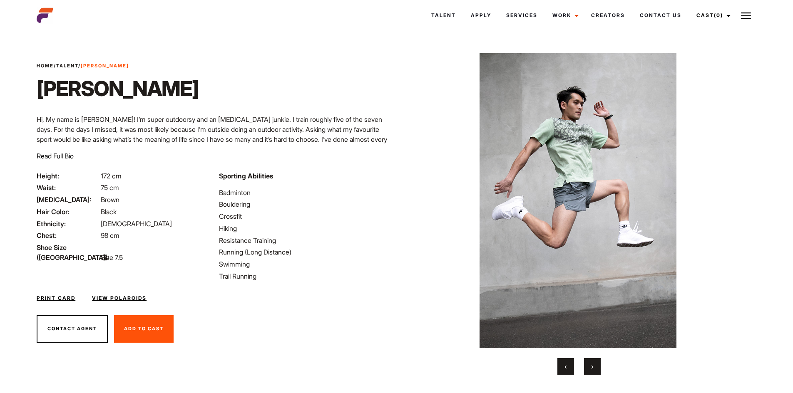
click at [594, 362] on button "›" at bounding box center [592, 366] width 17 height 17
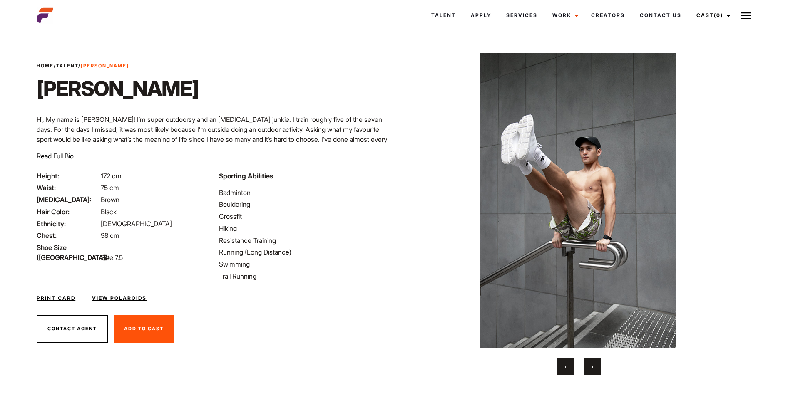
click at [594, 362] on button "›" at bounding box center [592, 366] width 17 height 17
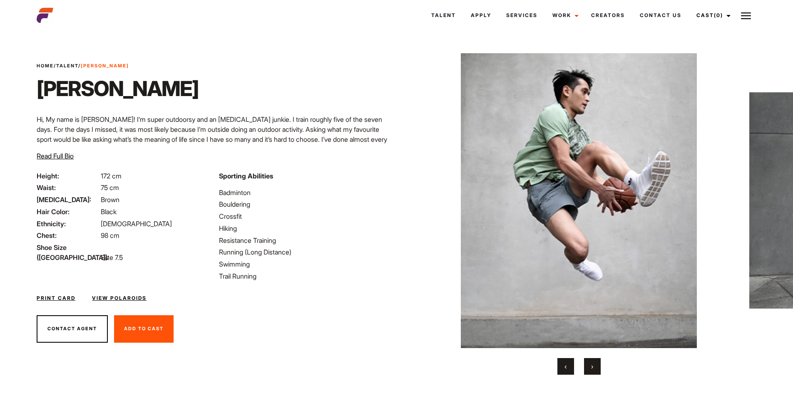
click at [594, 362] on button "›" at bounding box center [592, 366] width 17 height 17
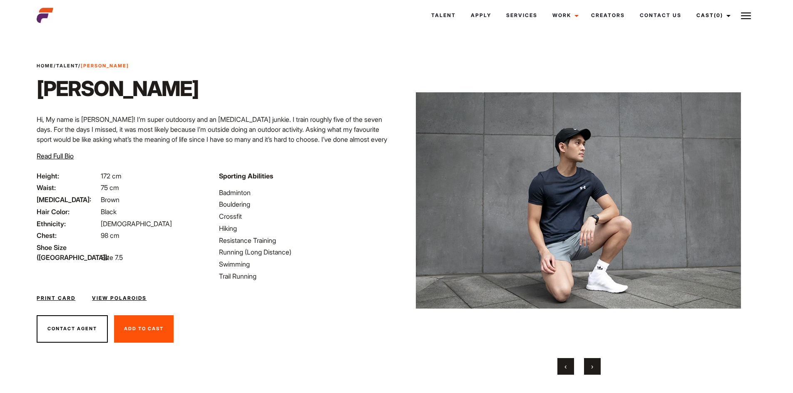
click at [594, 362] on button "›" at bounding box center [592, 366] width 17 height 17
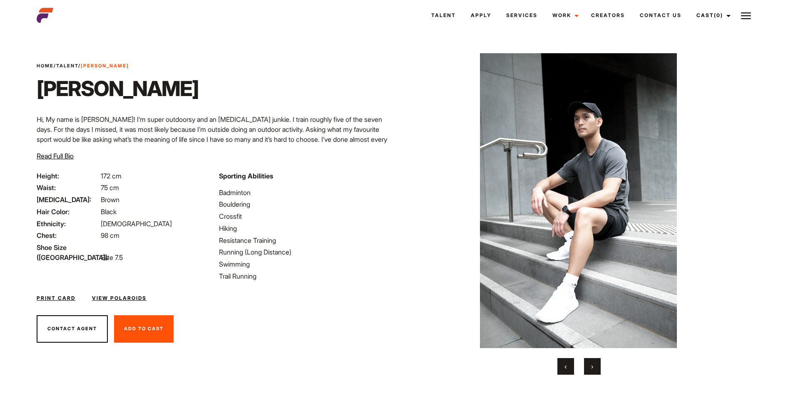
click at [594, 362] on button "›" at bounding box center [592, 366] width 17 height 17
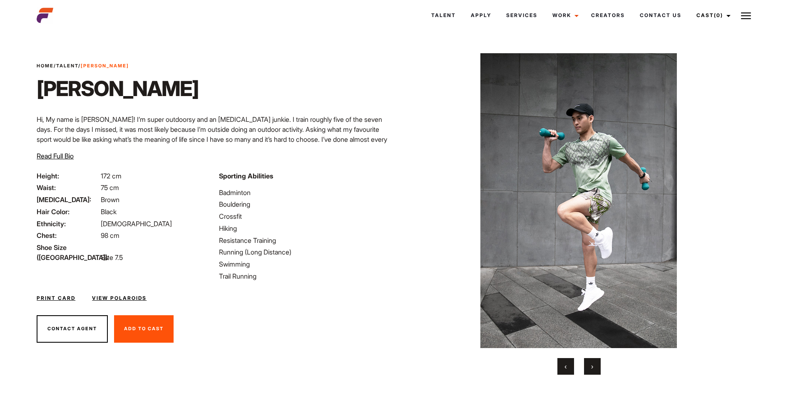
click at [594, 362] on button "›" at bounding box center [592, 366] width 17 height 17
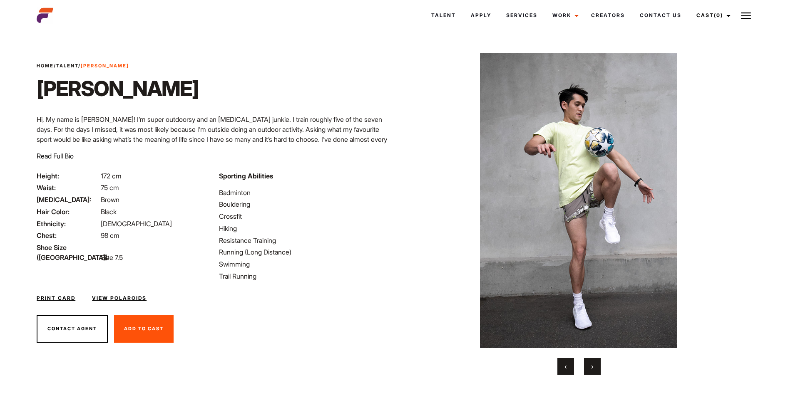
click at [594, 362] on button "›" at bounding box center [592, 366] width 17 height 17
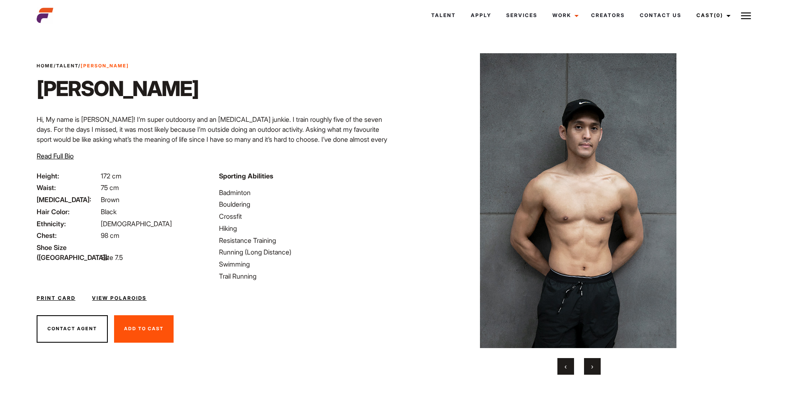
click at [594, 362] on button "›" at bounding box center [592, 366] width 17 height 17
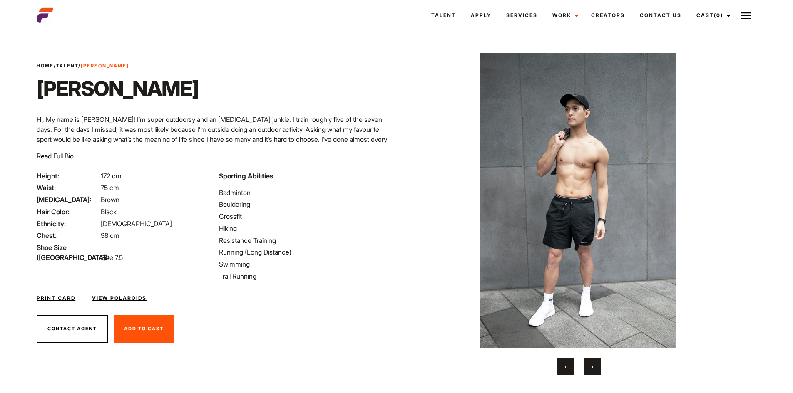
click at [594, 362] on button "›" at bounding box center [592, 366] width 17 height 17
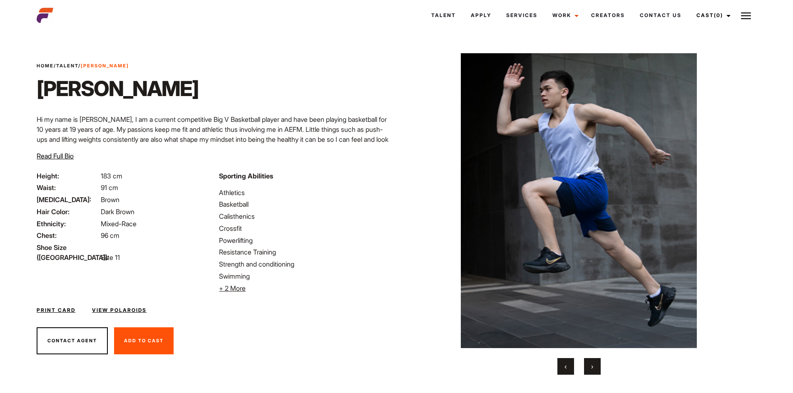
click at [590, 363] on button "›" at bounding box center [592, 366] width 17 height 17
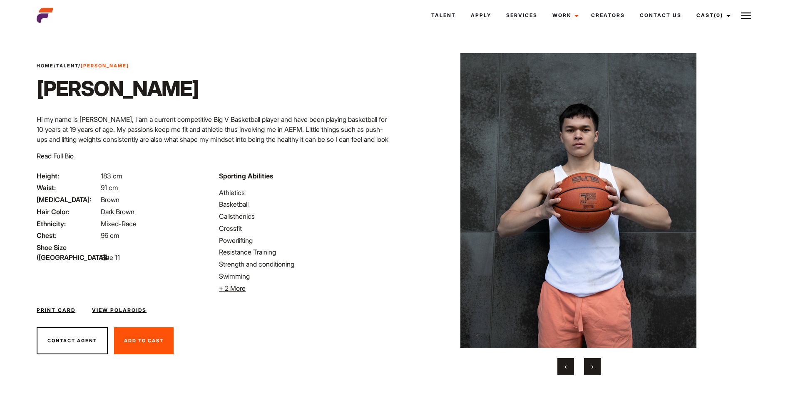
click at [590, 363] on button "›" at bounding box center [592, 366] width 17 height 17
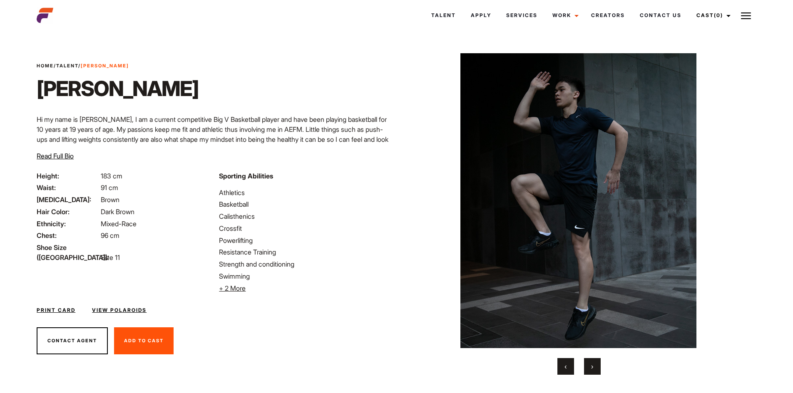
click at [597, 362] on button "›" at bounding box center [592, 366] width 17 height 17
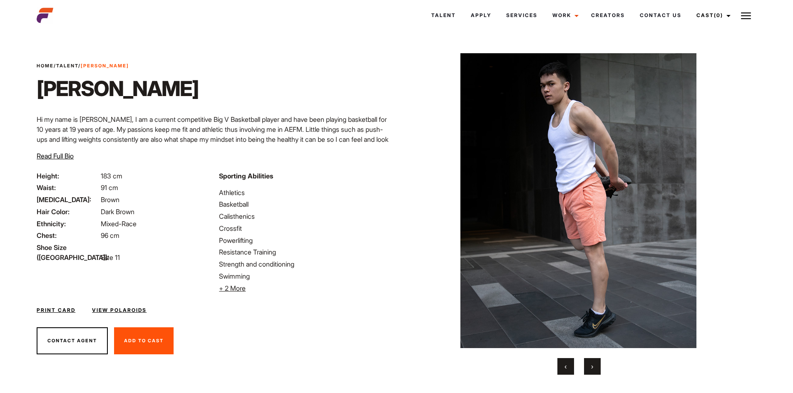
click at [597, 362] on button "›" at bounding box center [592, 366] width 17 height 17
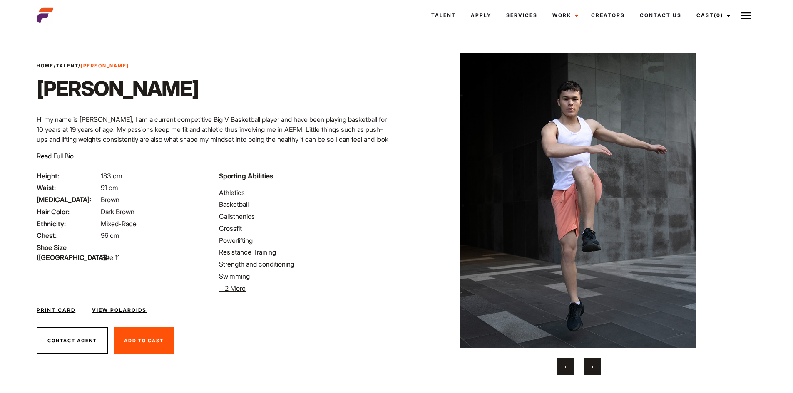
click at [597, 362] on button "›" at bounding box center [592, 366] width 17 height 17
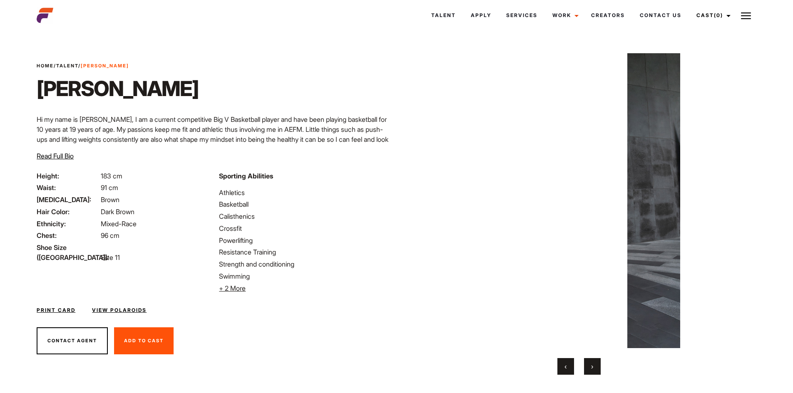
click at [597, 362] on button "›" at bounding box center [592, 366] width 17 height 17
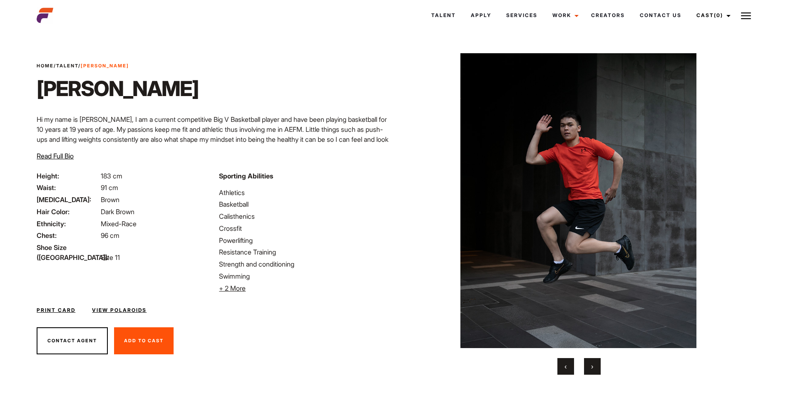
click at [597, 362] on button "›" at bounding box center [592, 366] width 17 height 17
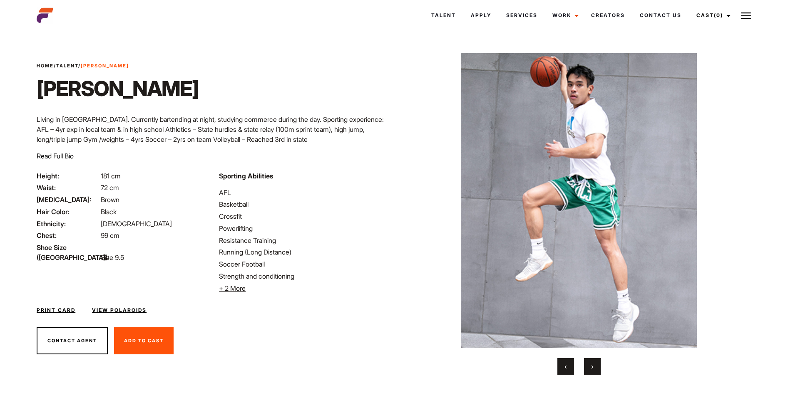
click at [593, 364] on span "›" at bounding box center [592, 366] width 2 height 8
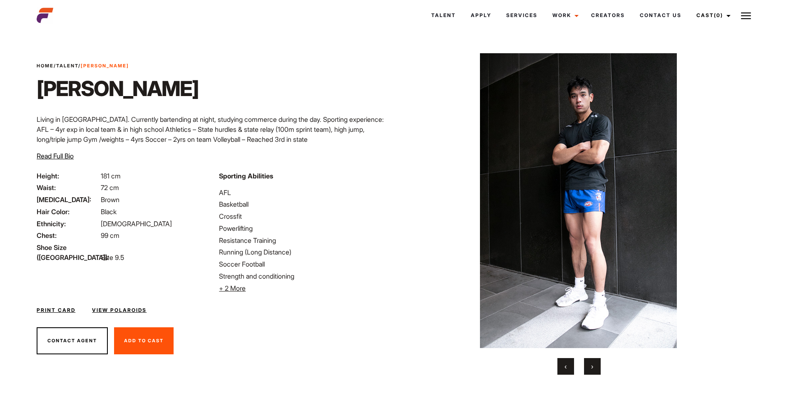
click at [593, 364] on span "›" at bounding box center [592, 366] width 2 height 8
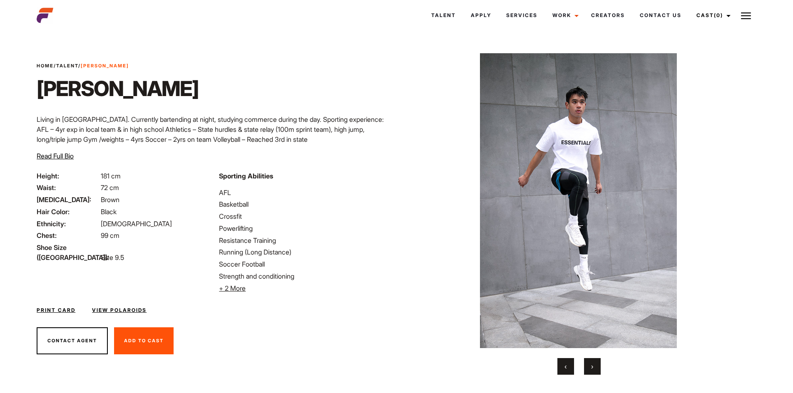
click at [593, 364] on span "›" at bounding box center [592, 366] width 2 height 8
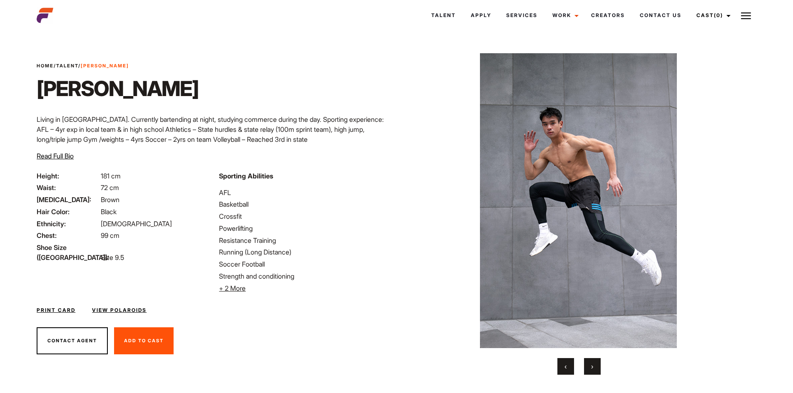
click at [593, 364] on span "›" at bounding box center [592, 366] width 2 height 8
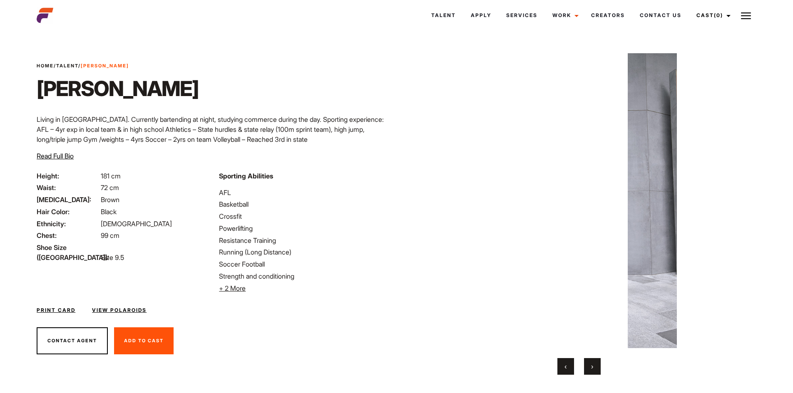
click at [593, 364] on span "›" at bounding box center [592, 366] width 2 height 8
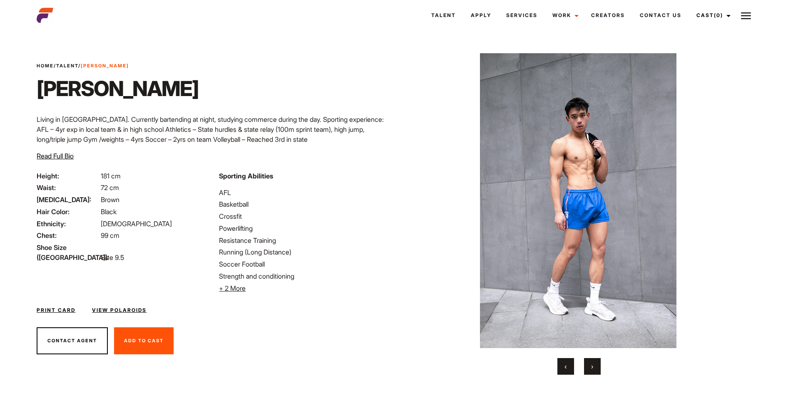
click at [593, 364] on span "›" at bounding box center [592, 366] width 2 height 8
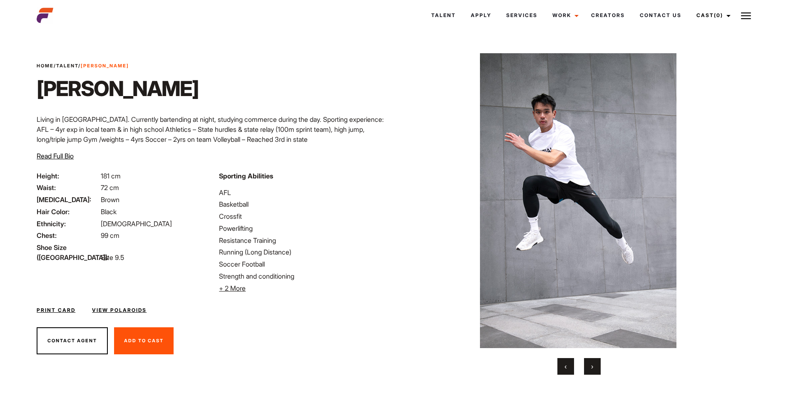
click at [593, 364] on span "›" at bounding box center [592, 366] width 2 height 8
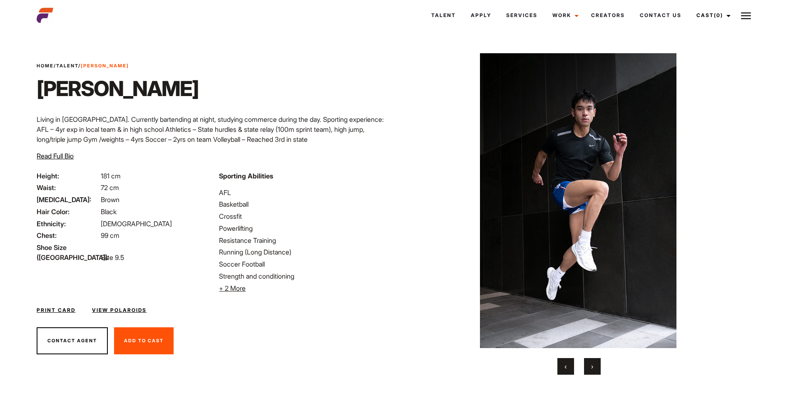
click at [593, 364] on span "›" at bounding box center [592, 366] width 2 height 8
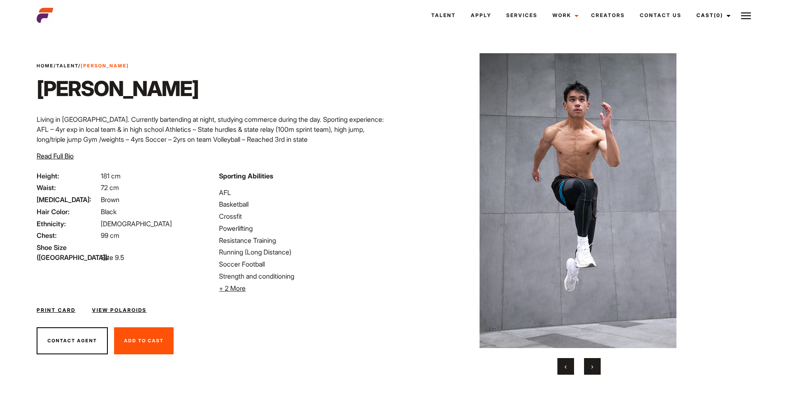
click at [565, 365] on span "‹" at bounding box center [565, 366] width 2 height 8
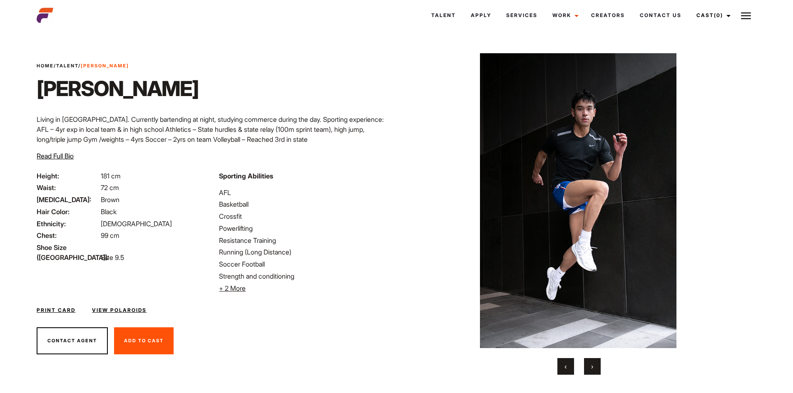
click at [597, 360] on button "›" at bounding box center [592, 366] width 17 height 17
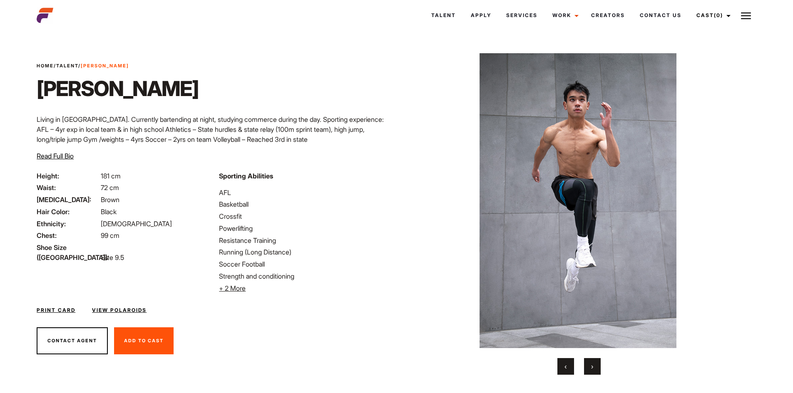
click at [597, 360] on button "›" at bounding box center [592, 366] width 17 height 17
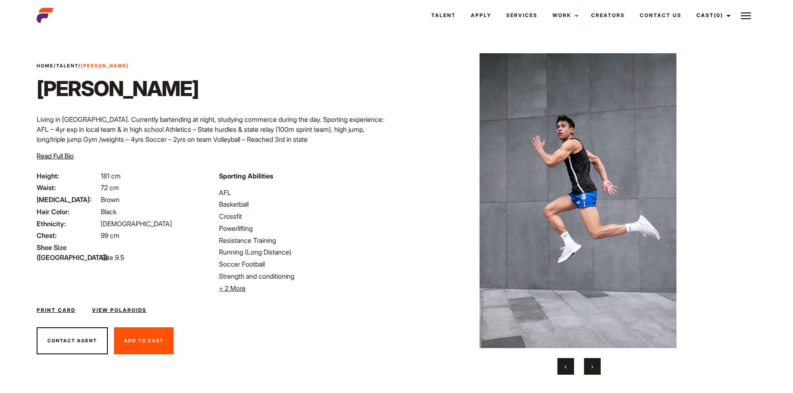
click at [597, 360] on button "›" at bounding box center [592, 366] width 17 height 17
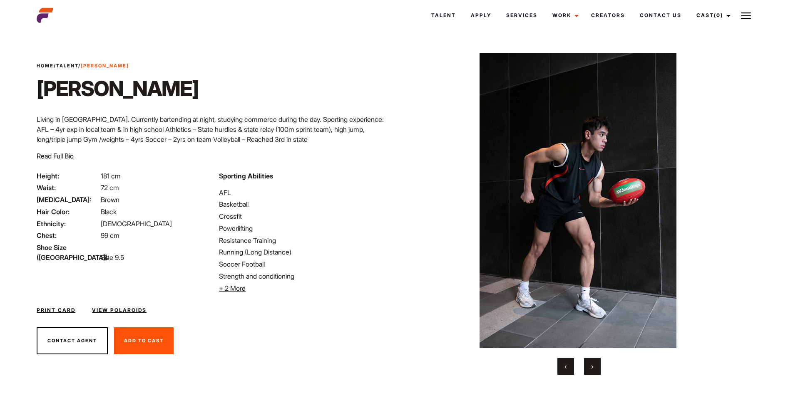
click at [597, 360] on button "›" at bounding box center [592, 366] width 17 height 17
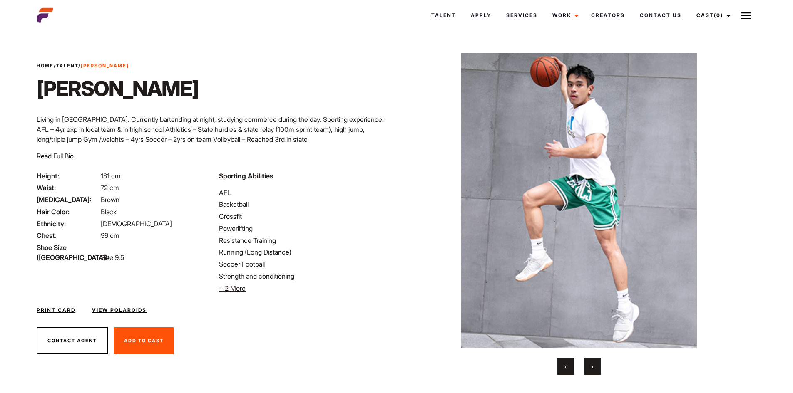
click at [597, 360] on button "›" at bounding box center [592, 366] width 17 height 17
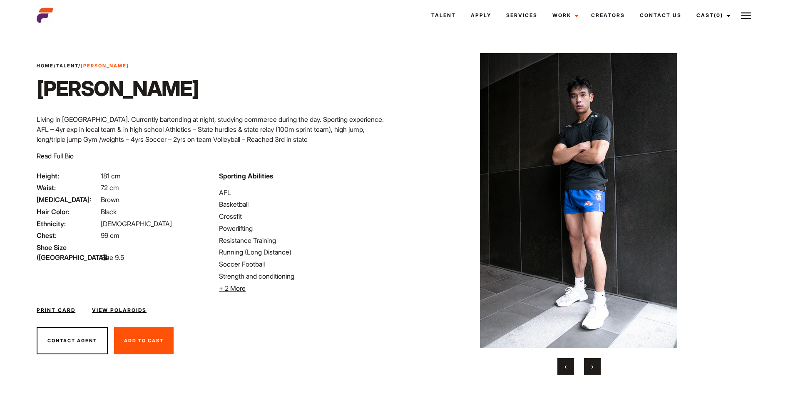
click at [593, 366] on button "›" at bounding box center [592, 366] width 17 height 17
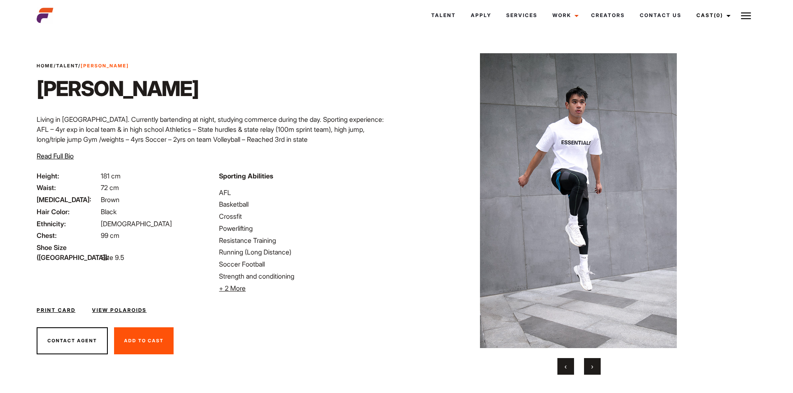
click at [593, 366] on button "›" at bounding box center [592, 366] width 17 height 17
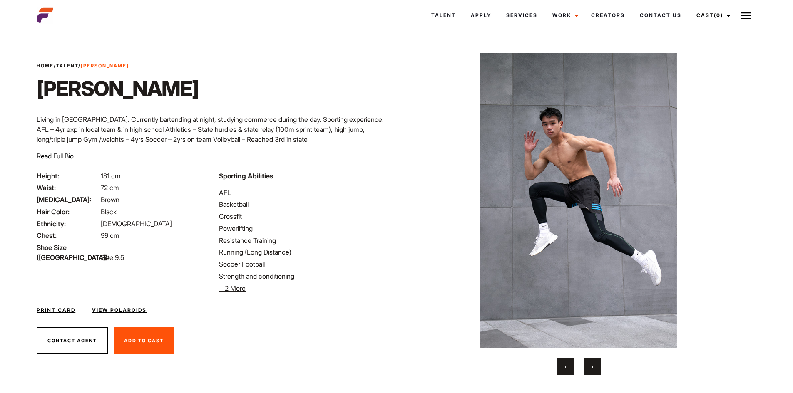
click at [593, 366] on button "›" at bounding box center [592, 366] width 17 height 17
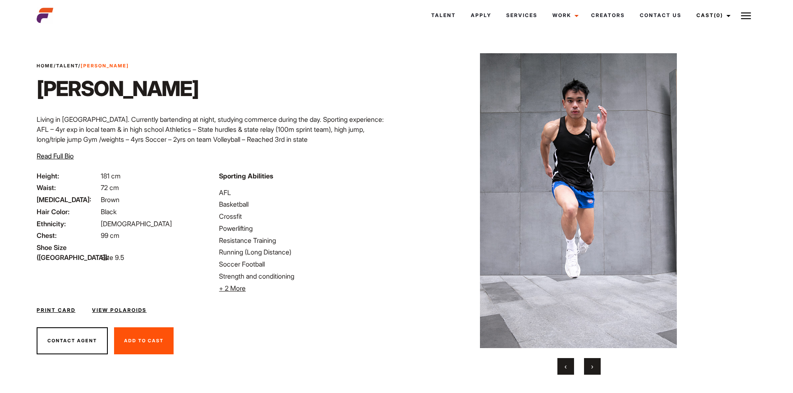
click at [593, 366] on button "›" at bounding box center [592, 366] width 17 height 17
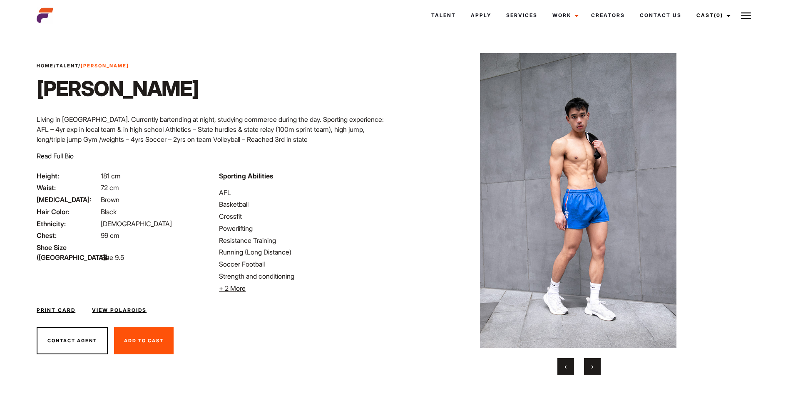
click at [593, 366] on button "›" at bounding box center [592, 366] width 17 height 17
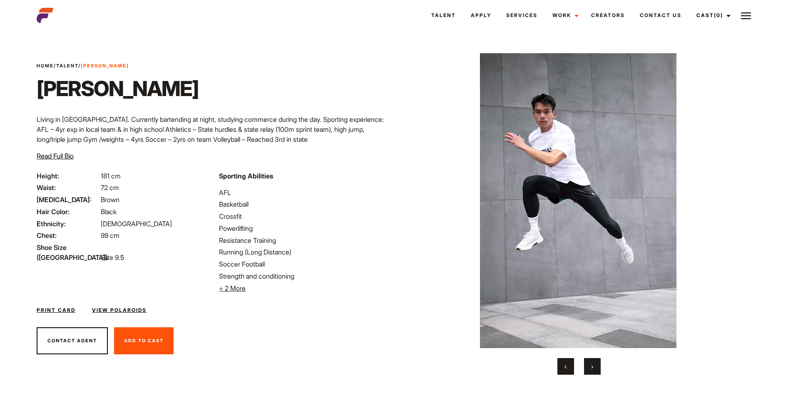
click at [593, 366] on button "›" at bounding box center [592, 366] width 17 height 17
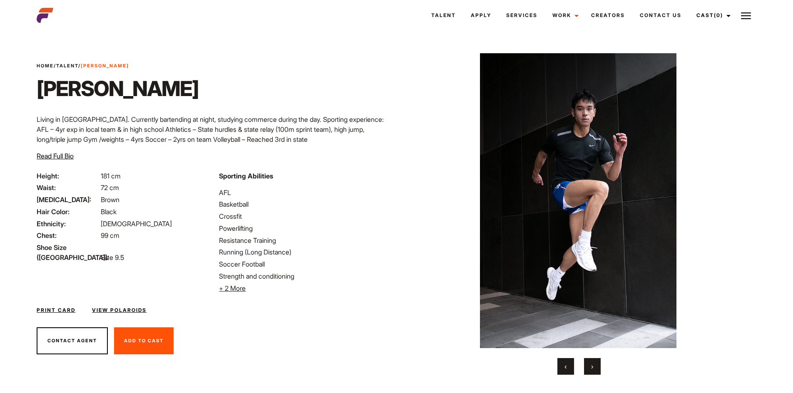
click at [593, 366] on button "›" at bounding box center [592, 366] width 17 height 17
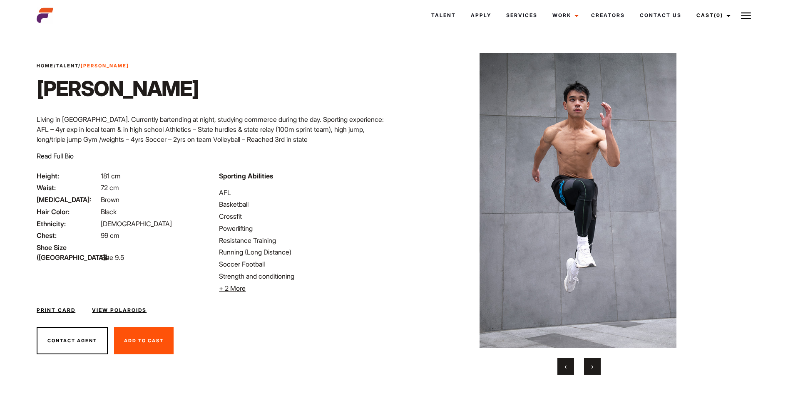
click at [593, 366] on button "›" at bounding box center [592, 366] width 17 height 17
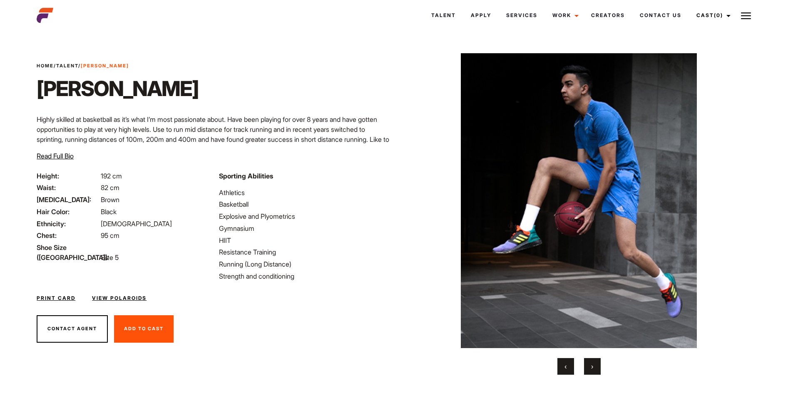
click at [594, 369] on button "›" at bounding box center [592, 366] width 17 height 17
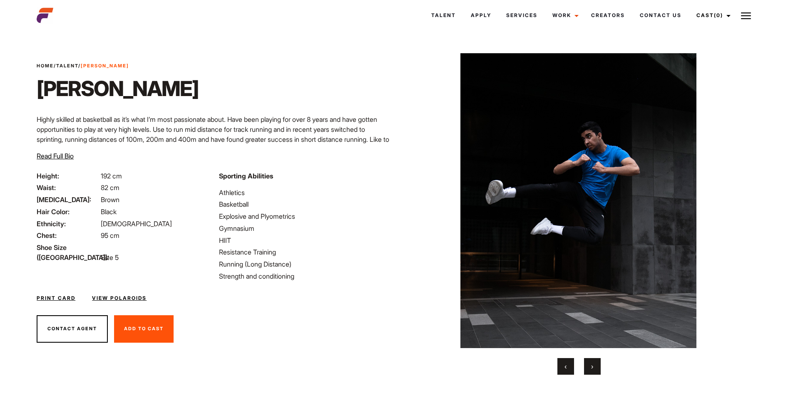
click at [594, 369] on button "›" at bounding box center [592, 366] width 17 height 17
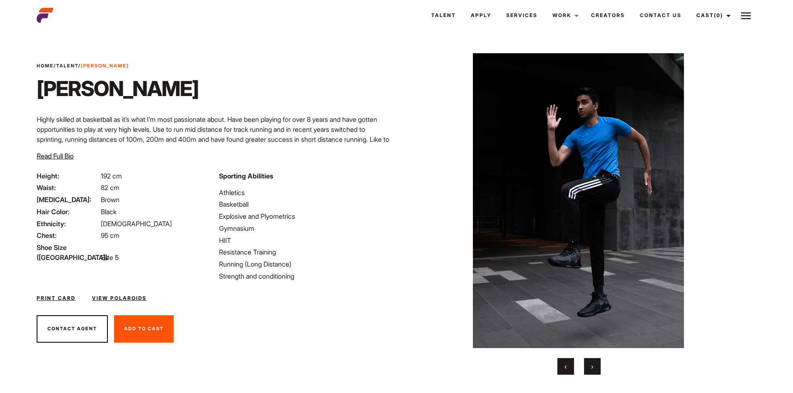
click at [594, 369] on button "›" at bounding box center [592, 366] width 17 height 17
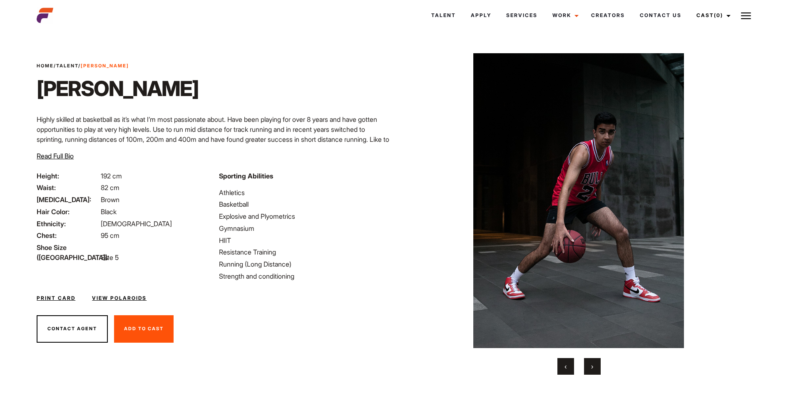
click at [594, 369] on button "›" at bounding box center [592, 366] width 17 height 17
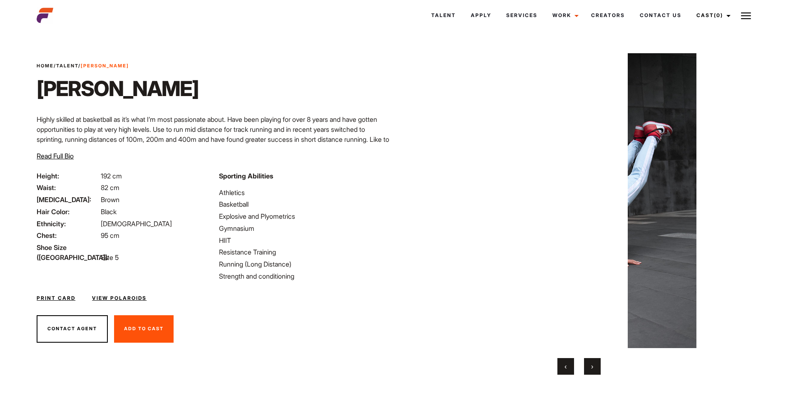
click at [594, 369] on button "›" at bounding box center [592, 366] width 17 height 17
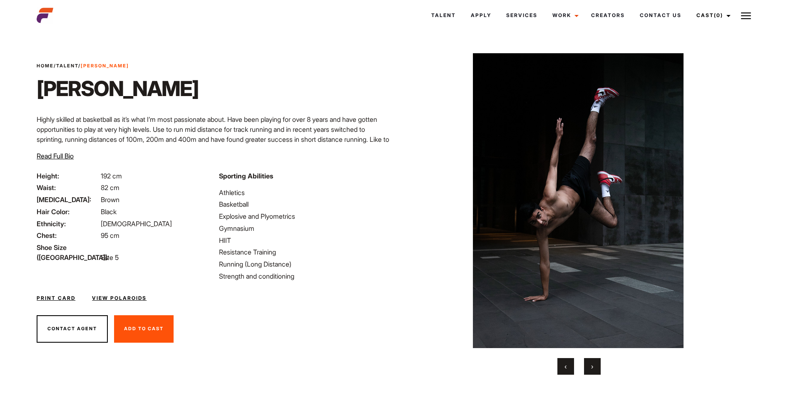
click at [594, 369] on button "›" at bounding box center [592, 366] width 17 height 17
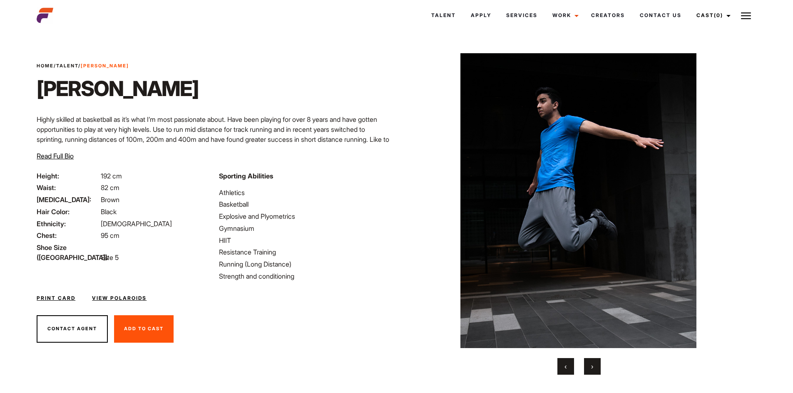
click at [594, 369] on button "›" at bounding box center [592, 366] width 17 height 17
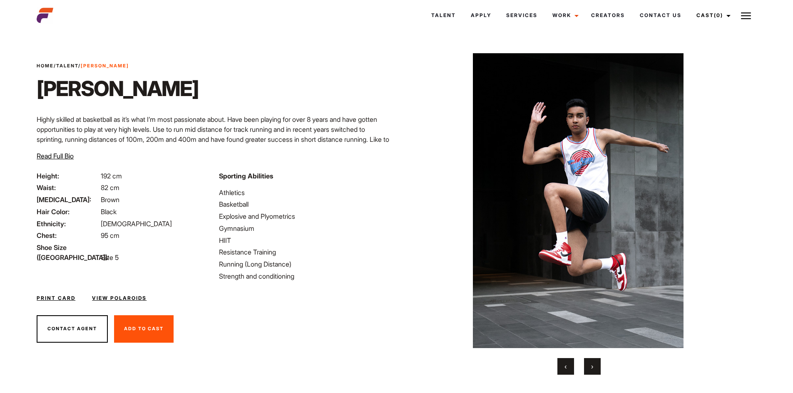
click at [594, 369] on button "›" at bounding box center [592, 366] width 17 height 17
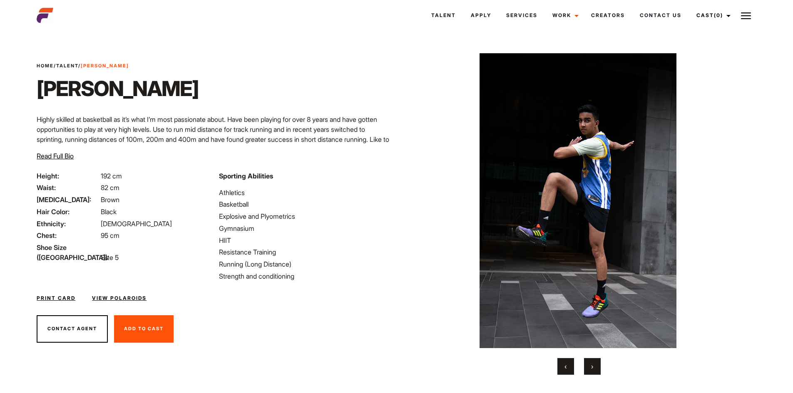
click at [594, 369] on button "›" at bounding box center [592, 366] width 17 height 17
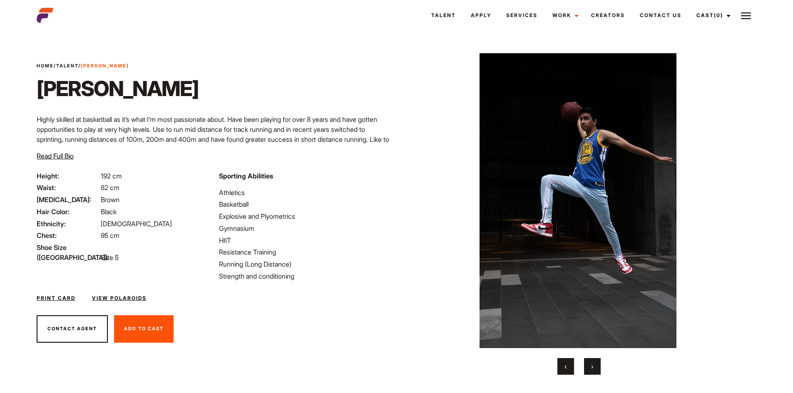
click at [594, 369] on button "›" at bounding box center [592, 366] width 17 height 17
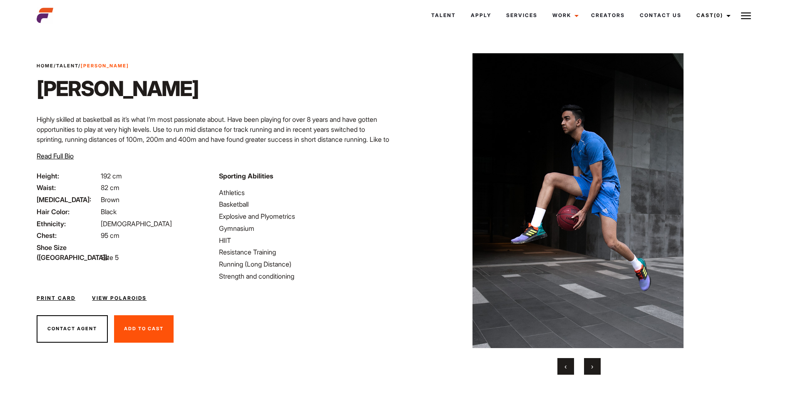
click at [594, 369] on button "›" at bounding box center [592, 366] width 17 height 17
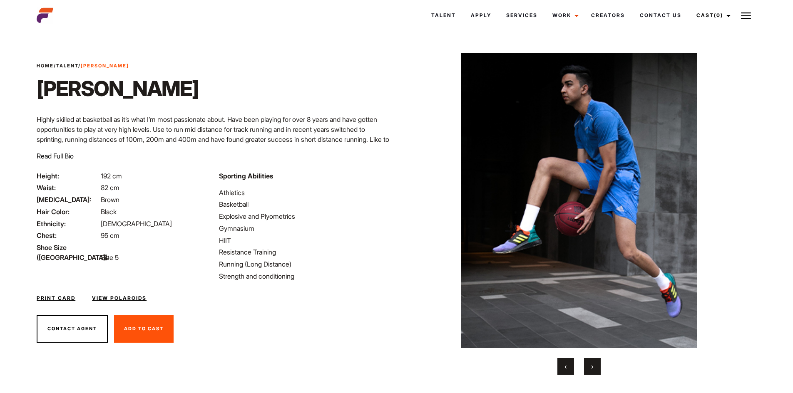
click at [594, 369] on button "›" at bounding box center [592, 366] width 17 height 17
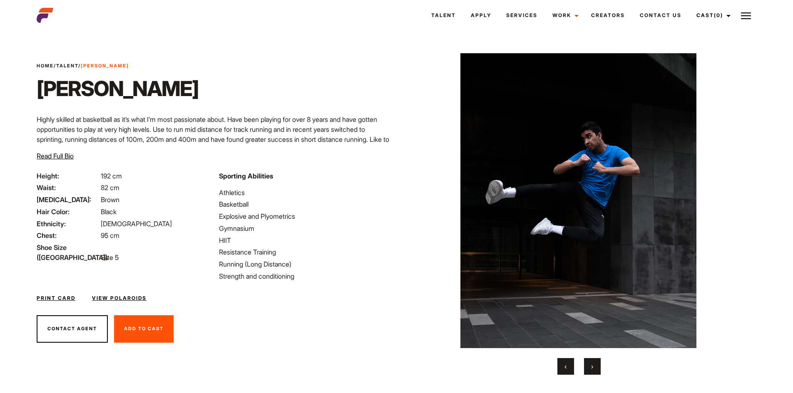
click at [594, 369] on button "›" at bounding box center [592, 366] width 17 height 17
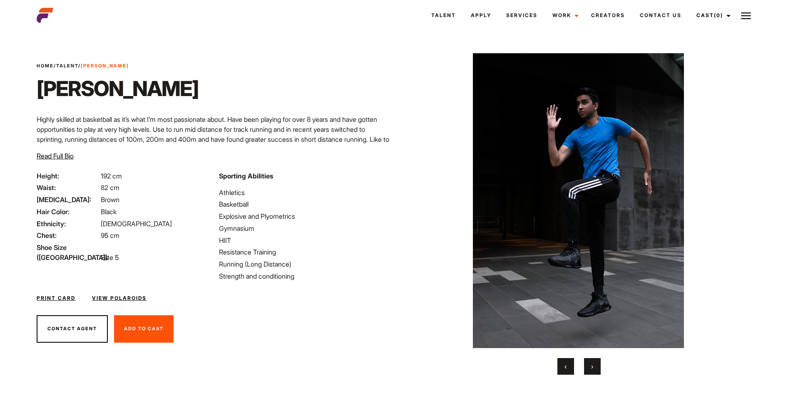
click at [594, 369] on button "›" at bounding box center [592, 366] width 17 height 17
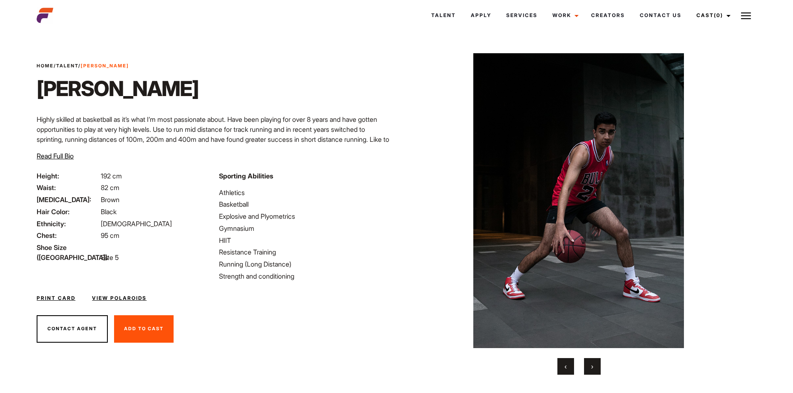
click at [594, 369] on button "›" at bounding box center [592, 366] width 17 height 17
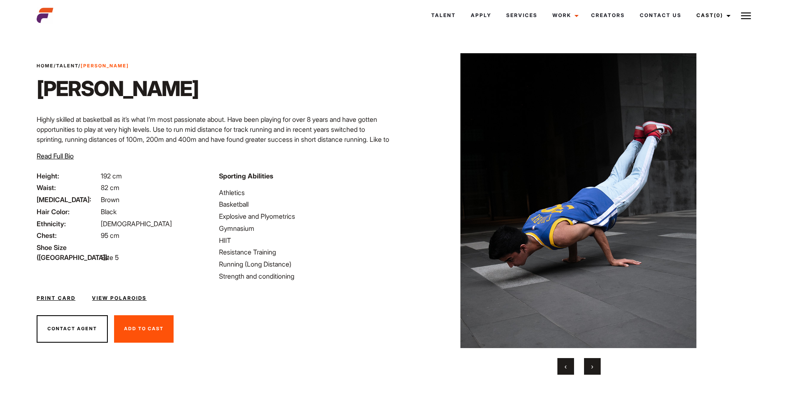
click at [594, 369] on button "›" at bounding box center [592, 366] width 17 height 17
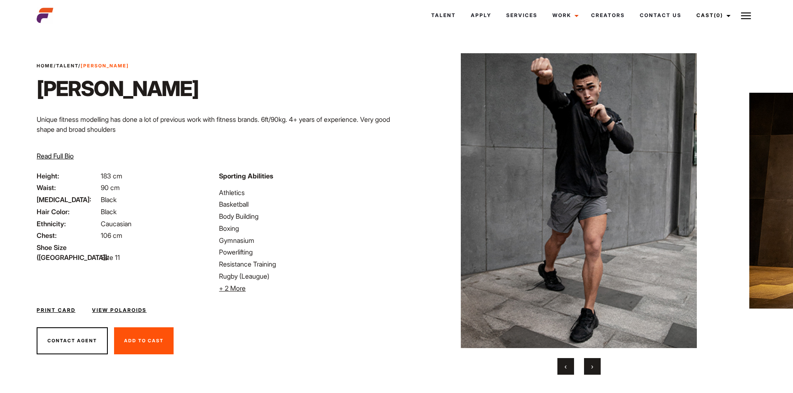
click at [591, 368] on span "›" at bounding box center [592, 366] width 2 height 8
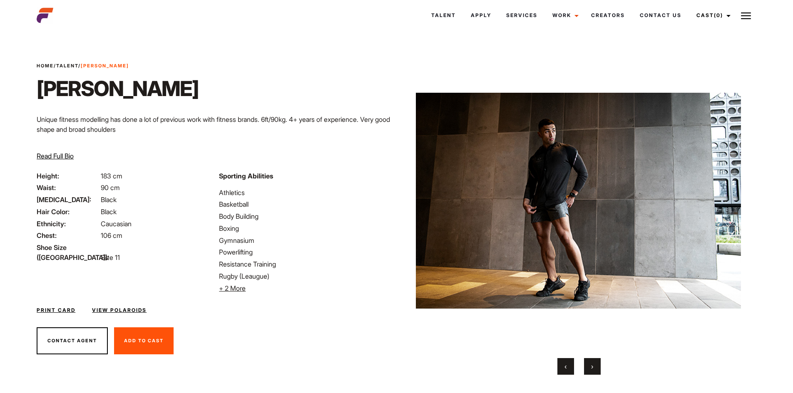
click at [591, 368] on span "›" at bounding box center [592, 366] width 2 height 8
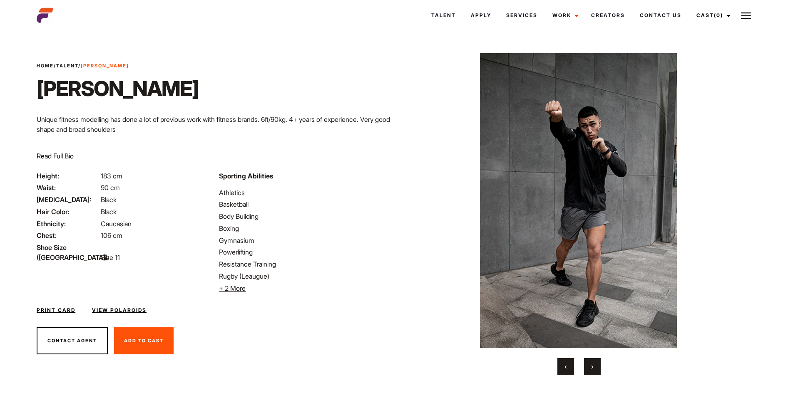
click at [591, 368] on span "›" at bounding box center [592, 366] width 2 height 8
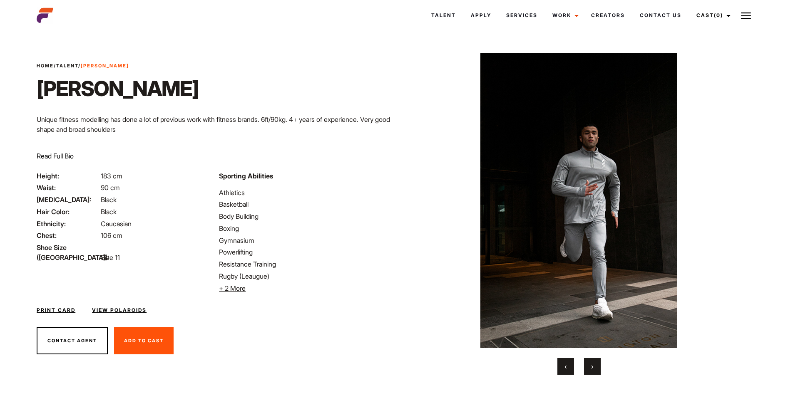
click at [591, 368] on span "›" at bounding box center [592, 366] width 2 height 8
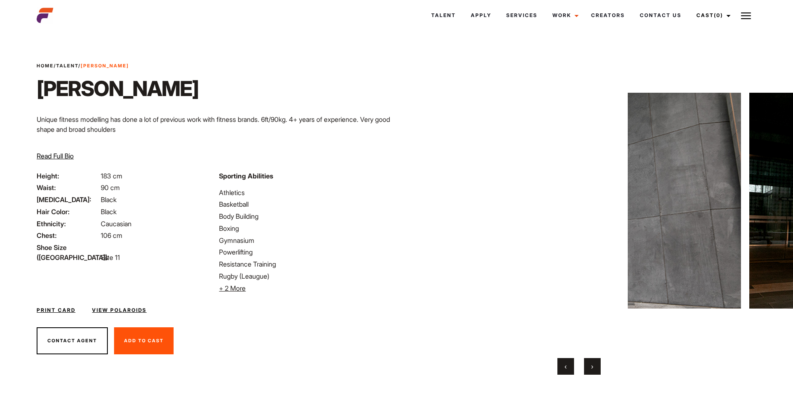
click at [591, 368] on span "›" at bounding box center [592, 366] width 2 height 8
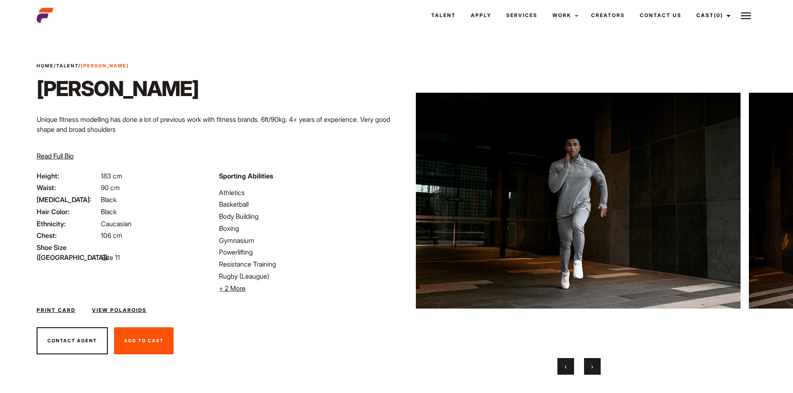
click at [591, 368] on span "›" at bounding box center [592, 366] width 2 height 8
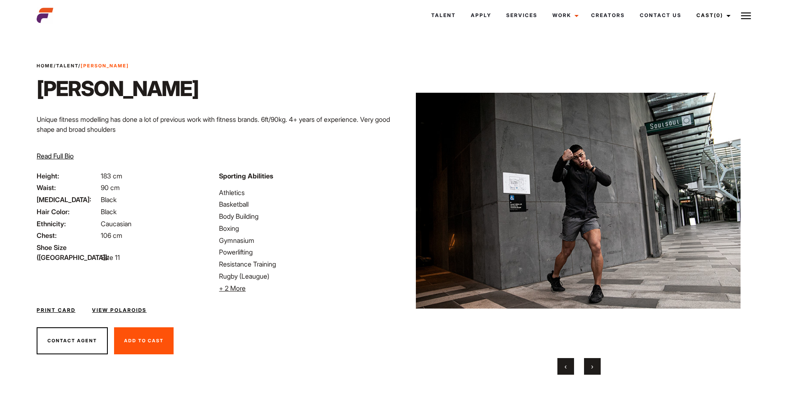
click at [591, 368] on span "›" at bounding box center [592, 366] width 2 height 8
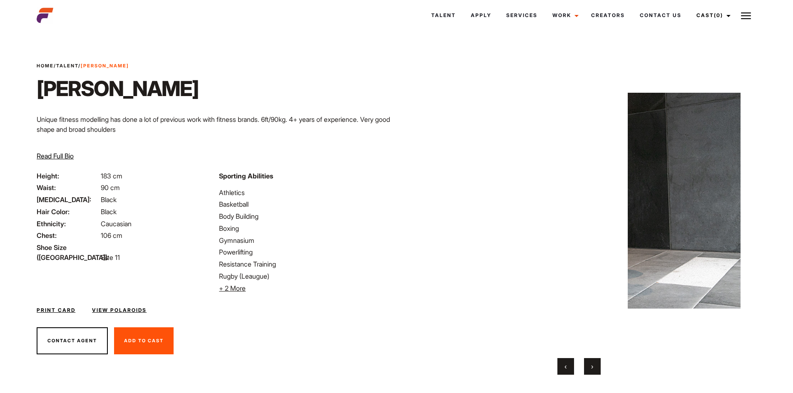
click at [591, 368] on span "›" at bounding box center [592, 366] width 2 height 8
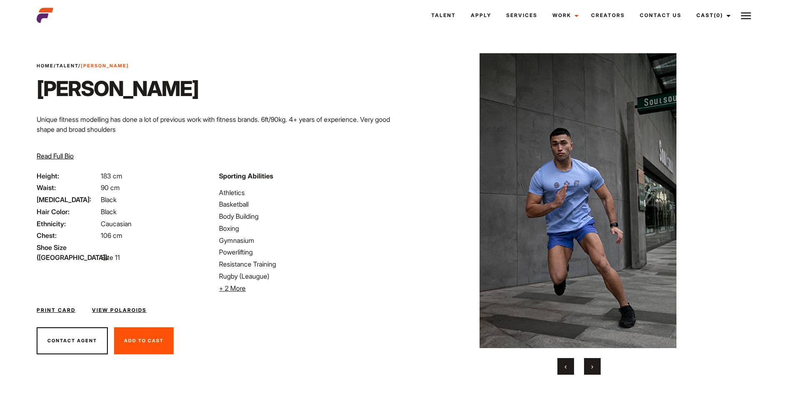
click at [591, 368] on span "›" at bounding box center [592, 366] width 2 height 8
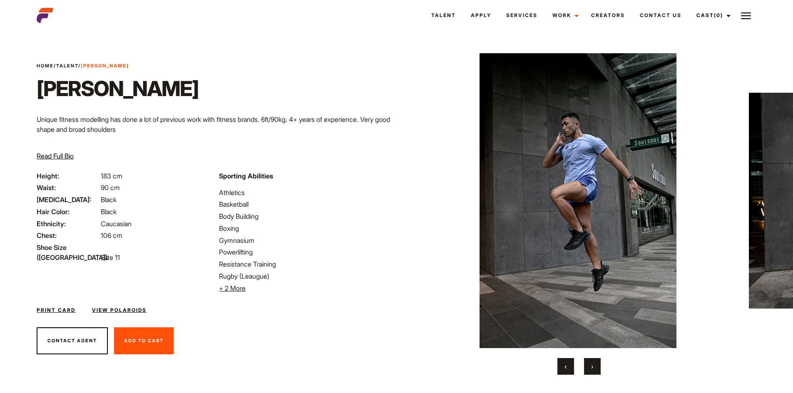
click at [591, 368] on span "›" at bounding box center [592, 366] width 2 height 8
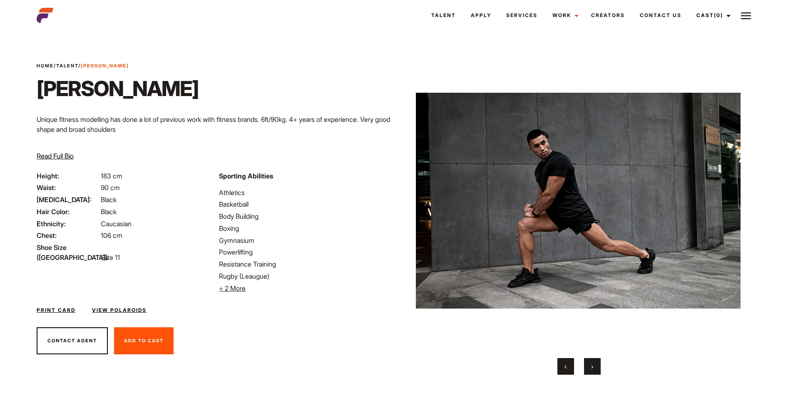
click at [591, 368] on span "›" at bounding box center [592, 366] width 2 height 8
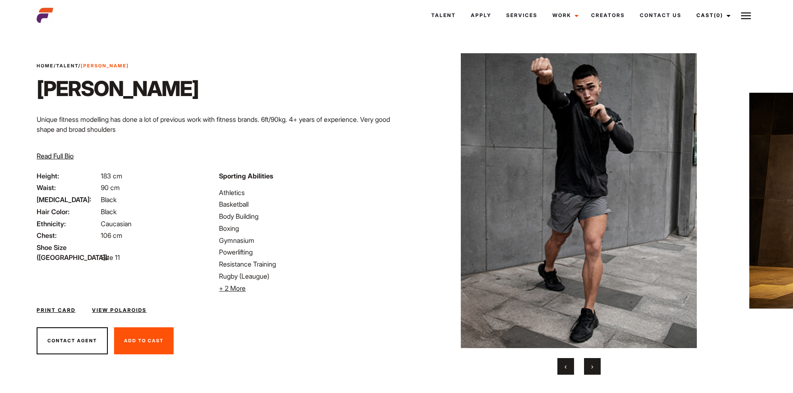
click at [591, 368] on span "›" at bounding box center [592, 366] width 2 height 8
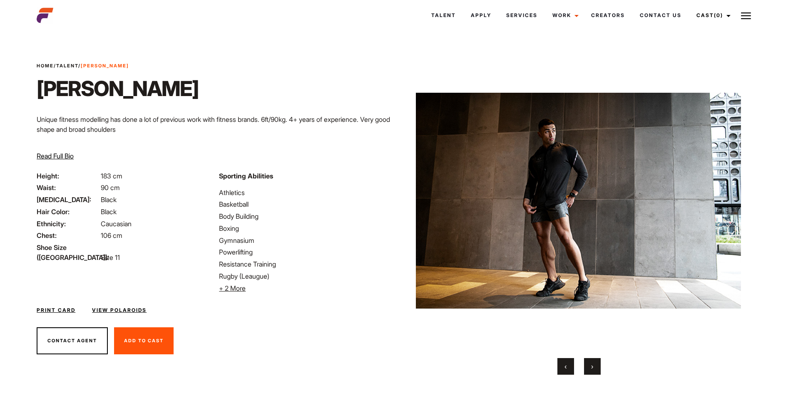
click at [591, 368] on span "›" at bounding box center [592, 366] width 2 height 8
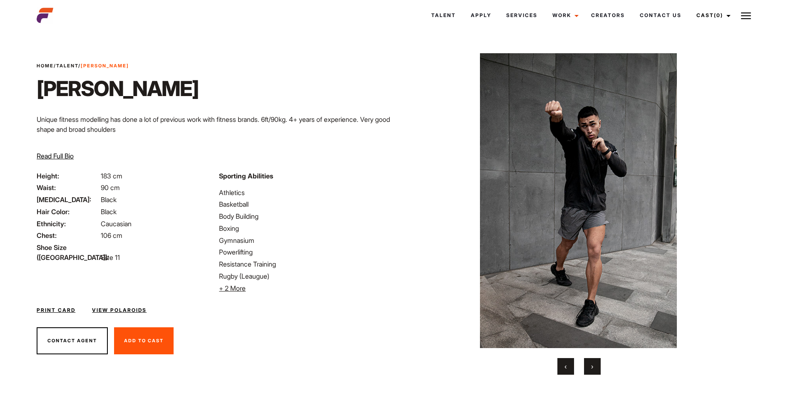
click at [591, 368] on span "›" at bounding box center [592, 366] width 2 height 8
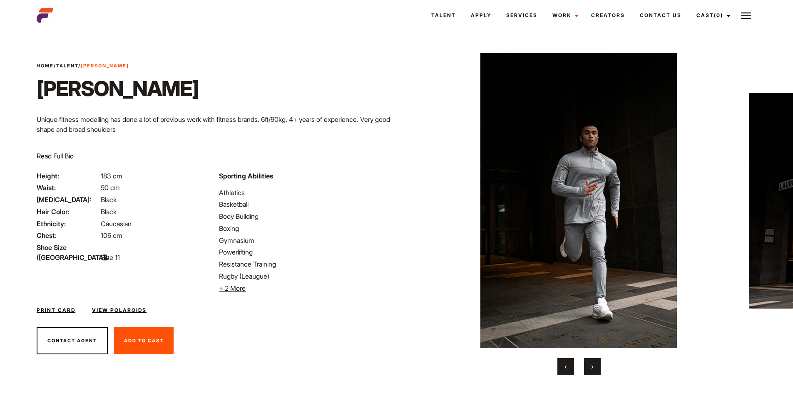
click at [591, 368] on span "›" at bounding box center [592, 366] width 2 height 8
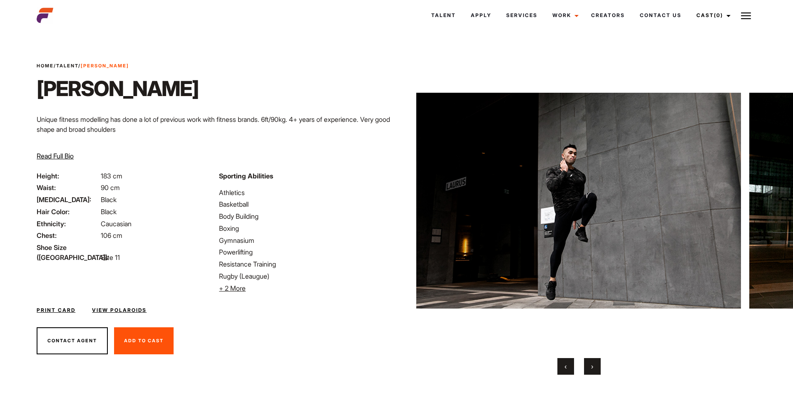
click at [591, 368] on span "›" at bounding box center [592, 366] width 2 height 8
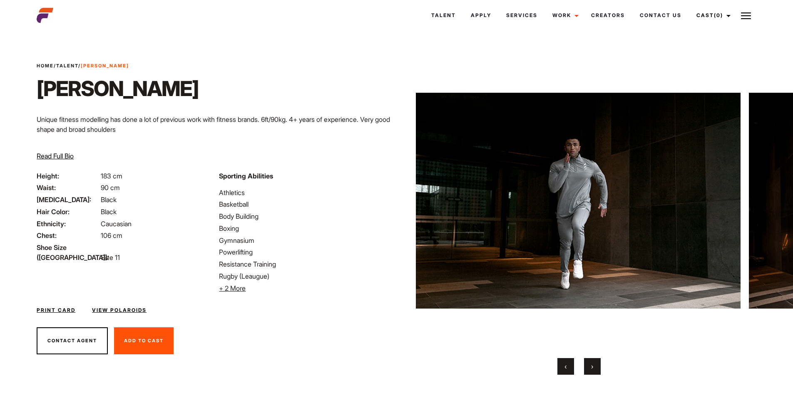
click at [591, 368] on span "›" at bounding box center [592, 366] width 2 height 8
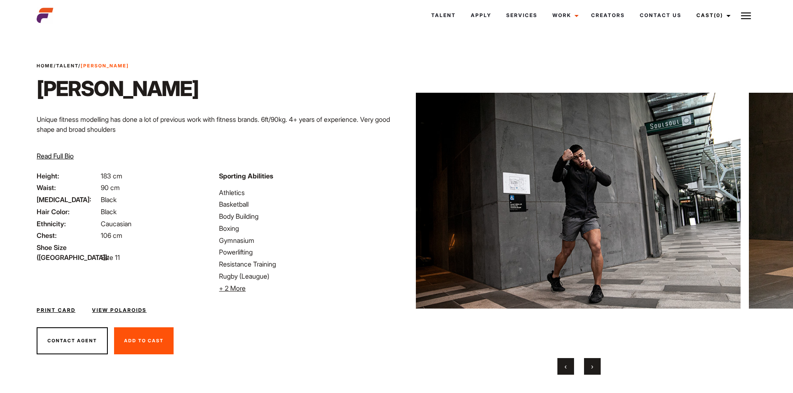
click at [591, 368] on span "›" at bounding box center [592, 366] width 2 height 8
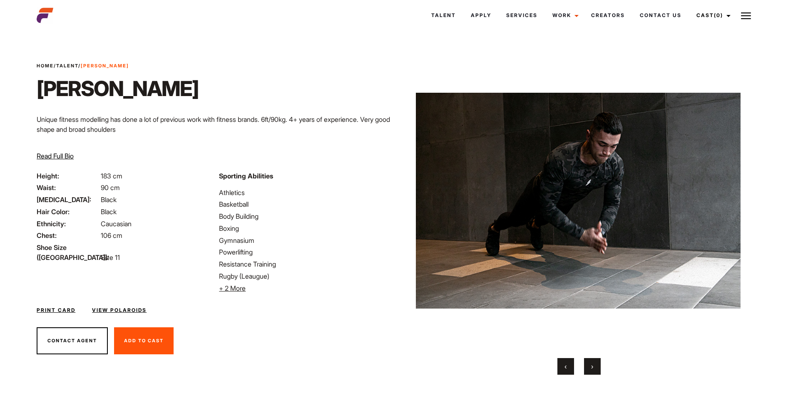
click at [591, 368] on span "›" at bounding box center [592, 366] width 2 height 8
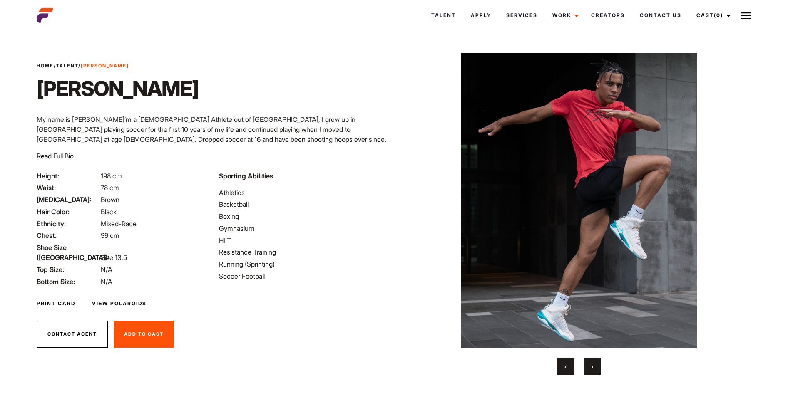
click at [595, 360] on button "›" at bounding box center [592, 366] width 17 height 17
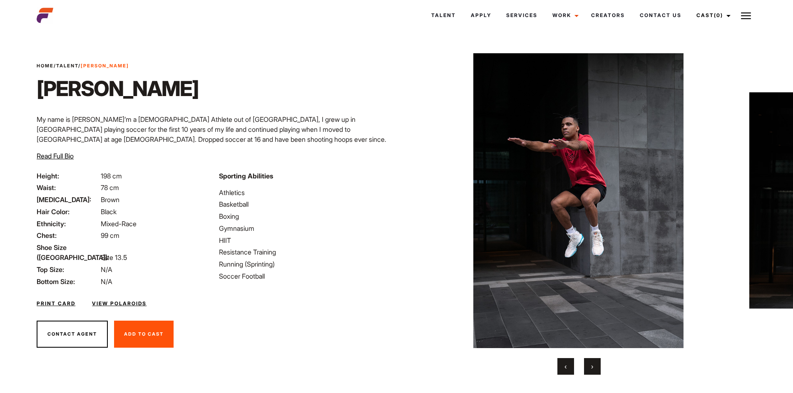
click at [596, 365] on button "›" at bounding box center [592, 366] width 17 height 17
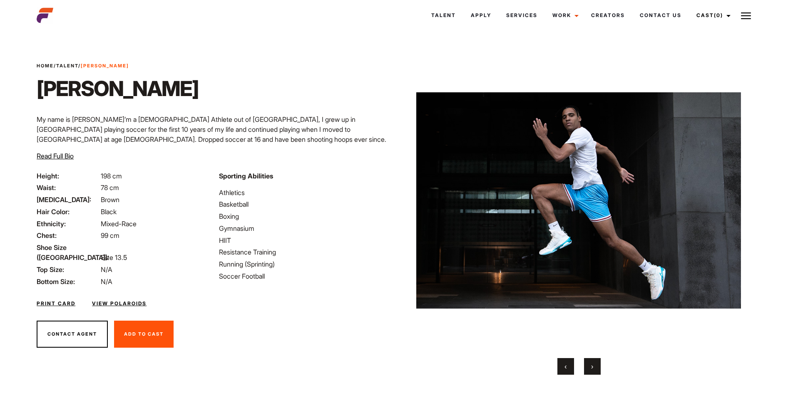
click at [596, 365] on button "›" at bounding box center [592, 366] width 17 height 17
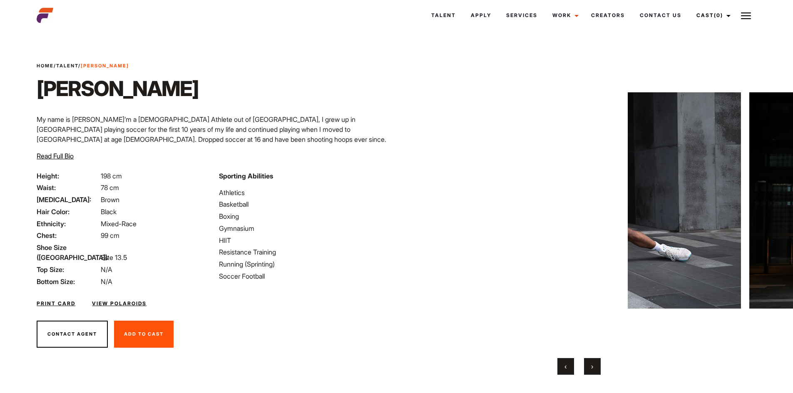
click at [596, 365] on button "›" at bounding box center [592, 366] width 17 height 17
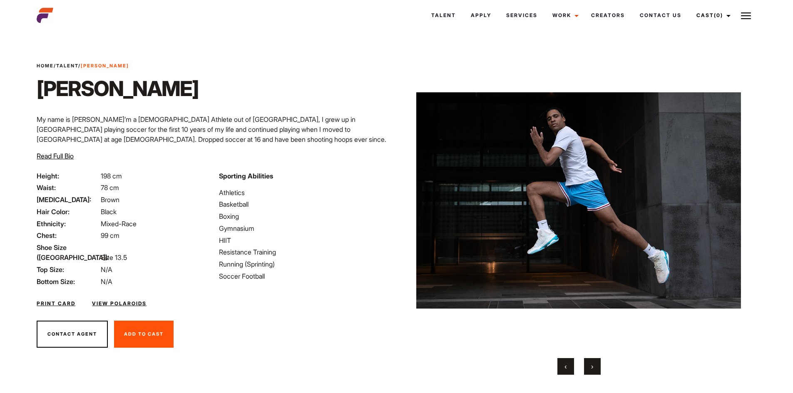
click at [596, 365] on button "›" at bounding box center [592, 366] width 17 height 17
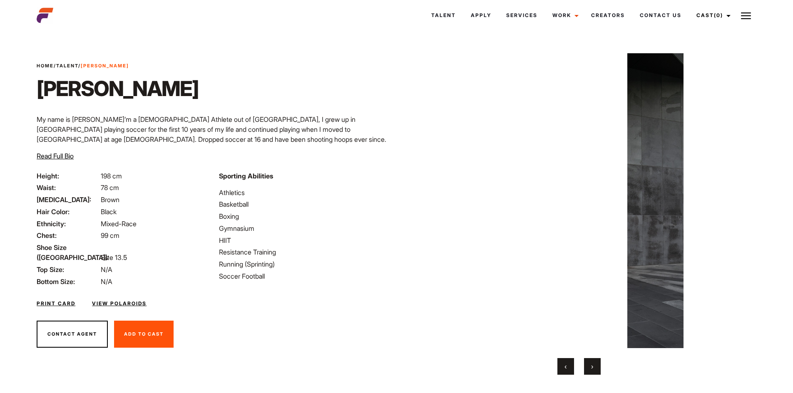
click at [596, 365] on button "›" at bounding box center [592, 366] width 17 height 17
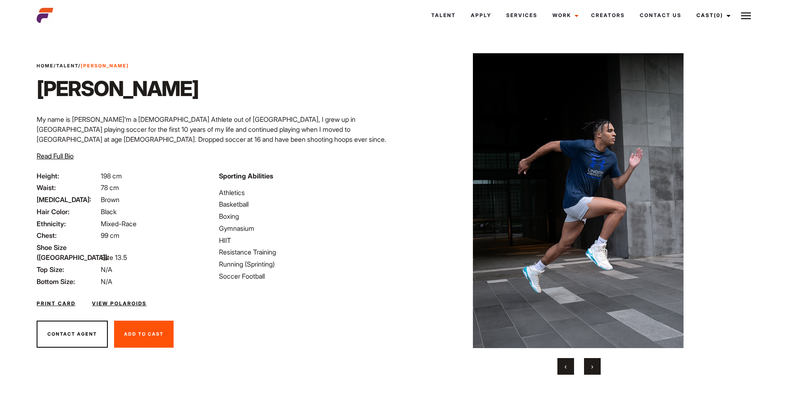
click at [596, 365] on button "›" at bounding box center [592, 366] width 17 height 17
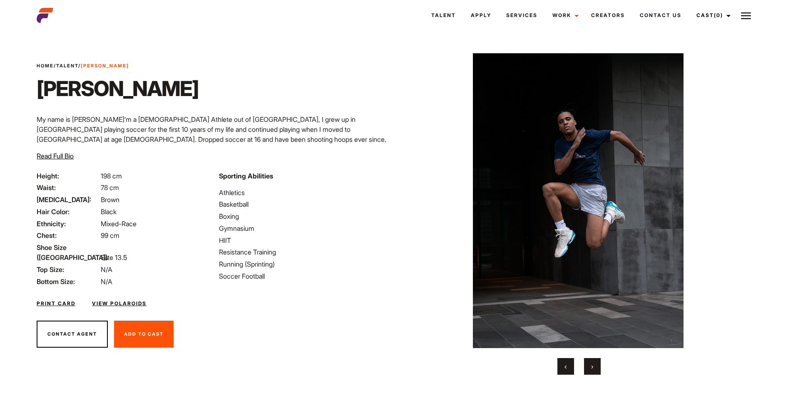
click at [596, 365] on button "›" at bounding box center [592, 366] width 17 height 17
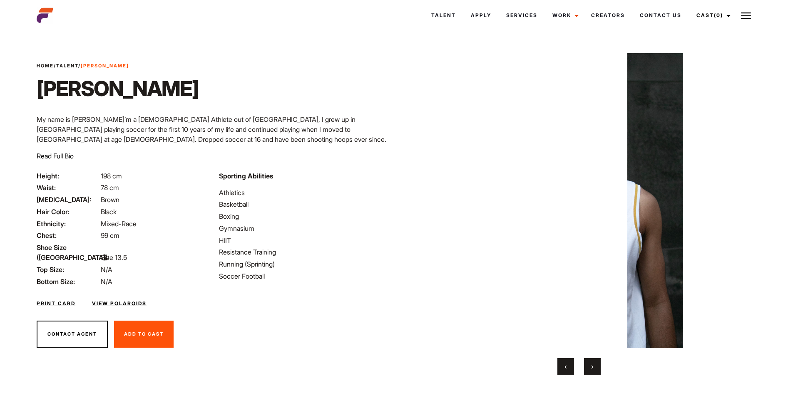
click at [596, 365] on button "›" at bounding box center [592, 366] width 17 height 17
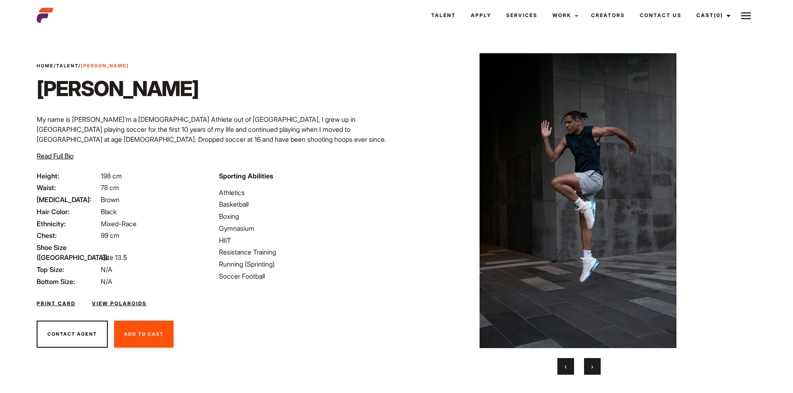
click at [596, 365] on button "›" at bounding box center [592, 366] width 17 height 17
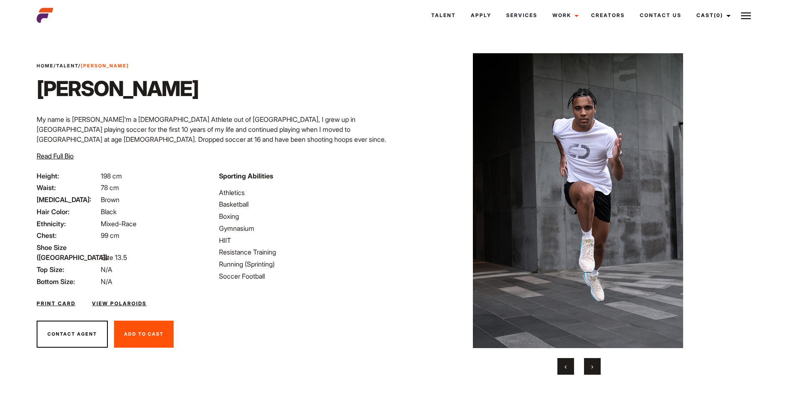
click at [596, 365] on button "›" at bounding box center [592, 366] width 17 height 17
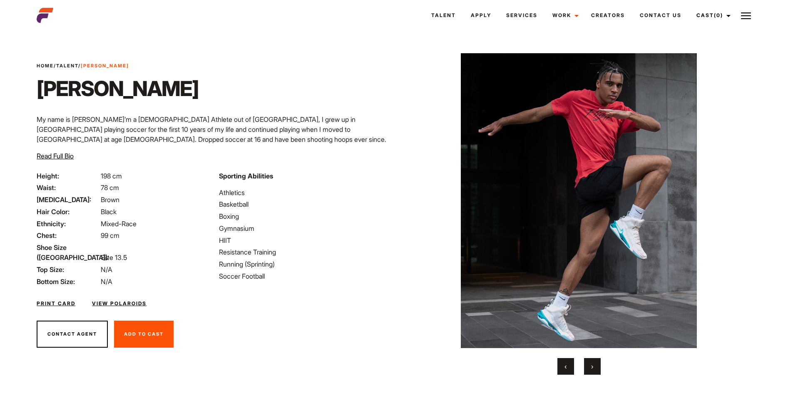
click at [596, 365] on button "›" at bounding box center [592, 366] width 17 height 17
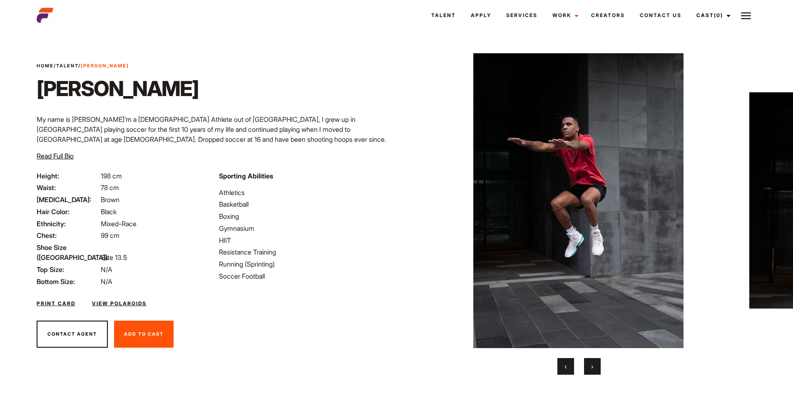
click at [596, 365] on button "›" at bounding box center [592, 366] width 17 height 17
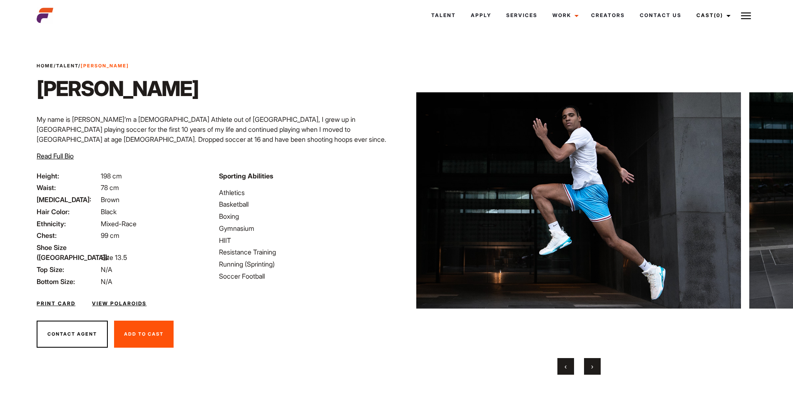
click at [596, 365] on button "›" at bounding box center [592, 366] width 17 height 17
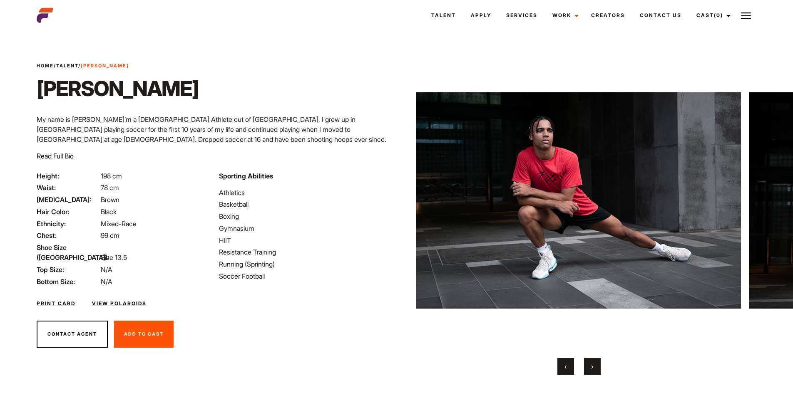
click at [596, 365] on button "›" at bounding box center [592, 366] width 17 height 17
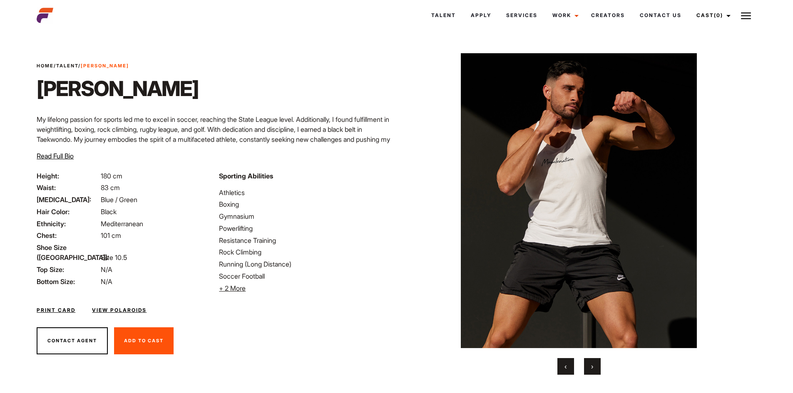
click at [594, 359] on button "›" at bounding box center [592, 366] width 17 height 17
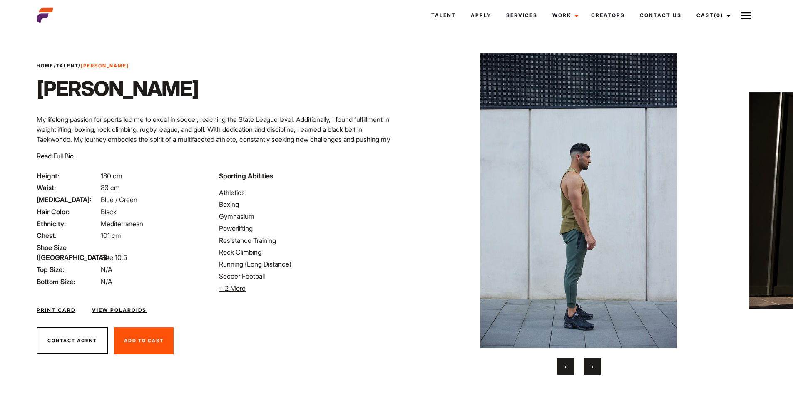
click at [594, 359] on button "›" at bounding box center [592, 366] width 17 height 17
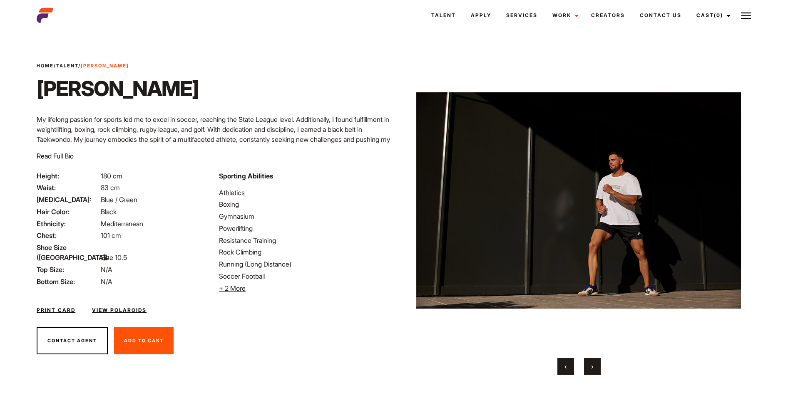
click at [594, 359] on button "›" at bounding box center [592, 366] width 17 height 17
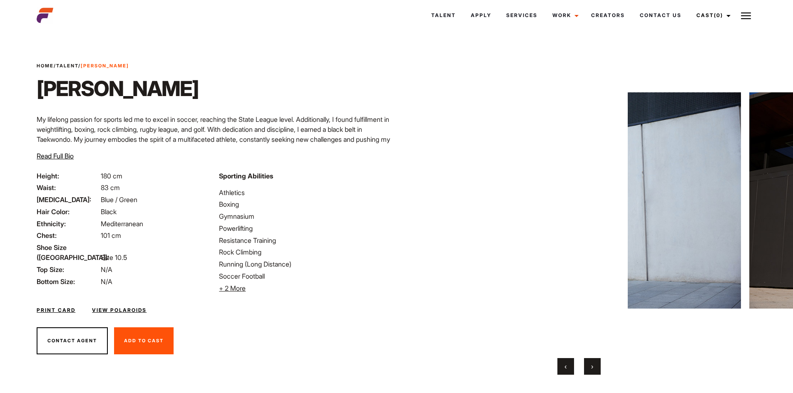
click at [594, 359] on button "›" at bounding box center [592, 366] width 17 height 17
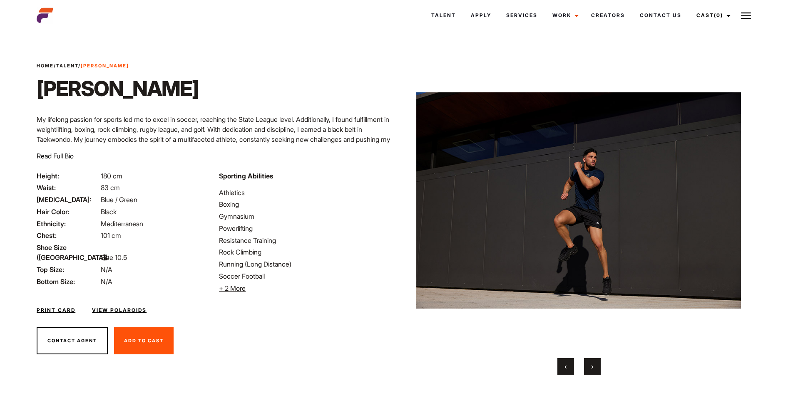
click at [594, 359] on button "›" at bounding box center [592, 366] width 17 height 17
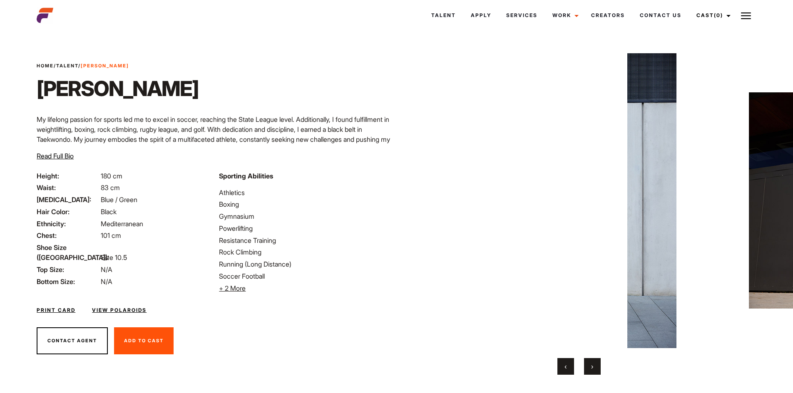
click at [594, 359] on button "›" at bounding box center [592, 366] width 17 height 17
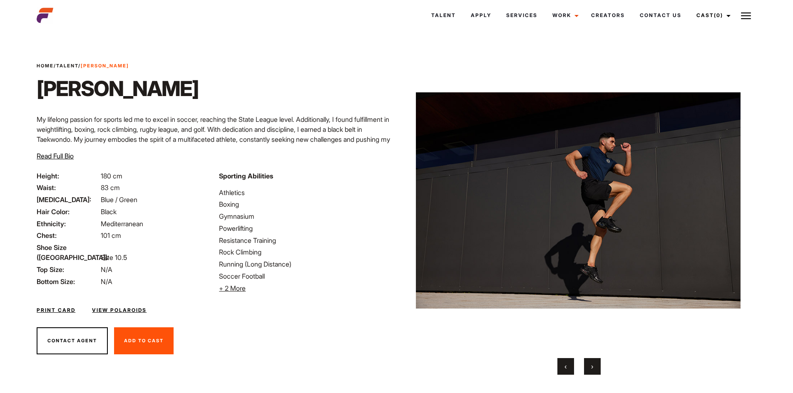
click at [594, 359] on button "›" at bounding box center [592, 366] width 17 height 17
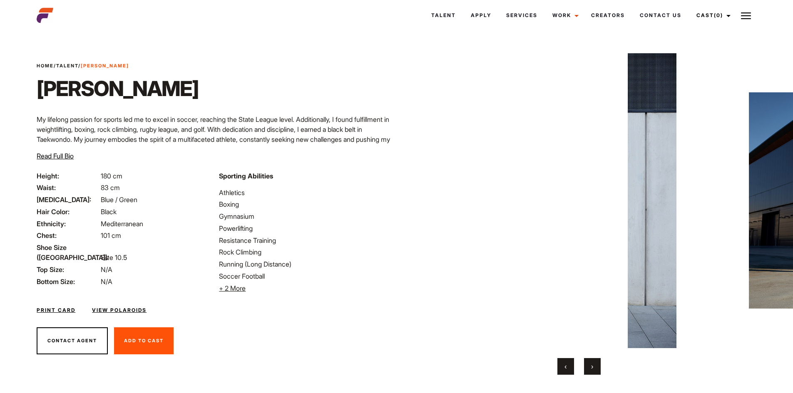
click at [594, 359] on button "›" at bounding box center [592, 366] width 17 height 17
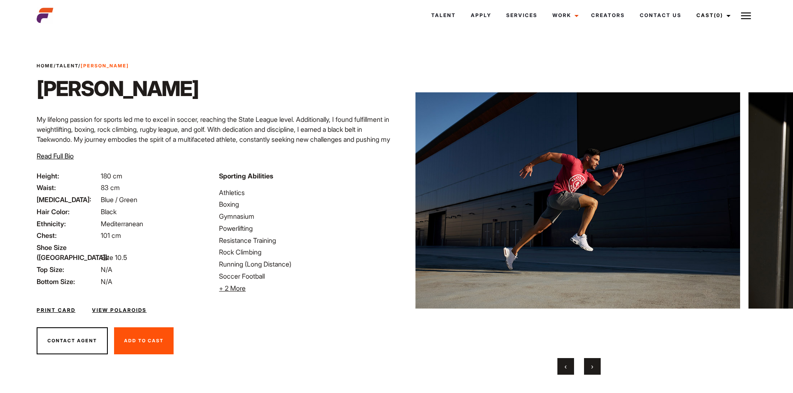
click at [594, 359] on button "›" at bounding box center [592, 366] width 17 height 17
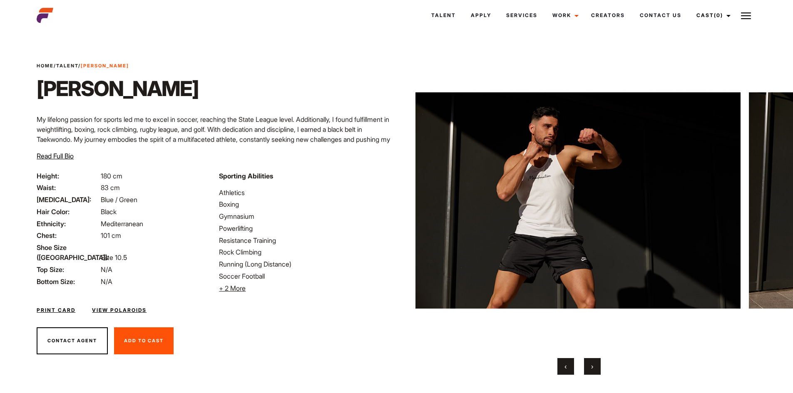
click at [594, 359] on button "›" at bounding box center [592, 366] width 17 height 17
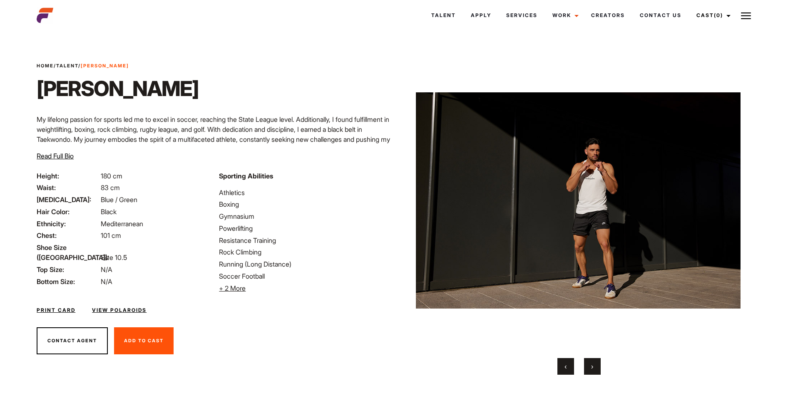
click at [594, 359] on button "›" at bounding box center [592, 366] width 17 height 17
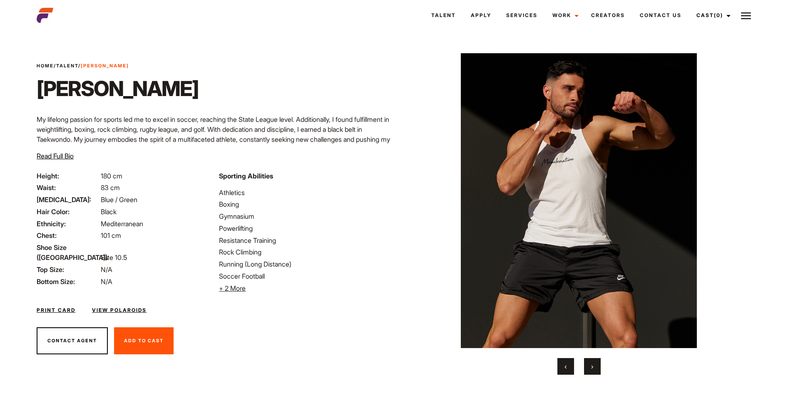
click at [594, 359] on button "›" at bounding box center [592, 366] width 17 height 17
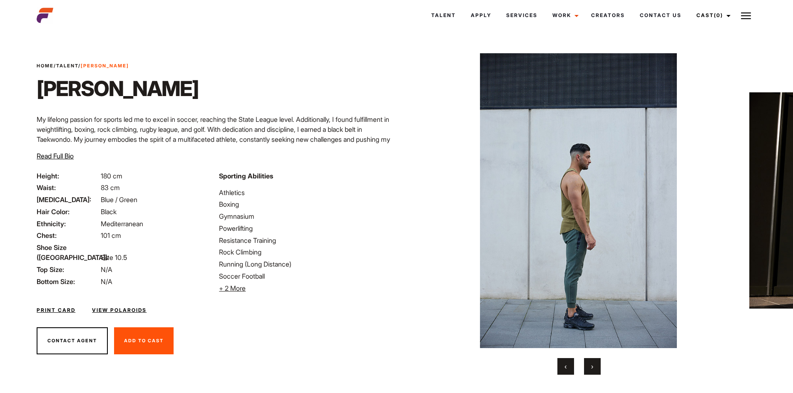
click at [594, 359] on button "›" at bounding box center [592, 366] width 17 height 17
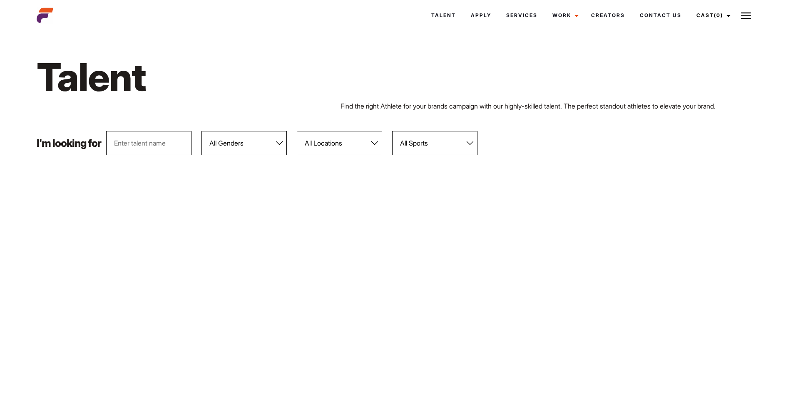
click at [258, 141] on select "All Genders [DEMOGRAPHIC_DATA] [DEMOGRAPHIC_DATA]" at bounding box center [243, 143] width 85 height 24
select select "103"
click at [202, 131] on select "All Genders [DEMOGRAPHIC_DATA] [DEMOGRAPHIC_DATA]" at bounding box center [243, 143] width 85 height 24
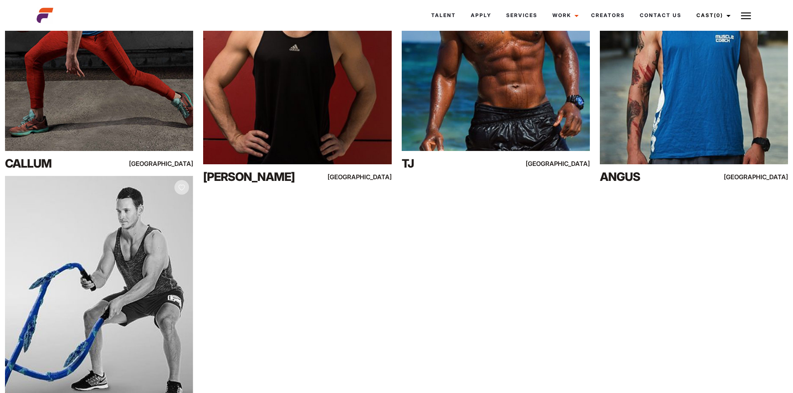
scroll to position [8462, 0]
